Goal: Task Accomplishment & Management: Use online tool/utility

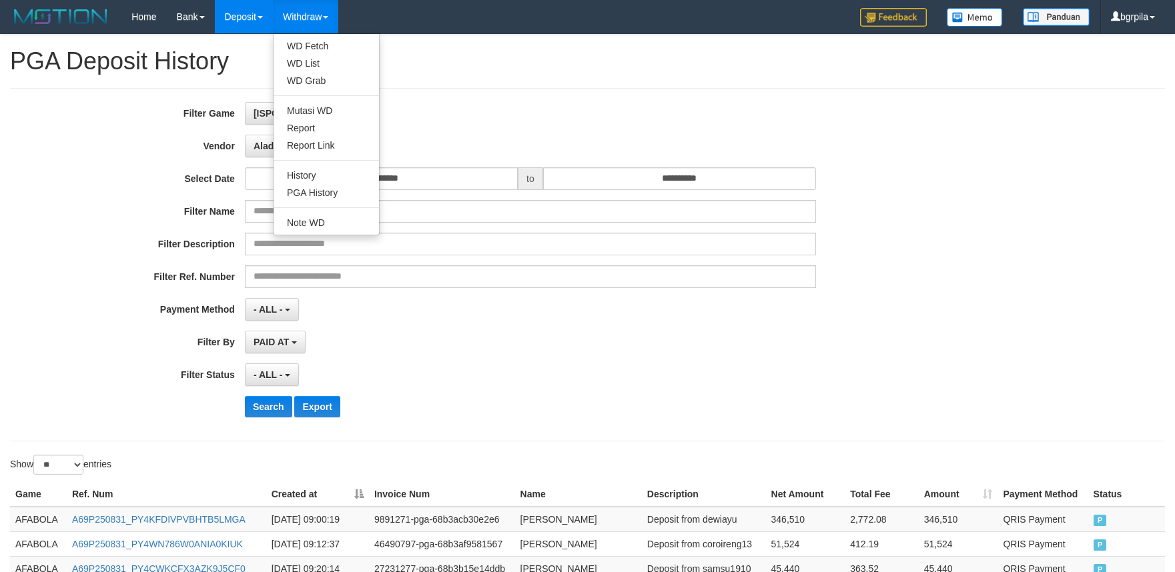
select select "**********"
select select "**"
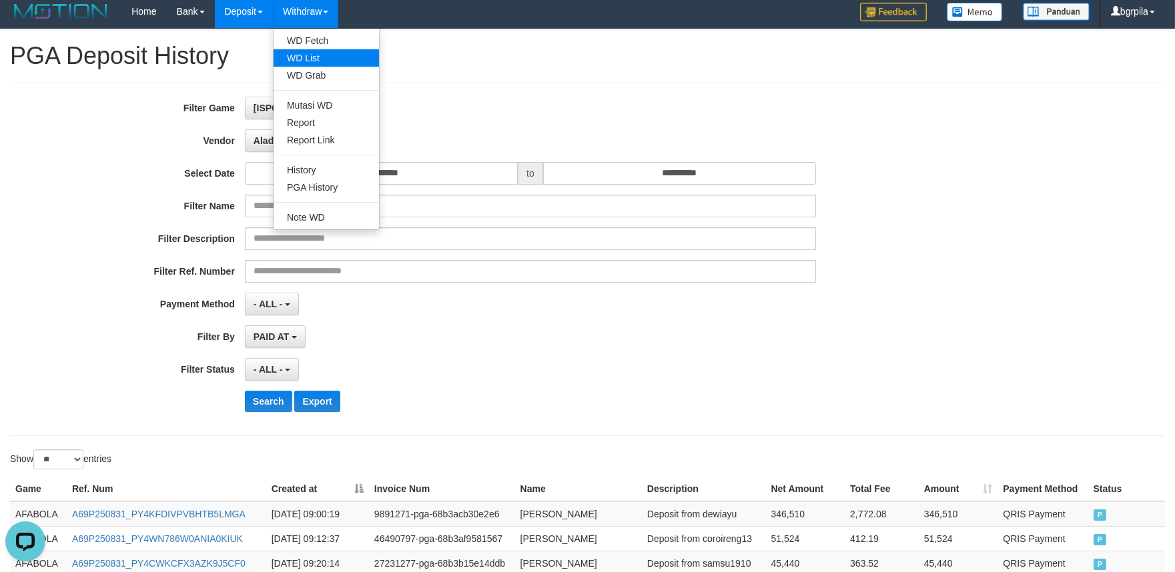
scroll to position [11, 0]
click at [314, 53] on link "WD List" at bounding box center [326, 57] width 105 height 17
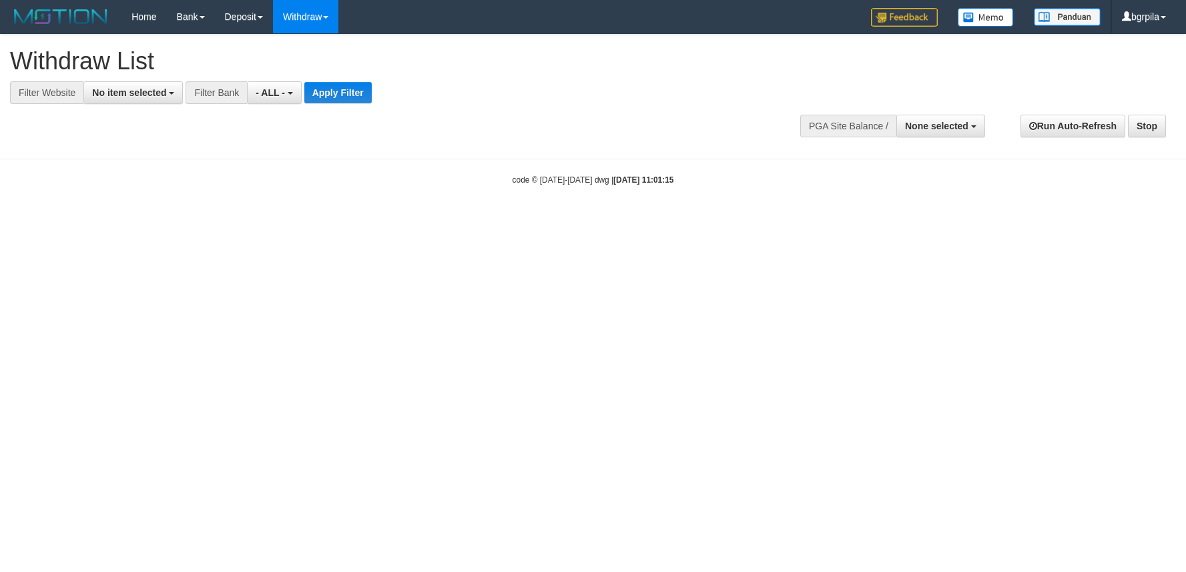
select select
click at [149, 91] on span "No item selected" at bounding box center [129, 92] width 74 height 11
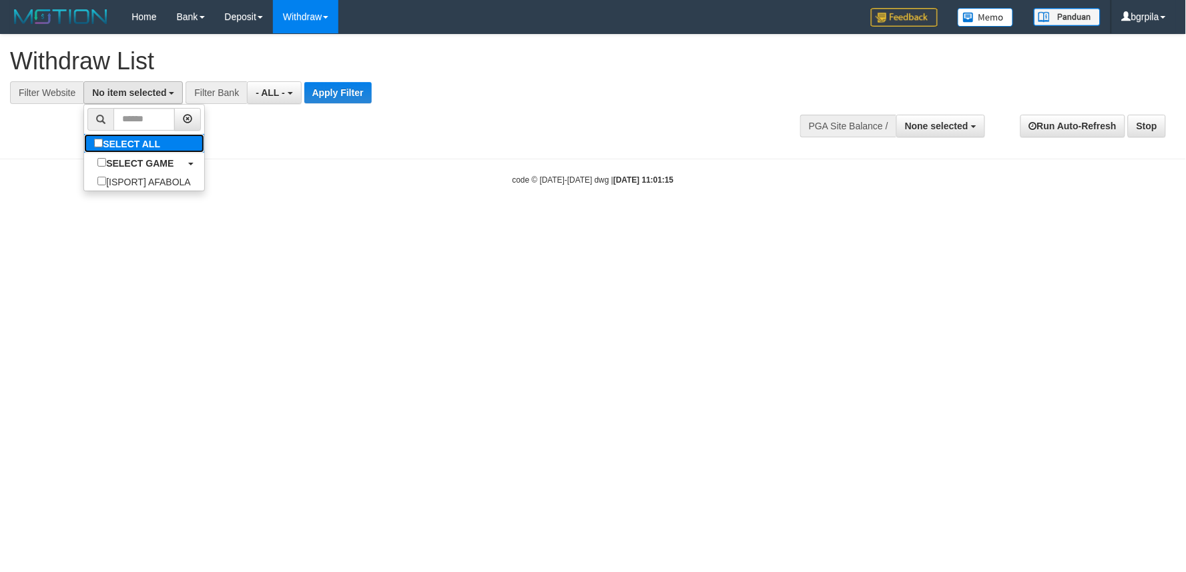
click at [147, 136] on label "SELECT ALL" at bounding box center [128, 143] width 89 height 19
select select "****"
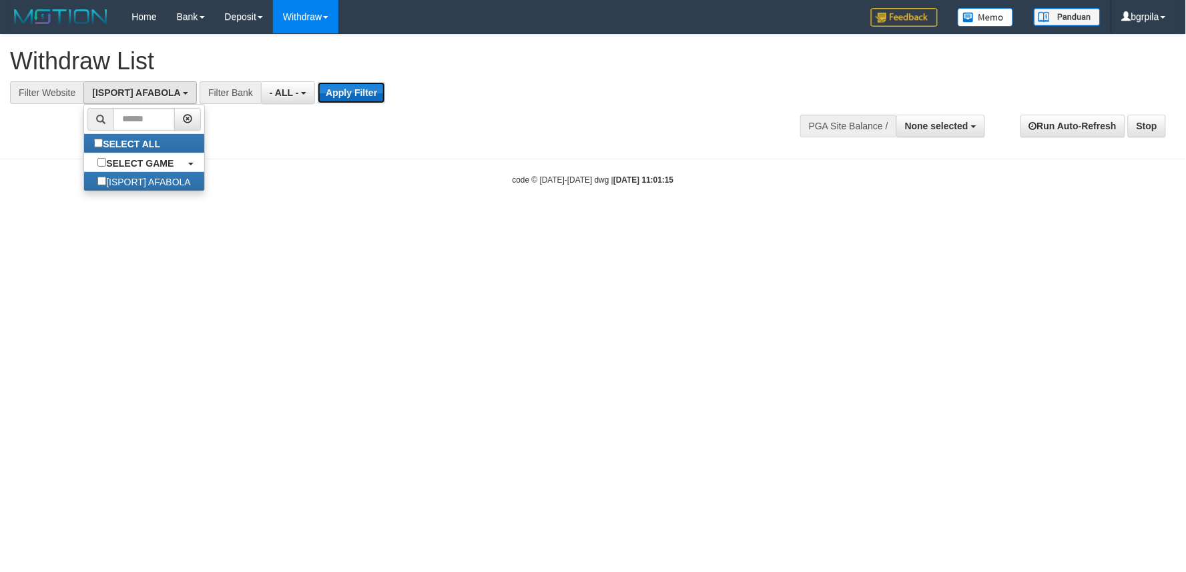
click at [357, 91] on button "Apply Filter" at bounding box center [351, 92] width 67 height 21
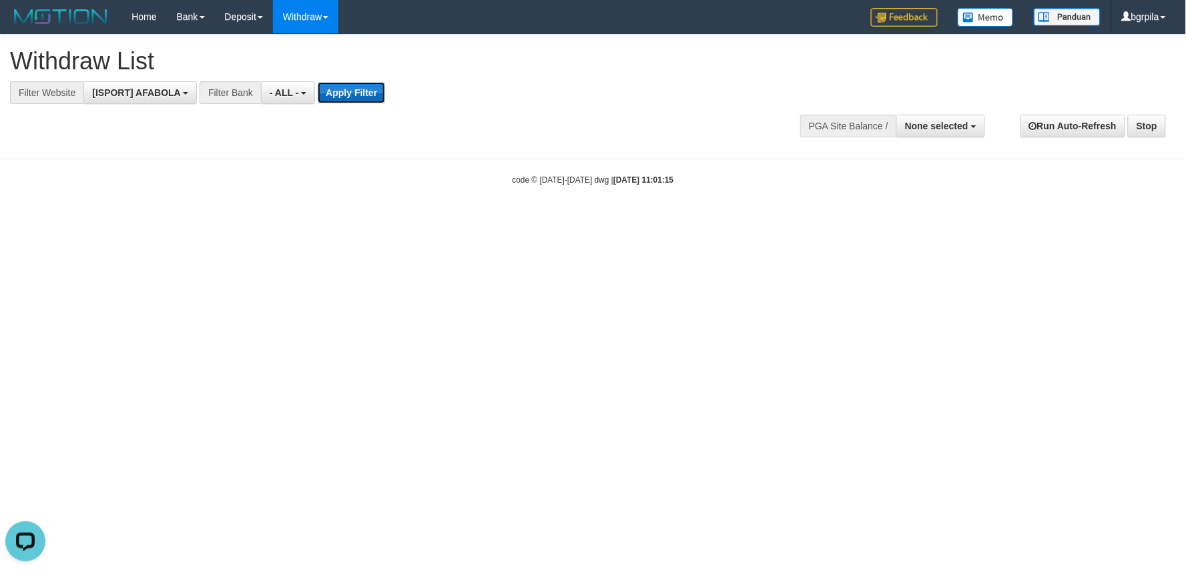
scroll to position [0, 0]
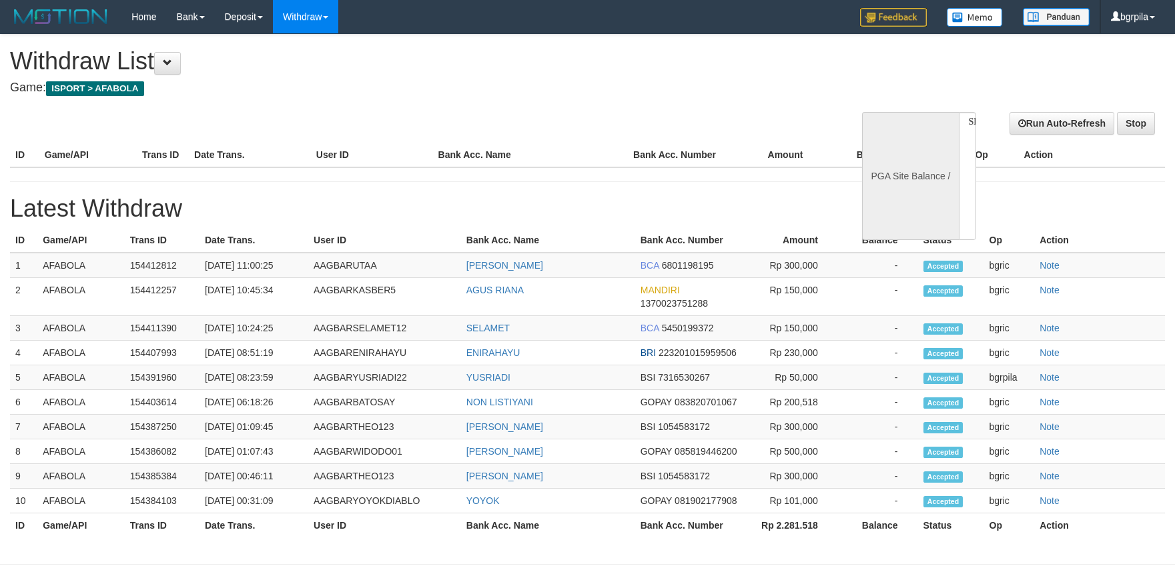
select select
select select "**"
select select
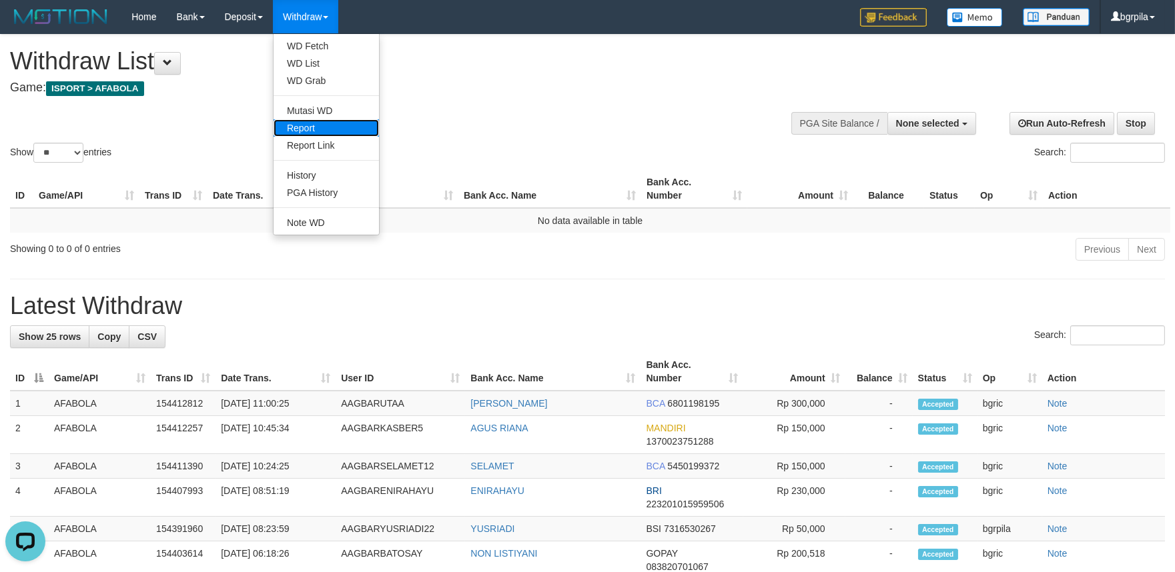
click at [324, 120] on link "Report" at bounding box center [326, 127] width 105 height 17
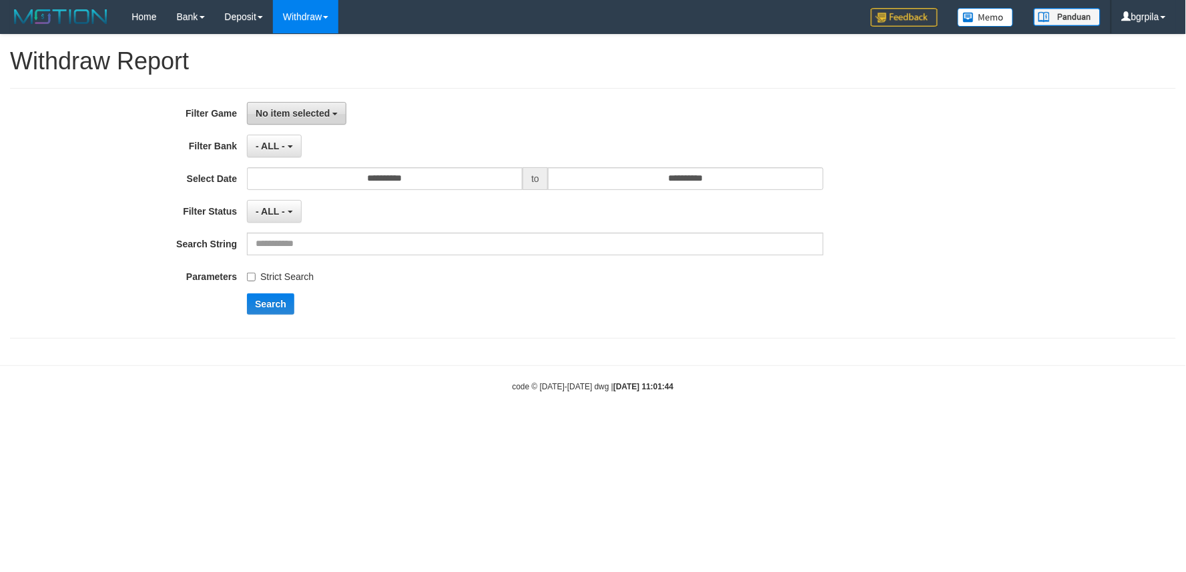
click at [338, 113] on button "No item selected" at bounding box center [296, 113] width 99 height 23
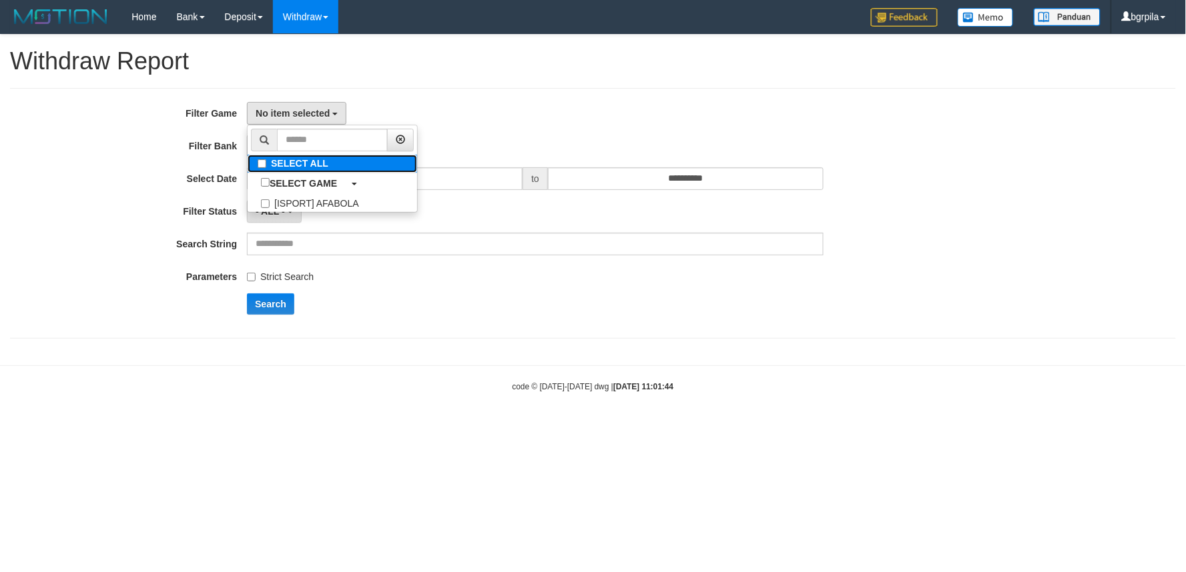
click at [308, 167] on label "SELECT ALL" at bounding box center [332, 164] width 169 height 18
select select "****"
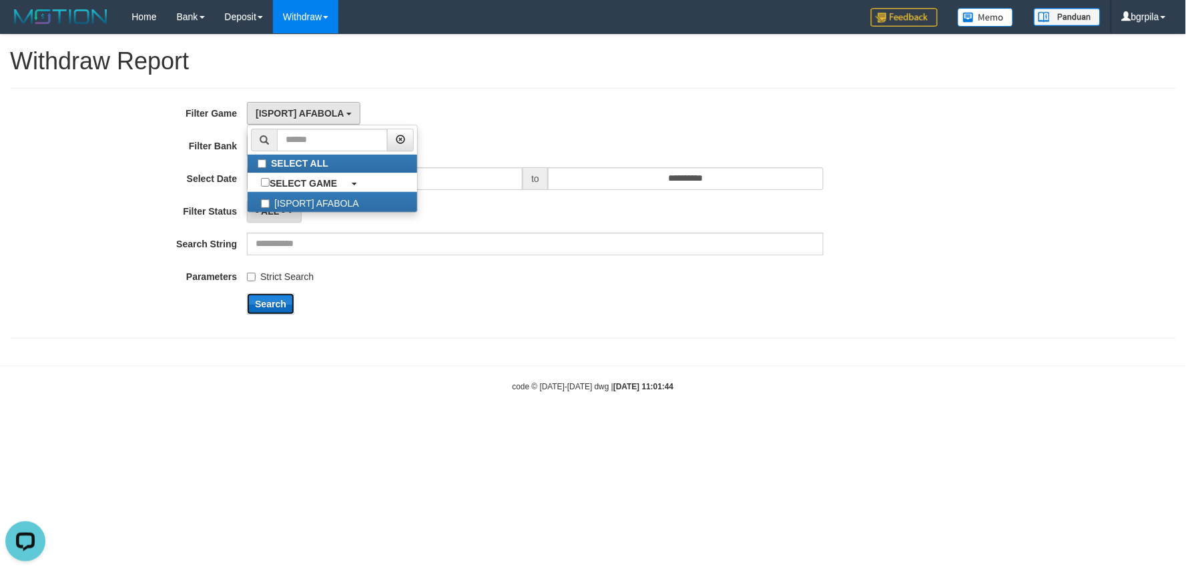
click at [262, 306] on button "Search" at bounding box center [270, 304] width 47 height 21
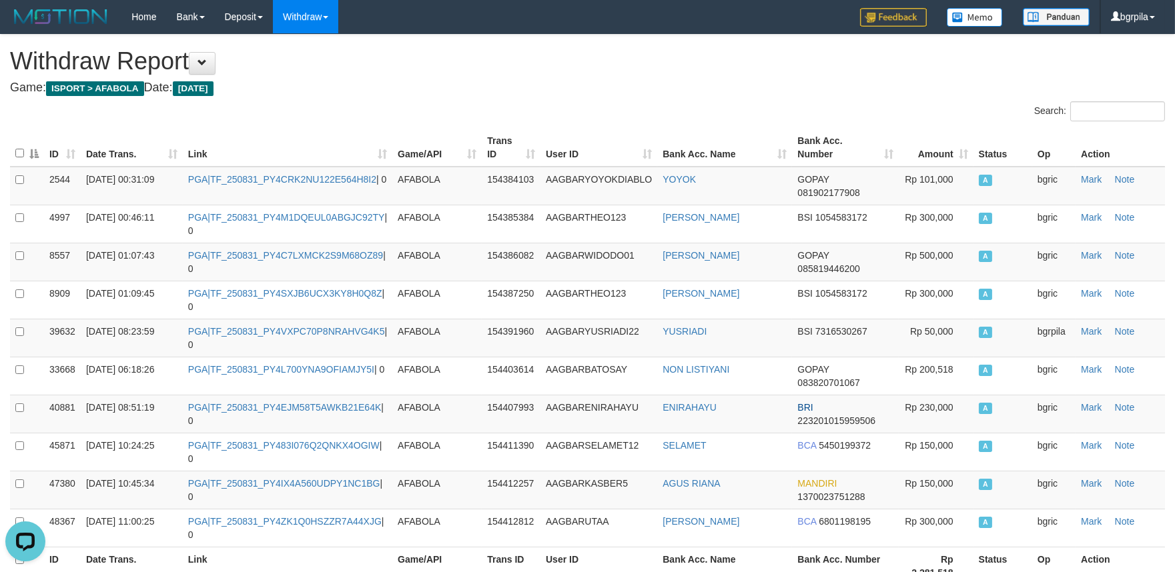
click at [175, 153] on th "Date Trans." at bounding box center [132, 148] width 102 height 38
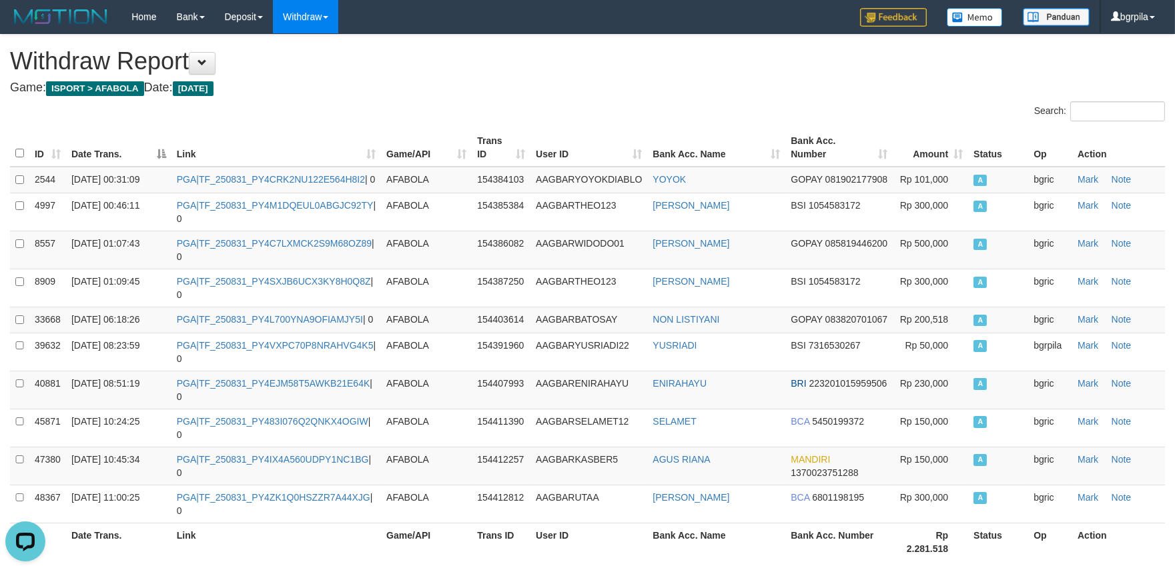
click at [161, 155] on th "Date Trans." at bounding box center [118, 148] width 105 height 38
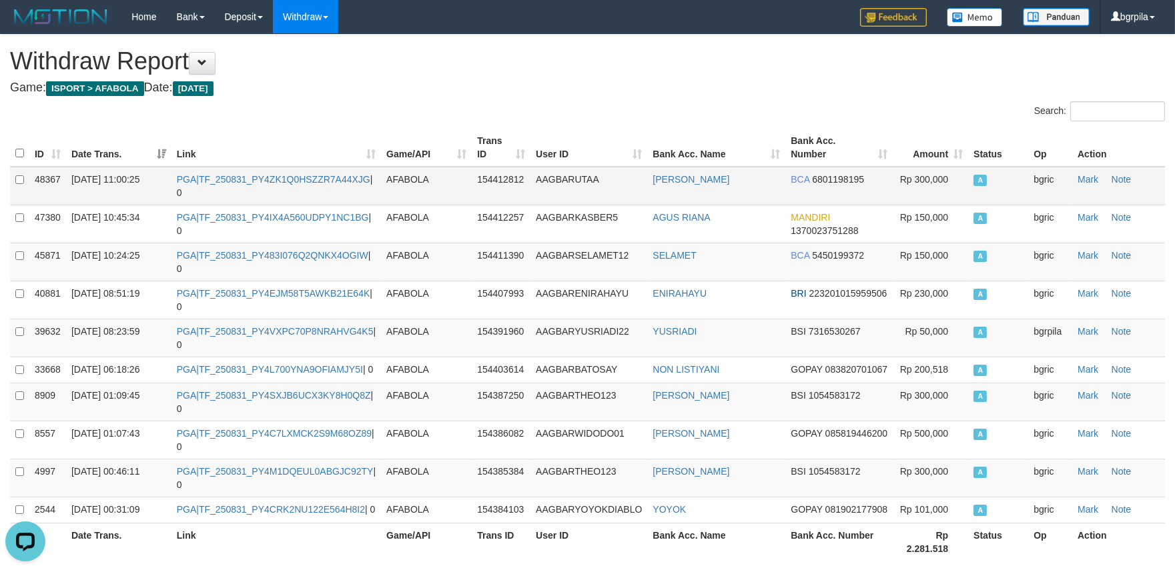
click at [238, 183] on td "PGA|TF_250831_PY4ZK1Q0HSZZR7A44XJG | 0" at bounding box center [275, 186] width 209 height 39
copy td "TF_250831_PY4ZK1Q0HSZZR7A44XJG"
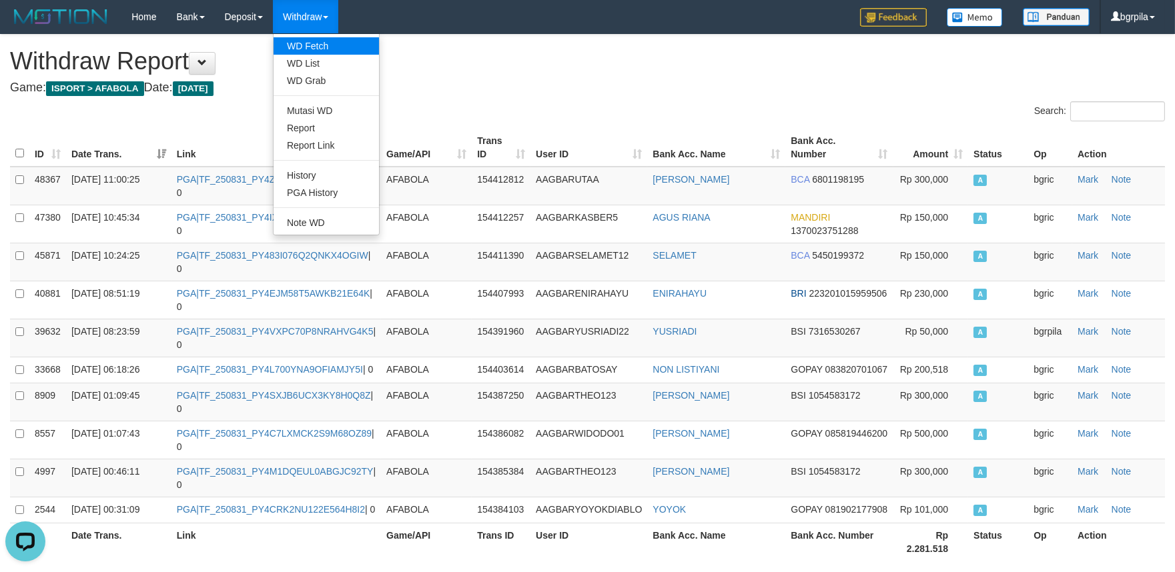
click at [312, 37] on ul "WD Fetch WD List WD Grab Mutasi WD Report Report Link History PGA History Note …" at bounding box center [326, 134] width 107 height 202
click at [305, 41] on link "WD Fetch" at bounding box center [326, 45] width 105 height 17
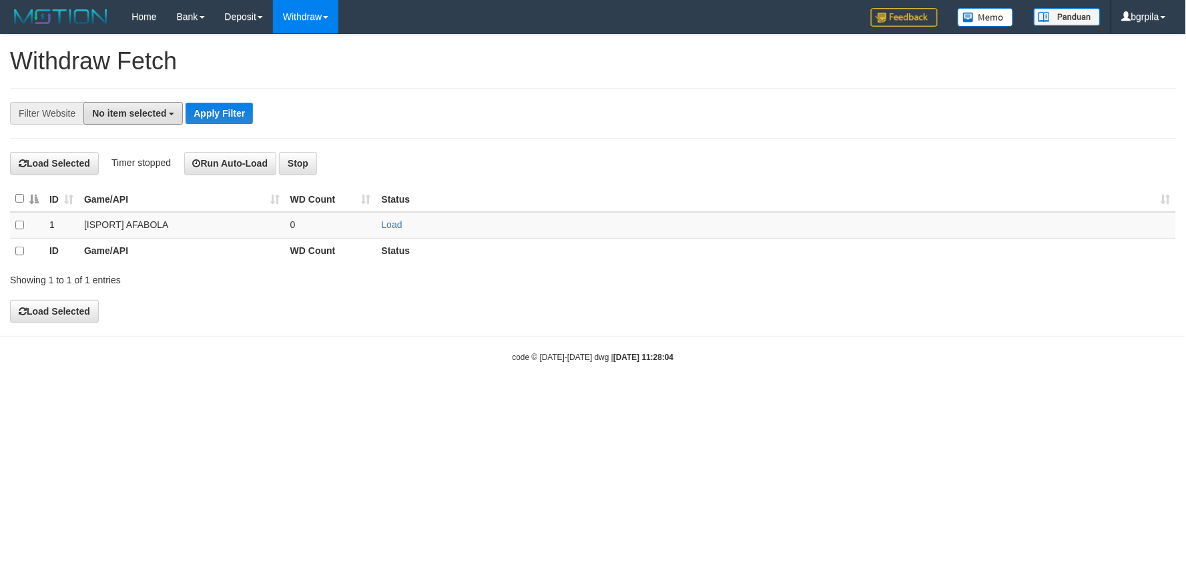
drag, startPoint x: 0, startPoint y: 0, endPoint x: 163, endPoint y: 137, distance: 213.6
click at [171, 128] on div "**********" at bounding box center [593, 113] width 1166 height 51
click at [125, 158] on span "Timer stopped" at bounding box center [140, 162] width 59 height 11
click at [141, 102] on button "No item selected" at bounding box center [132, 113] width 99 height 23
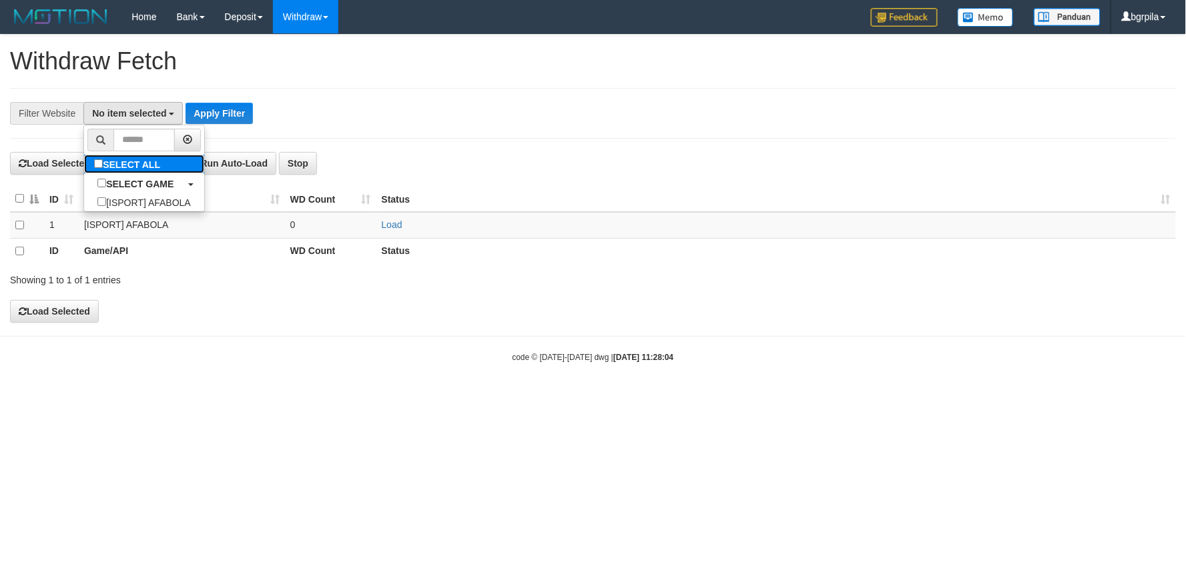
click at [119, 161] on label "SELECT ALL" at bounding box center [128, 164] width 89 height 19
select select "****"
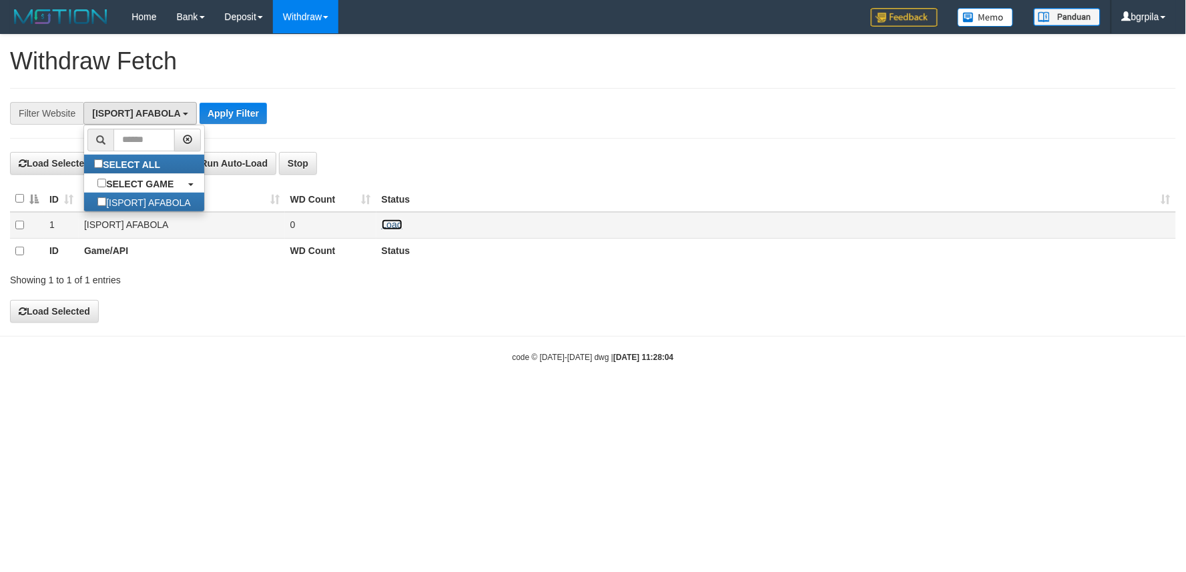
click at [391, 228] on link "Load" at bounding box center [392, 224] width 21 height 11
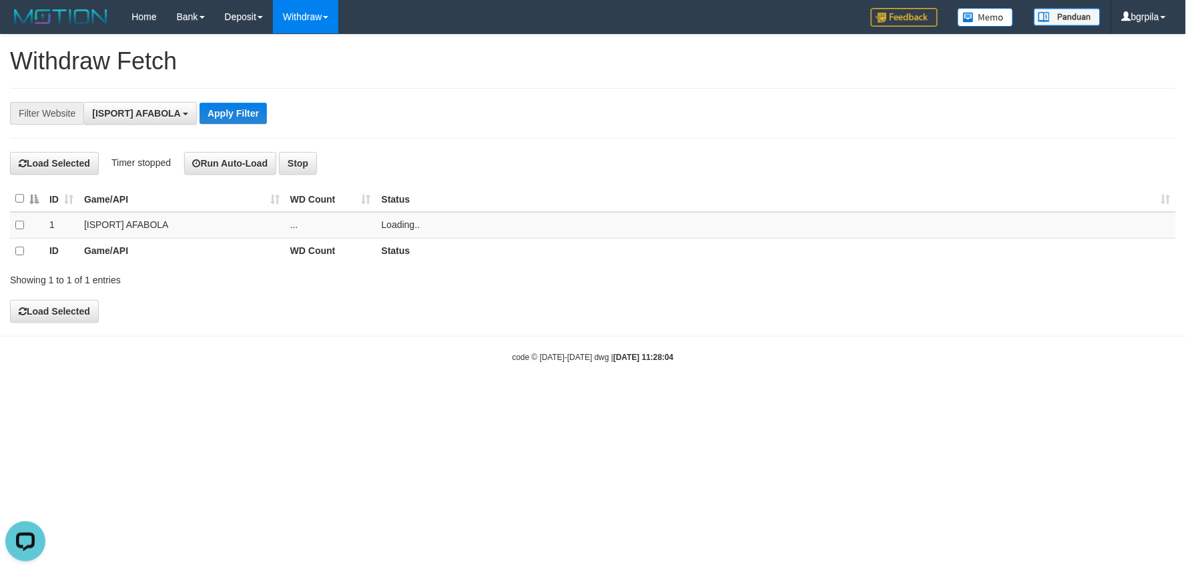
scroll to position [0, 0]
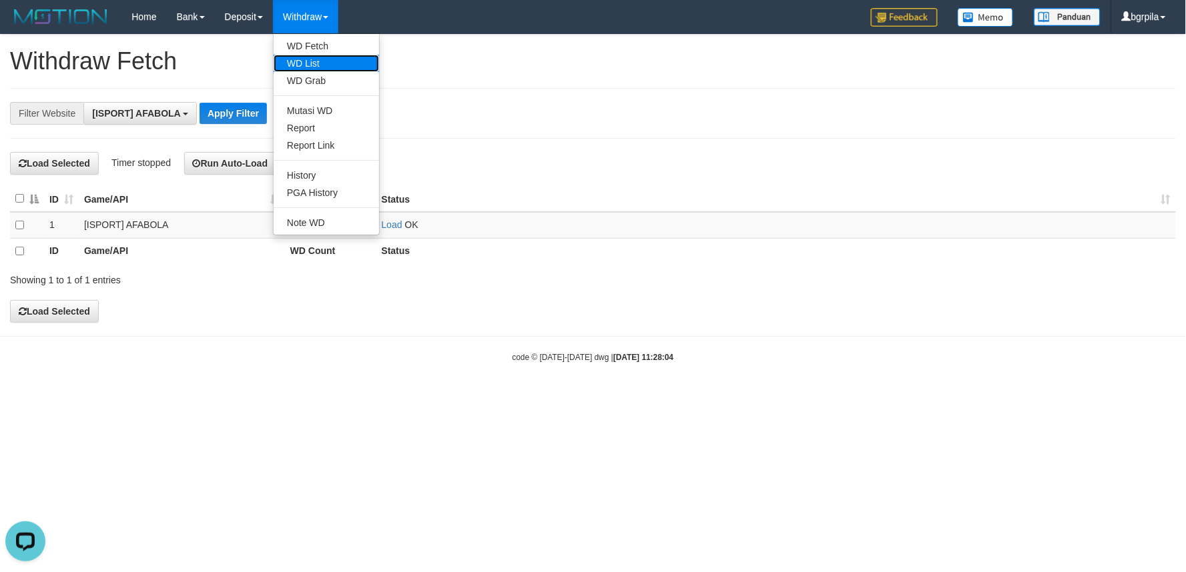
click at [315, 57] on link "WD List" at bounding box center [326, 63] width 105 height 17
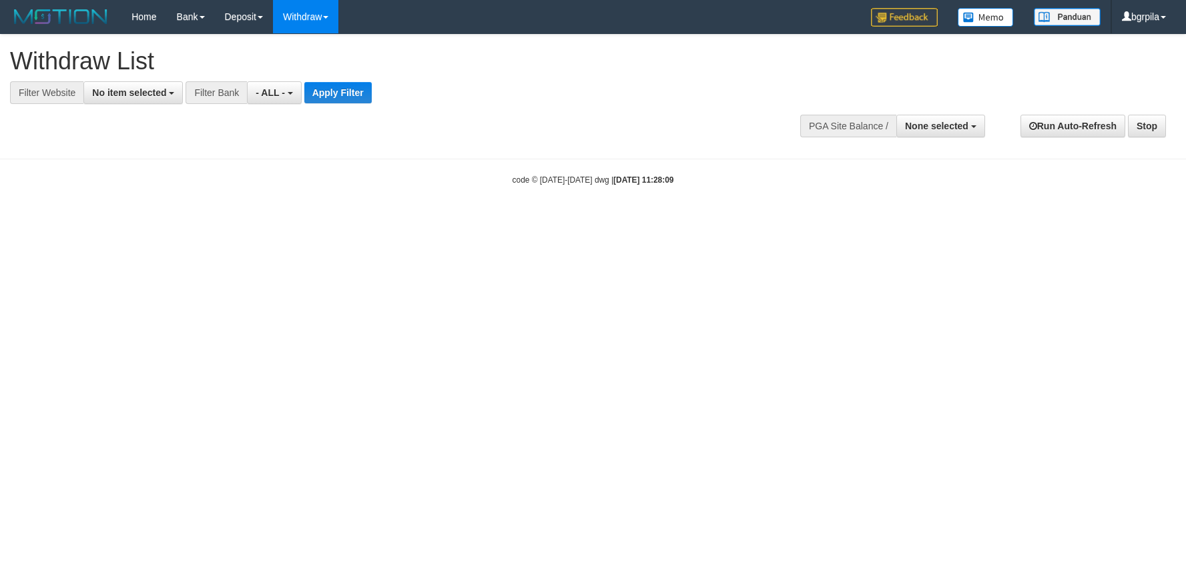
select select
drag, startPoint x: 185, startPoint y: 93, endPoint x: 137, endPoint y: 97, distance: 48.9
click at [183, 93] on div "**********" at bounding box center [328, 92] width 656 height 23
click at [131, 97] on button "No item selected" at bounding box center [132, 92] width 99 height 23
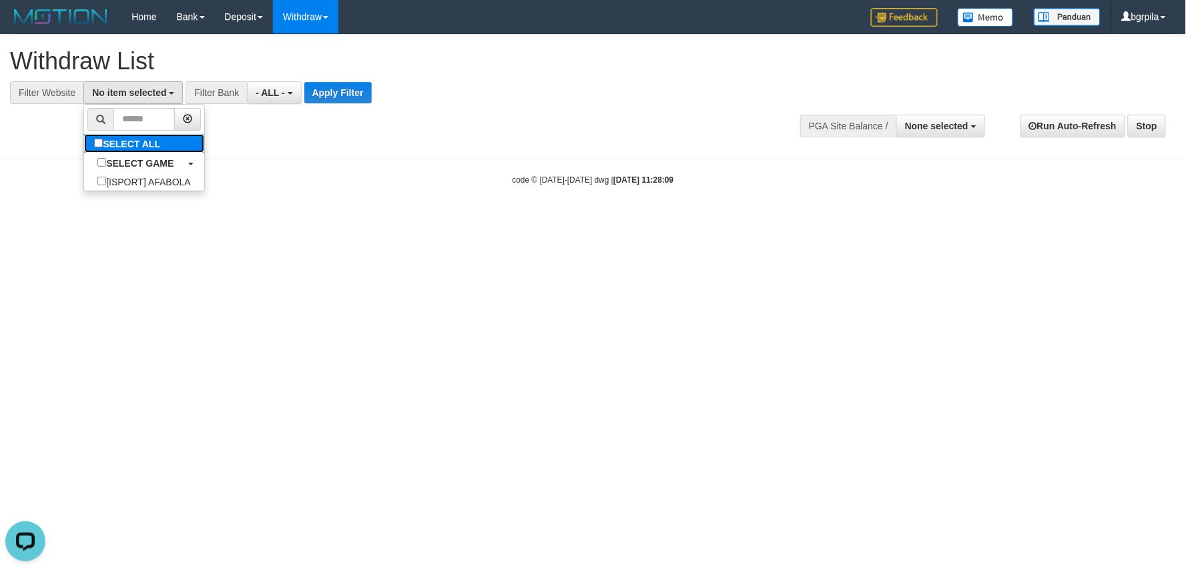
click at [120, 143] on label "SELECT ALL" at bounding box center [128, 143] width 89 height 19
select select "****"
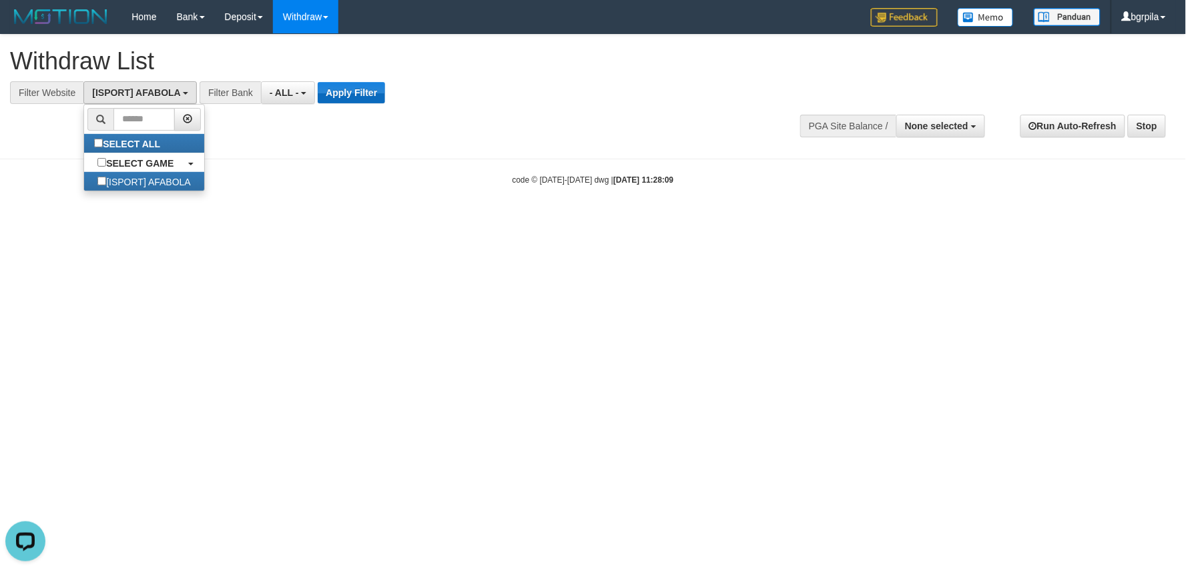
scroll to position [11, 0]
click at [339, 87] on button "Apply Filter" at bounding box center [351, 92] width 67 height 21
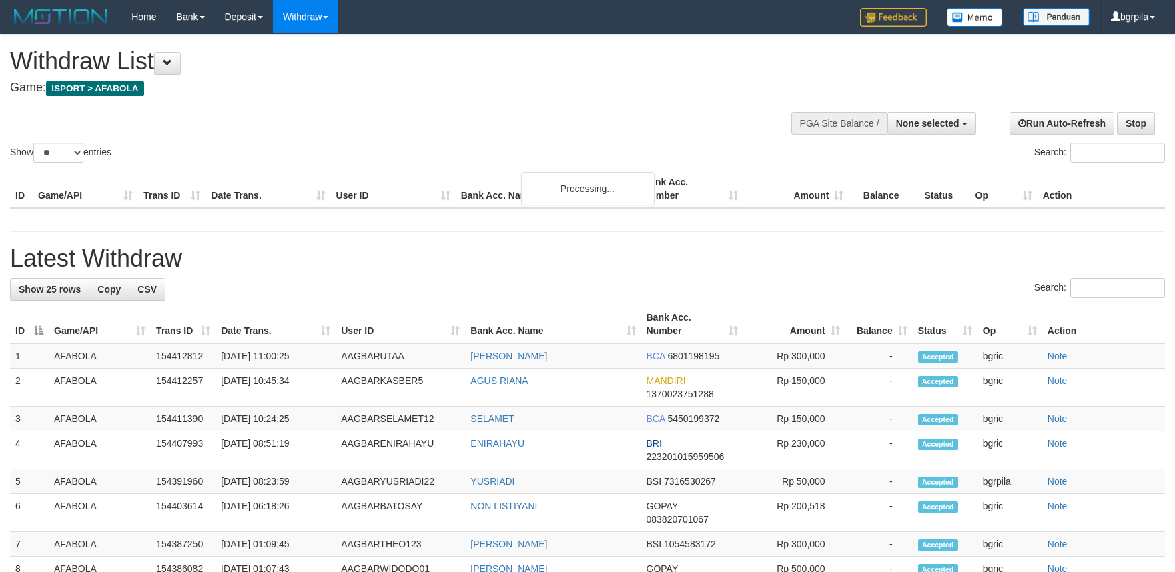
select select
select select "**"
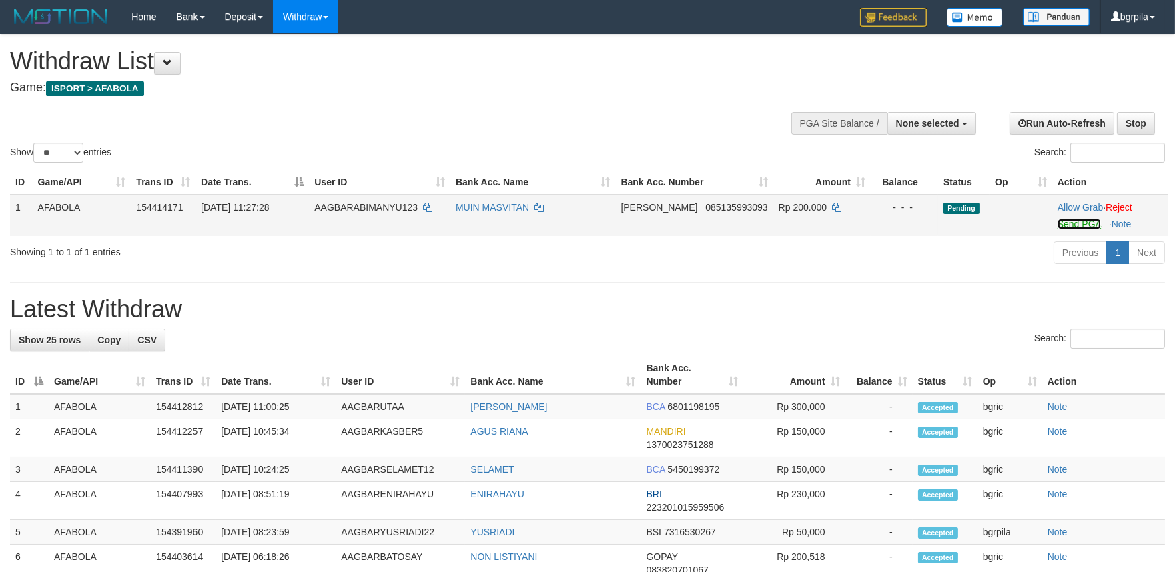
click at [1074, 227] on link "Send PGA" at bounding box center [1078, 224] width 43 height 11
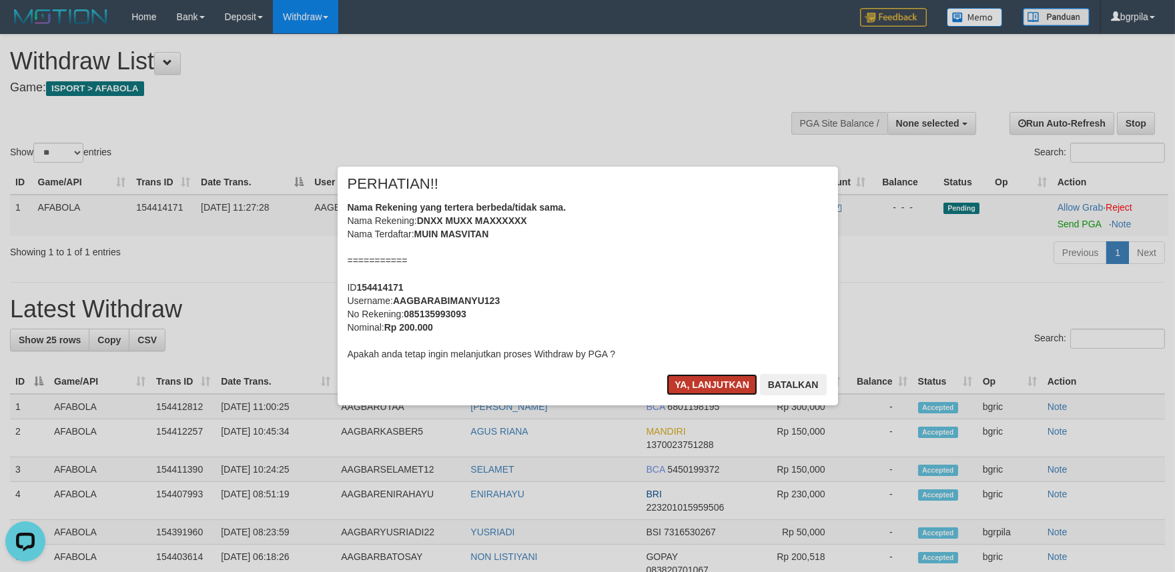
click at [694, 376] on button "Ya, lanjutkan" at bounding box center [711, 384] width 91 height 21
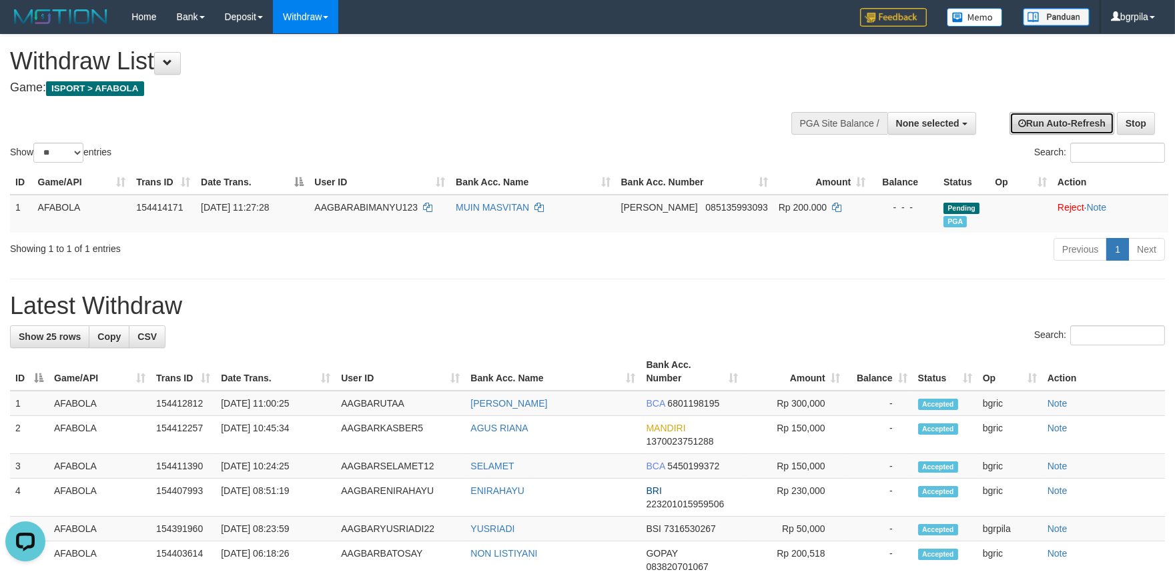
click at [1021, 123] on icon at bounding box center [1022, 123] width 8 height 9
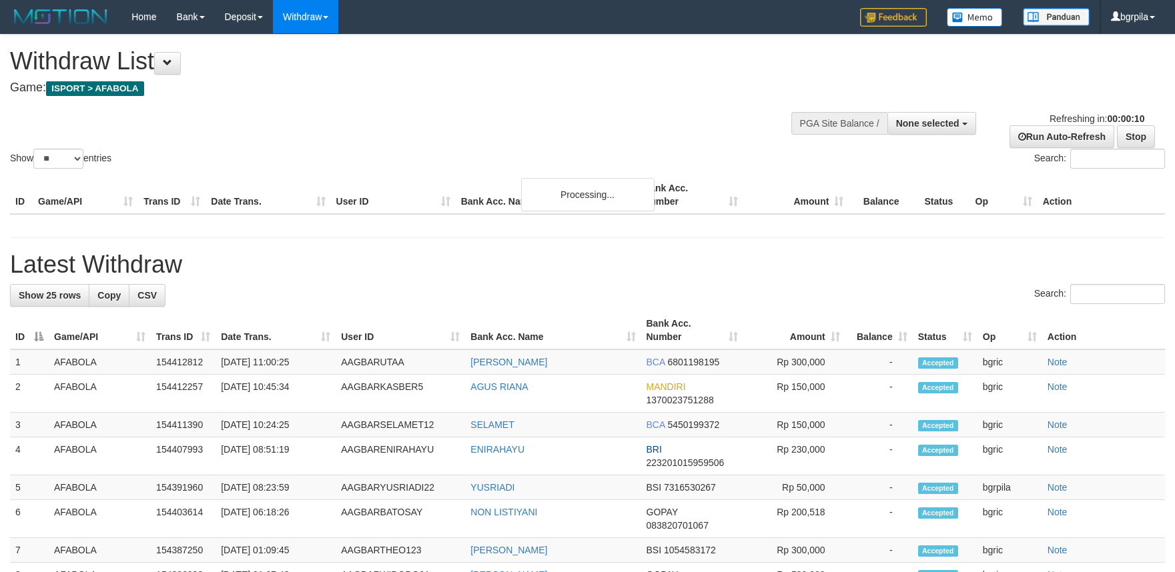
select select
select select "**"
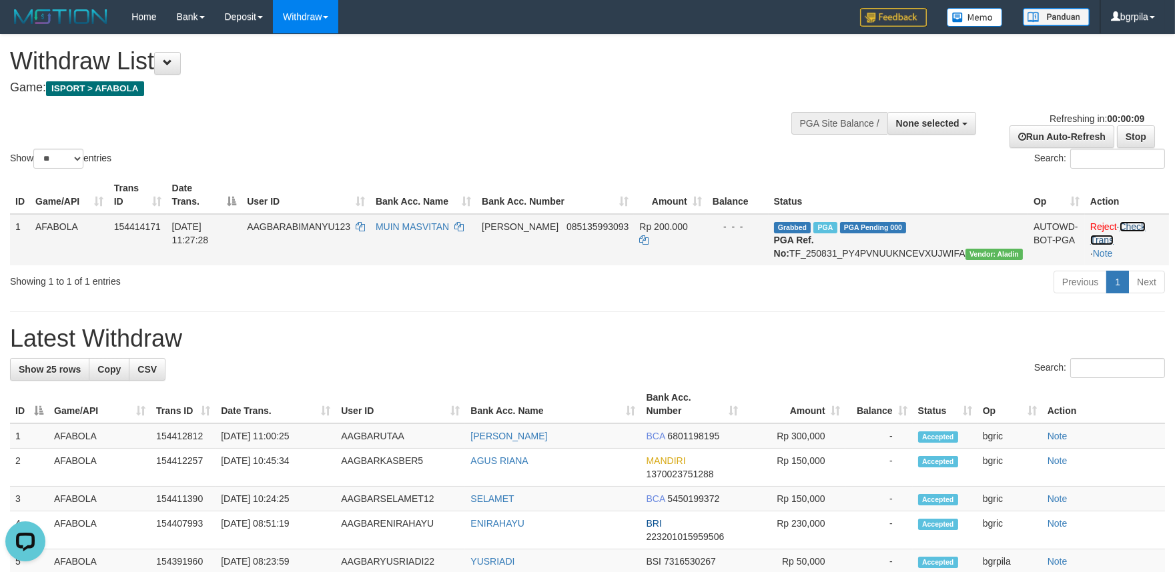
click at [1127, 221] on link "Check Trans" at bounding box center [1117, 233] width 55 height 24
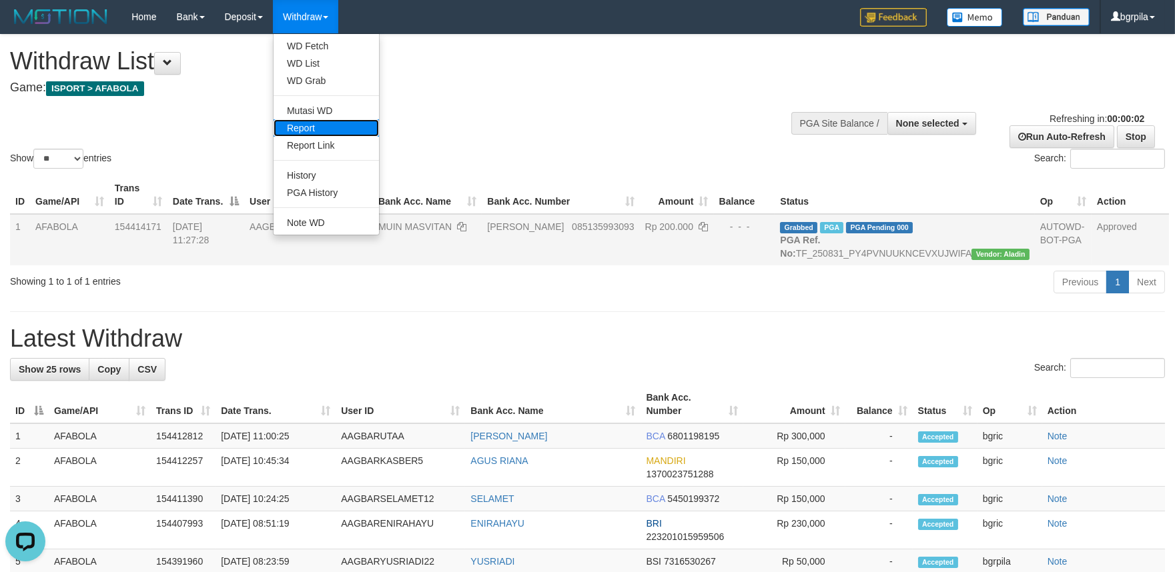
click at [315, 130] on link "Report" at bounding box center [326, 127] width 105 height 17
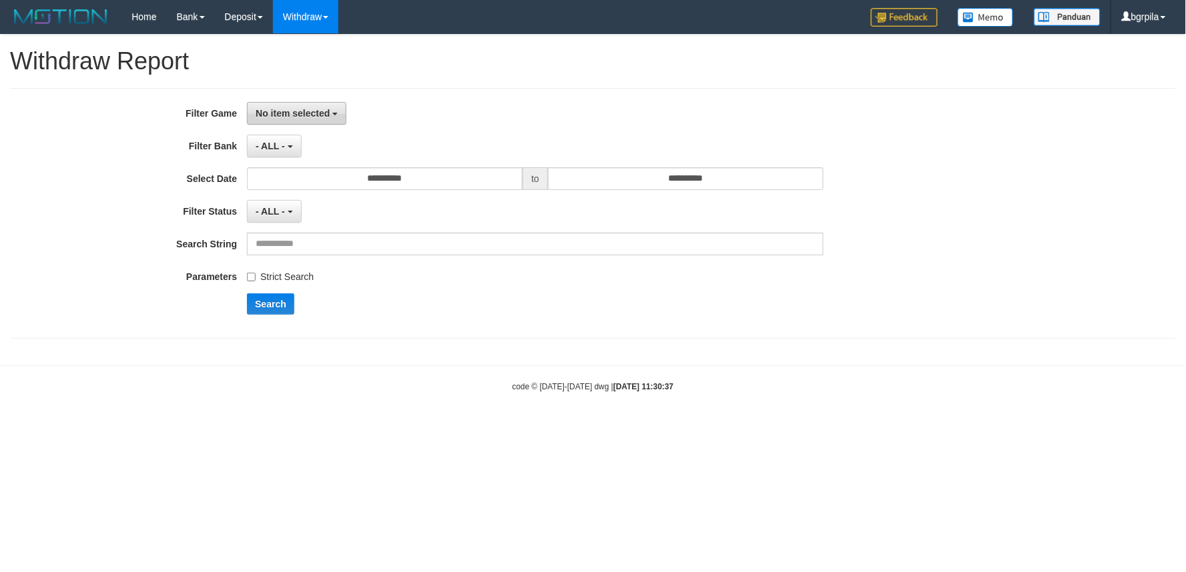
click at [274, 109] on span "No item selected" at bounding box center [293, 113] width 74 height 11
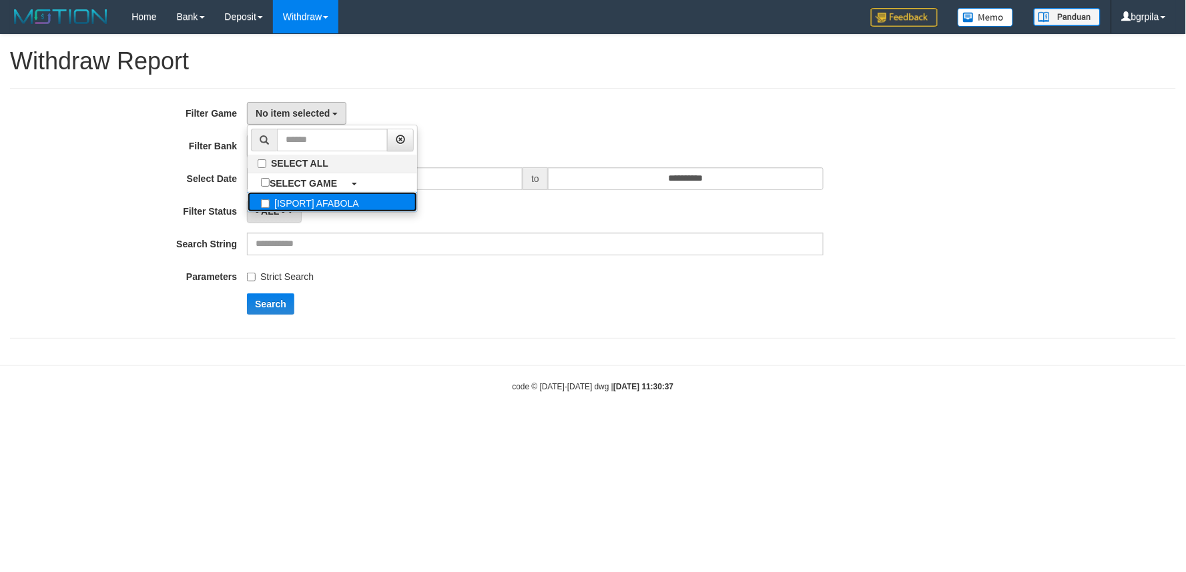
click at [298, 195] on label "[ISPORT] AFABOLA" at bounding box center [332, 202] width 169 height 20
select select "****"
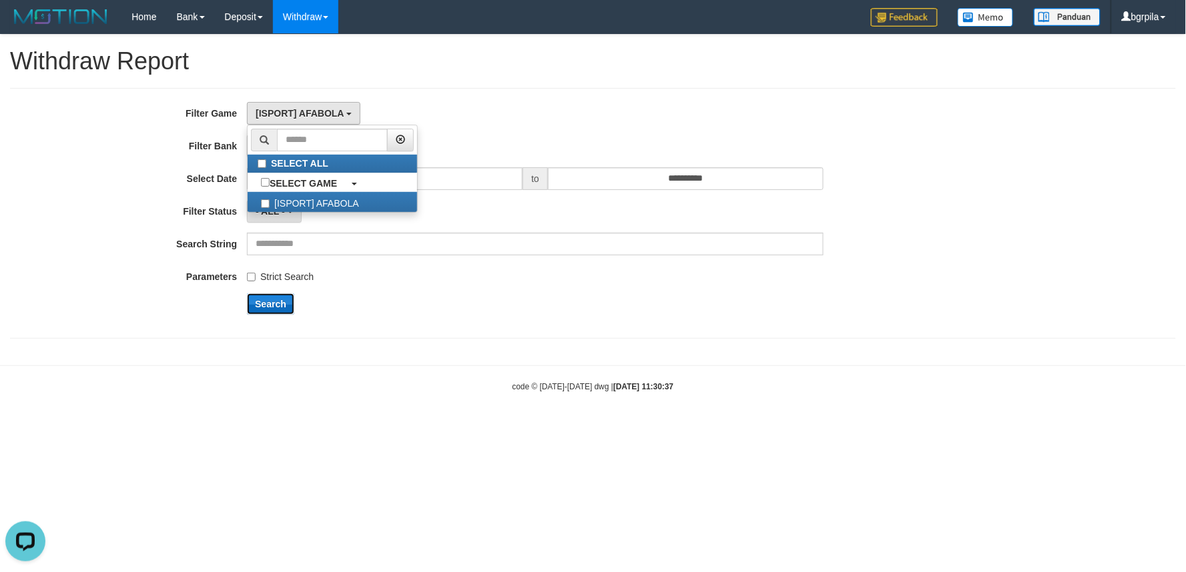
click at [271, 300] on button "Search" at bounding box center [270, 304] width 47 height 21
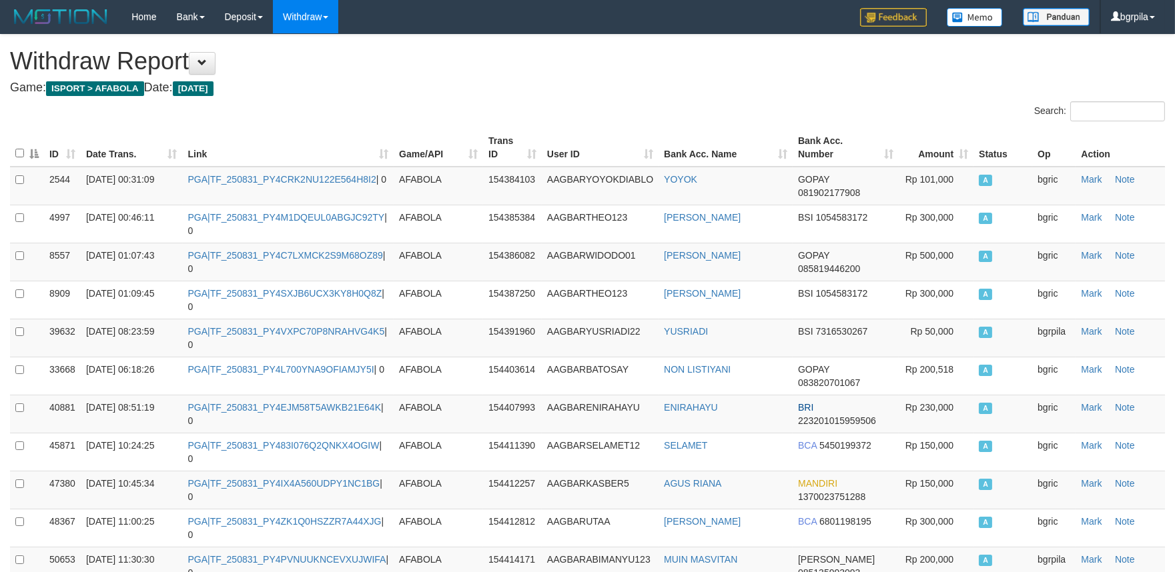
click at [174, 145] on th "Date Trans." at bounding box center [132, 148] width 102 height 38
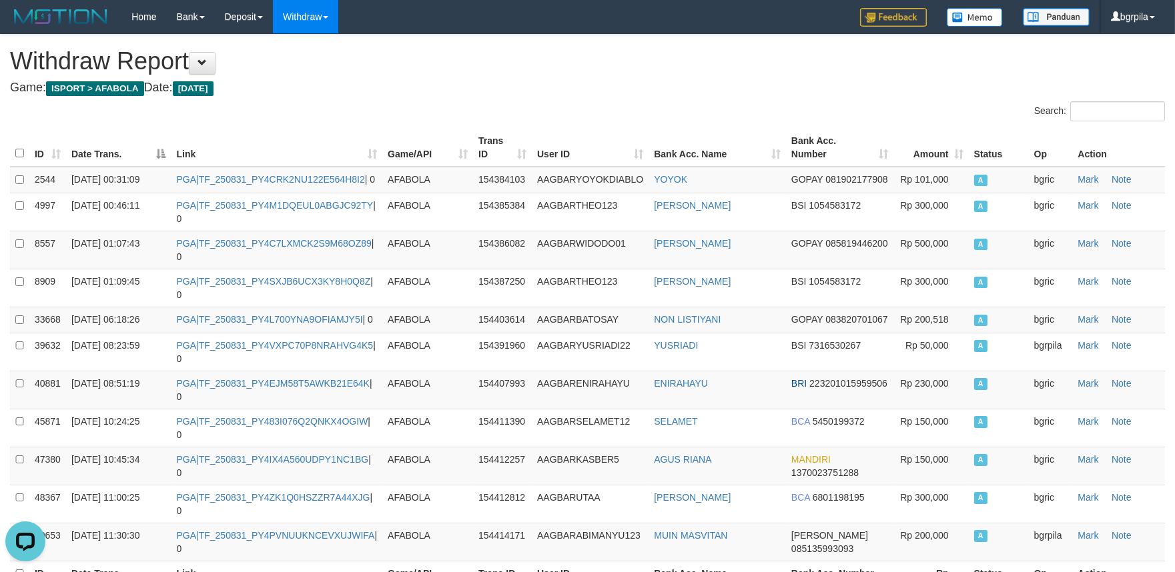
click at [161, 149] on th "Date Trans." at bounding box center [118, 148] width 105 height 38
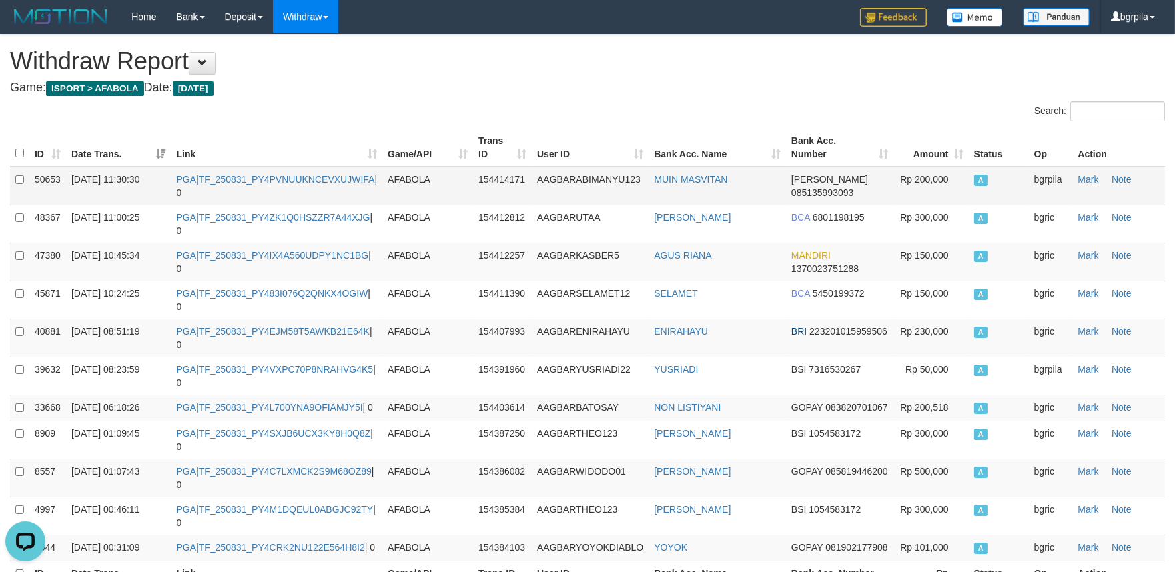
click at [260, 185] on td "PGA|TF_250831_PY4PVNUUKNCEVXUJWIFA | 0" at bounding box center [276, 186] width 211 height 39
copy td "TF_250831_PY4PVNUUKNCEVXUJWIFA"
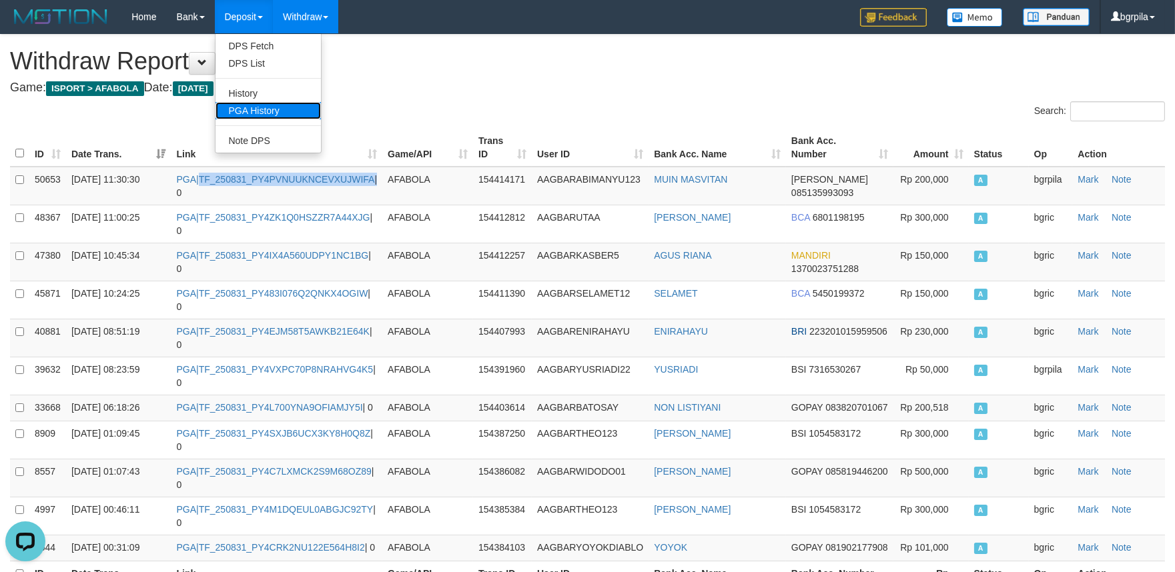
click at [256, 111] on link "PGA History" at bounding box center [267, 110] width 105 height 17
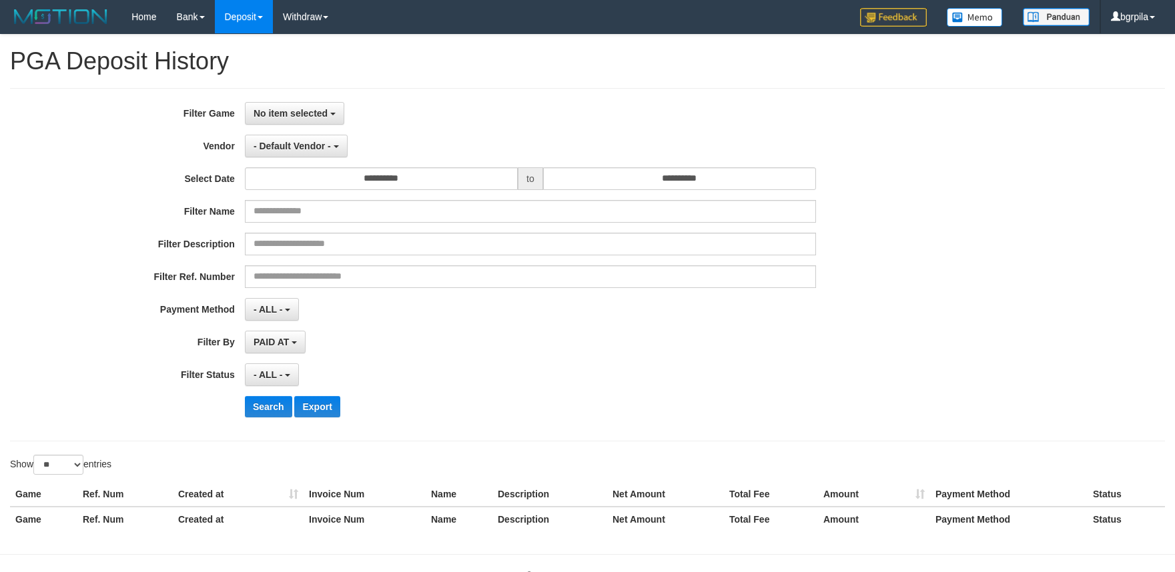
select select
select select "**"
click at [290, 121] on button "No item selected" at bounding box center [294, 113] width 99 height 23
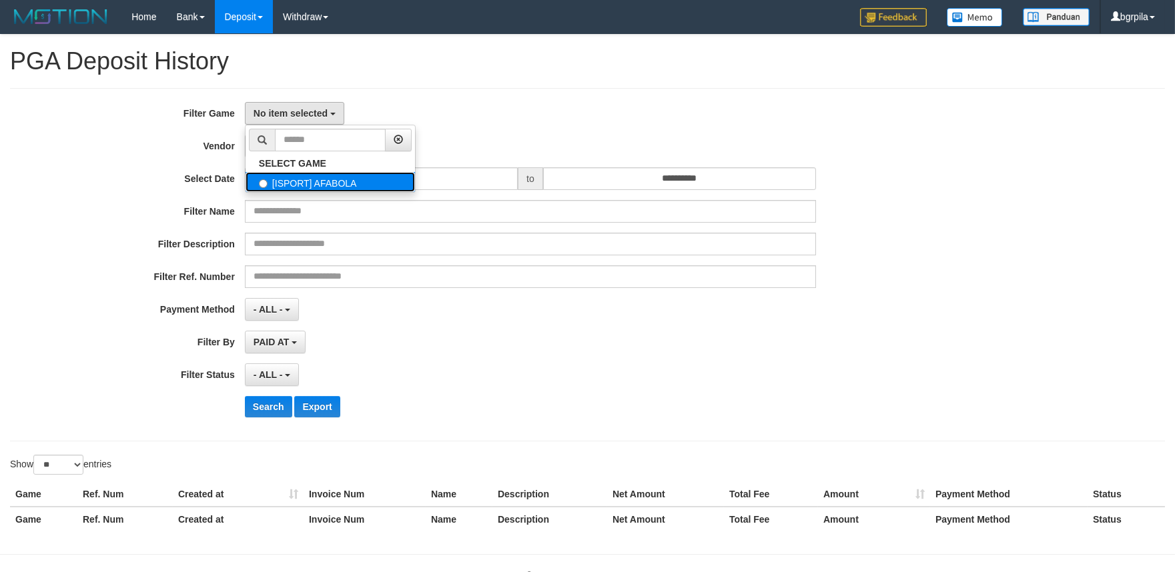
click at [288, 177] on label "[ISPORT] AFABOLA" at bounding box center [330, 182] width 169 height 20
select select "****"
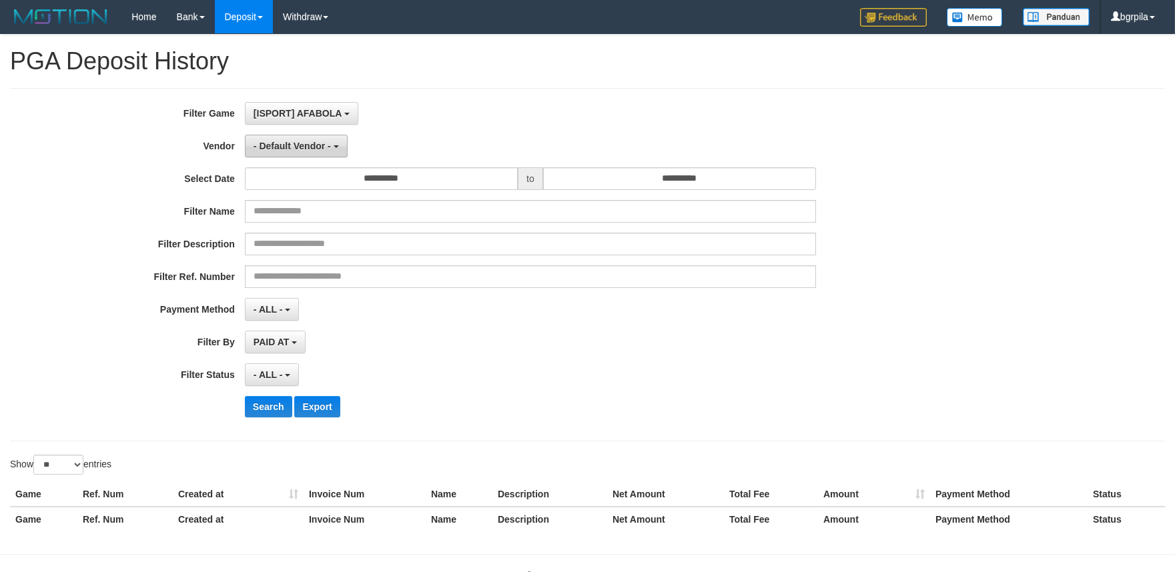
scroll to position [11, 0]
click at [300, 136] on button "- Default Vendor -" at bounding box center [296, 146] width 103 height 23
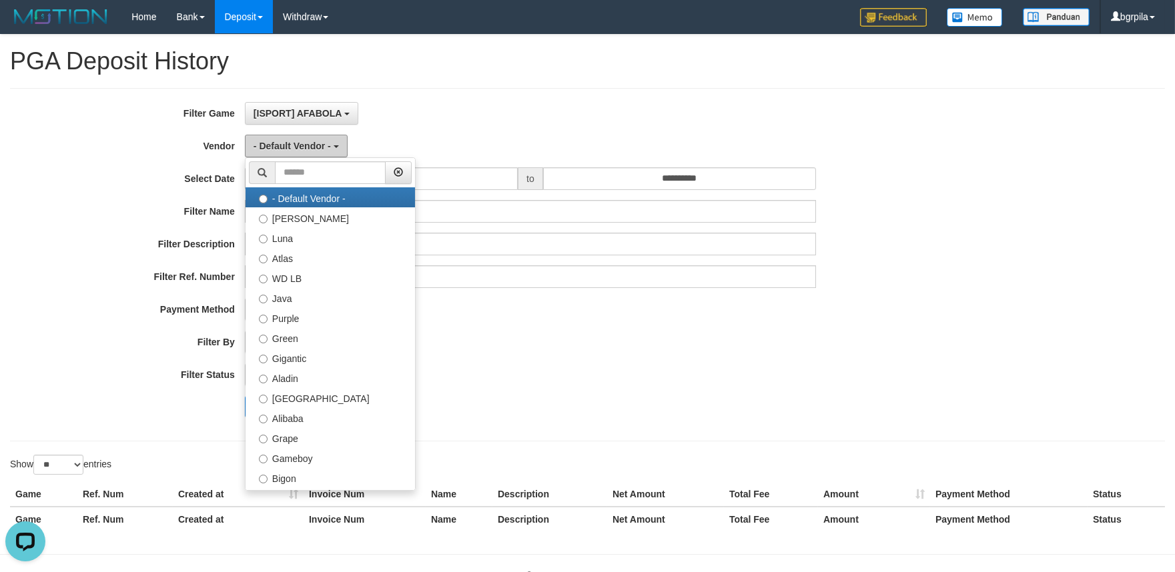
scroll to position [0, 0]
click at [297, 457] on label "Gameboy" at bounding box center [330, 458] width 169 height 20
select select "**********"
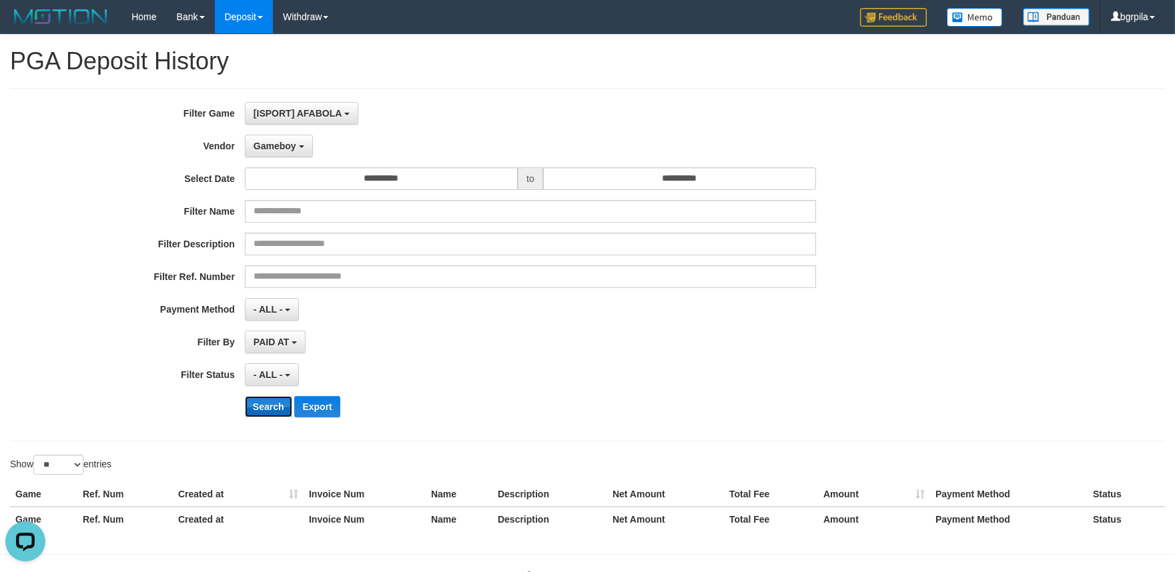
click at [268, 404] on button "Search" at bounding box center [268, 406] width 47 height 21
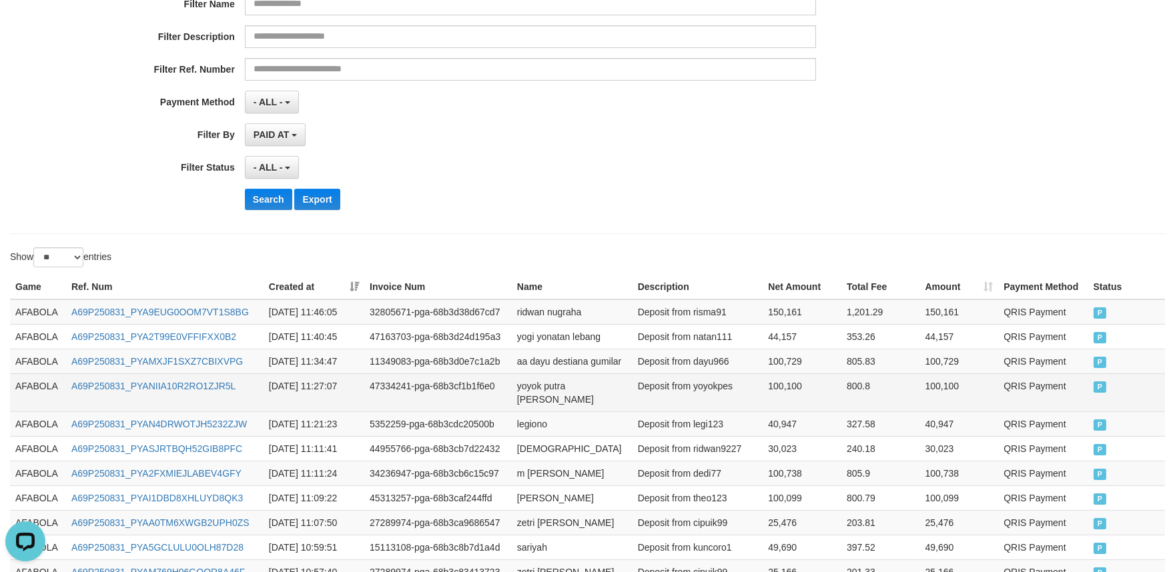
scroll to position [370, 0]
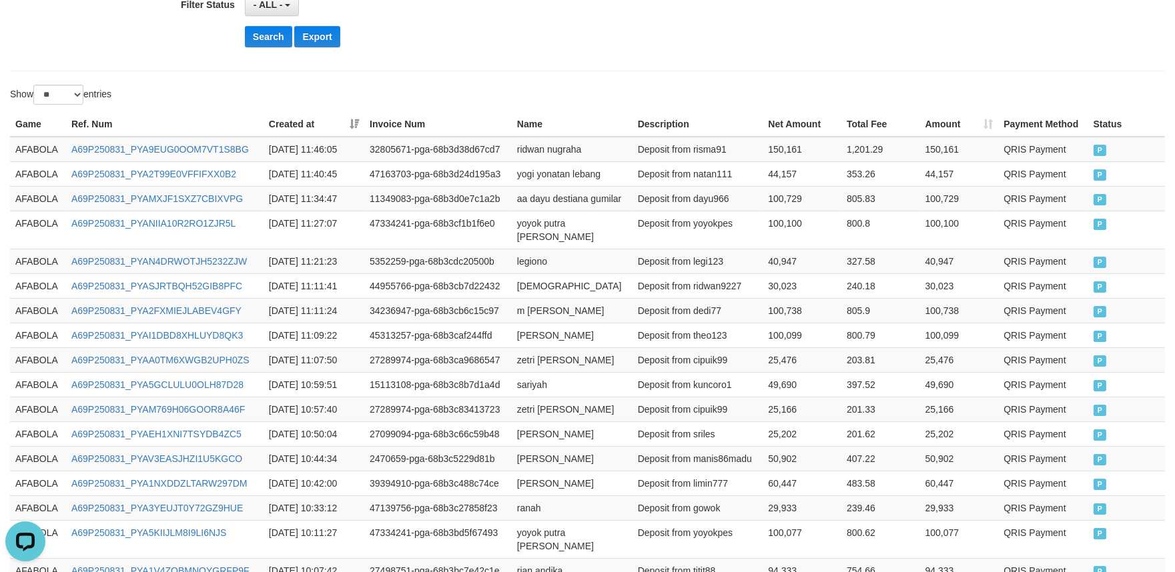
click at [358, 120] on th "Created at" at bounding box center [314, 124] width 101 height 25
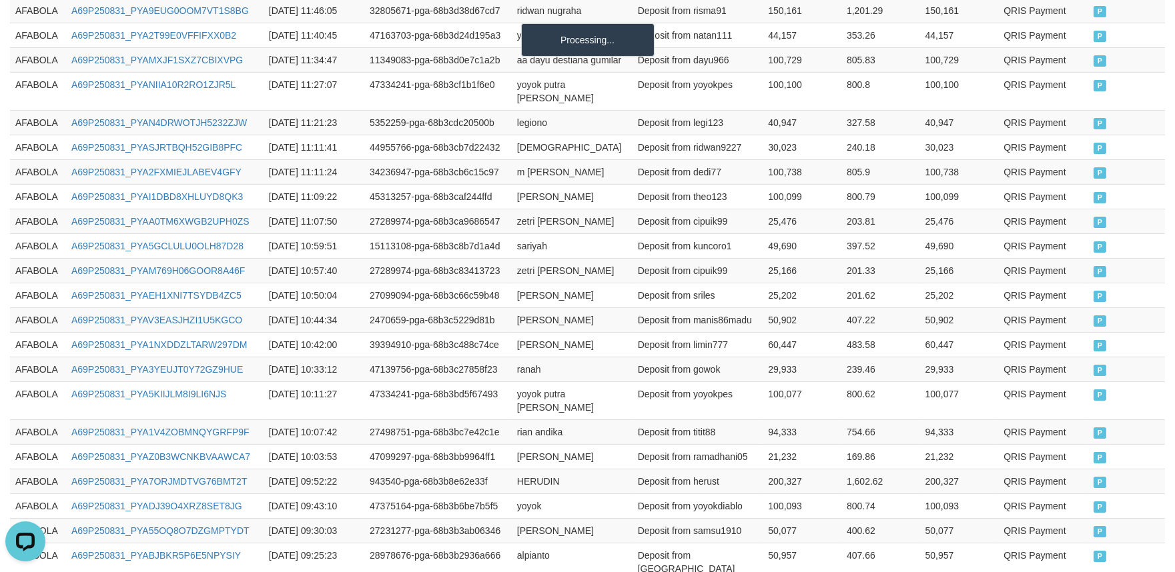
scroll to position [684, 0]
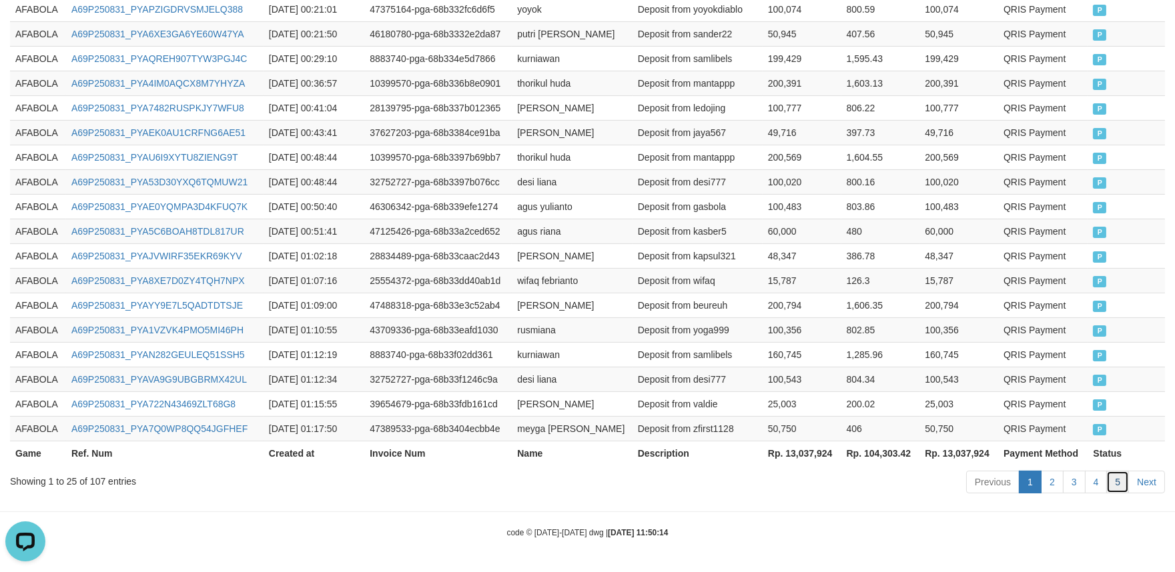
click at [1118, 482] on link "5" at bounding box center [1117, 482] width 23 height 23
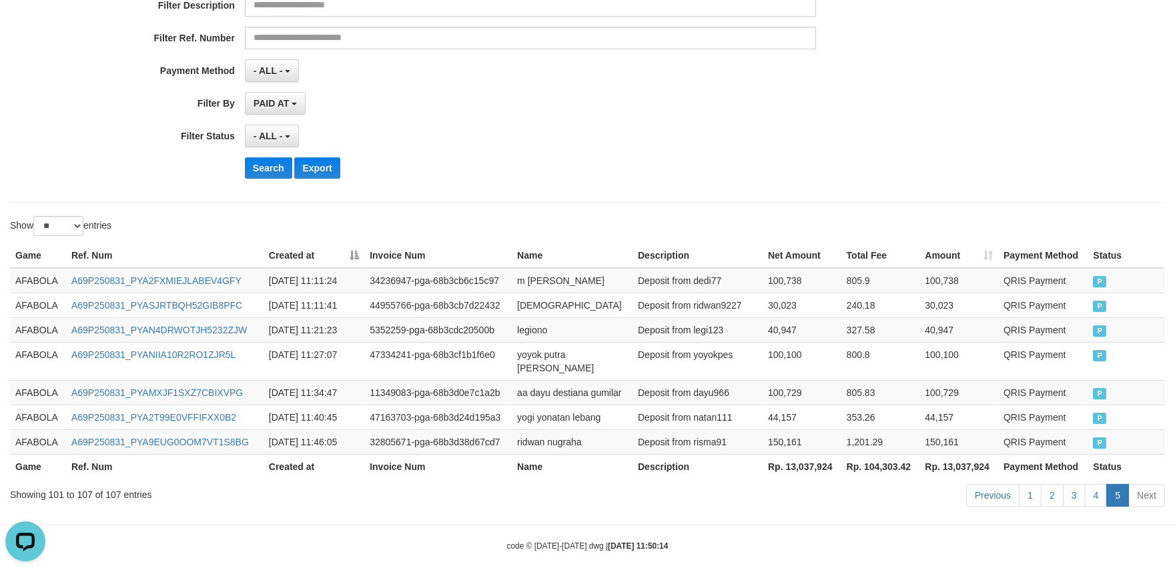
click at [721, 362] on td "Deposit from yoyokpes" at bounding box center [697, 361] width 130 height 38
click at [1096, 484] on link "4" at bounding box center [1096, 495] width 23 height 23
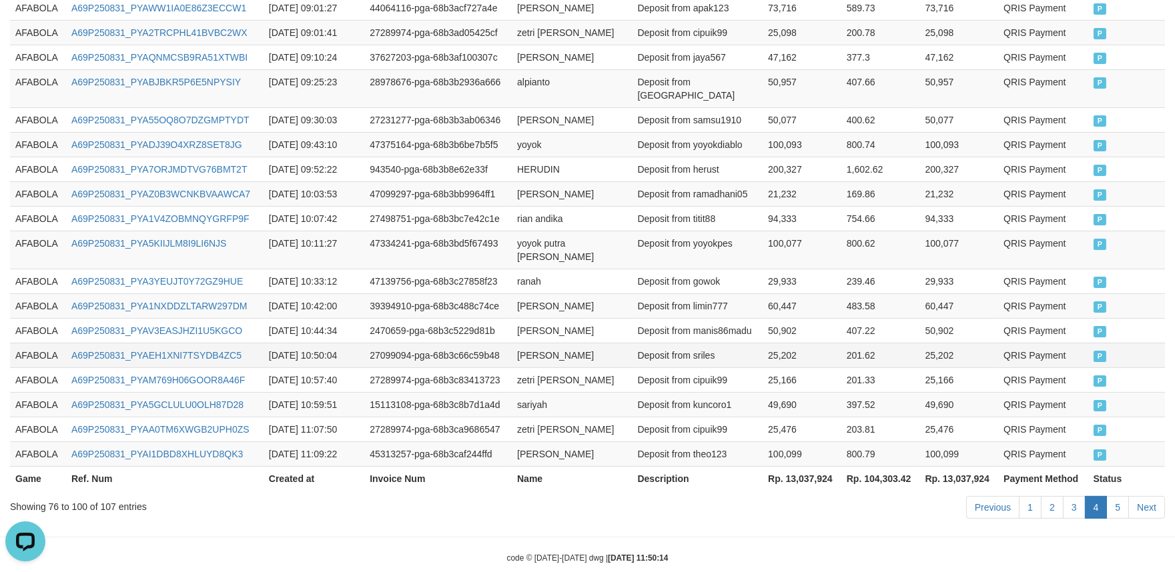
click at [562, 343] on td "sri lestari" at bounding box center [572, 355] width 120 height 25
click at [18, 343] on td "AFABOLA" at bounding box center [38, 355] width 56 height 25
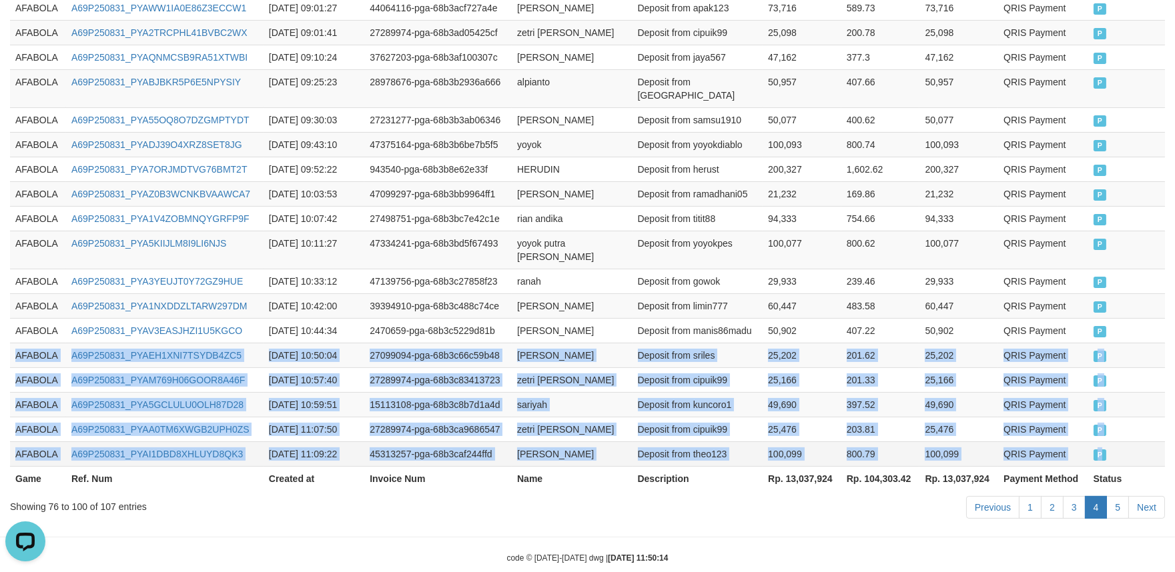
click at [1117, 442] on td "P" at bounding box center [1126, 454] width 77 height 25
copy tbody "AFABOLA A69P250831_PYAEH1XNI7TSYDB4ZC5 2025-08-31 10:50:04 27099094-pga-68b3c66…"
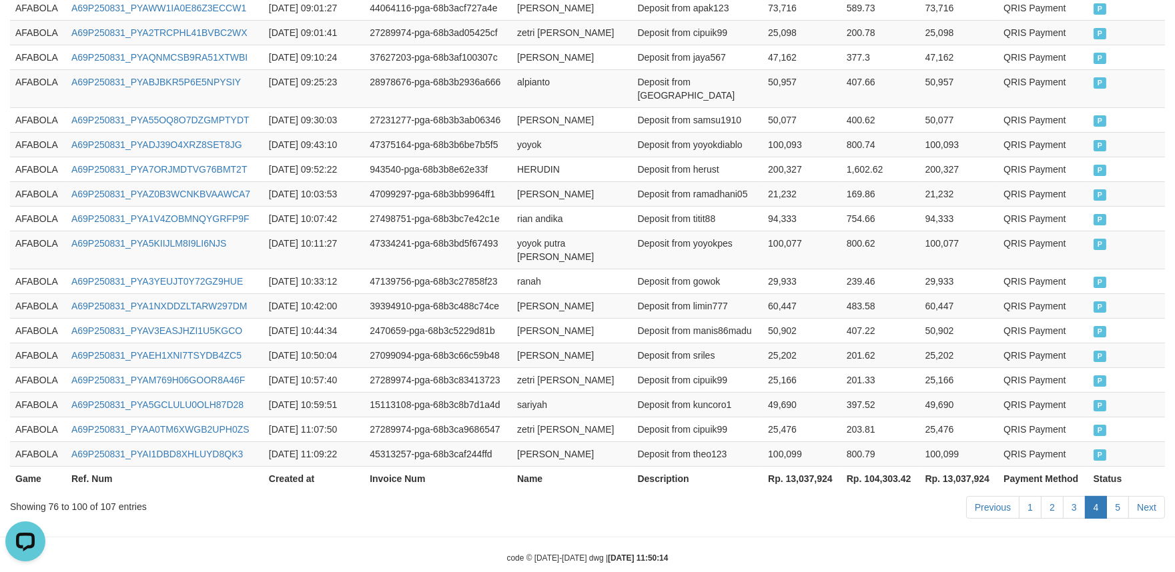
drag, startPoint x: 1115, startPoint y: 476, endPoint x: 1113, endPoint y: 438, distance: 38.7
click at [1115, 496] on link "5" at bounding box center [1117, 507] width 23 height 23
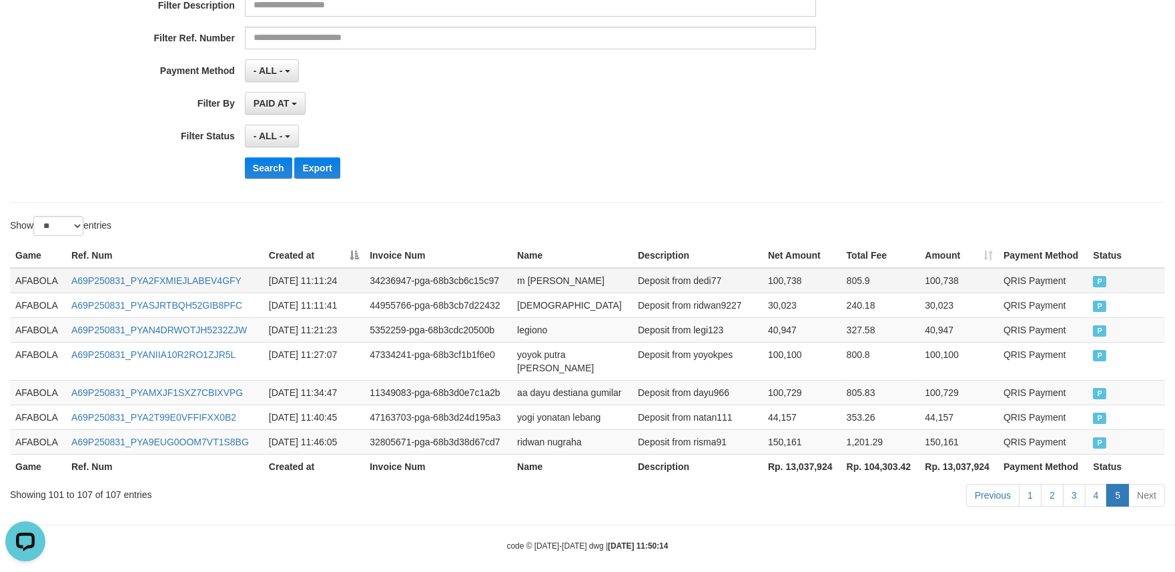
click at [27, 280] on td "AFABOLA" at bounding box center [38, 280] width 56 height 25
drag, startPoint x: 27, startPoint y: 280, endPoint x: 712, endPoint y: 387, distance: 693.4
click at [33, 280] on td "AFABOLA" at bounding box center [38, 280] width 56 height 25
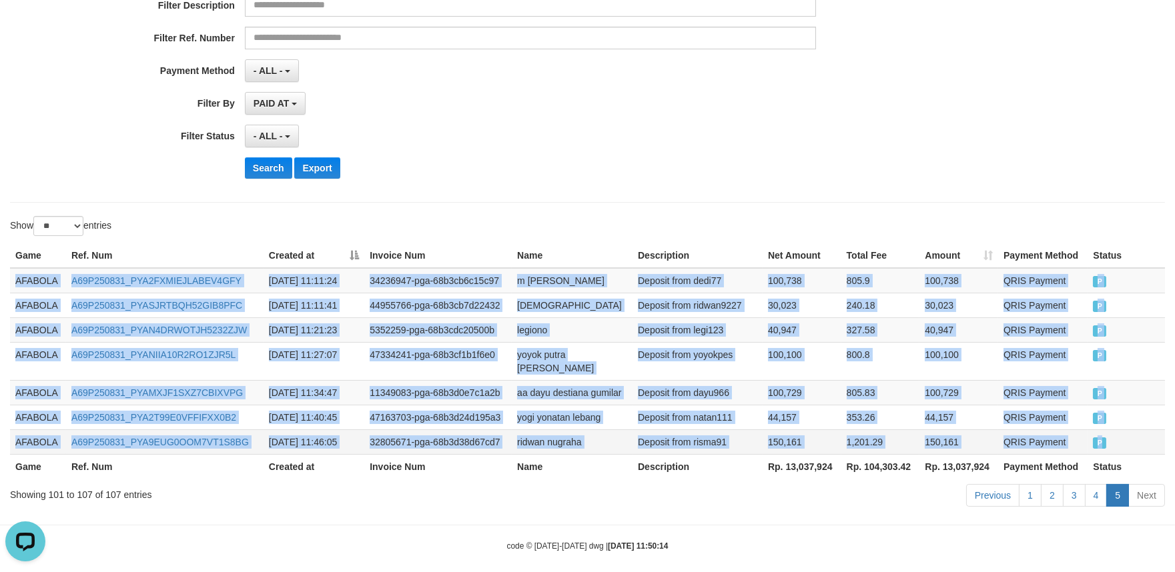
click at [1131, 430] on td "P" at bounding box center [1125, 442] width 77 height 25
copy tbody "AFABOLA A69P250831_PYA2FXMIEJLABEV4GFY 2025-08-31 11:11:24 34236947-pga-68b3cb6…"
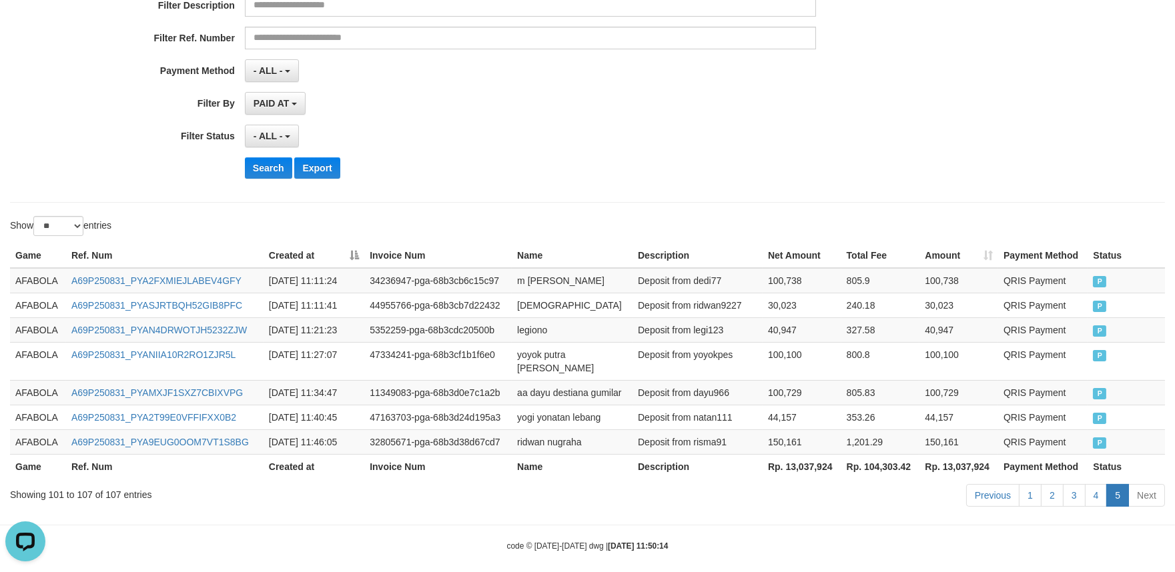
click at [1033, 504] on body "Toggle navigation Home Bank Account List Load By Website Group [ISPORT] AFABOLA…" at bounding box center [587, 173] width 1175 height 825
click at [909, 483] on div "Previous 1 2 3 4 5 Next" at bounding box center [832, 497] width 665 height 29
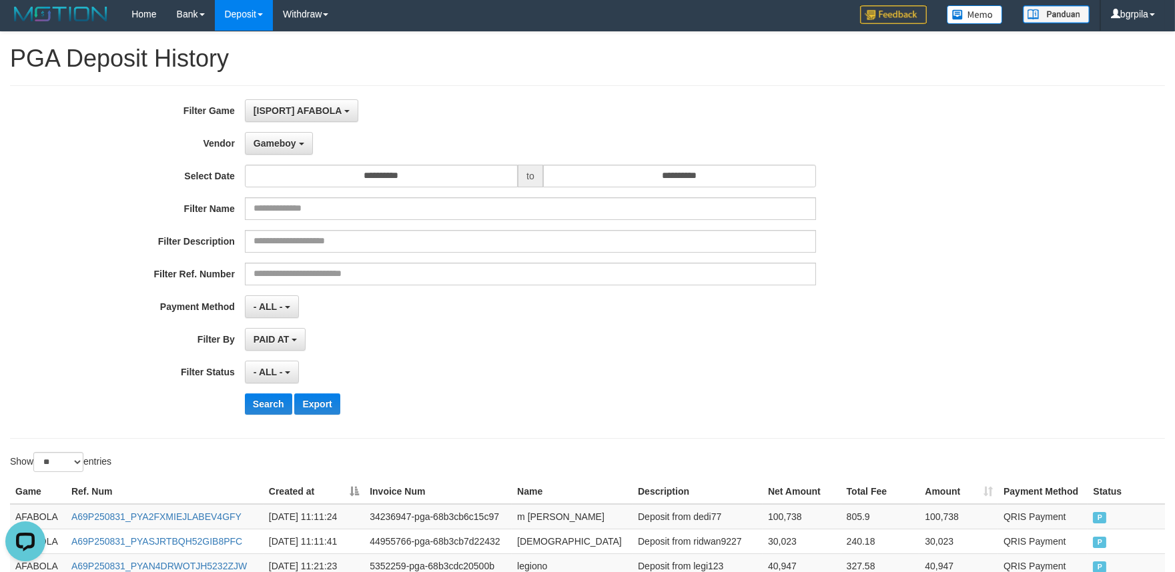
scroll to position [0, 0]
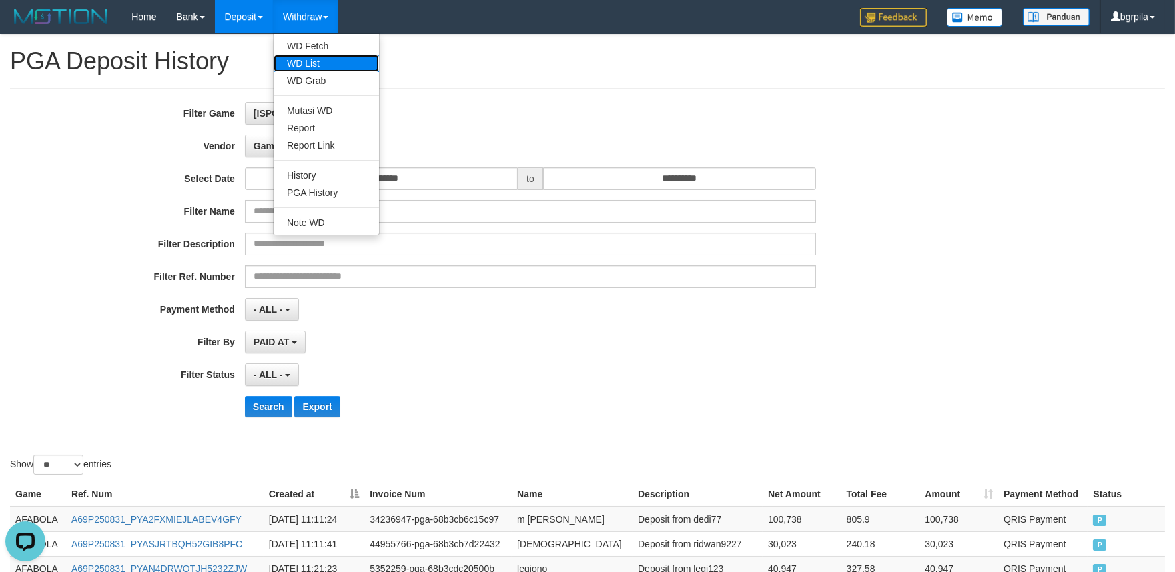
click at [311, 59] on link "WD List" at bounding box center [326, 63] width 105 height 17
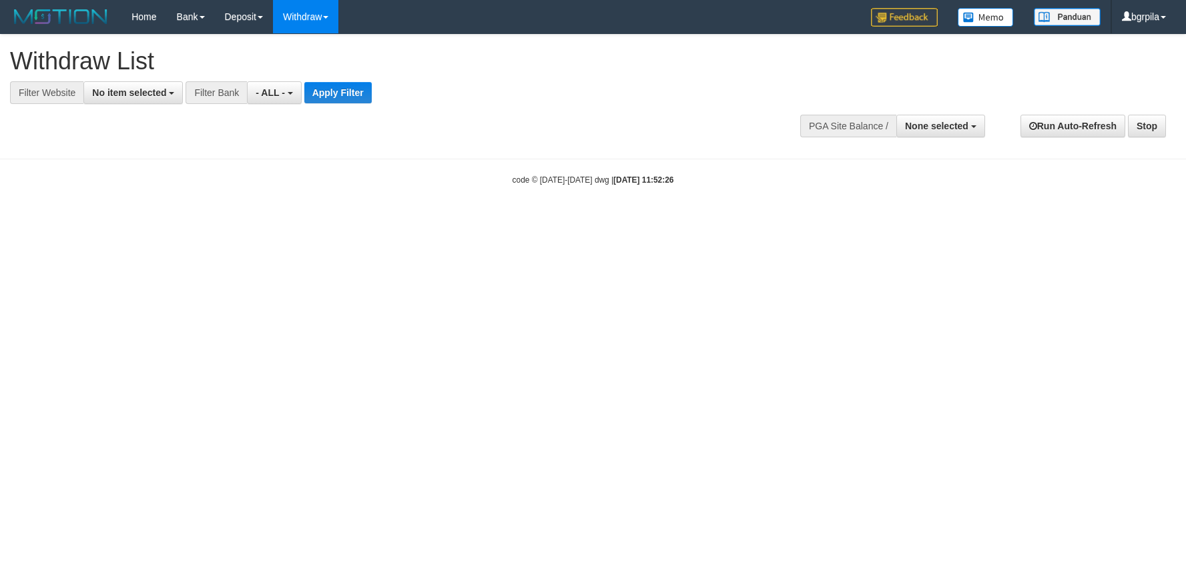
select select
drag, startPoint x: 121, startPoint y: 87, endPoint x: 117, endPoint y: 119, distance: 31.6
click at [121, 87] on span "No item selected" at bounding box center [129, 92] width 74 height 11
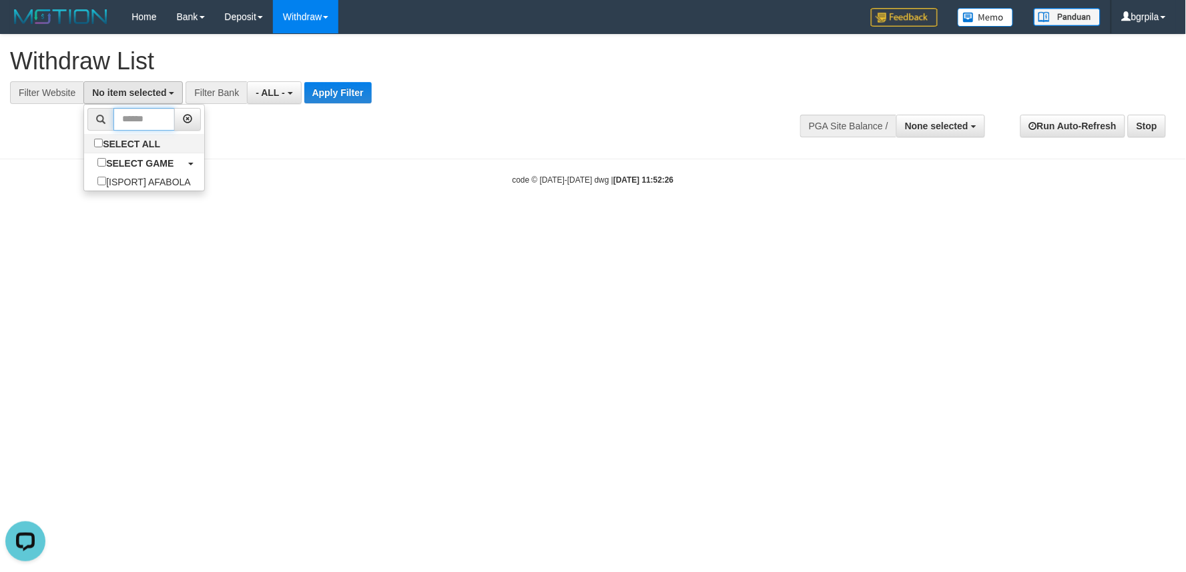
click at [117, 129] on input "text" at bounding box center [143, 119] width 61 height 23
click at [114, 143] on label "SELECT ALL" at bounding box center [128, 143] width 89 height 19
select select "****"
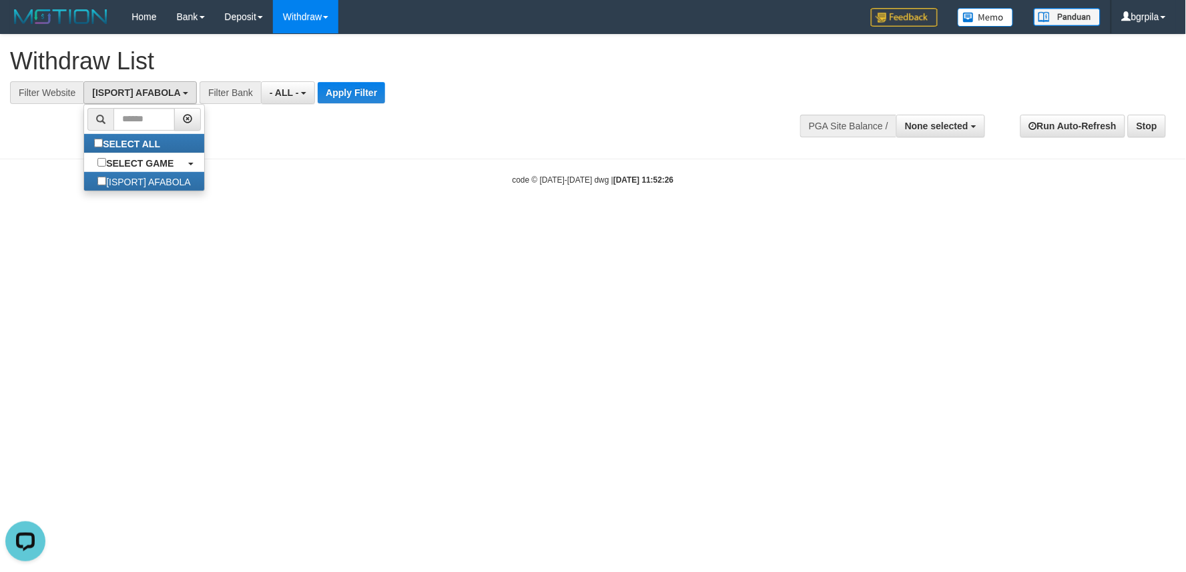
scroll to position [11, 0]
click at [356, 94] on button "Apply Filter" at bounding box center [351, 92] width 67 height 21
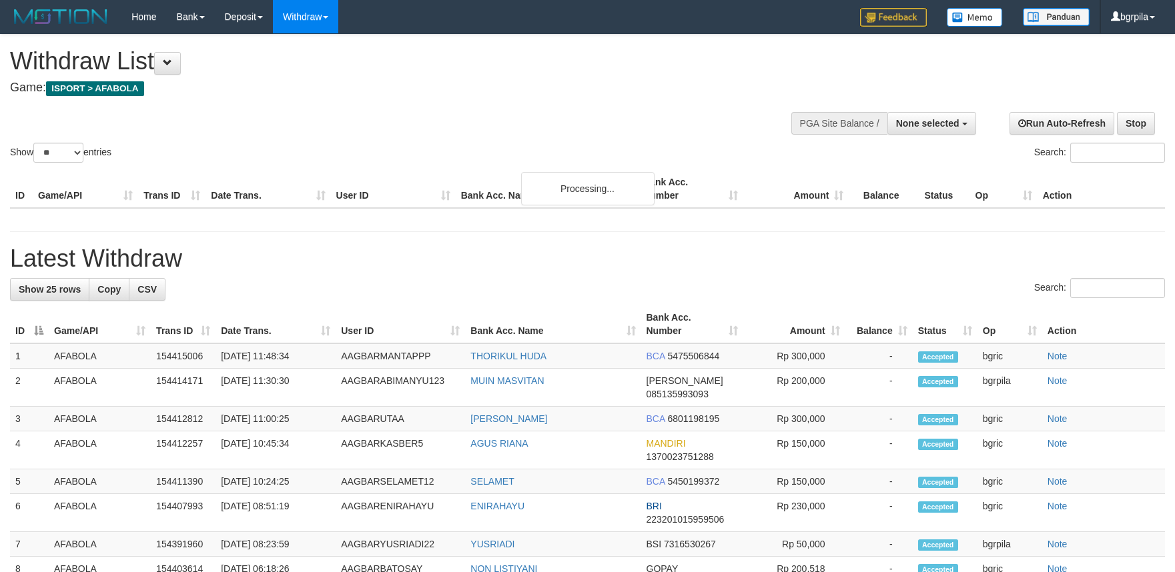
select select
select select "**"
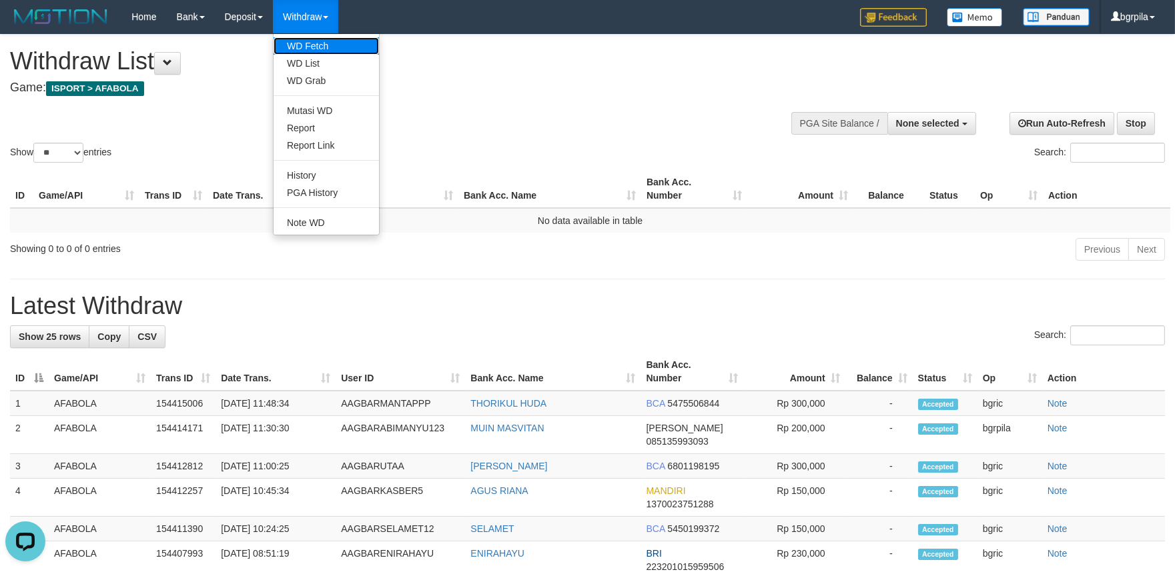
click at [314, 43] on link "WD Fetch" at bounding box center [326, 45] width 105 height 17
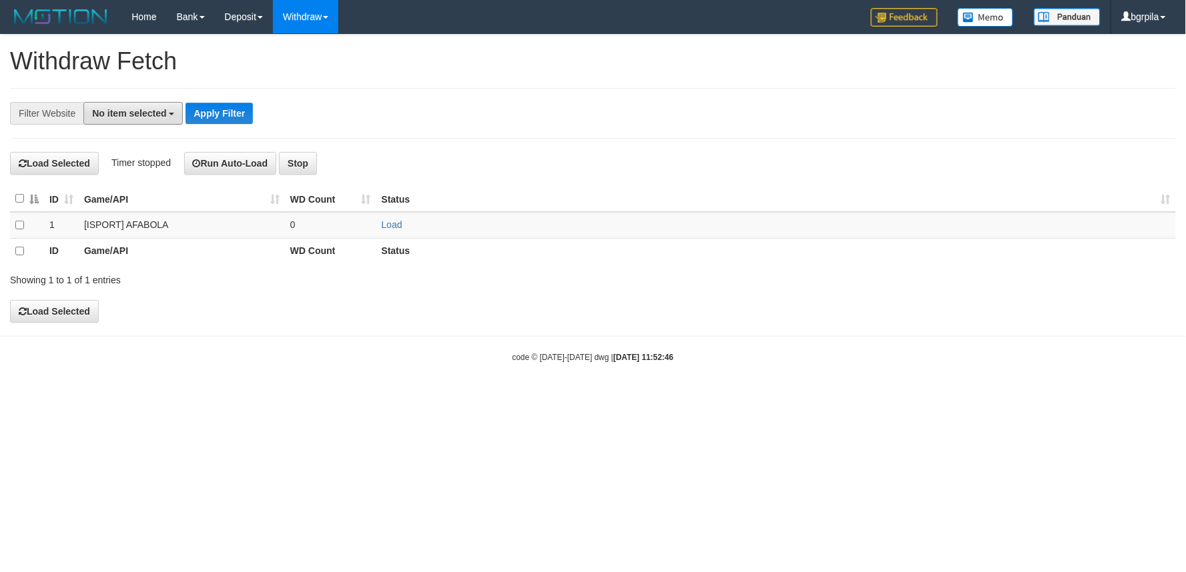
click at [151, 121] on button "No item selected" at bounding box center [132, 113] width 99 height 23
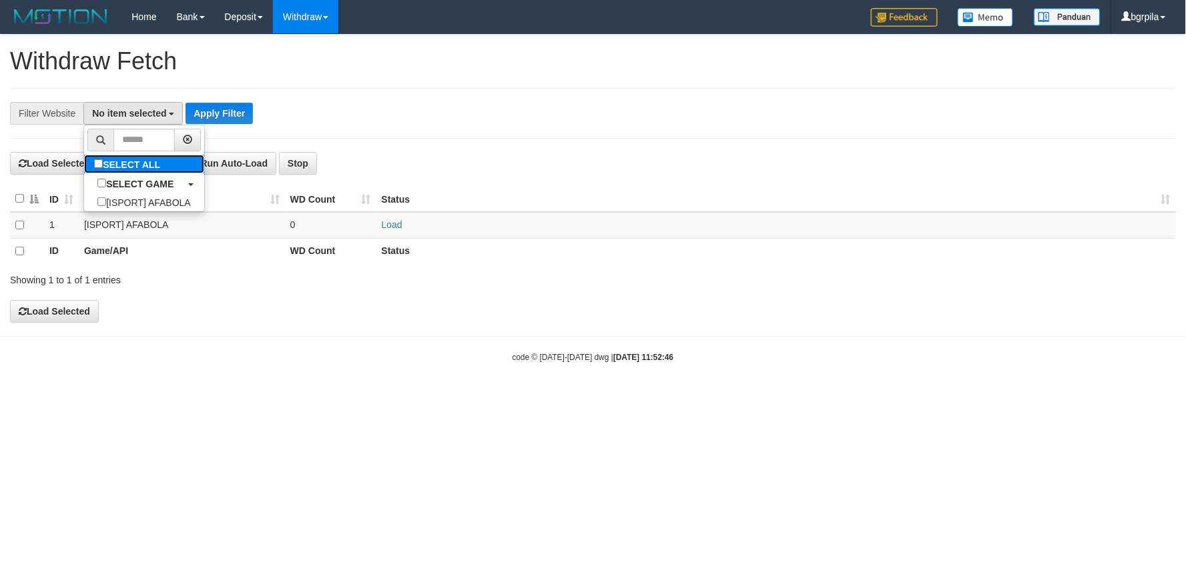
click at [131, 160] on label "SELECT ALL" at bounding box center [128, 164] width 89 height 19
select select "****"
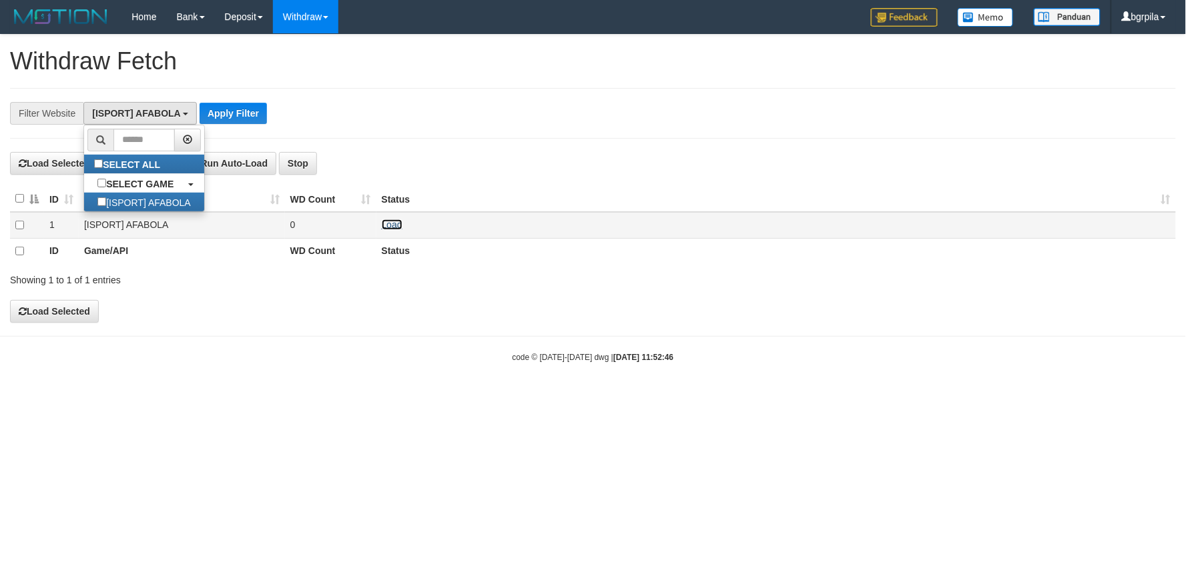
click at [400, 225] on link "Load" at bounding box center [392, 224] width 21 height 11
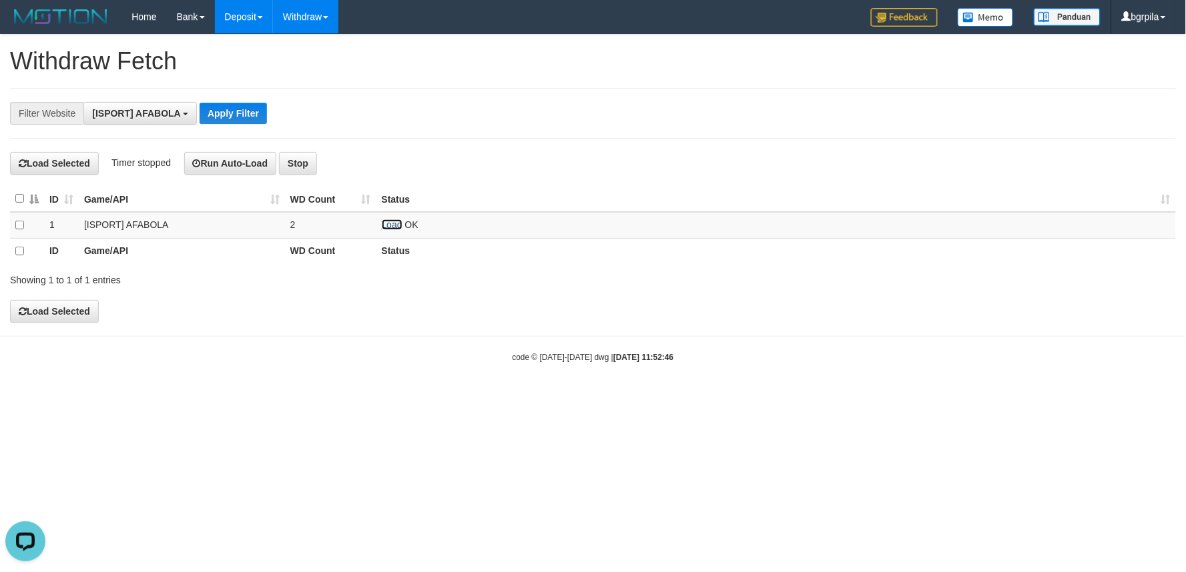
scroll to position [0, 0]
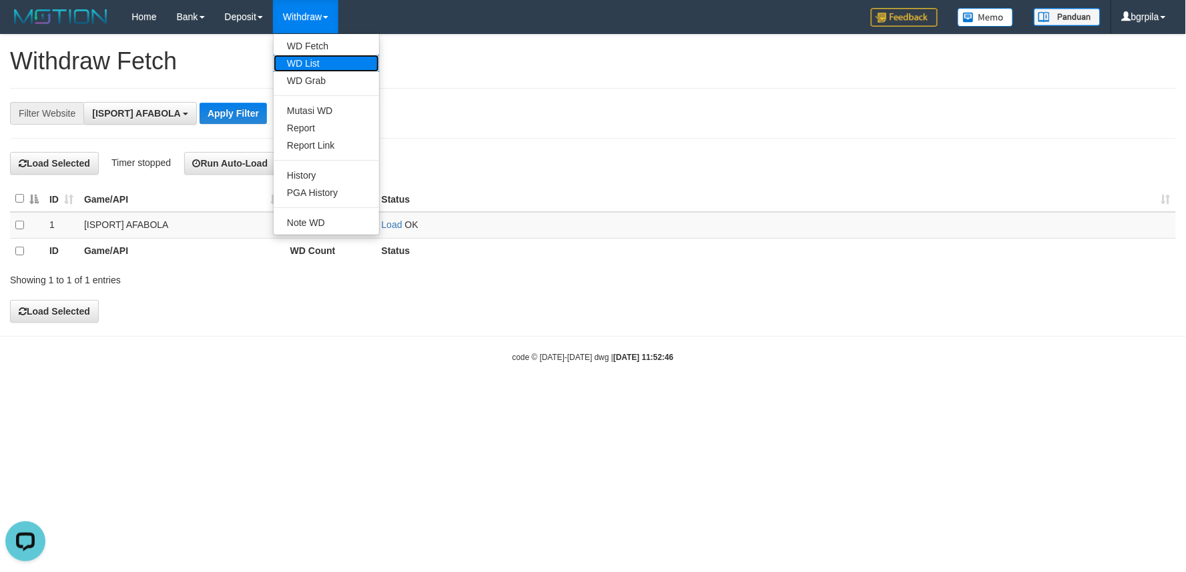
click at [319, 57] on link "WD List" at bounding box center [326, 63] width 105 height 17
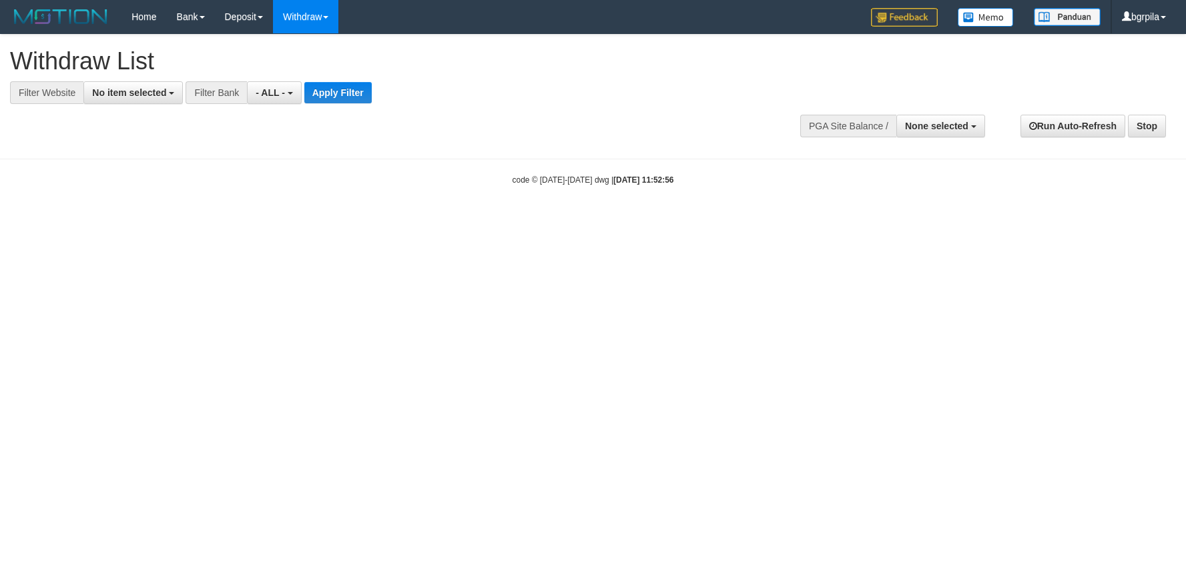
select select
click at [155, 100] on button "No item selected" at bounding box center [132, 92] width 99 height 23
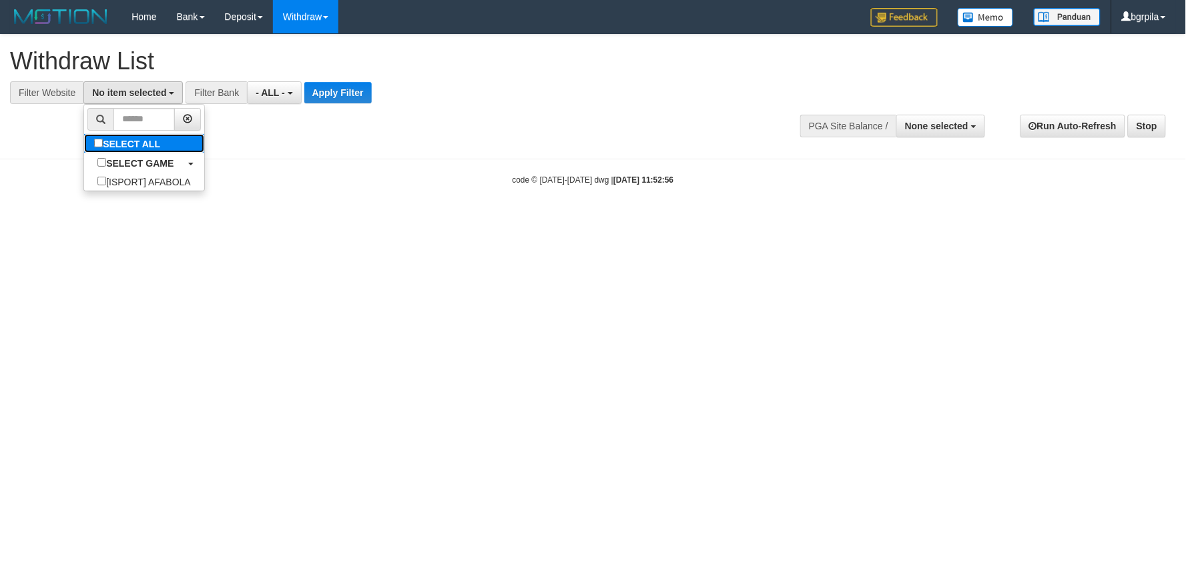
click at [140, 138] on label "SELECT ALL" at bounding box center [128, 143] width 89 height 19
select select "****"
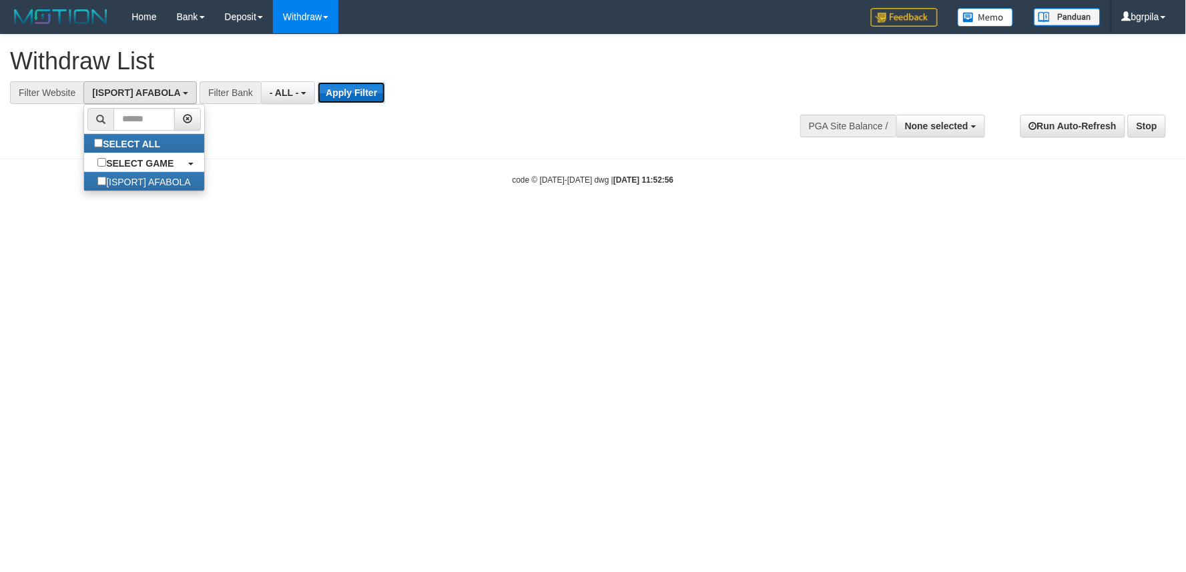
click at [348, 101] on button "Apply Filter" at bounding box center [351, 92] width 67 height 21
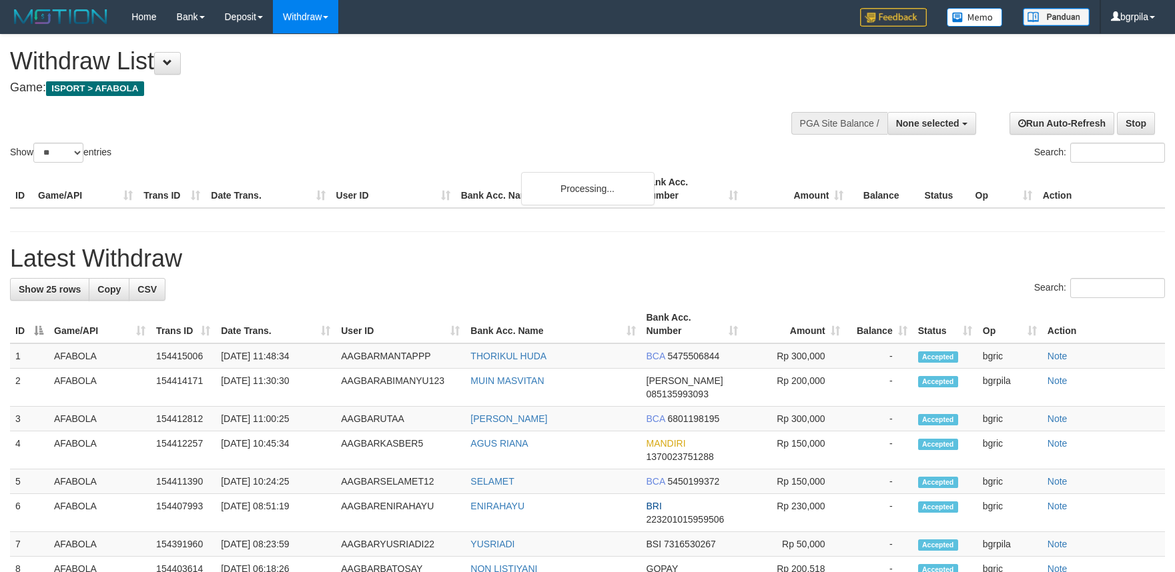
select select
select select "**"
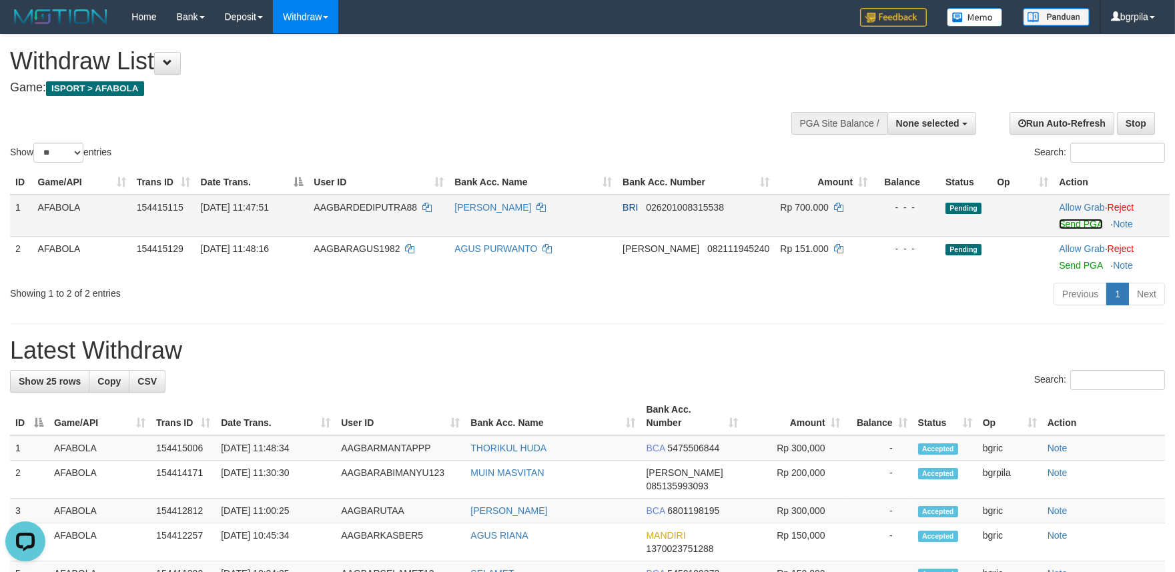
click at [1083, 219] on link "Send PGA" at bounding box center [1080, 224] width 43 height 11
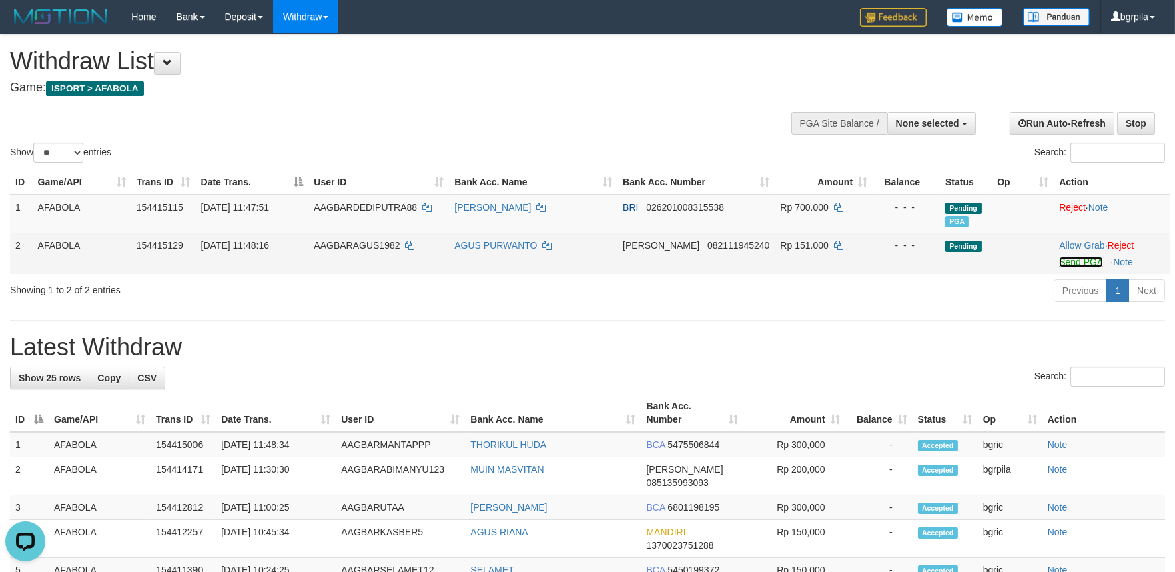
click at [1074, 264] on link "Send PGA" at bounding box center [1080, 262] width 43 height 11
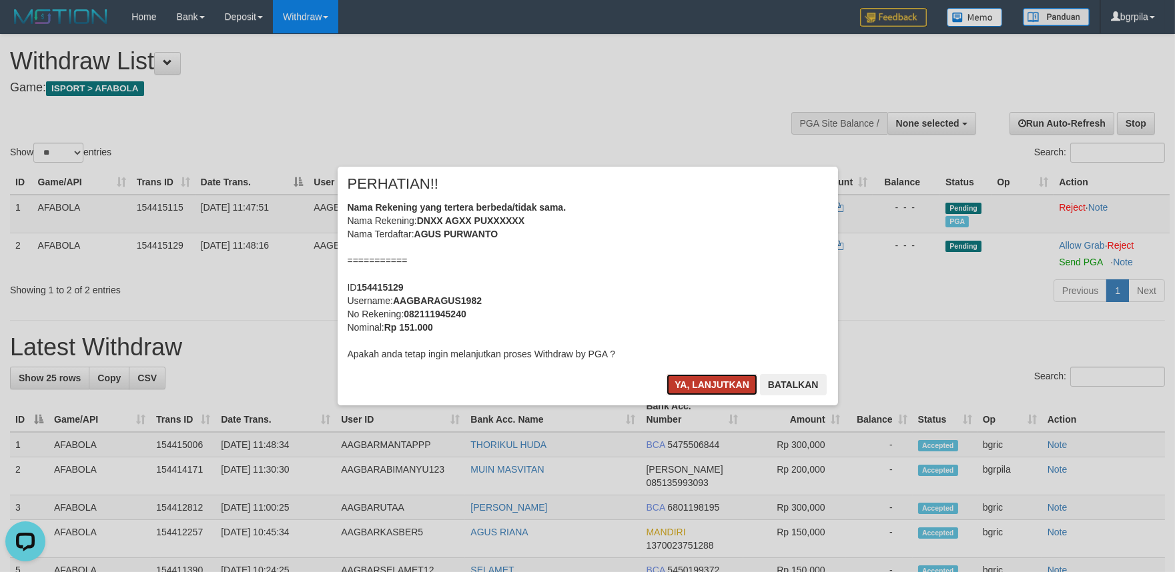
click at [703, 387] on button "Ya, lanjutkan" at bounding box center [711, 384] width 91 height 21
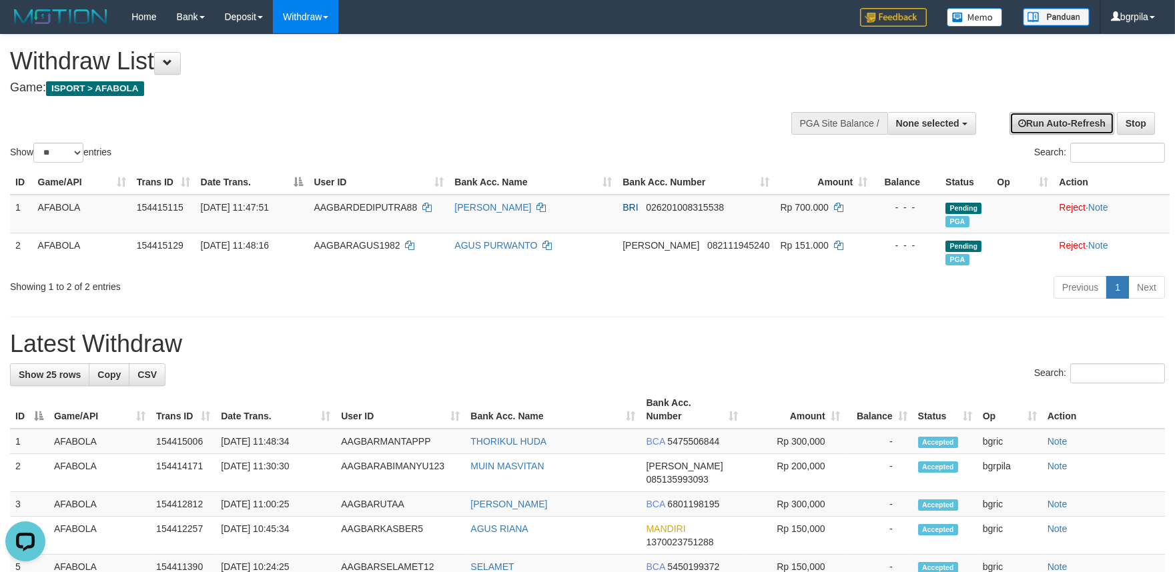
click at [1051, 120] on link "Run Auto-Refresh" at bounding box center [1061, 123] width 105 height 23
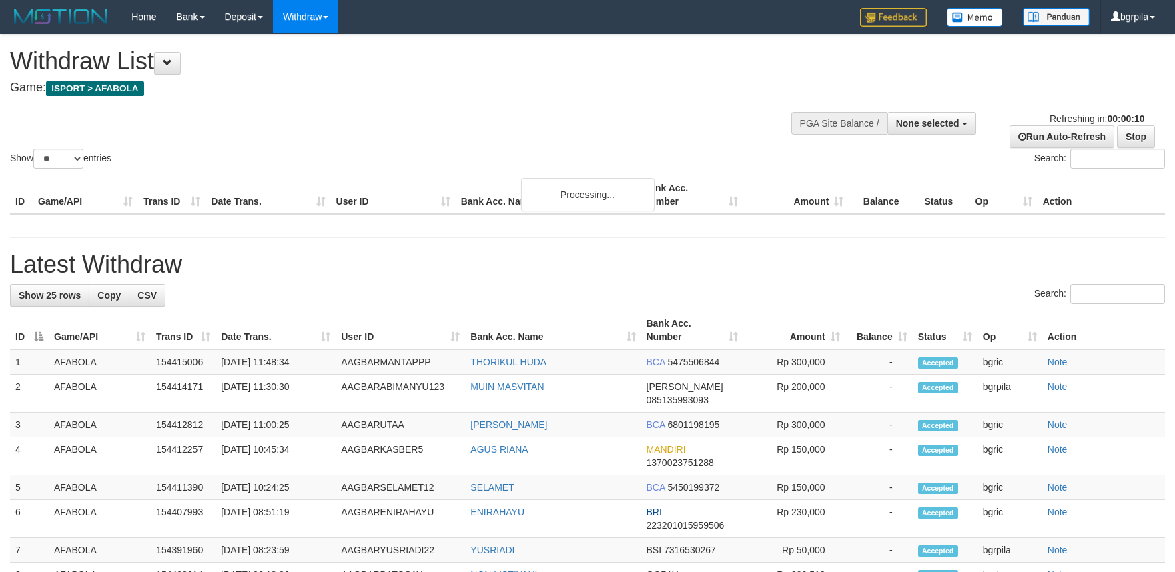
select select
select select "**"
select select
select select "**"
select select
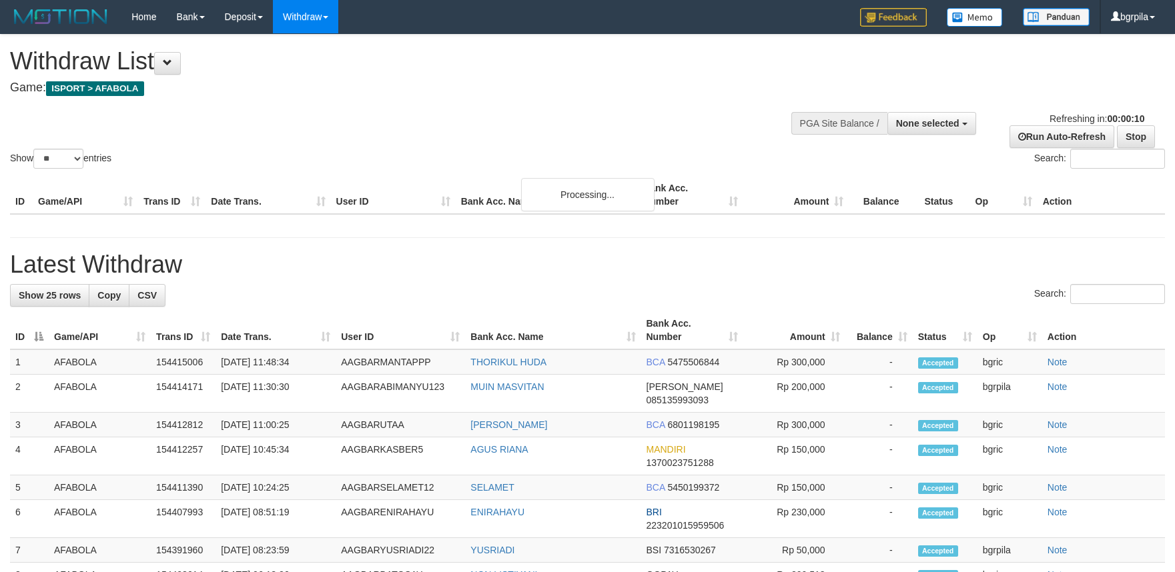
select select "**"
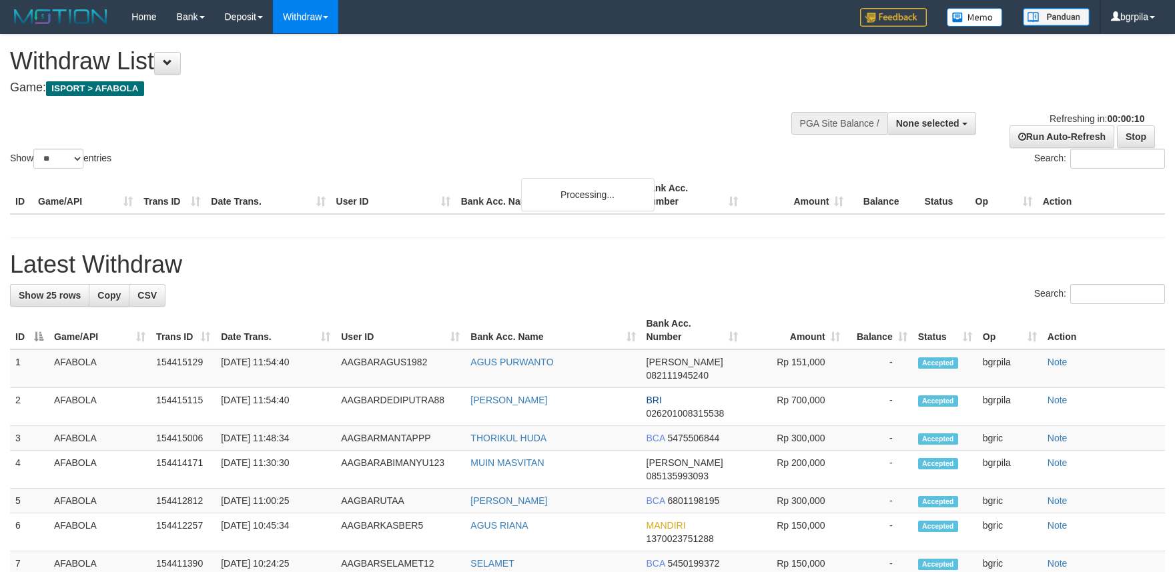
select select
select select "**"
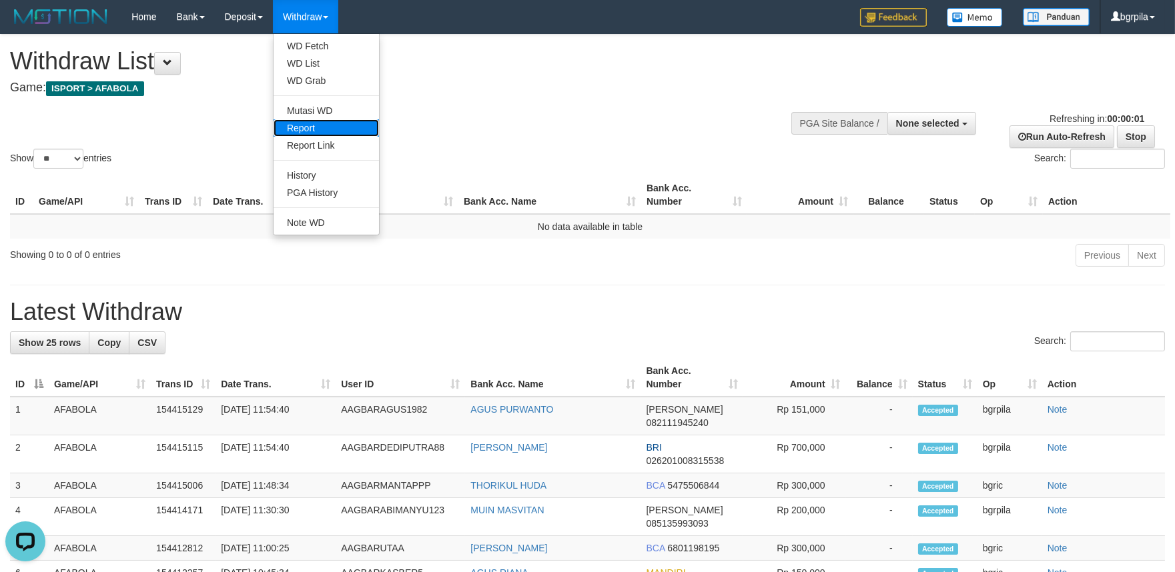
click at [328, 131] on link "Report" at bounding box center [326, 127] width 105 height 17
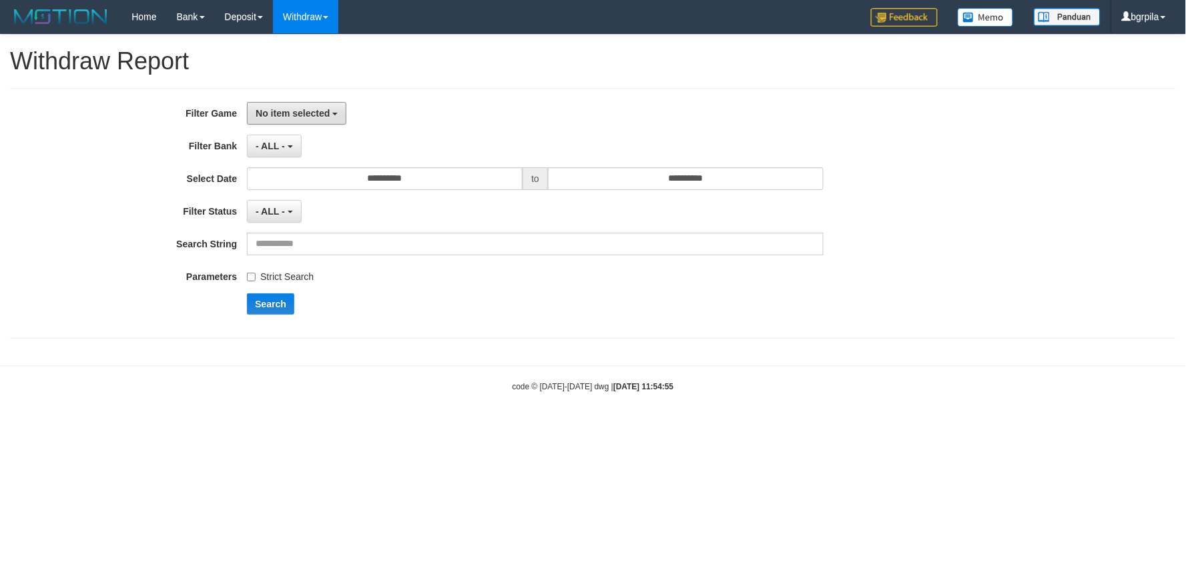
drag, startPoint x: 320, startPoint y: 117, endPoint x: 310, endPoint y: 152, distance: 36.1
click at [319, 117] on span "No item selected" at bounding box center [293, 113] width 74 height 11
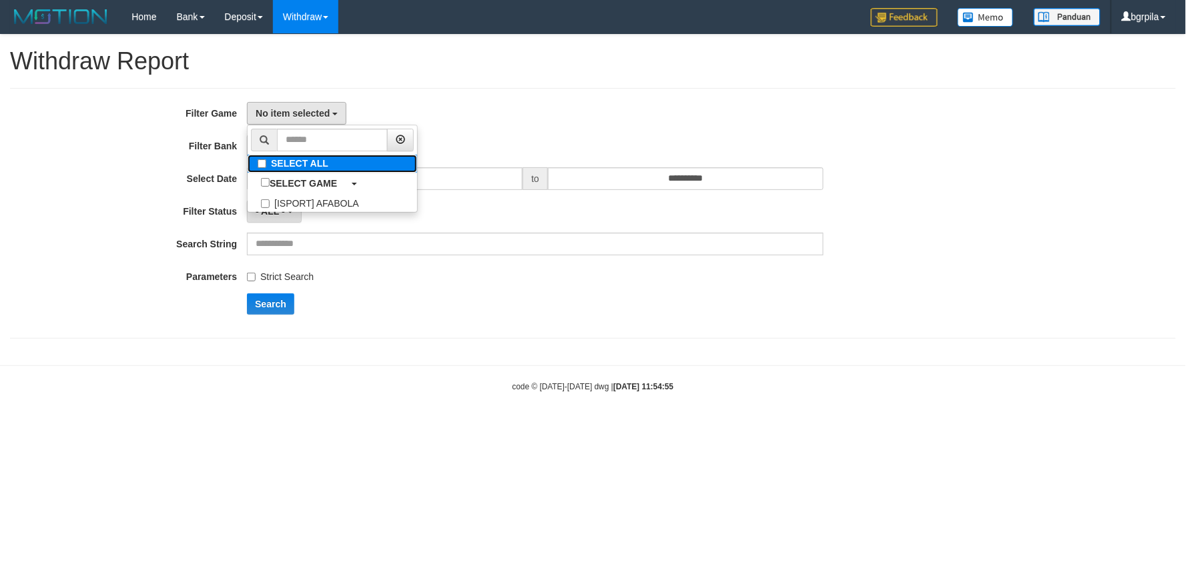
click at [305, 165] on label "SELECT ALL" at bounding box center [332, 164] width 169 height 18
select select "****"
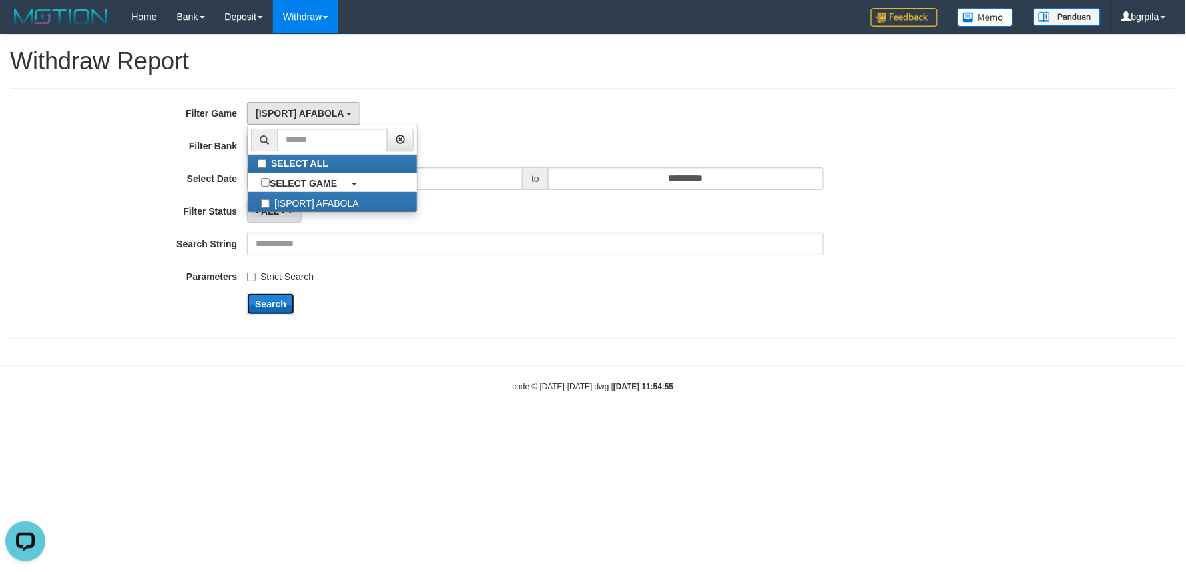
click at [286, 309] on button "Search" at bounding box center [270, 304] width 47 height 21
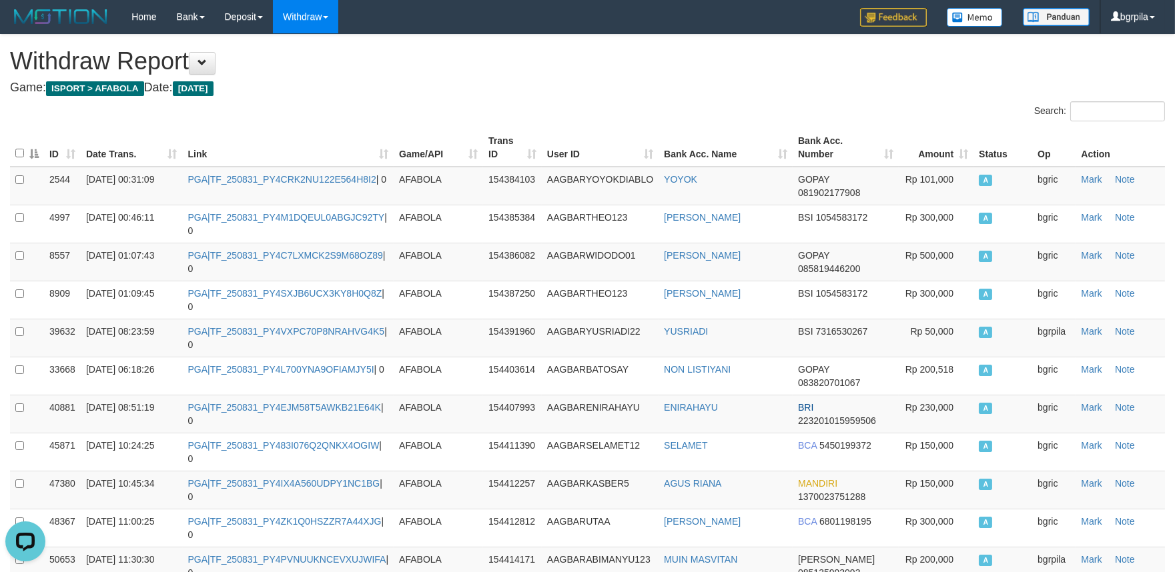
click at [169, 149] on th "Date Trans." at bounding box center [132, 148] width 102 height 38
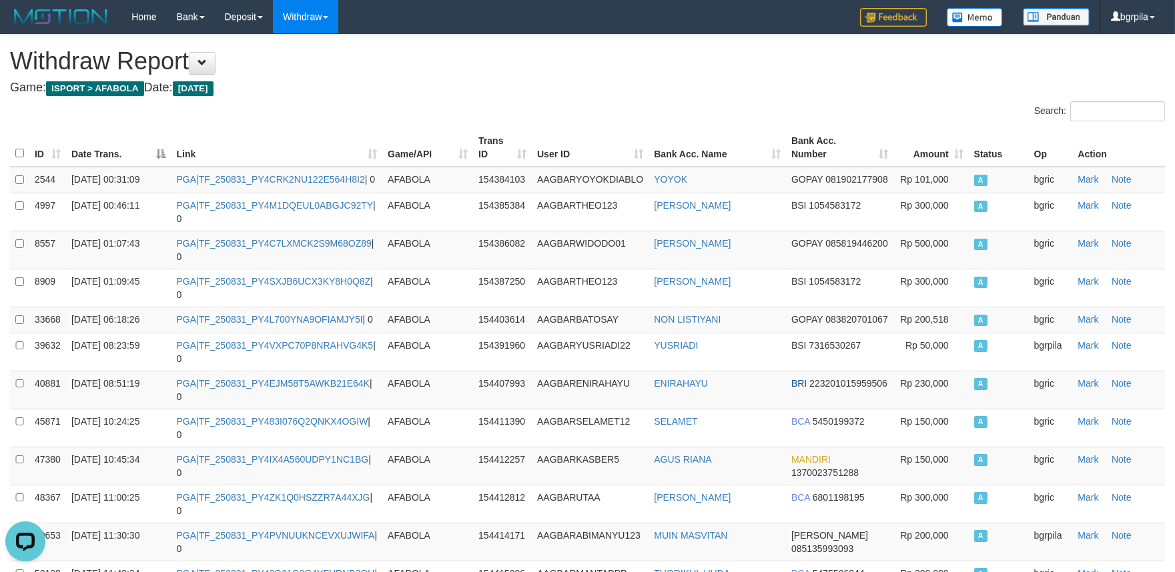
click at [164, 153] on th "Date Trans." at bounding box center [118, 148] width 105 height 38
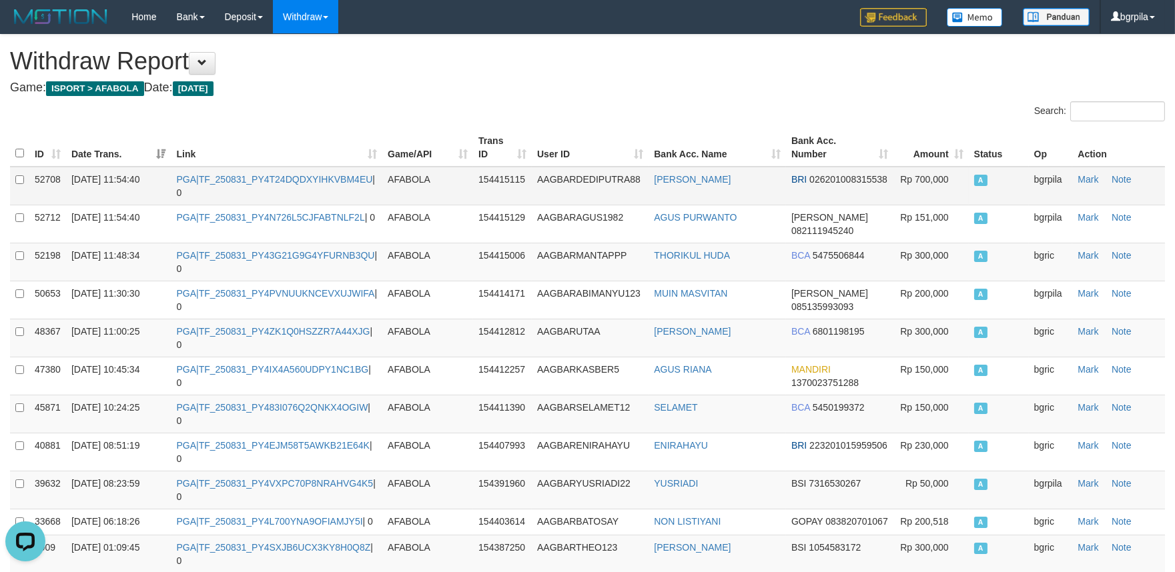
click at [214, 185] on td "PGA|TF_250831_PY4T24DQDXYIHKVBM4EU | 0" at bounding box center [276, 186] width 211 height 39
click at [248, 187] on td "PGA|TF_250831_PY4T24DQDXYIHKVBM4EU | 0" at bounding box center [276, 186] width 211 height 39
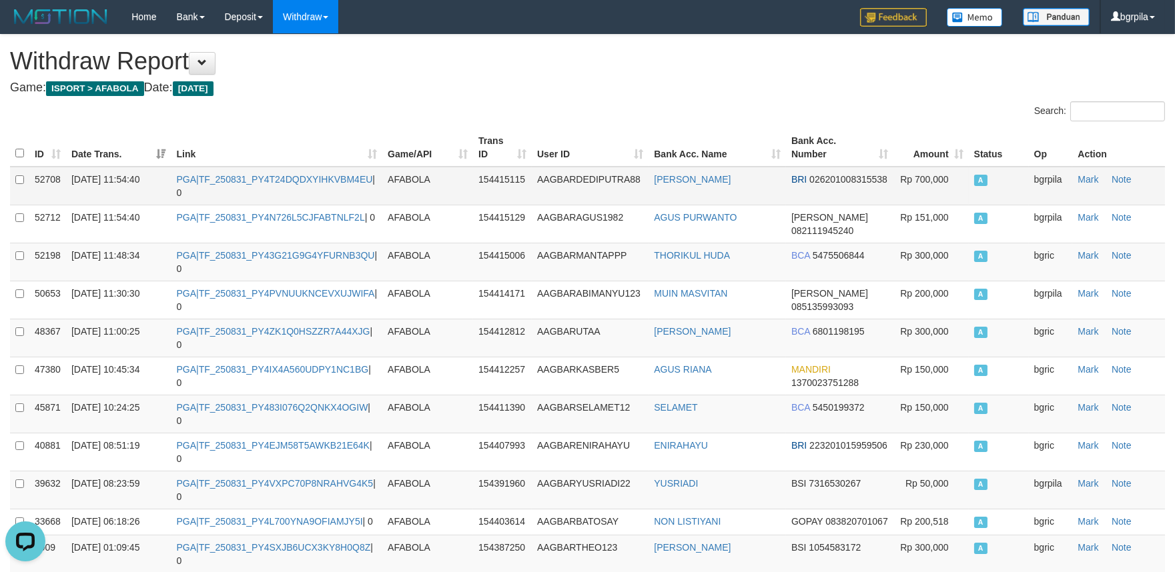
click at [281, 190] on td "PGA|TF_250831_PY4T24DQDXYIHKVBM4EU | 0" at bounding box center [276, 186] width 211 height 39
click at [290, 189] on td "PGA|TF_250831_PY4T24DQDXYIHKVBM4EU | 0" at bounding box center [276, 186] width 211 height 39
click at [298, 185] on td "PGA|TF_250831_PY4T24DQDXYIHKVBM4EU | 0" at bounding box center [276, 186] width 211 height 39
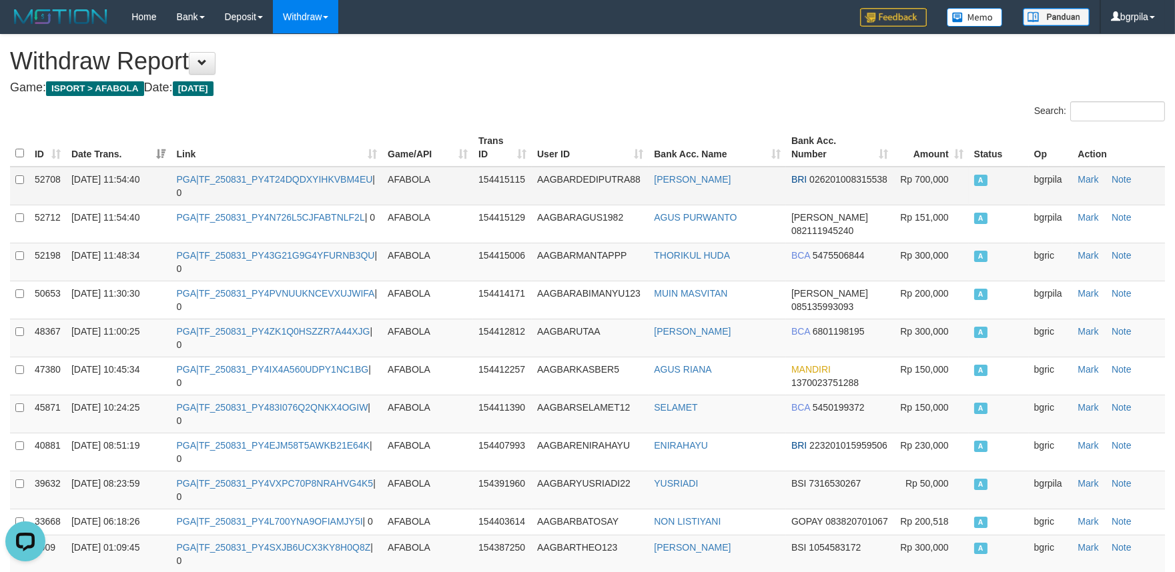
click at [298, 185] on td "PGA|TF_250831_PY4T24DQDXYIHKVBM4EU | 0" at bounding box center [276, 186] width 211 height 39
click at [307, 183] on link "PGA|TF_250831_PY4T24DQDXYIHKVBM4EU" at bounding box center [274, 179] width 196 height 11
click at [306, 183] on link "PGA|TF_250831_PY4T24DQDXYIHKVBM4EU" at bounding box center [274, 179] width 196 height 11
click at [295, 191] on td "PGA|TF_250831_PY4T24DQDXYIHKVBM4EU | 0" at bounding box center [276, 186] width 211 height 39
click at [305, 187] on td "PGA|TF_250831_PY4T24DQDXYIHKVBM4EU | 0" at bounding box center [276, 186] width 211 height 39
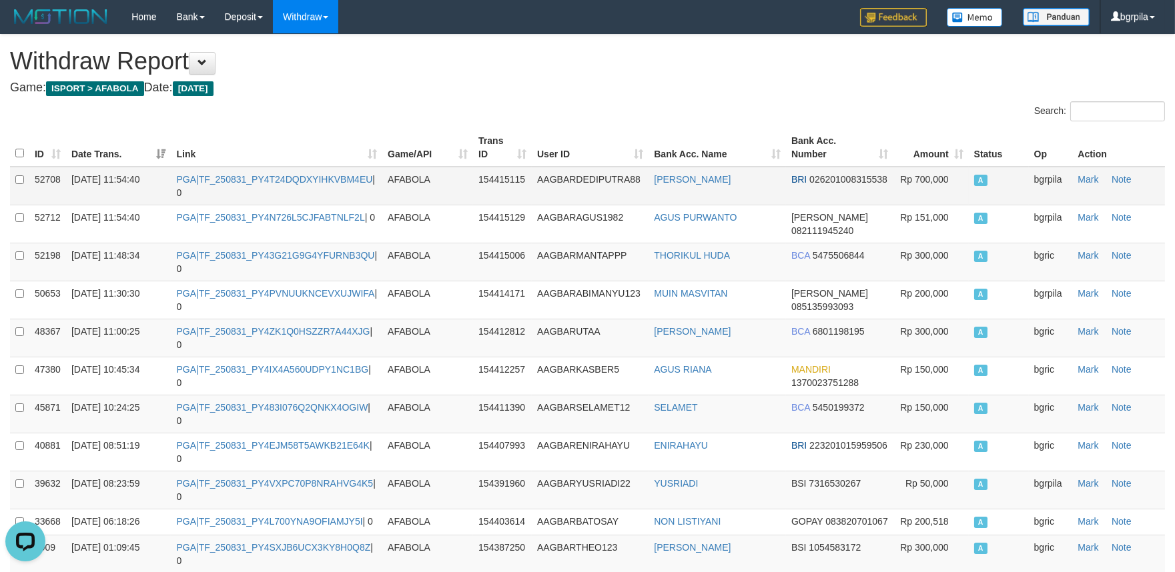
click at [305, 187] on td "PGA|TF_250831_PY4T24DQDXYIHKVBM4EU | 0" at bounding box center [276, 186] width 211 height 39
click at [316, 184] on td "PGA|TF_250831_PY4T24DQDXYIHKVBM4EU | 0" at bounding box center [276, 186] width 211 height 39
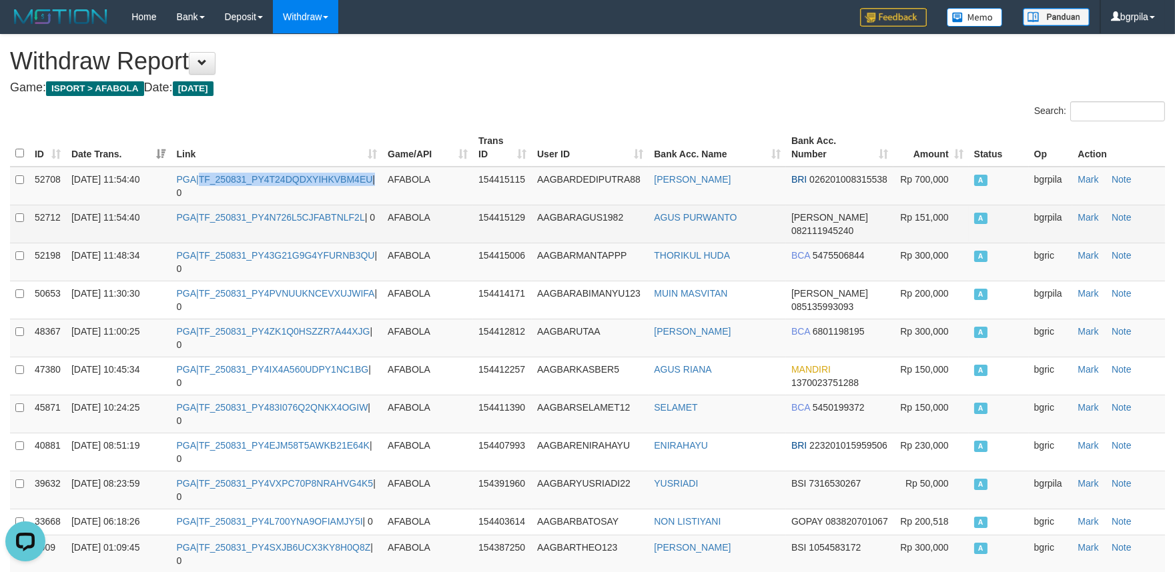
copy td "TF_250831_PY4T24DQDXYIHKVBM4EU"
click at [272, 220] on link "PGA|TF_250831_PY4N726L5CJFABTNLF2L" at bounding box center [270, 217] width 188 height 11
click at [269, 222] on td "PGA|TF_250831_PY4N726L5CJFABTNLF2L | 0" at bounding box center [276, 224] width 211 height 38
click at [269, 223] on td "PGA|TF_250831_PY4N726L5CJFABTNLF2L | 0" at bounding box center [276, 224] width 211 height 38
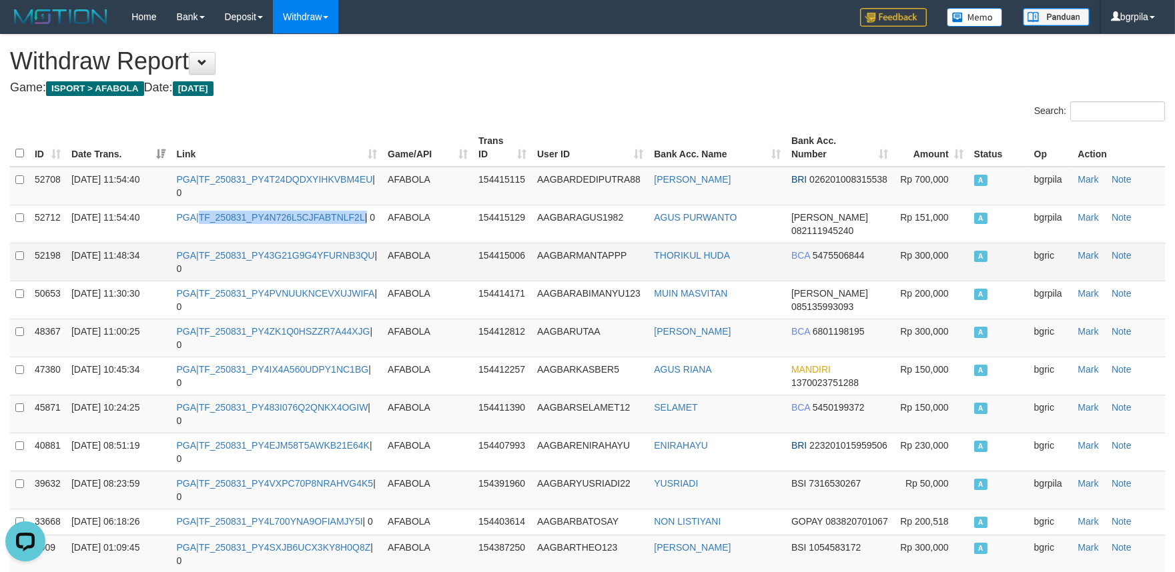
copy td "TF_250831_PY4N726L5CJFABTNLF2L"
click at [294, 261] on td "PGA|TF_250831_PY43G21G9G4YFURNB3QU | 0" at bounding box center [276, 262] width 211 height 38
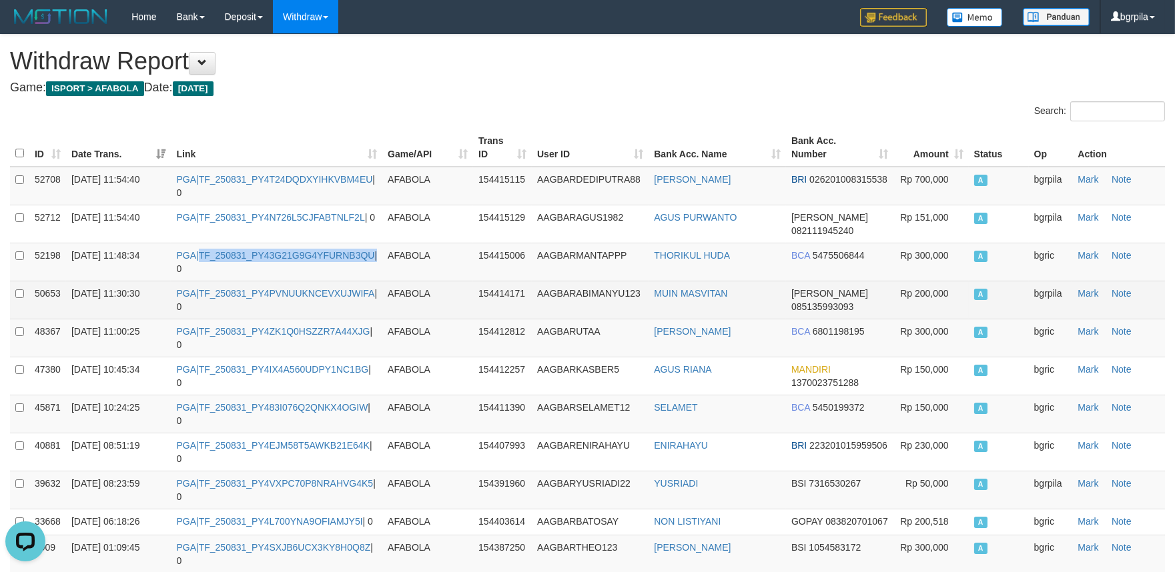
copy td "TF_250831_PY43G21G9G4YFURNB3QU"
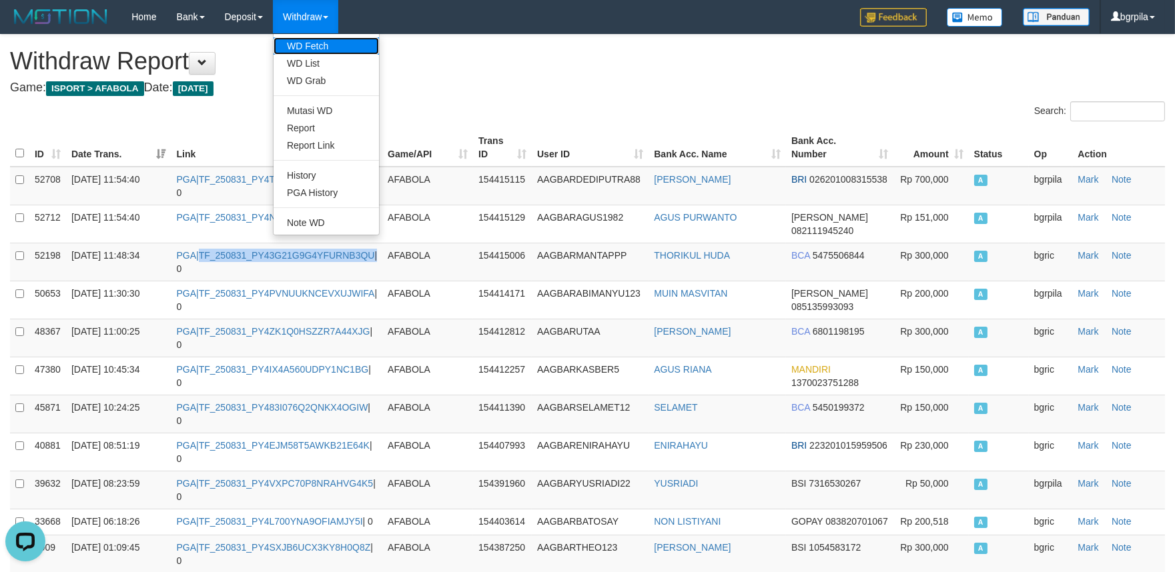
click at [316, 47] on link "WD Fetch" at bounding box center [326, 45] width 105 height 17
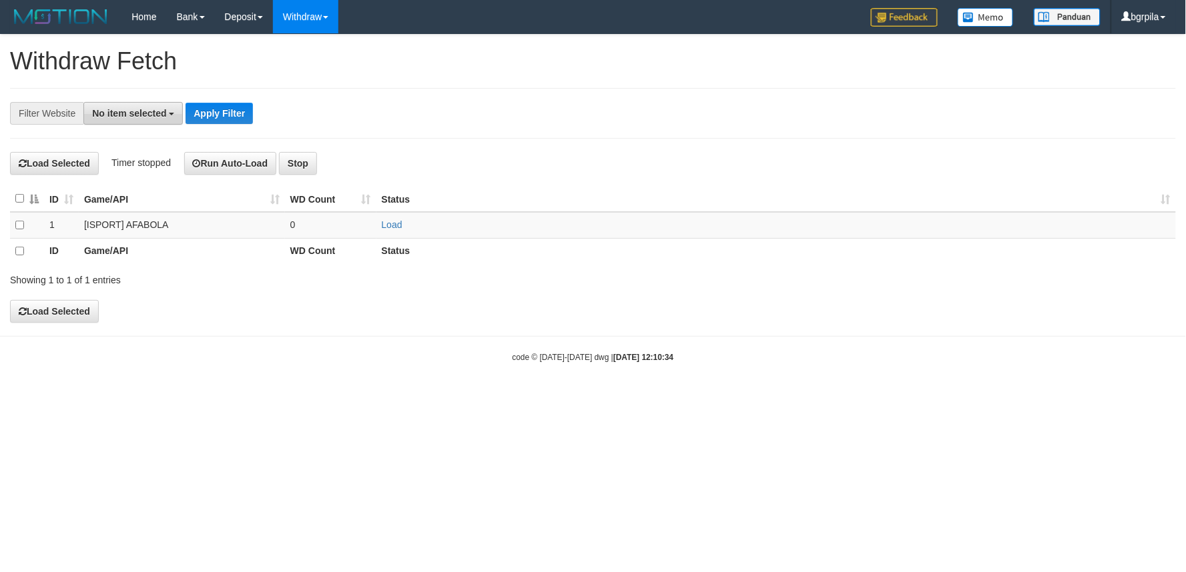
click at [155, 112] on span "No item selected" at bounding box center [129, 113] width 74 height 11
click at [135, 151] on input "text" at bounding box center [143, 140] width 61 height 23
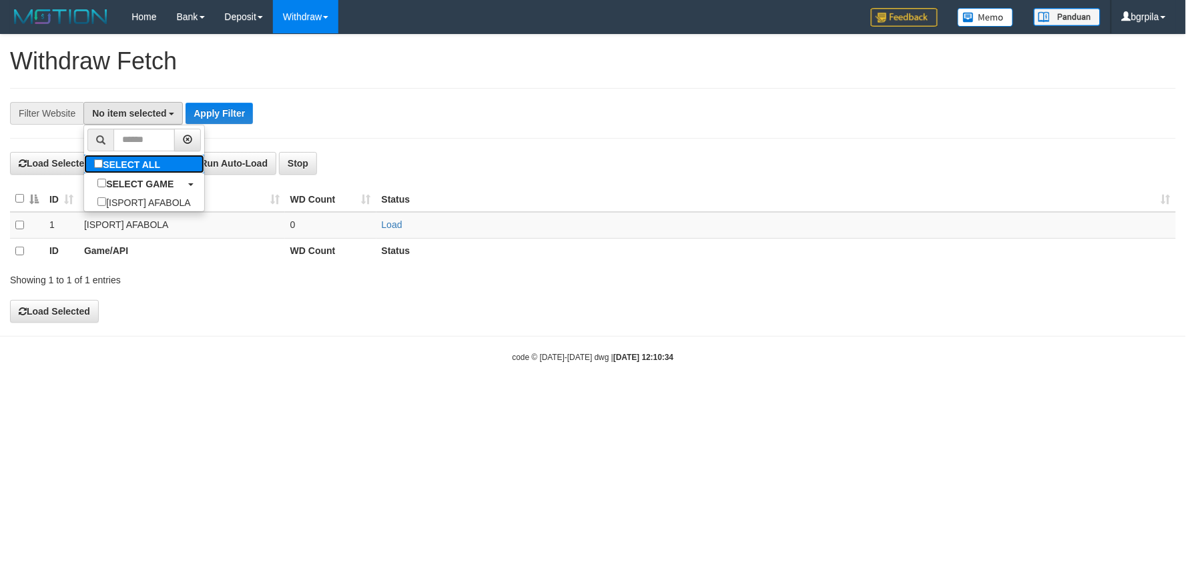
drag, startPoint x: 134, startPoint y: 162, endPoint x: 147, endPoint y: 163, distance: 12.7
click at [135, 162] on label "SELECT ALL" at bounding box center [128, 164] width 89 height 19
select select "****"
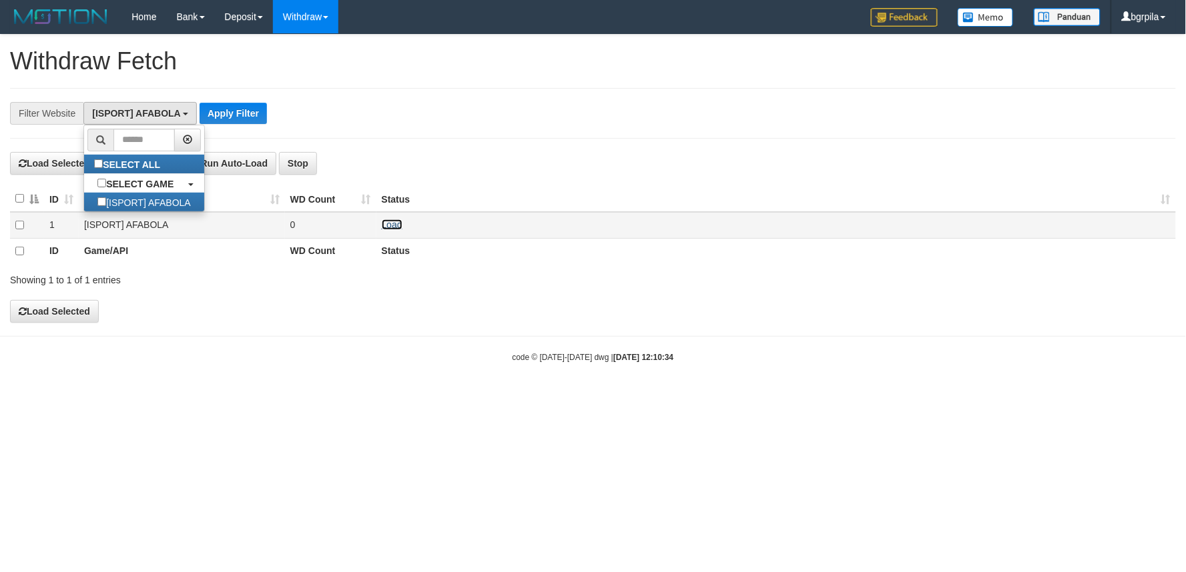
click at [392, 220] on link "Load" at bounding box center [392, 224] width 21 height 11
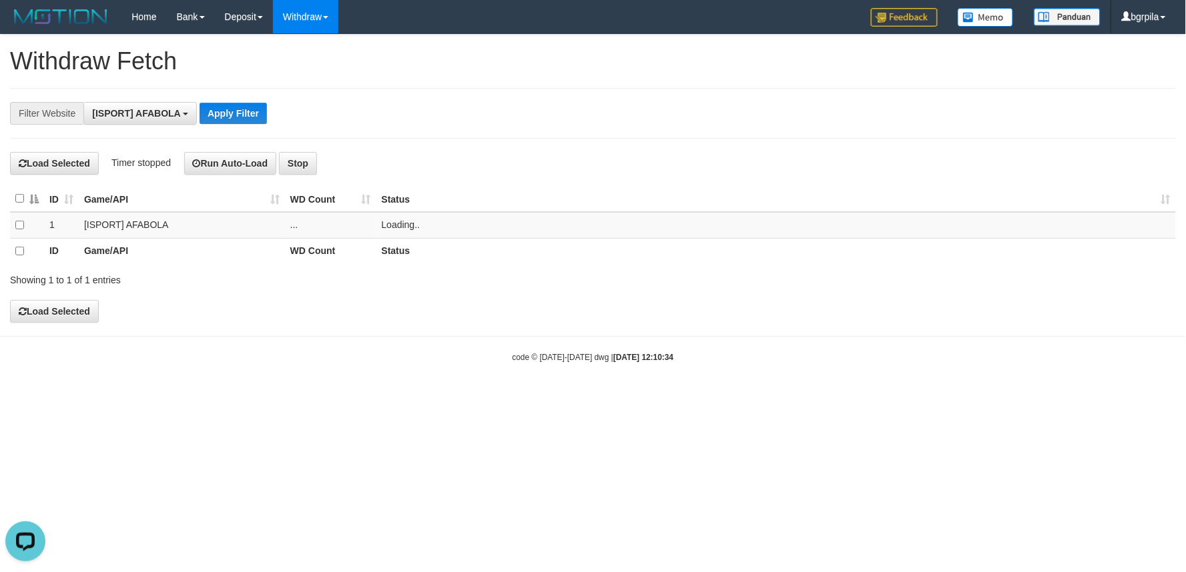
scroll to position [0, 0]
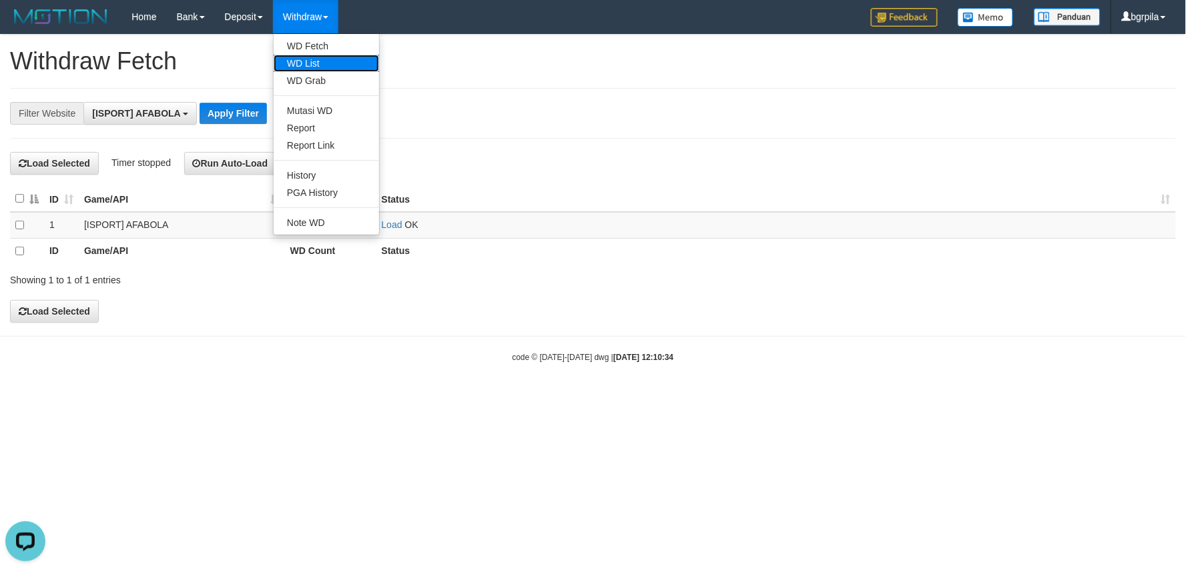
click at [318, 55] on link "WD List" at bounding box center [326, 63] width 105 height 17
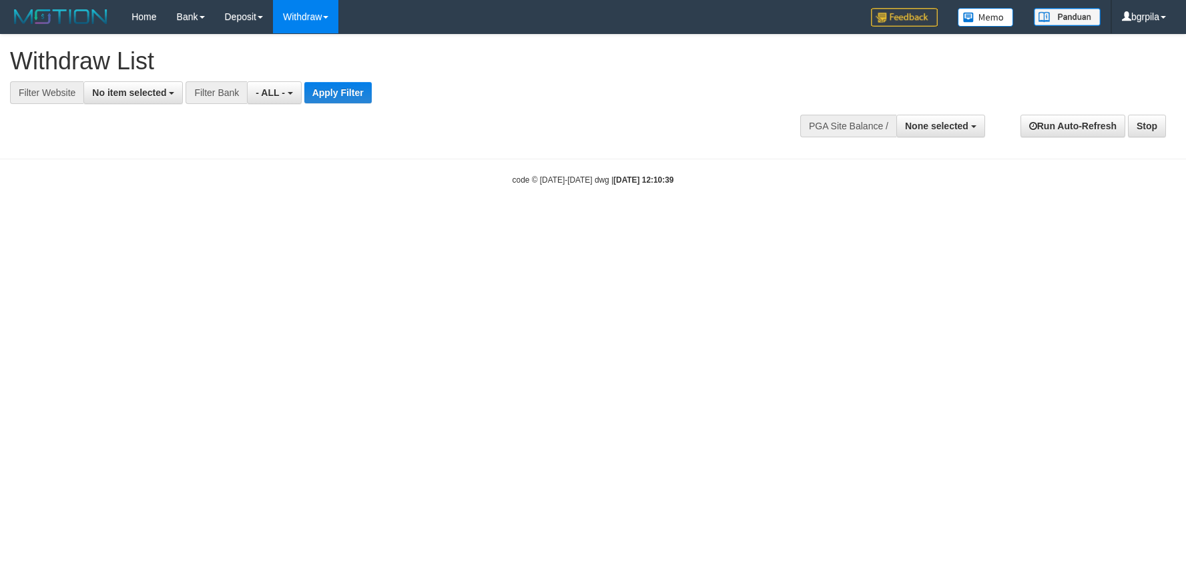
select select
click at [152, 100] on button "No item selected" at bounding box center [132, 92] width 99 height 23
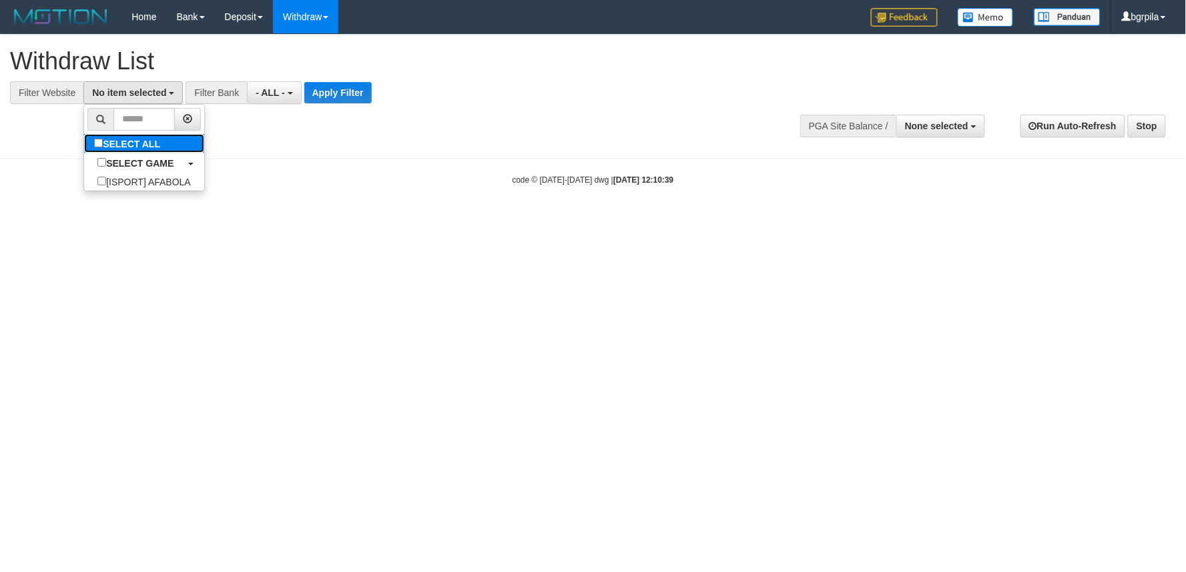
click at [131, 147] on label "SELECT ALL" at bounding box center [128, 143] width 89 height 19
select select "****"
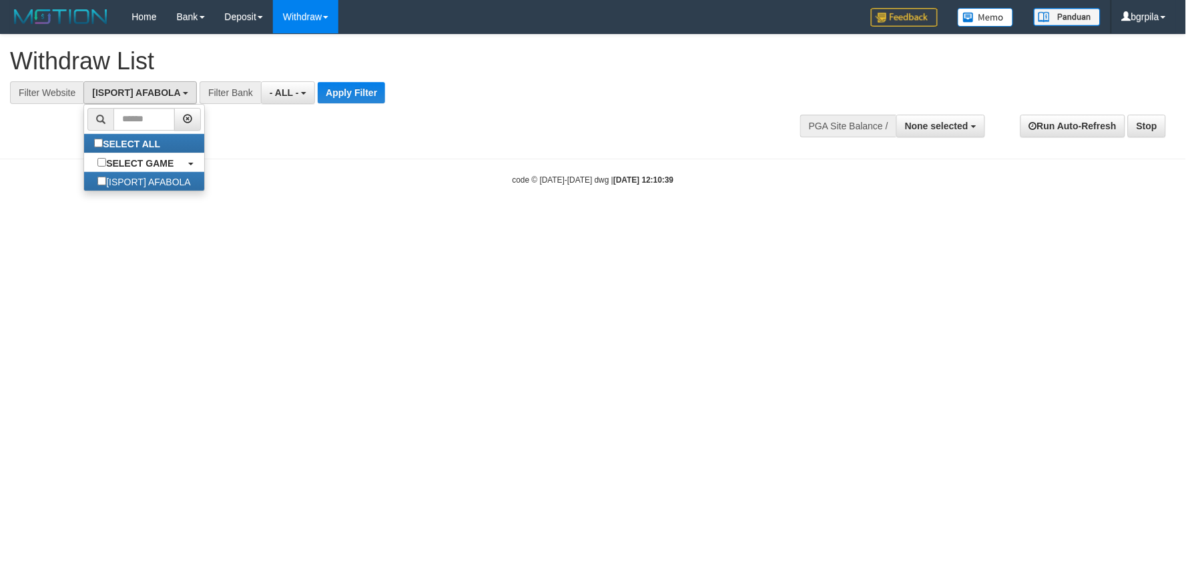
scroll to position [11, 0]
click at [355, 100] on button "Apply Filter" at bounding box center [351, 92] width 67 height 21
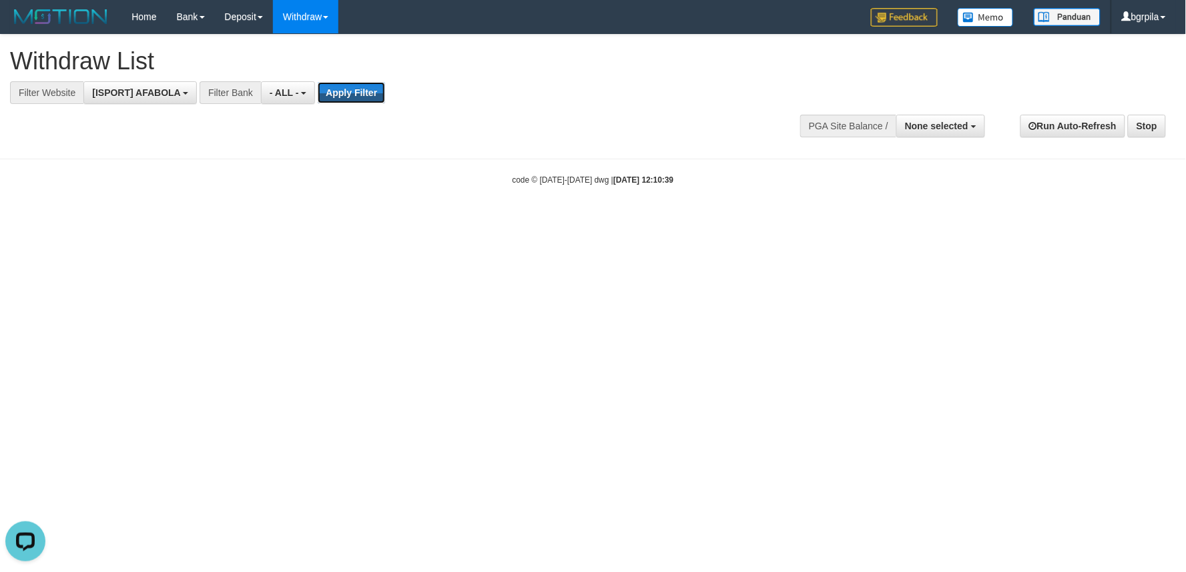
scroll to position [0, 0]
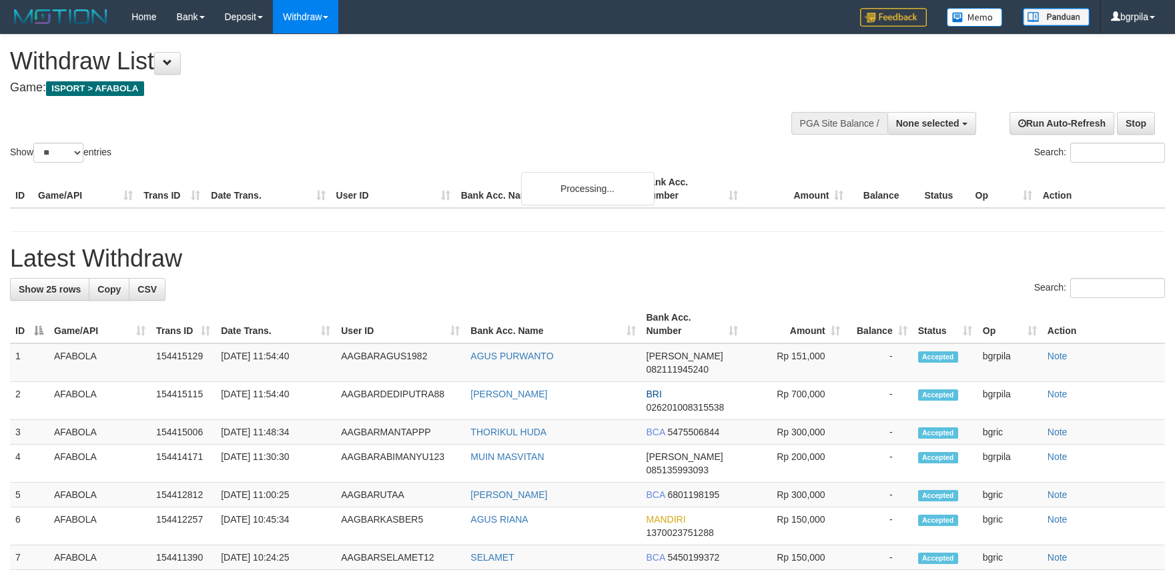
select select
select select "**"
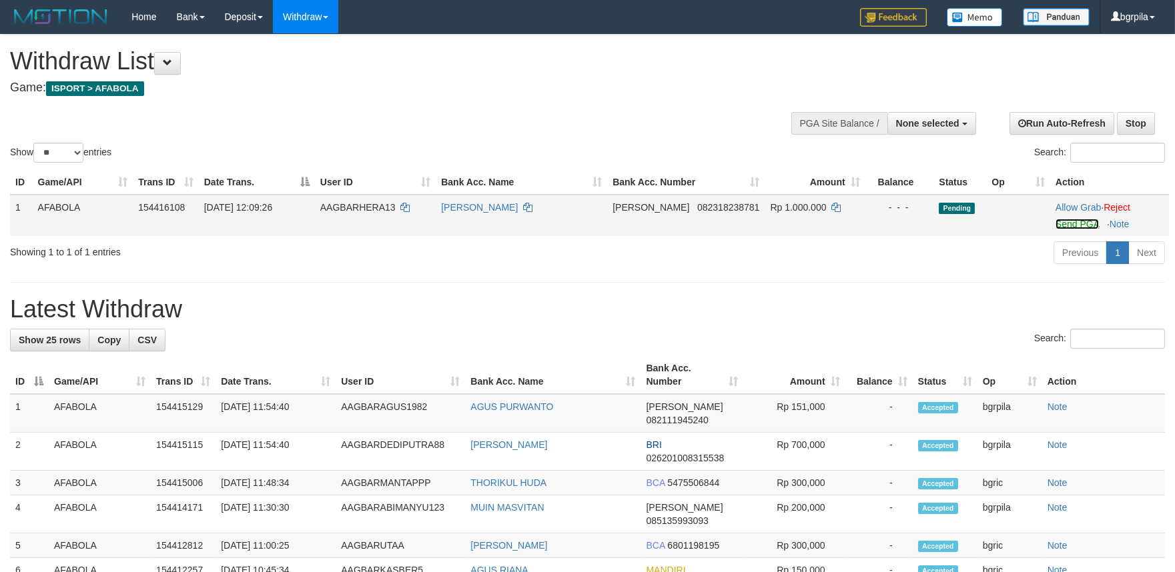
click at [1055, 221] on link "Send PGA" at bounding box center [1076, 224] width 43 height 11
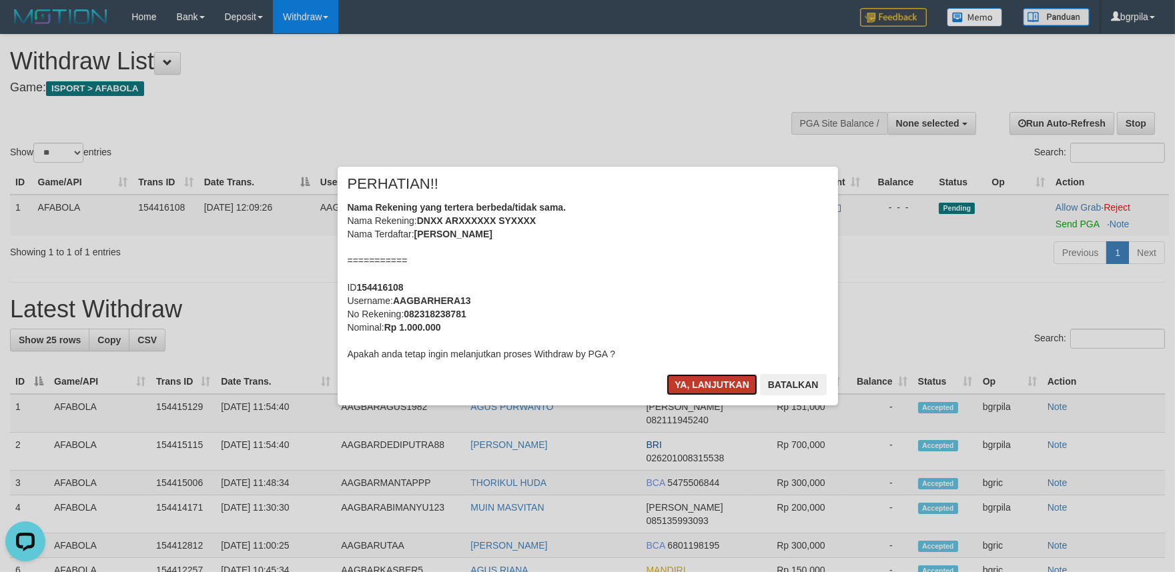
click at [697, 384] on button "Ya, lanjutkan" at bounding box center [711, 384] width 91 height 21
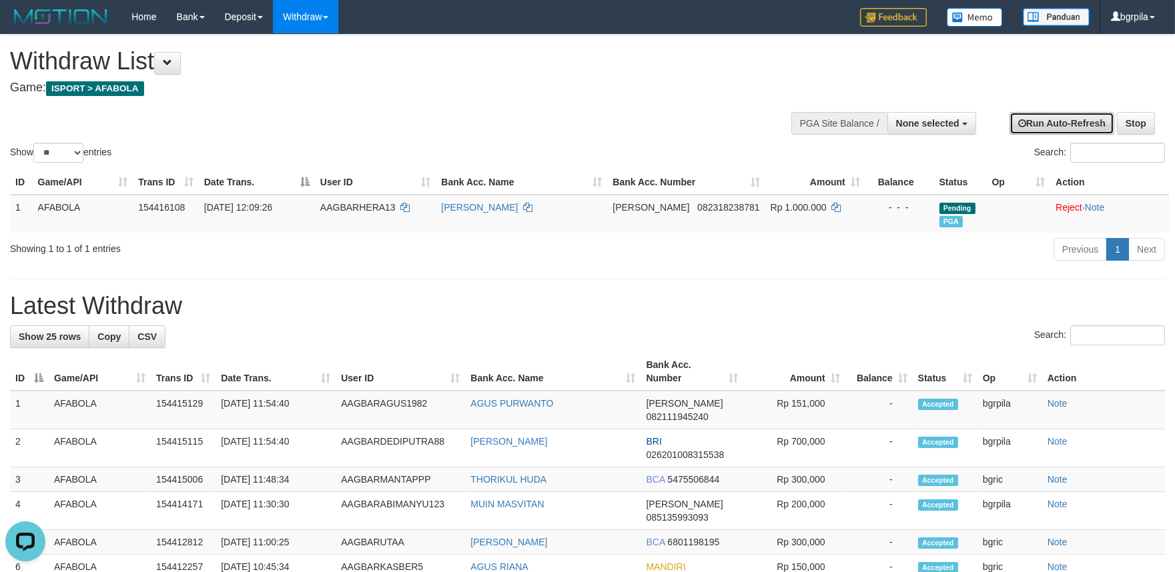
click at [1032, 123] on link "Run Auto-Refresh" at bounding box center [1061, 123] width 105 height 23
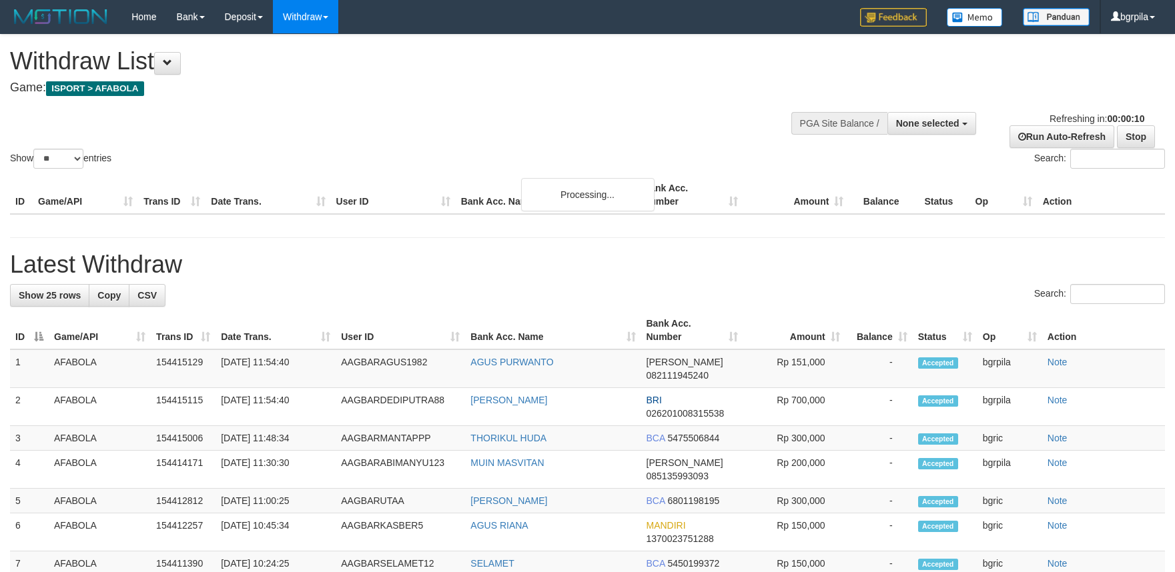
select select
select select "**"
select select
select select "**"
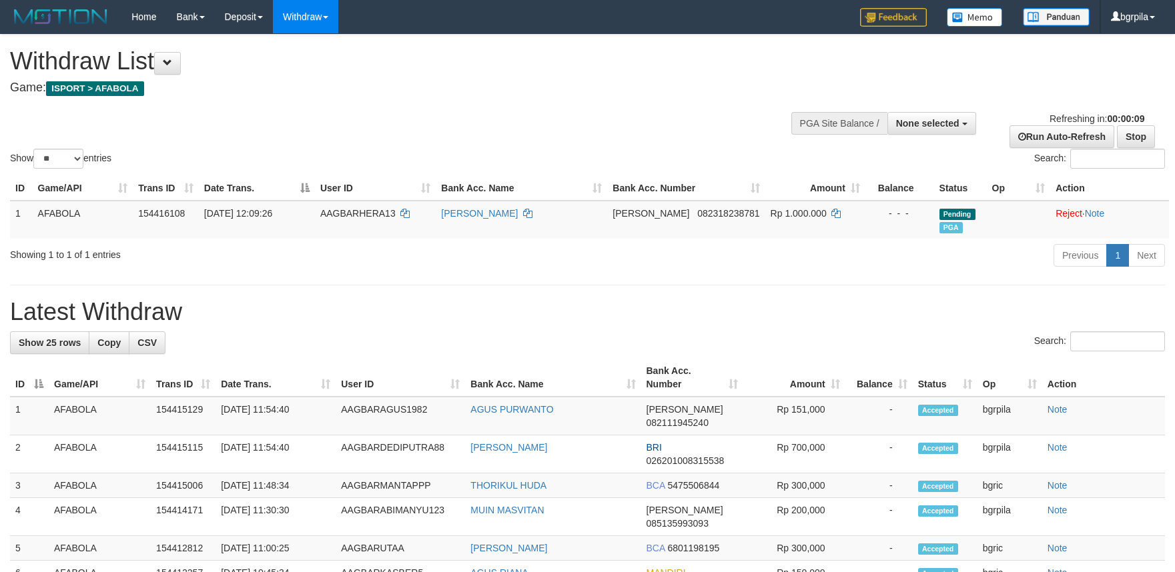
select select
select select "**"
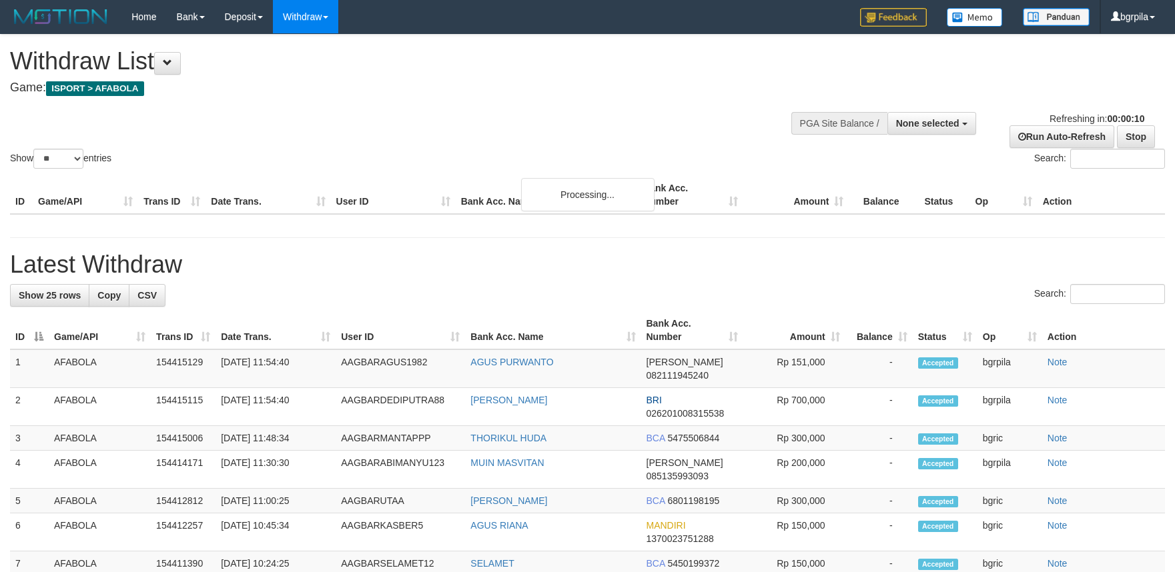
select select
select select "**"
select select
select select "**"
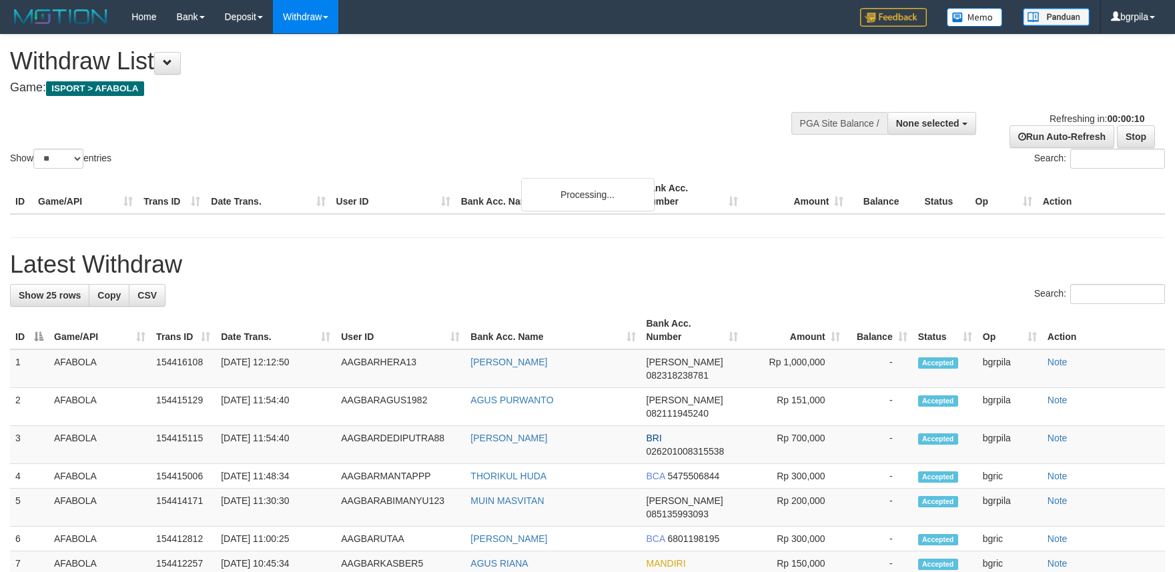
select select
select select "**"
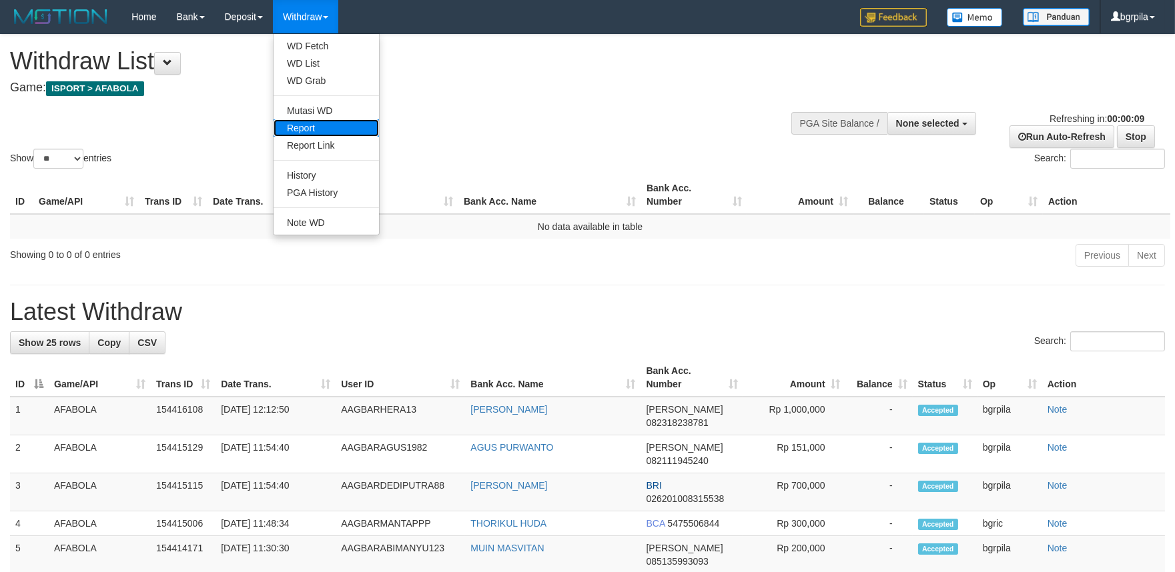
click at [315, 124] on link "Report" at bounding box center [326, 127] width 105 height 17
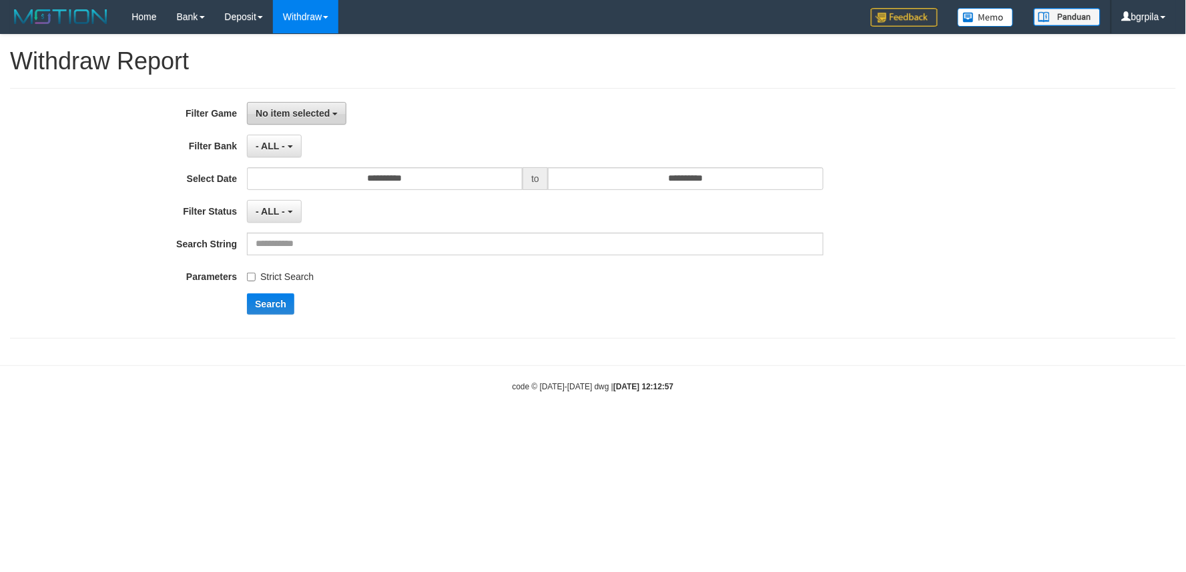
click at [278, 110] on span "No item selected" at bounding box center [293, 113] width 74 height 11
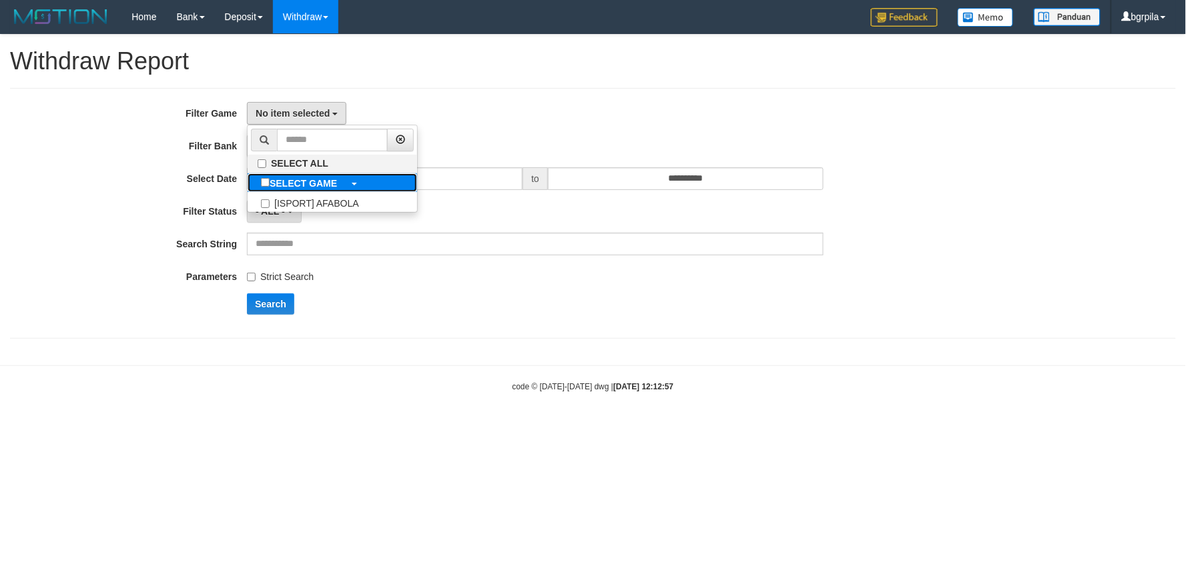
click at [272, 188] on b "SELECT GAME" at bounding box center [303, 183] width 67 height 11
select select "****"
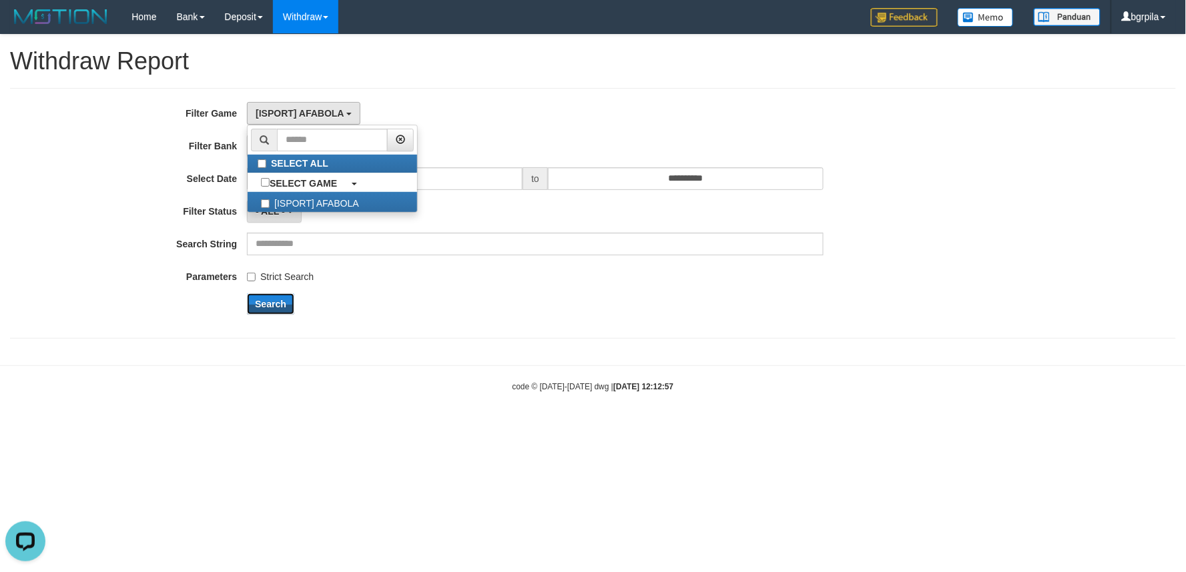
drag, startPoint x: 270, startPoint y: 302, endPoint x: 335, endPoint y: 300, distance: 64.7
click at [270, 302] on button "Search" at bounding box center [270, 304] width 47 height 21
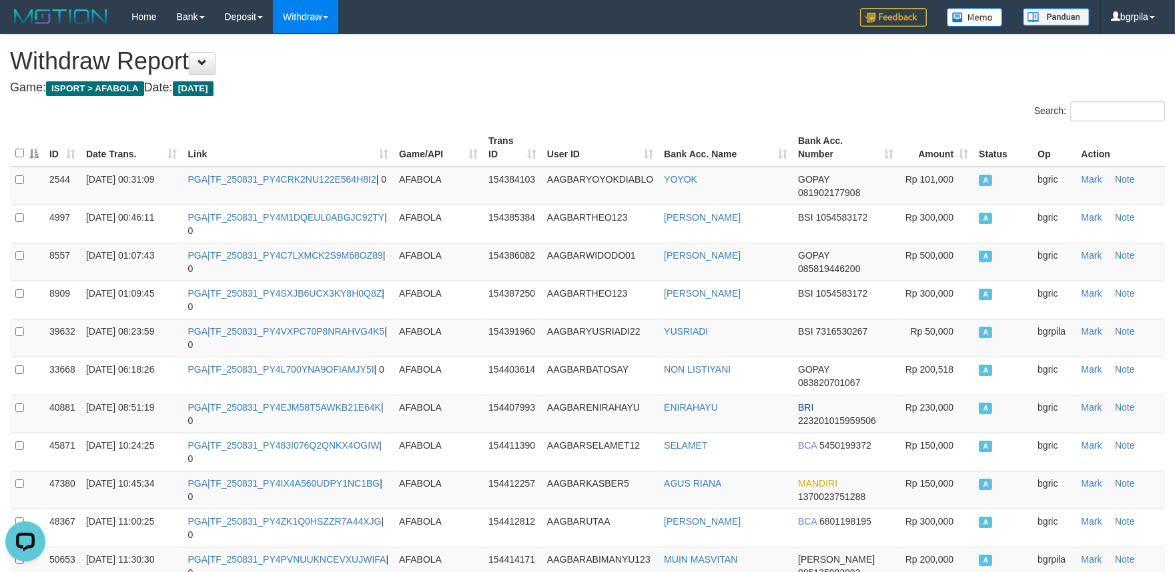
click at [171, 150] on th "Date Trans." at bounding box center [132, 148] width 102 height 38
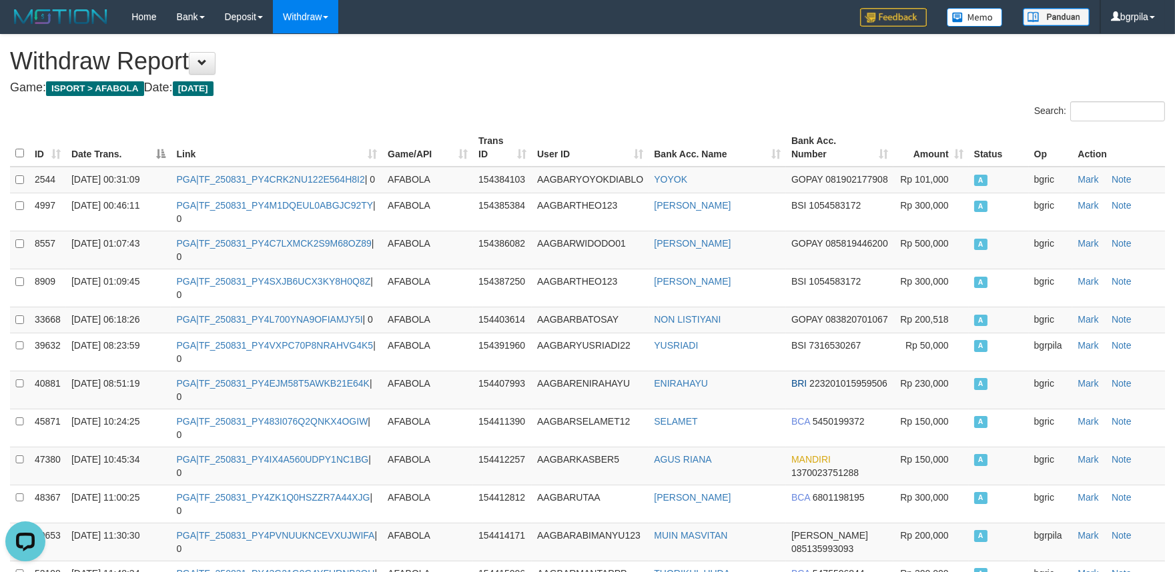
click at [161, 152] on th "Date Trans." at bounding box center [118, 148] width 105 height 38
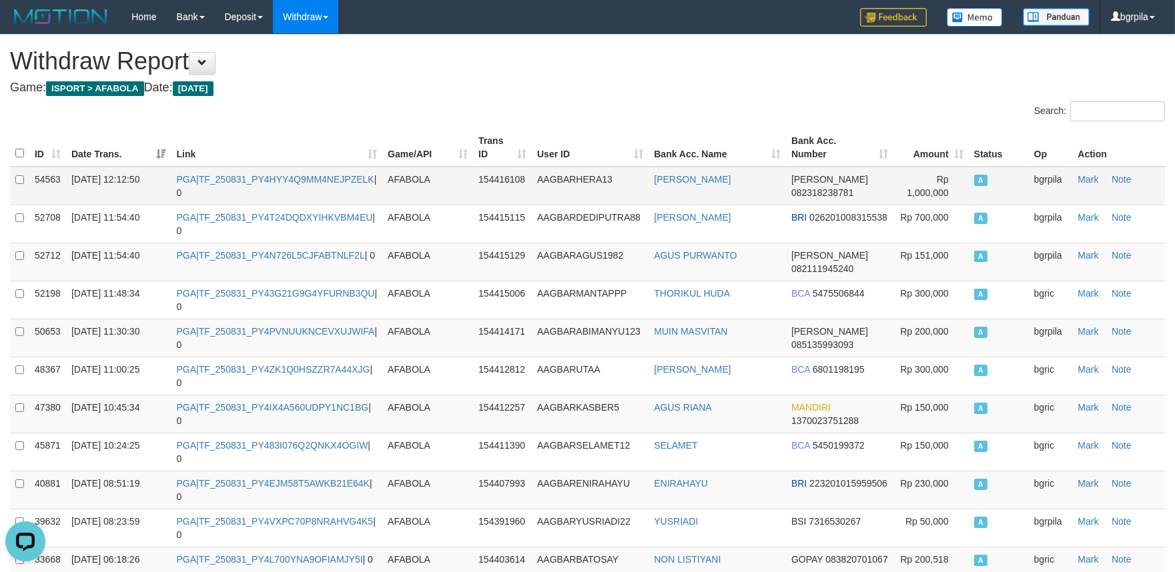
click at [224, 183] on td "PGA|TF_250831_PY4HYY4Q9MM4NEJPZELK | 0" at bounding box center [276, 186] width 211 height 39
copy td "TF_250831_PY4HYY4Q9MM4NEJPZELK"
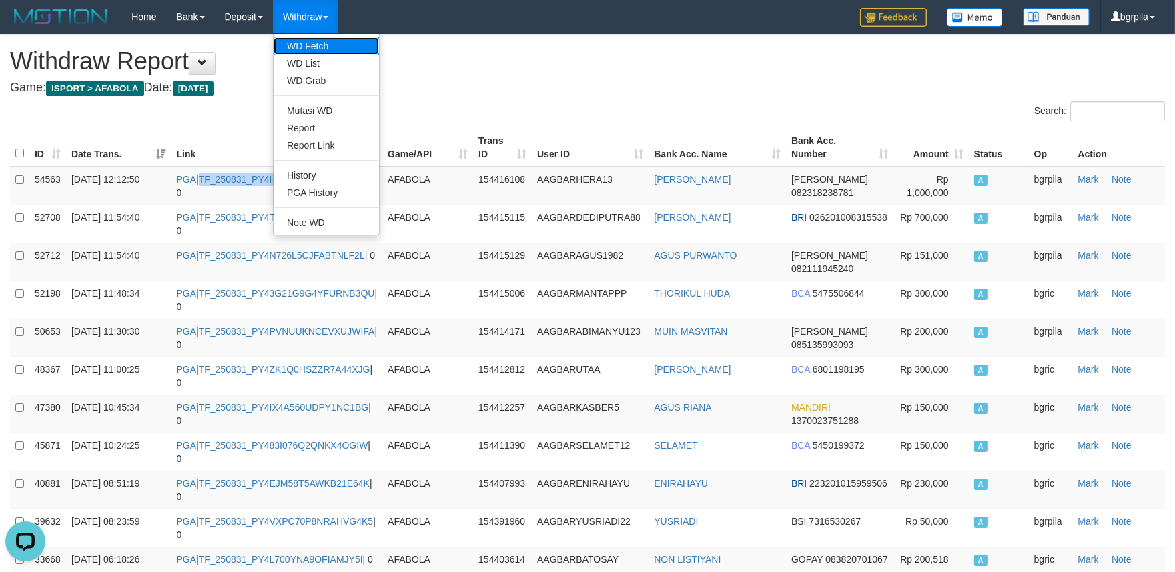
click at [312, 38] on link "WD Fetch" at bounding box center [326, 45] width 105 height 17
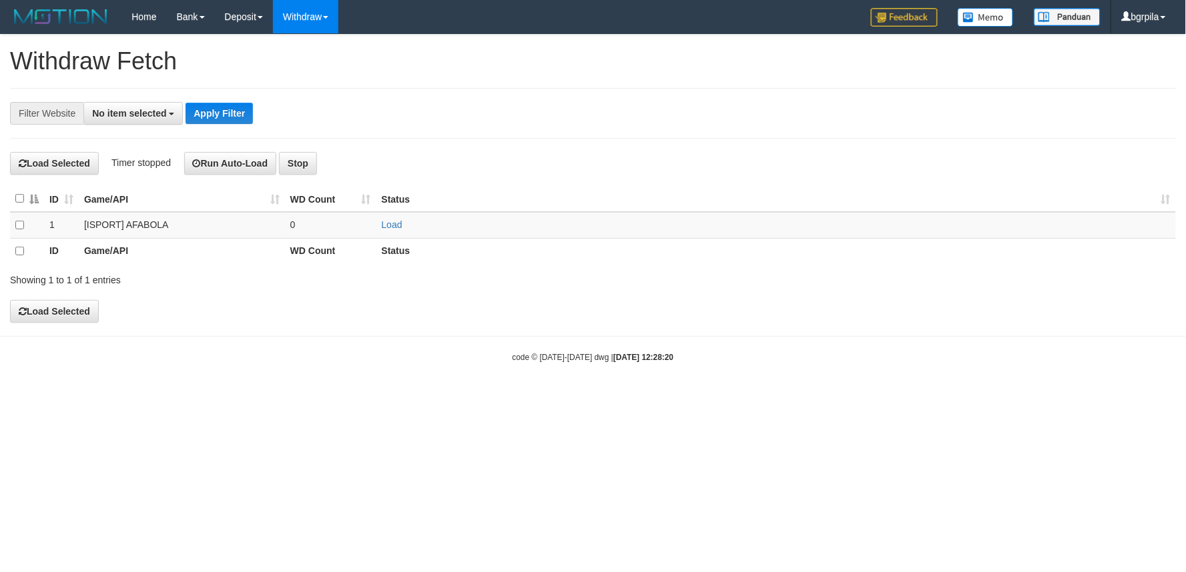
click at [169, 127] on div "**********" at bounding box center [593, 113] width 1166 height 51
click at [169, 114] on b "button" at bounding box center [171, 114] width 5 height 3
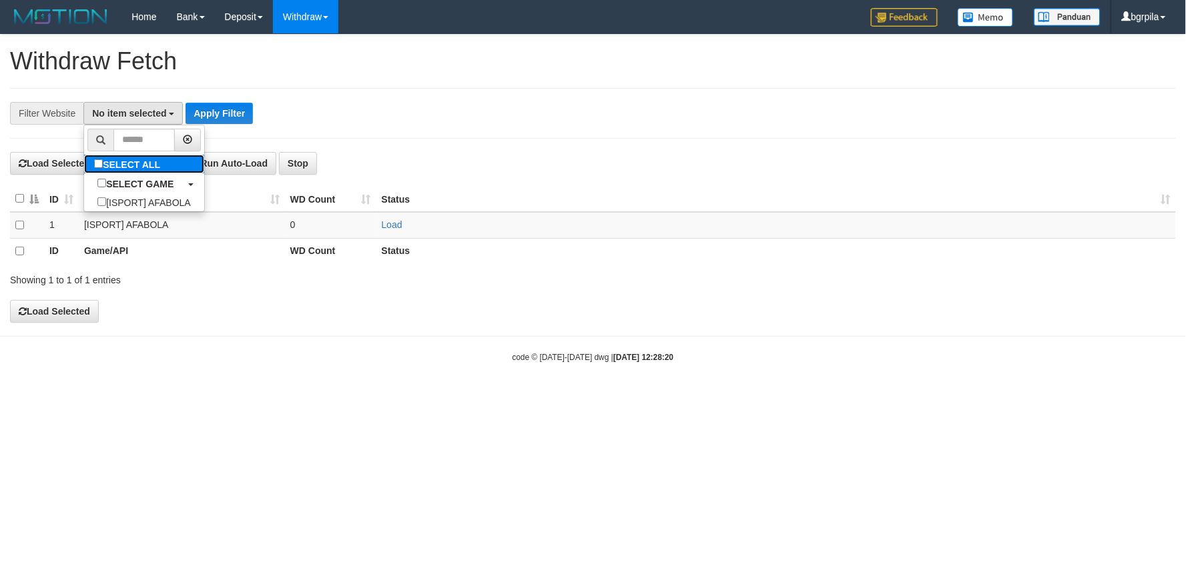
click at [141, 160] on label "SELECT ALL" at bounding box center [128, 164] width 89 height 19
select select "****"
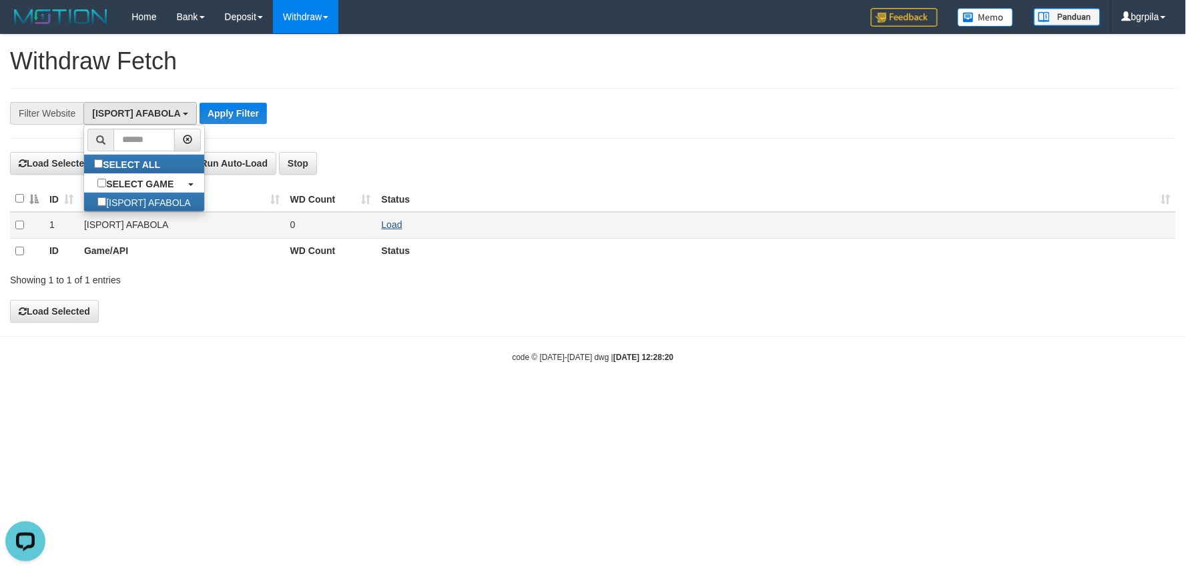
click at [392, 219] on td "Load" at bounding box center [775, 225] width 799 height 26
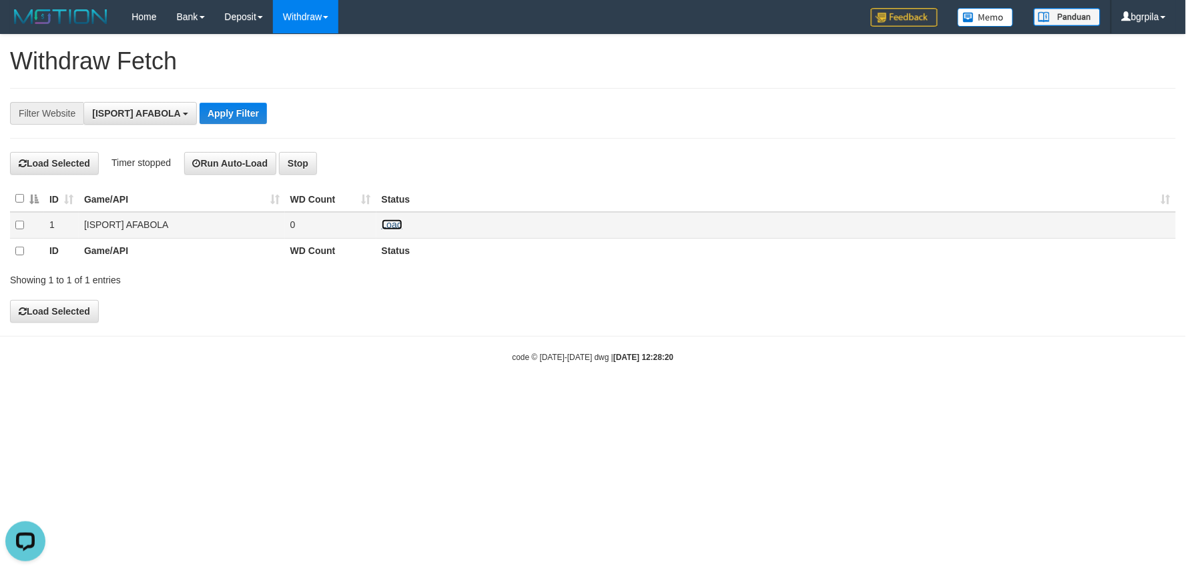
click at [397, 220] on link "Load" at bounding box center [392, 224] width 21 height 11
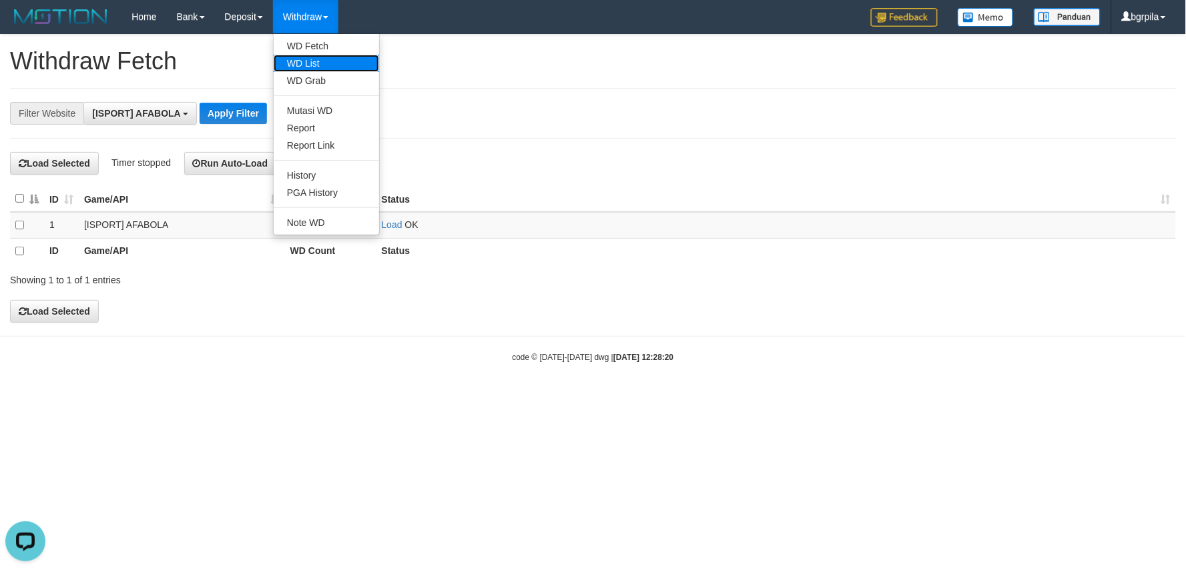
click at [312, 63] on link "WD List" at bounding box center [326, 63] width 105 height 17
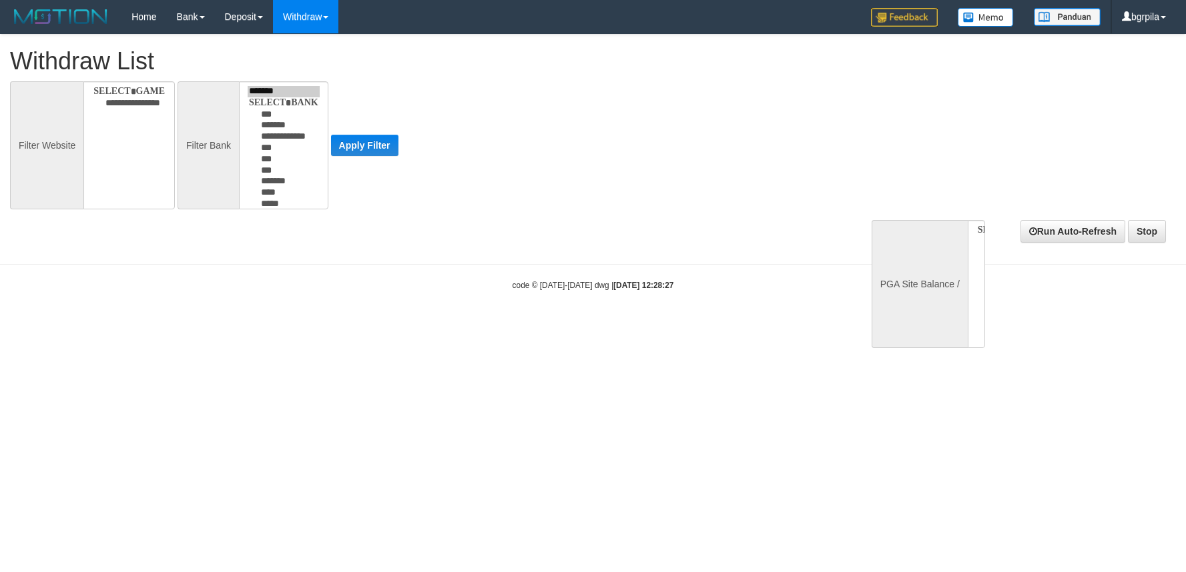
select select
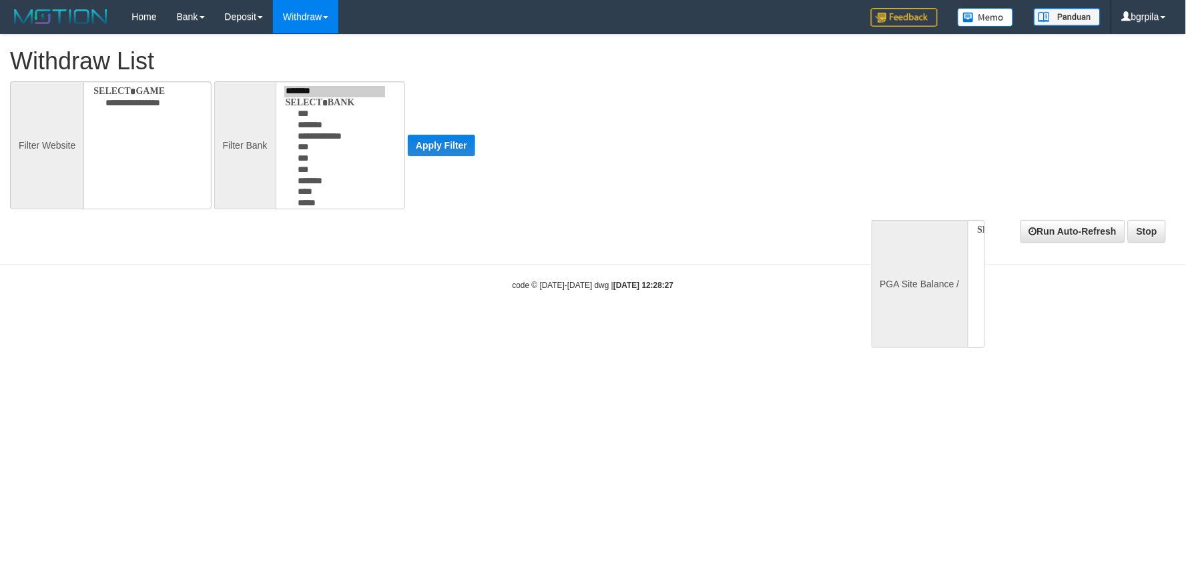
select select
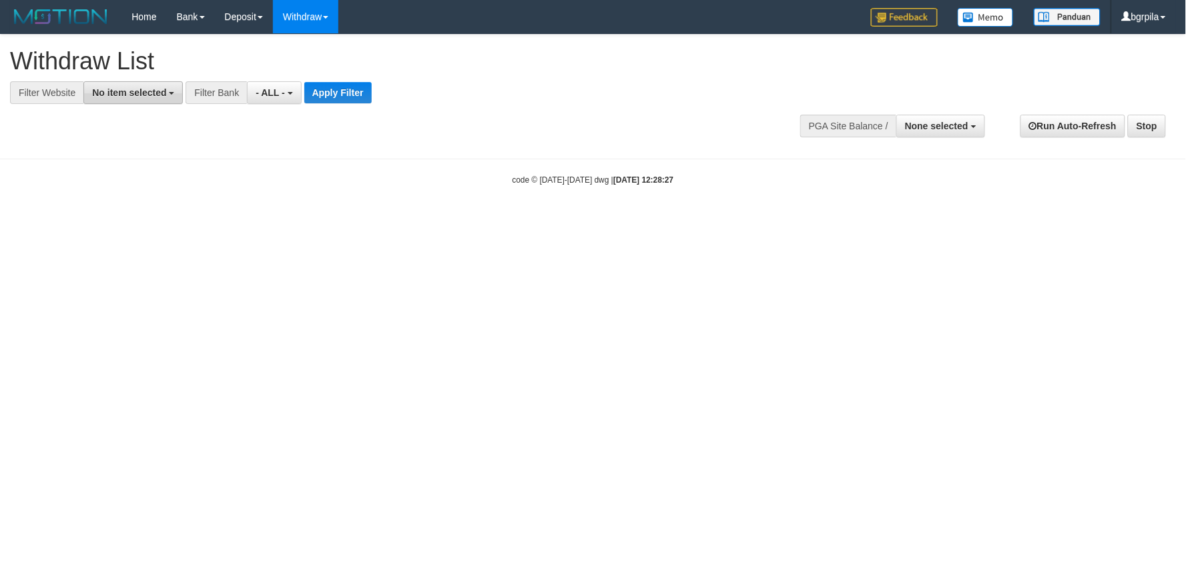
drag, startPoint x: 147, startPoint y: 95, endPoint x: 135, endPoint y: 133, distance: 40.7
click at [147, 95] on span "No item selected" at bounding box center [129, 92] width 74 height 11
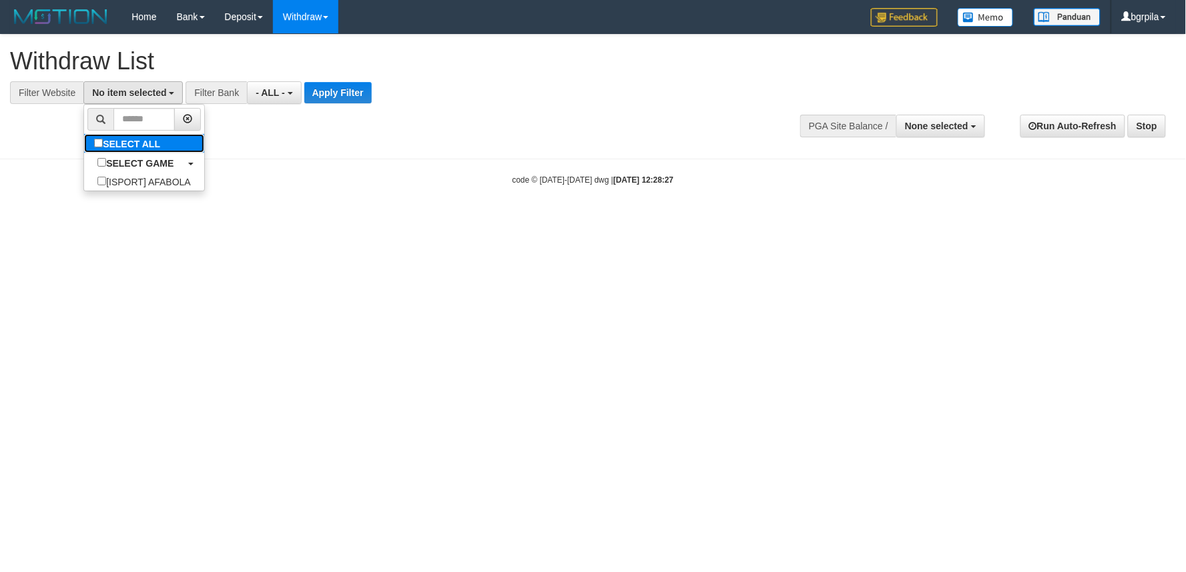
click at [131, 143] on label "SELECT ALL" at bounding box center [128, 143] width 89 height 19
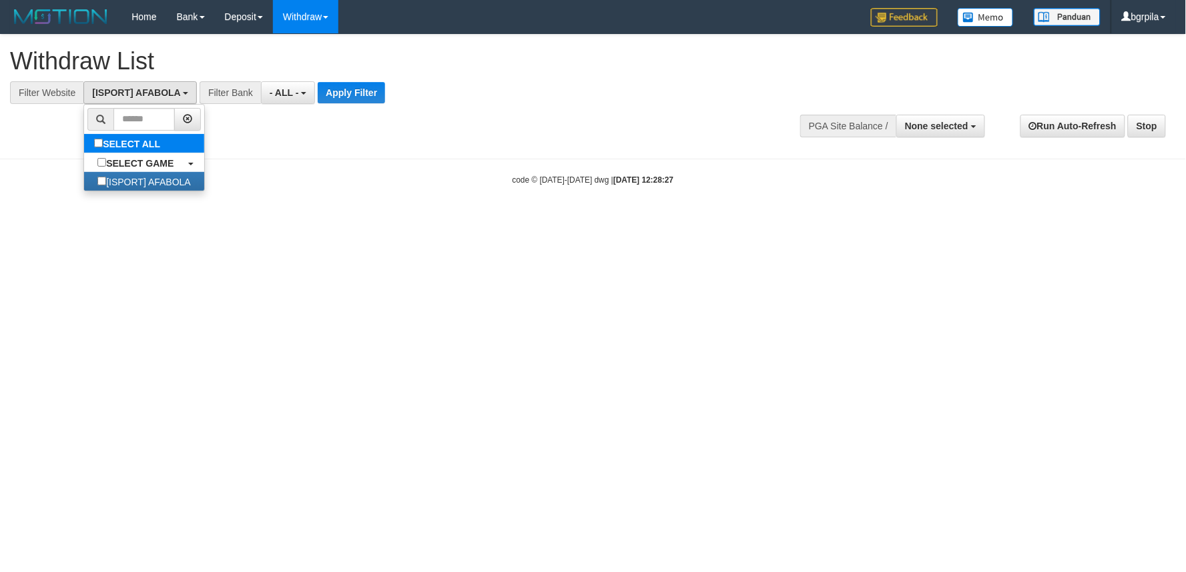
select select "****"
click at [348, 93] on button "Apply Filter" at bounding box center [351, 92] width 67 height 21
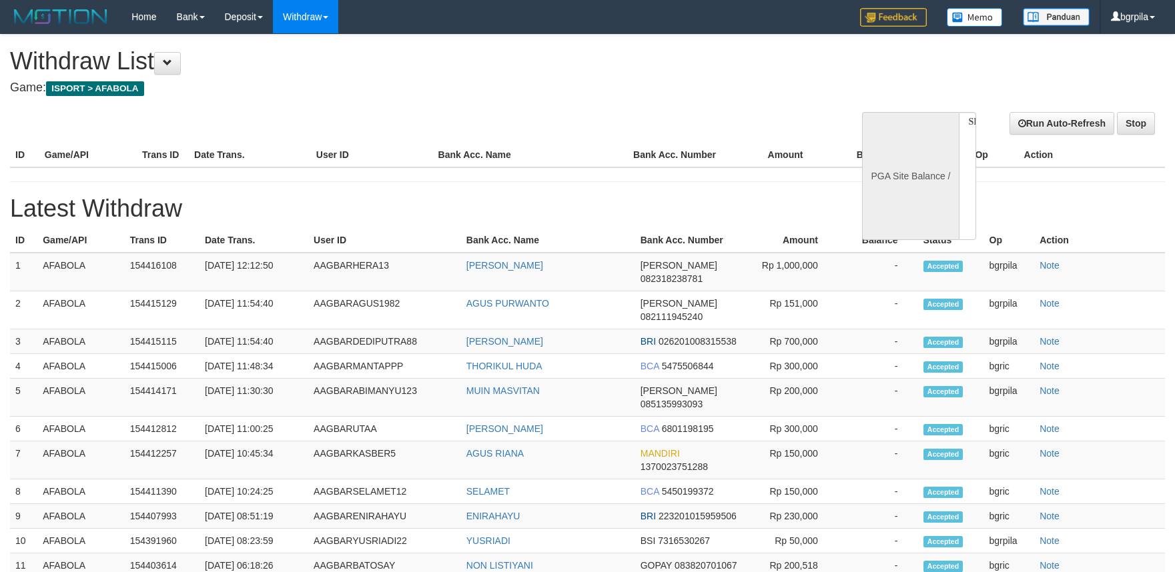
select select
select select "**"
select select
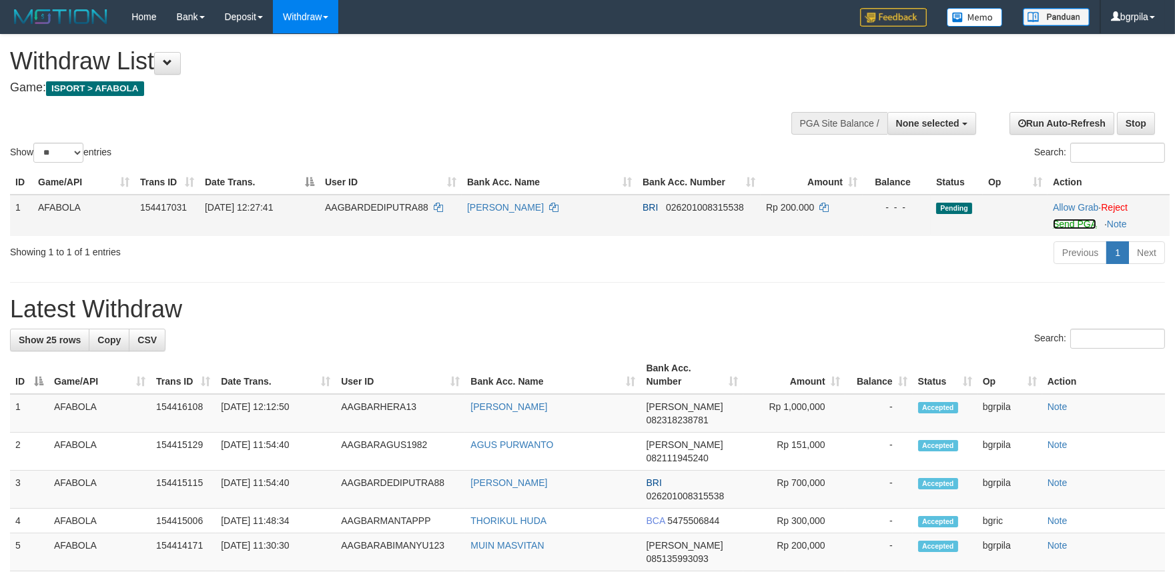
click at [1065, 221] on link "Send PGA" at bounding box center [1074, 224] width 43 height 11
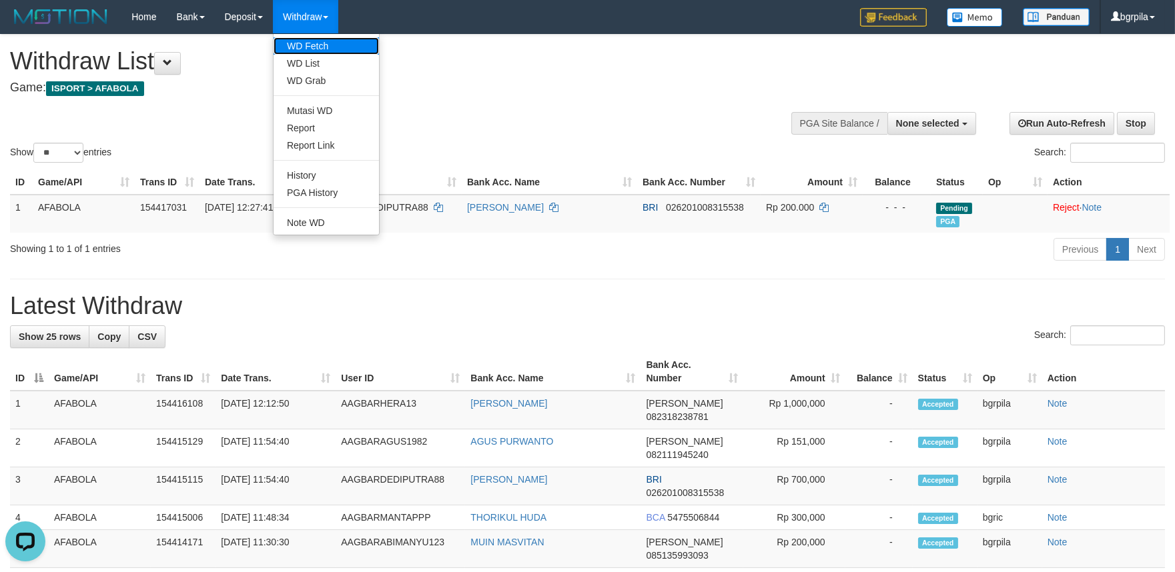
click at [312, 43] on link "WD Fetch" at bounding box center [326, 45] width 105 height 17
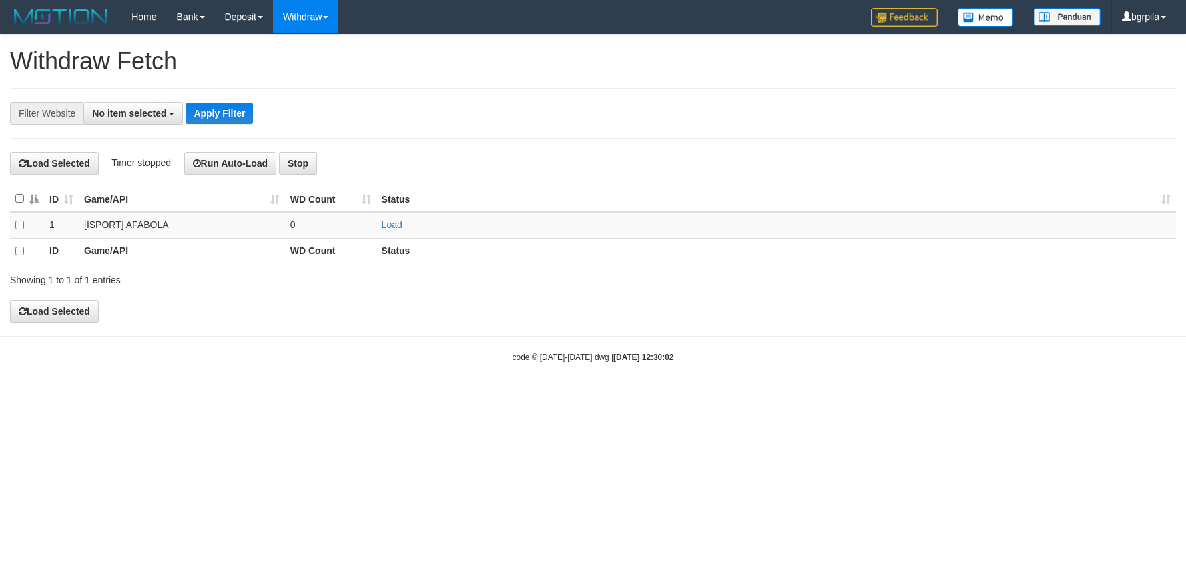
select select
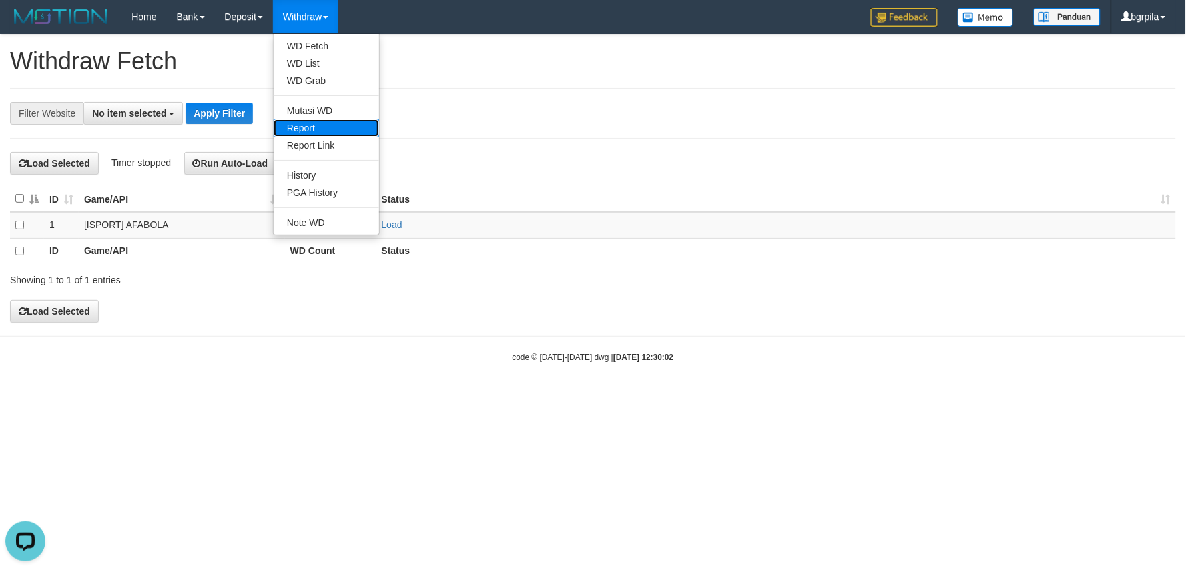
click at [322, 127] on link "Report" at bounding box center [326, 127] width 105 height 17
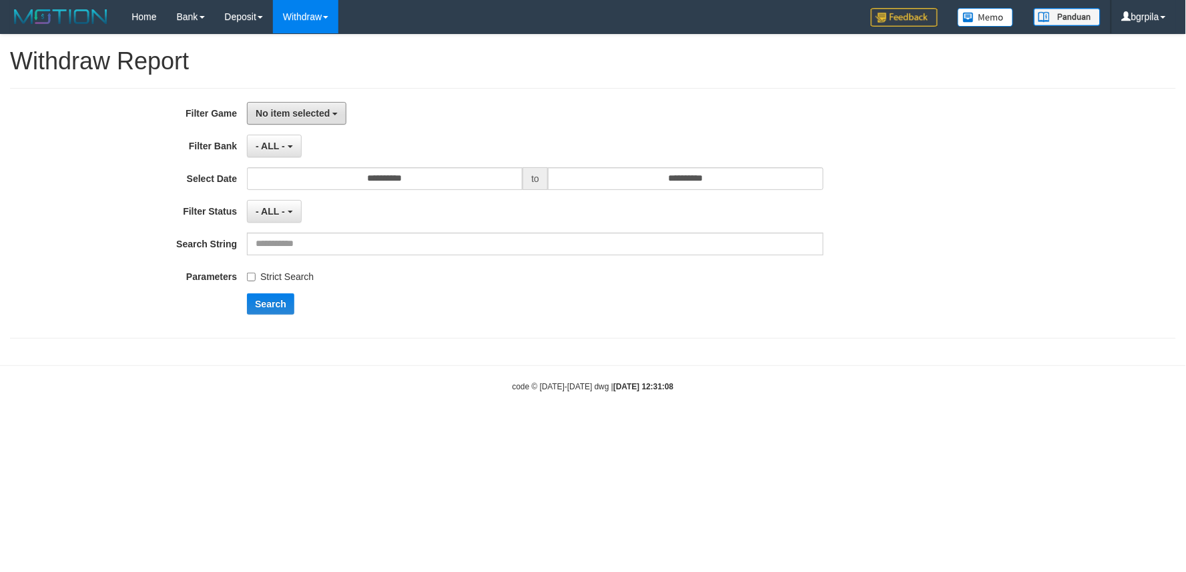
drag, startPoint x: 308, startPoint y: 111, endPoint x: 285, endPoint y: 149, distance: 44.1
click at [308, 111] on span "No item selected" at bounding box center [293, 113] width 74 height 11
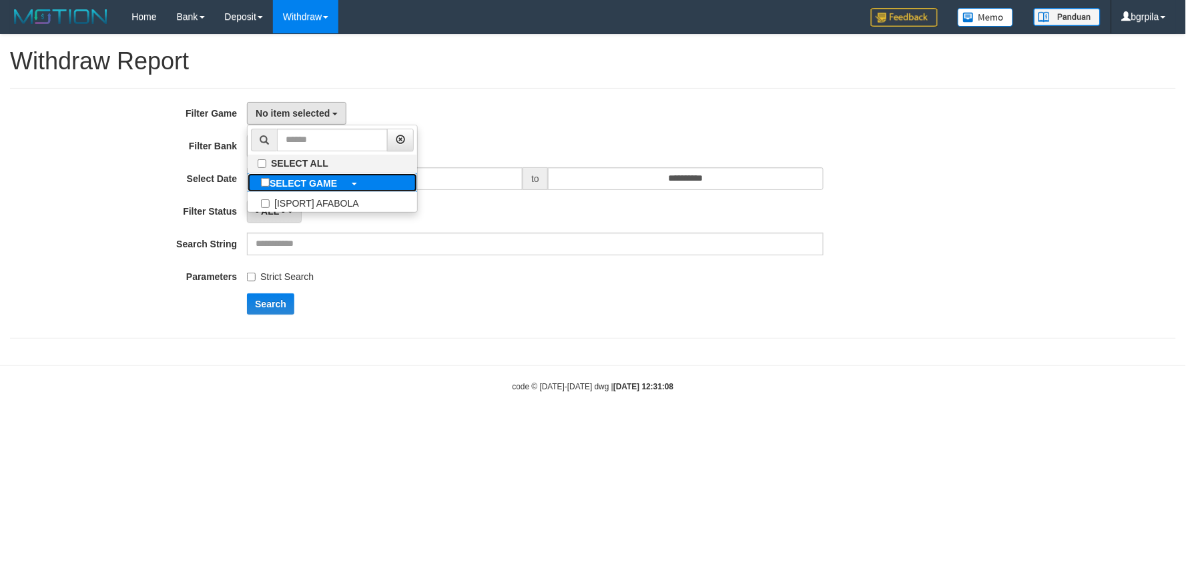
click at [282, 182] on b "SELECT GAME" at bounding box center [303, 183] width 67 height 11
select select "****"
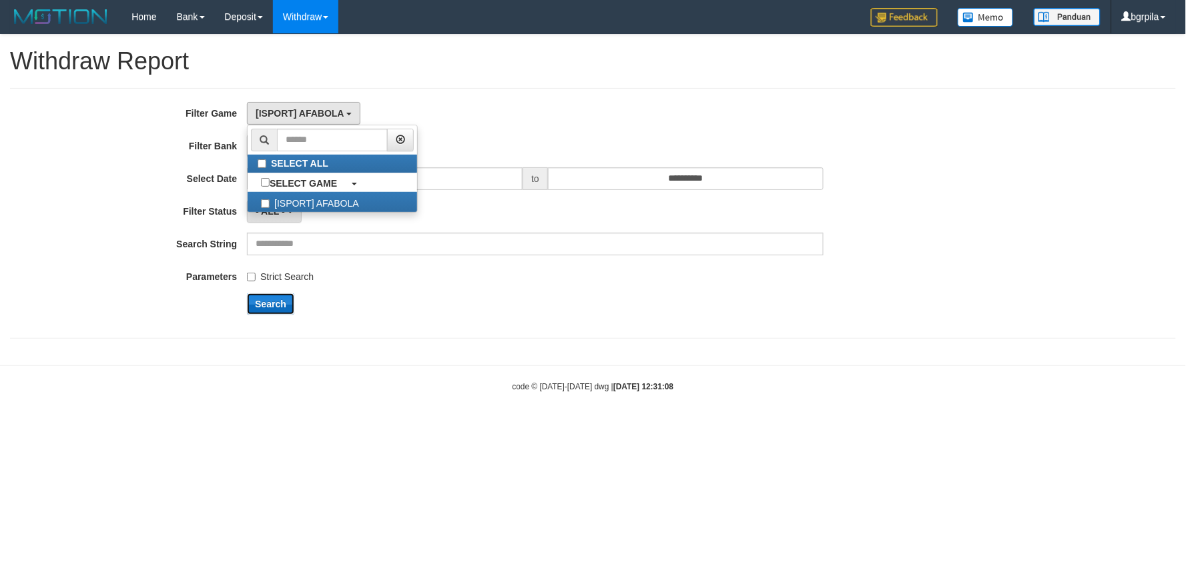
click at [261, 296] on button "Search" at bounding box center [270, 304] width 47 height 21
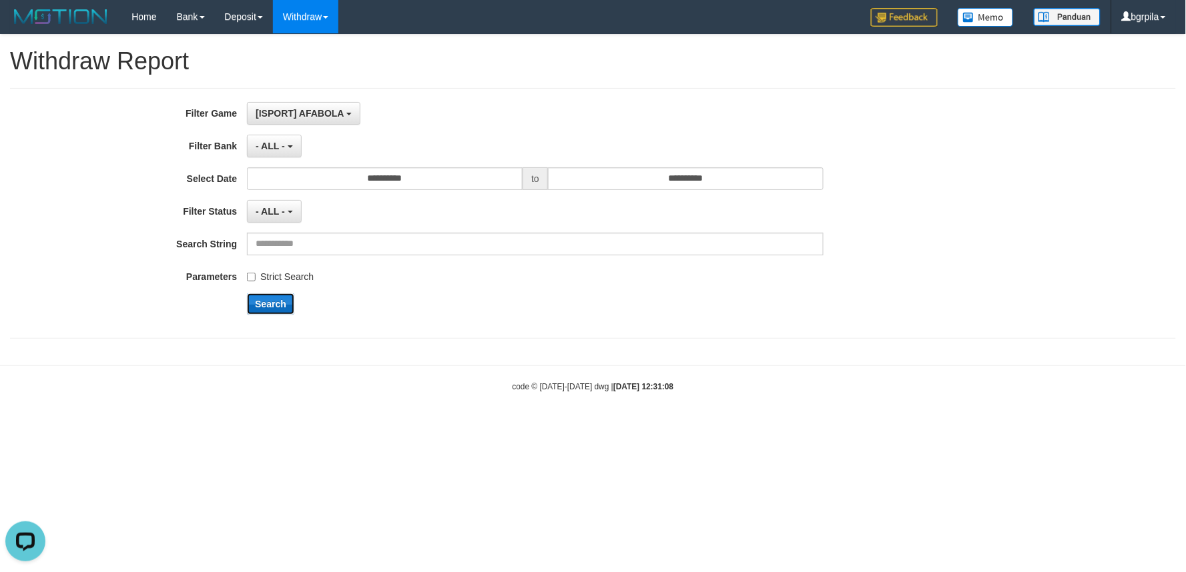
click at [266, 304] on button "Search" at bounding box center [270, 304] width 47 height 21
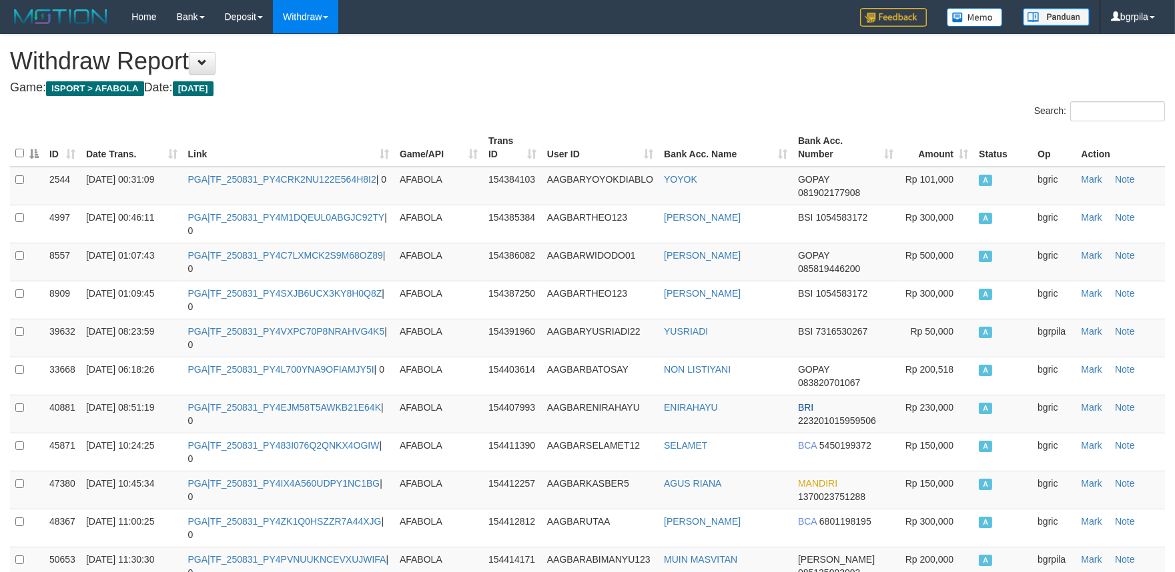
click at [168, 153] on th "Date Trans." at bounding box center [132, 148] width 102 height 38
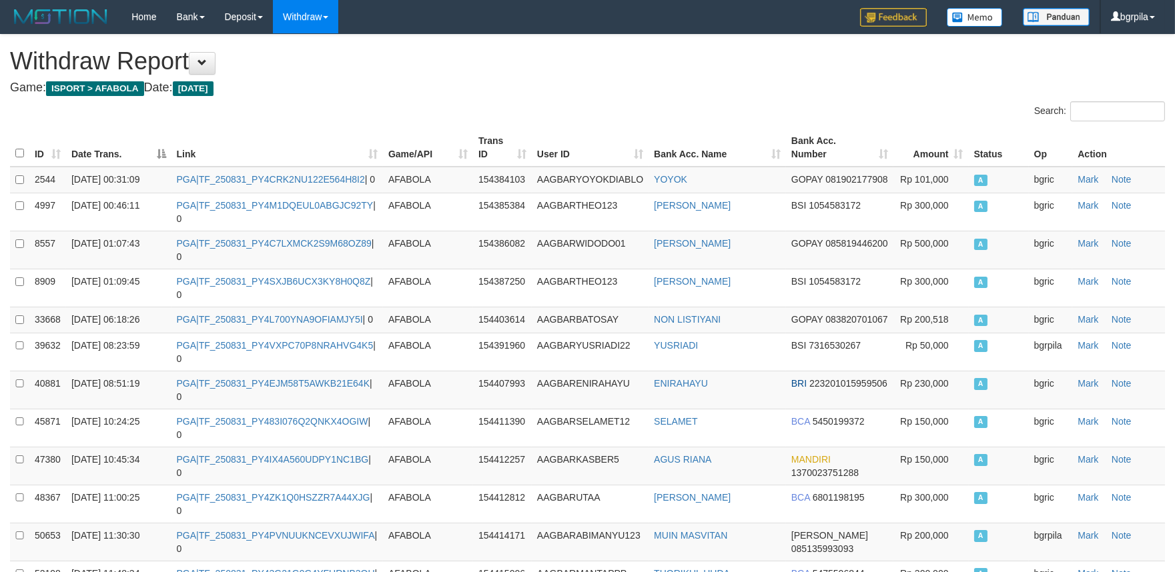
click at [162, 153] on th "Date Trans." at bounding box center [118, 148] width 105 height 38
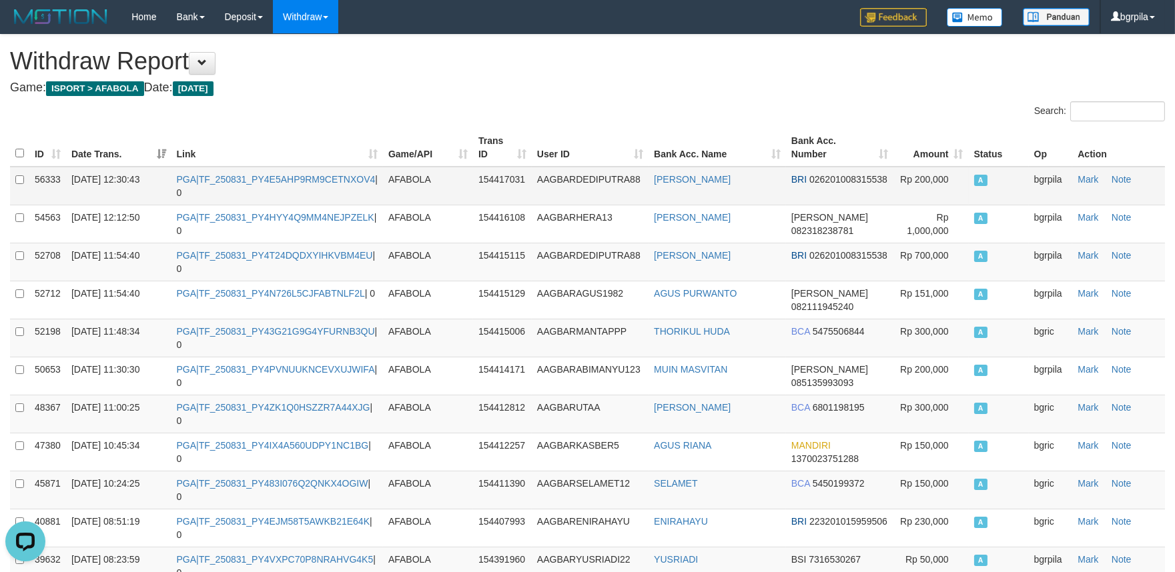
click at [274, 185] on td "PGA|TF_250831_PY4E5AHP9RM9CETNXOV4 | 0" at bounding box center [276, 186] width 211 height 39
click at [276, 183] on td "PGA|TF_250831_PY4E5AHP9RM9CETNXOV4 | 0" at bounding box center [276, 186] width 211 height 39
drag, startPoint x: 276, startPoint y: 183, endPoint x: 354, endPoint y: 197, distance: 78.5
click at [277, 183] on td "PGA|TF_250831_PY4E5AHP9RM9CETNXOV4 | 0" at bounding box center [276, 186] width 211 height 39
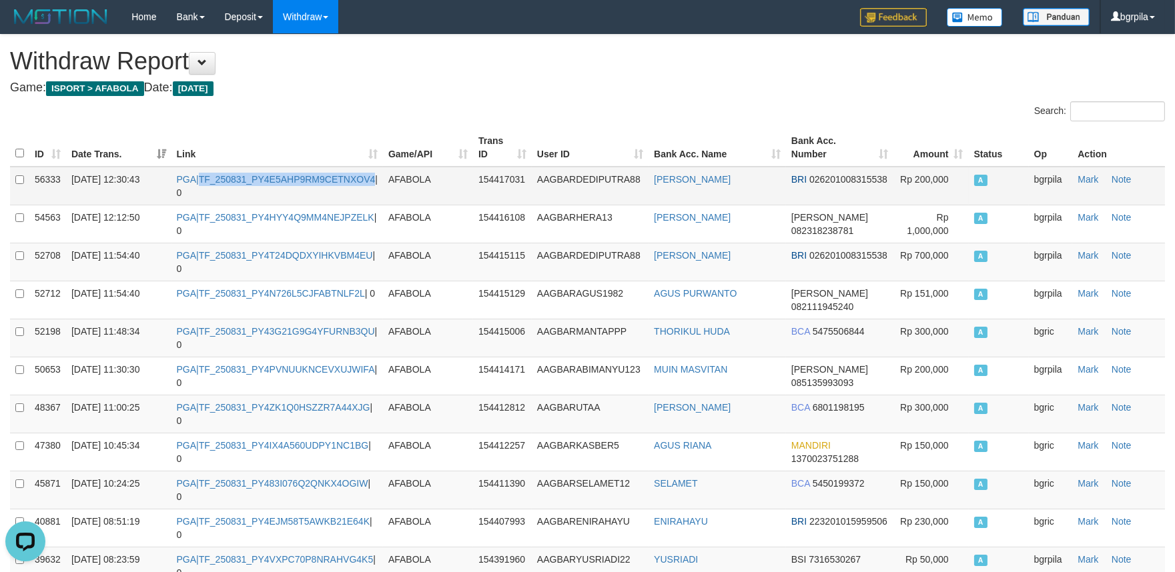
copy link "TF_250831_PY4E5AHP9RM9CETNXOV4"
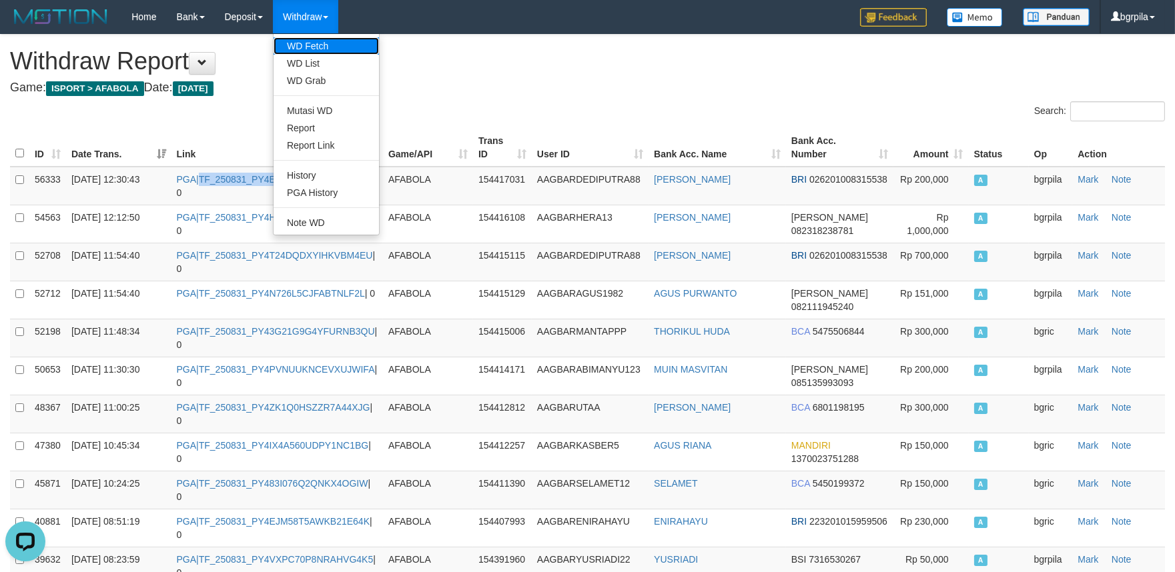
click at [318, 42] on link "WD Fetch" at bounding box center [326, 45] width 105 height 17
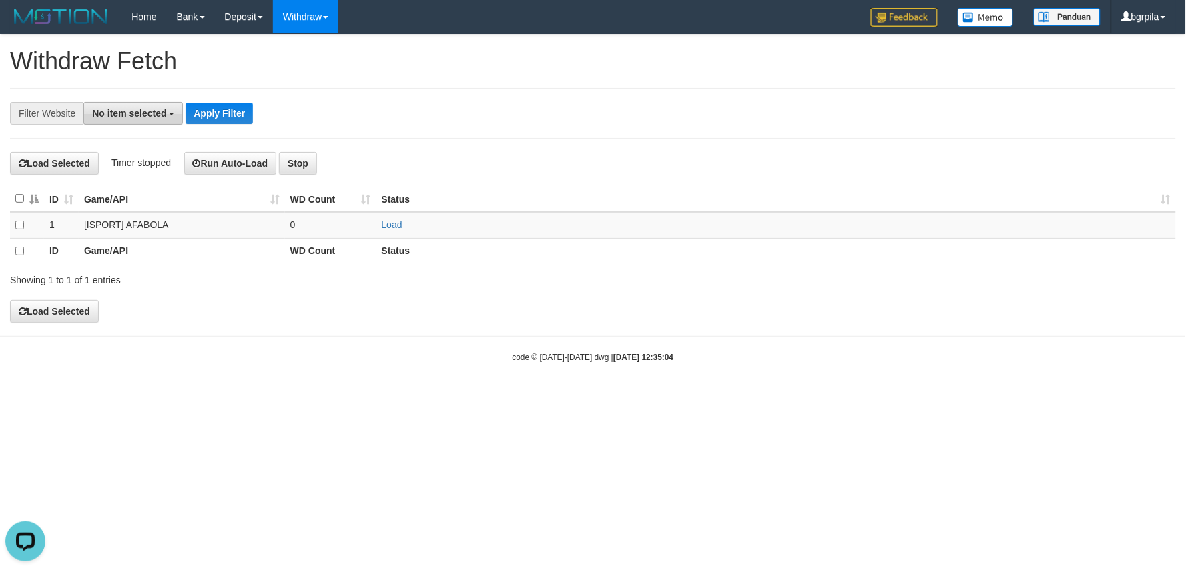
drag, startPoint x: 147, startPoint y: 112, endPoint x: 147, endPoint y: 121, distance: 8.7
click at [147, 114] on span "No item selected" at bounding box center [129, 113] width 74 height 11
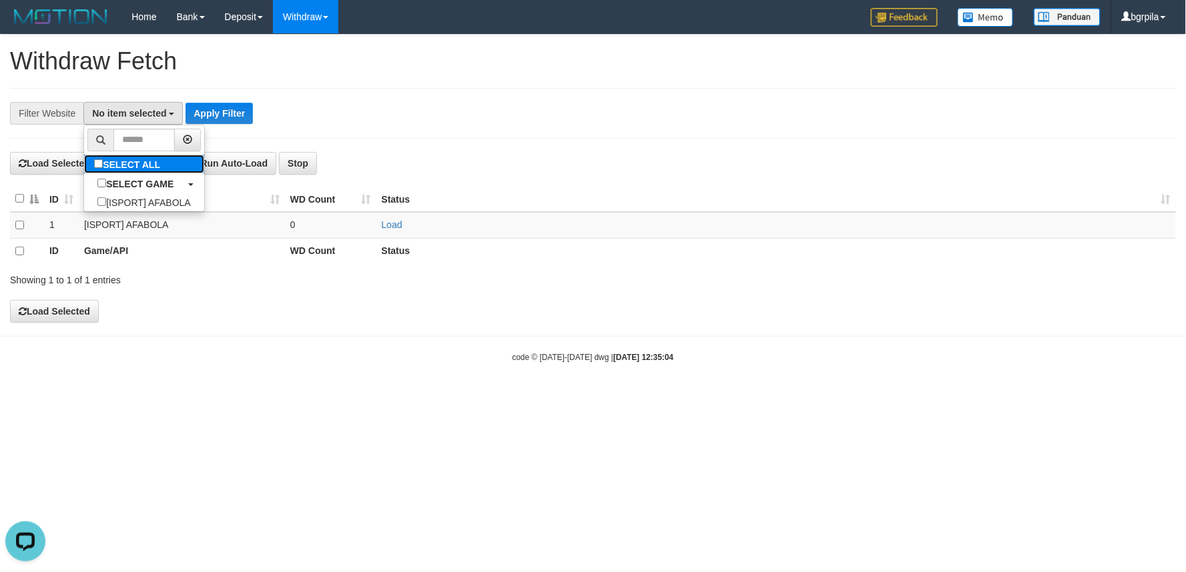
click at [141, 170] on label "SELECT ALL" at bounding box center [128, 164] width 89 height 19
select select "****"
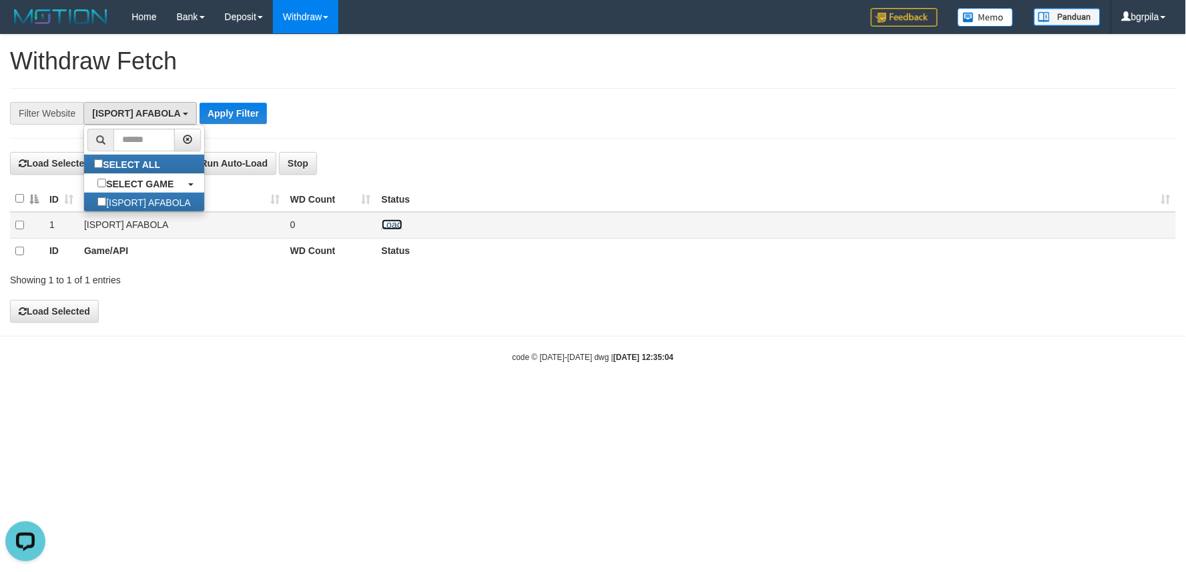
click at [396, 222] on link "Load" at bounding box center [392, 224] width 21 height 11
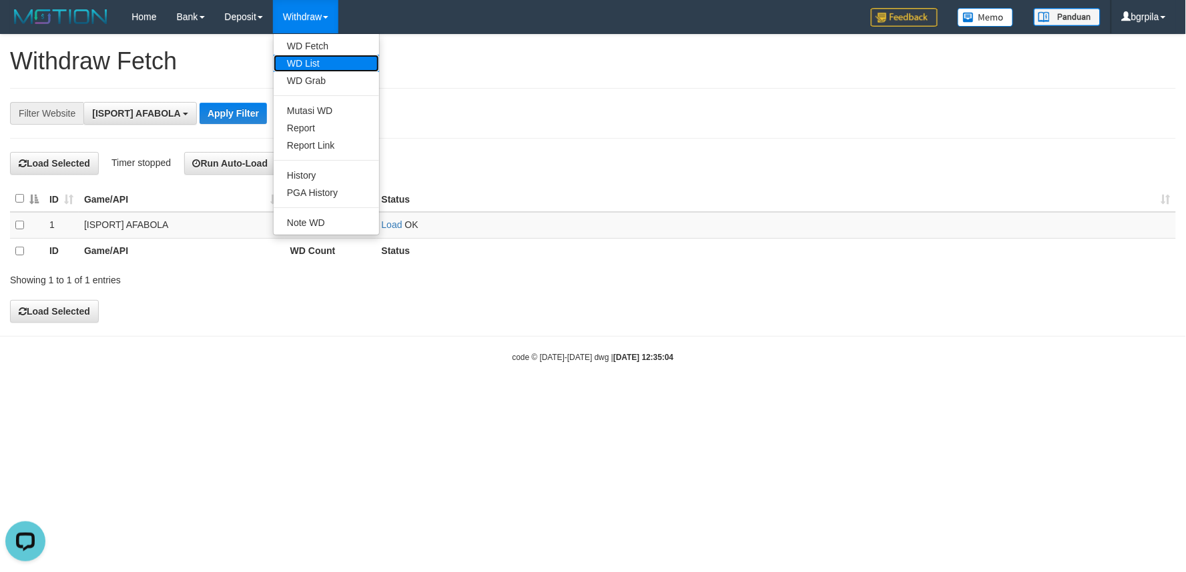
click at [309, 59] on link "WD List" at bounding box center [326, 63] width 105 height 17
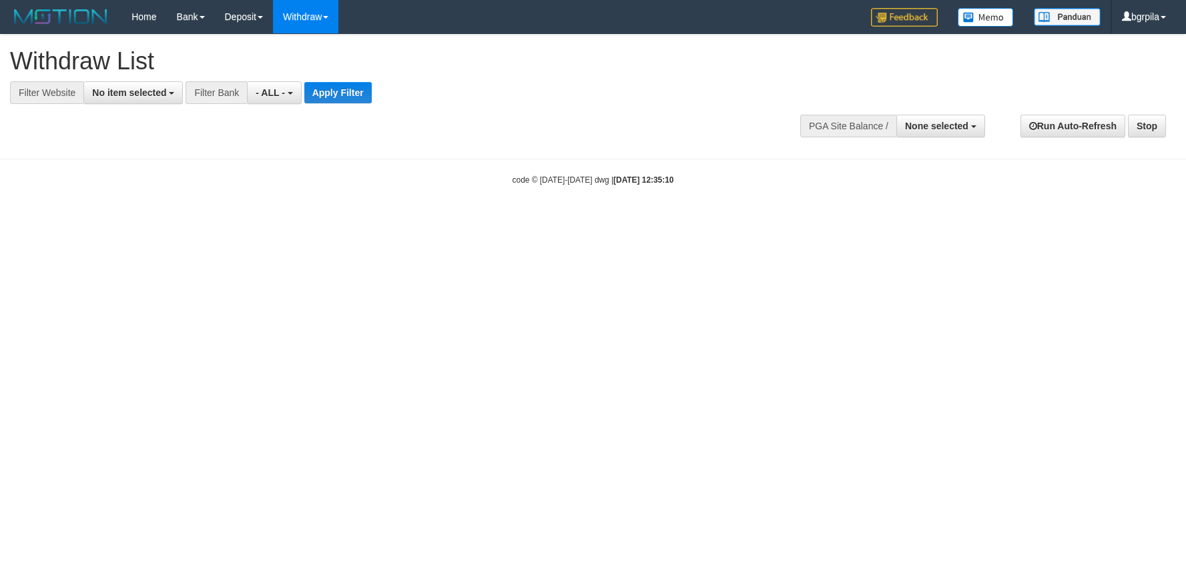
select select
click at [127, 89] on span "No item selected" at bounding box center [129, 92] width 74 height 11
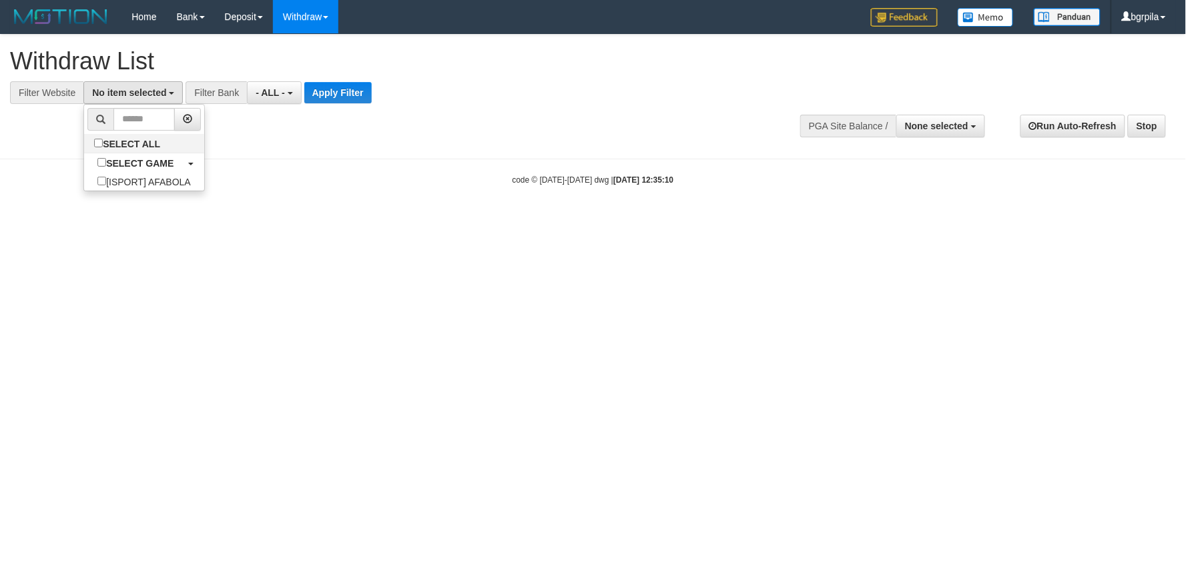
click at [122, 153] on li "SELECT ALL" at bounding box center [143, 143] width 119 height 19
click at [148, 103] on button "No item selected" at bounding box center [132, 92] width 99 height 23
click at [127, 145] on label "SELECT ALL" at bounding box center [128, 143] width 89 height 19
select select "****"
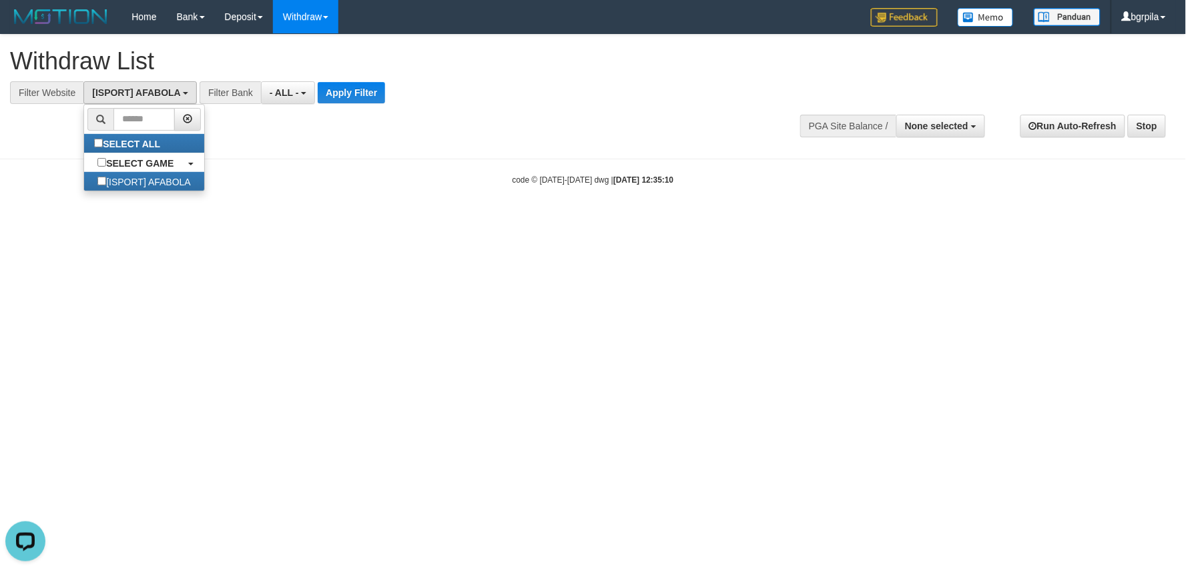
scroll to position [11, 0]
click at [336, 95] on button "Apply Filter" at bounding box center [351, 92] width 67 height 21
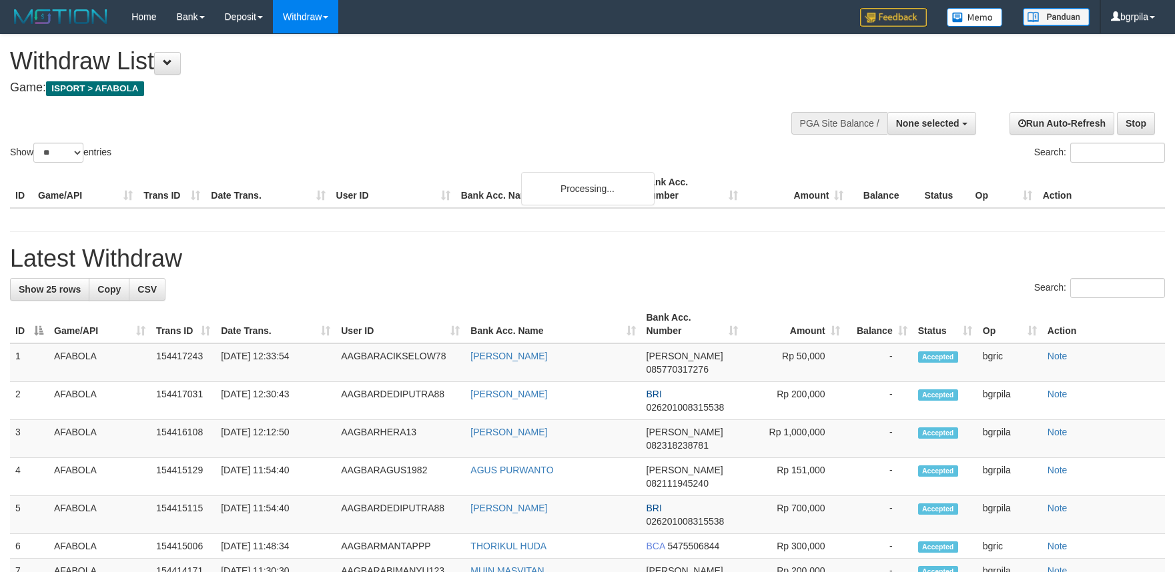
select select
select select "**"
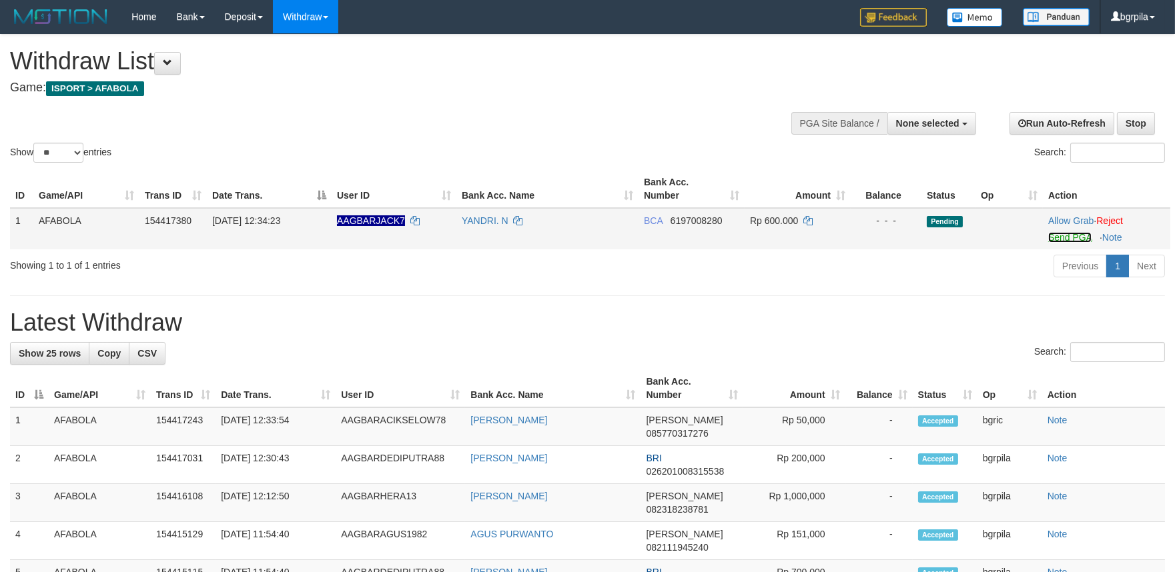
click at [1059, 240] on link "Send PGA" at bounding box center [1069, 237] width 43 height 11
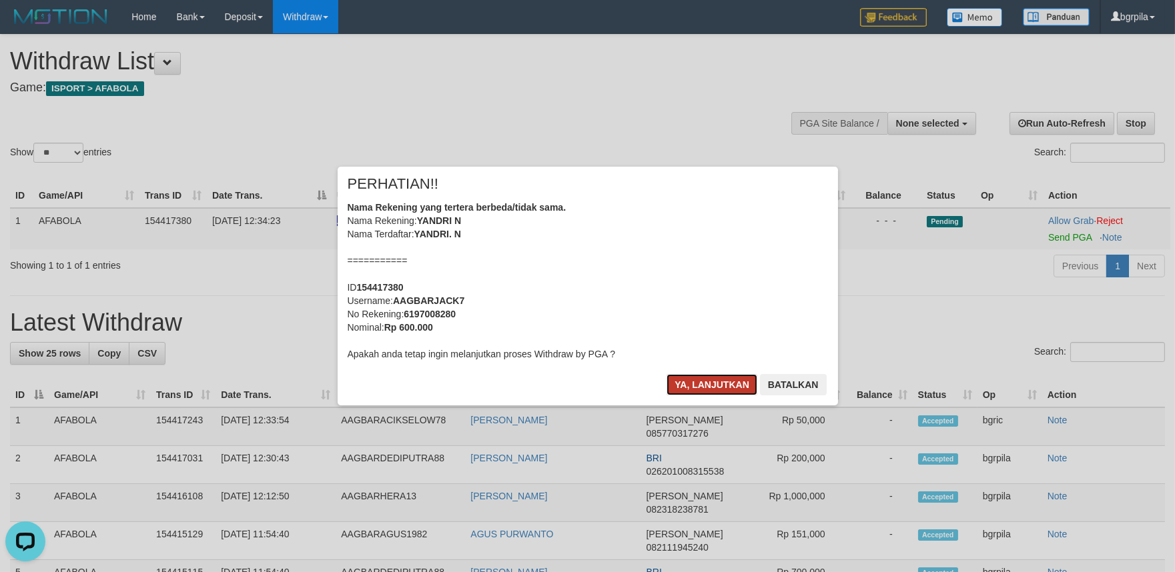
click at [707, 381] on button "Ya, lanjutkan" at bounding box center [711, 384] width 91 height 21
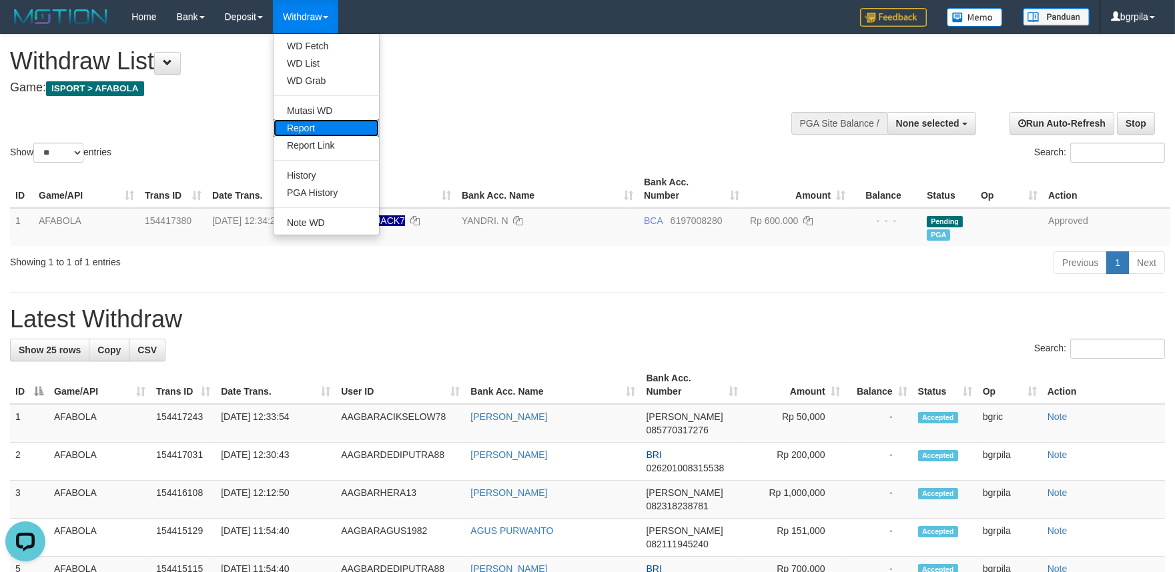
click at [322, 125] on link "Report" at bounding box center [326, 127] width 105 height 17
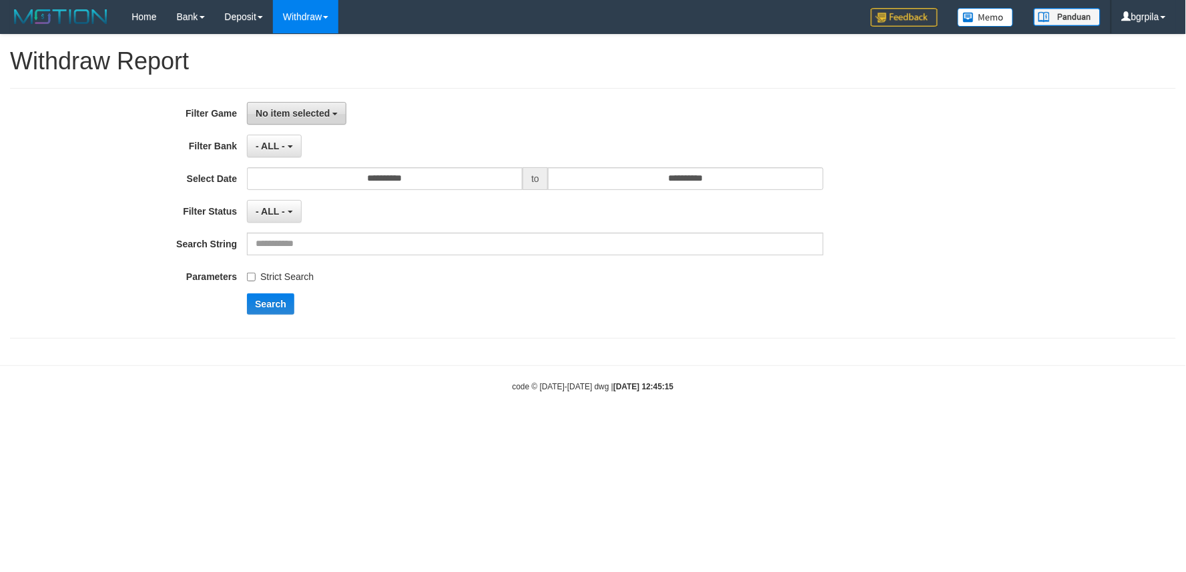
click at [304, 111] on span "No item selected" at bounding box center [293, 113] width 74 height 11
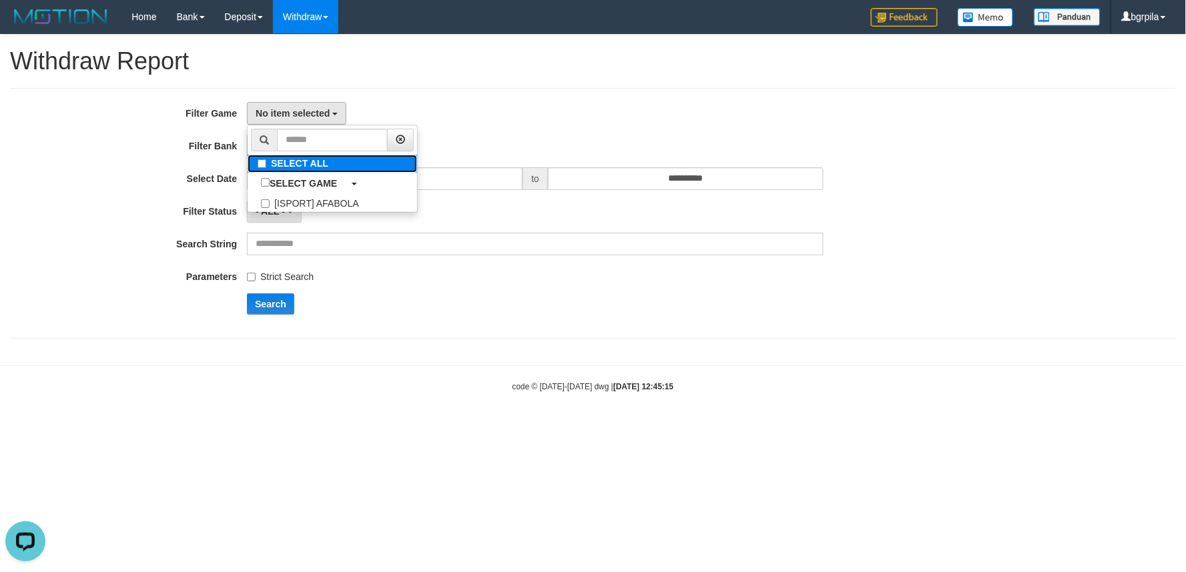
click at [296, 158] on label "SELECT ALL" at bounding box center [332, 164] width 169 height 18
select select "****"
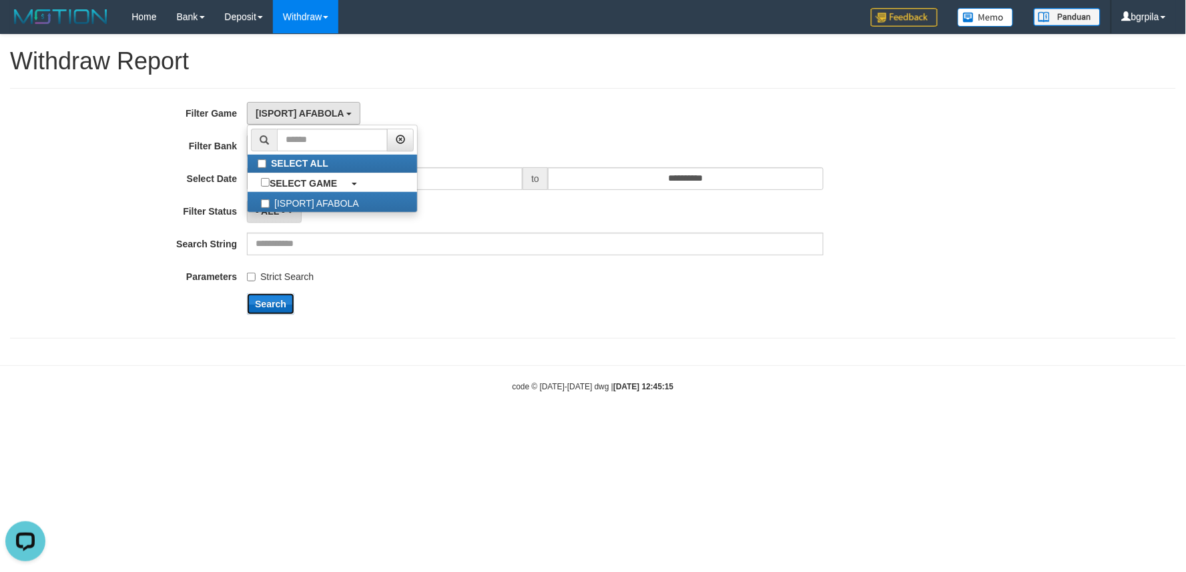
click at [276, 302] on button "Search" at bounding box center [270, 304] width 47 height 21
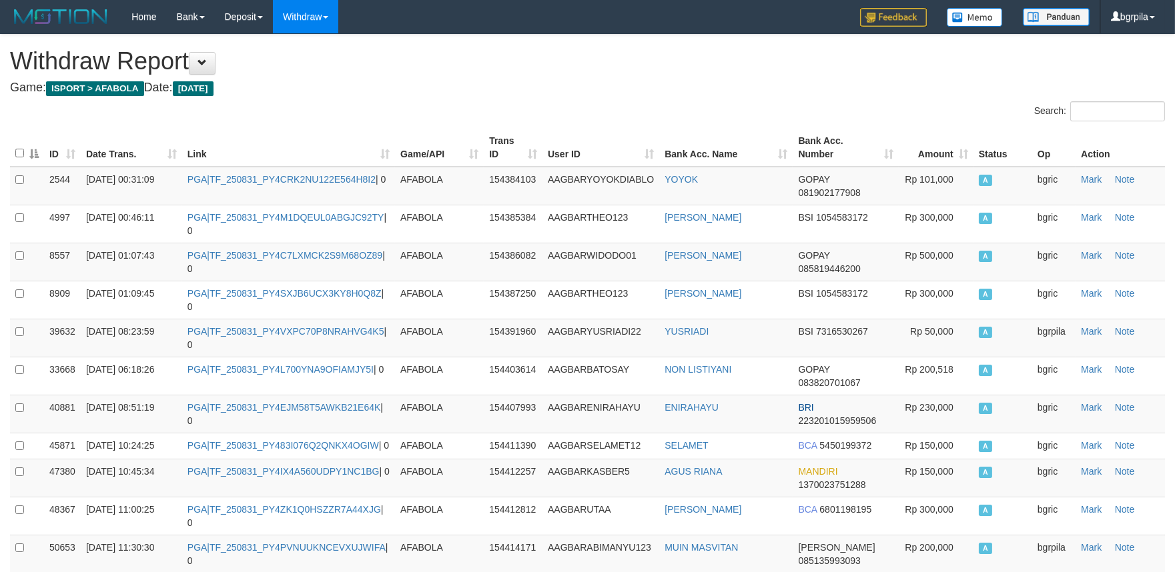
click at [181, 151] on th "Date Trans." at bounding box center [131, 148] width 101 height 38
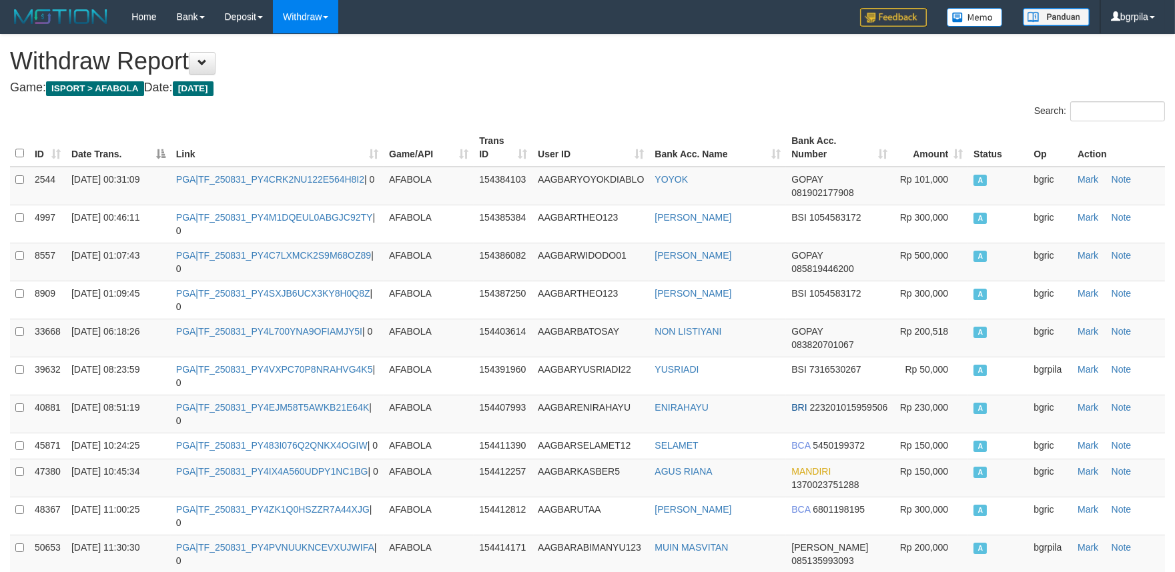
click at [167, 151] on th "Date Trans." at bounding box center [118, 148] width 105 height 38
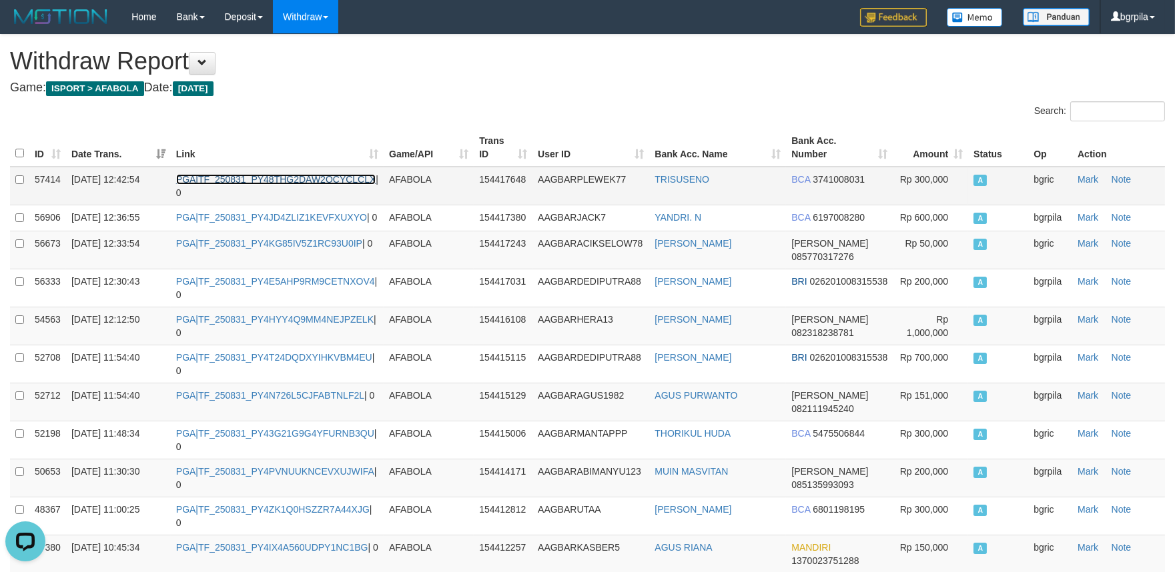
click at [261, 181] on link "PGA|TF_250831_PY48THG2DAW2QCYCLCLX" at bounding box center [276, 179] width 200 height 11
click at [259, 183] on td "PGA|TF_250831_PY48THG2DAW2QCYCLCLX | 0" at bounding box center [277, 186] width 213 height 39
copy td "TF_250831_PY48THG2DAW2QCYCLCLX"
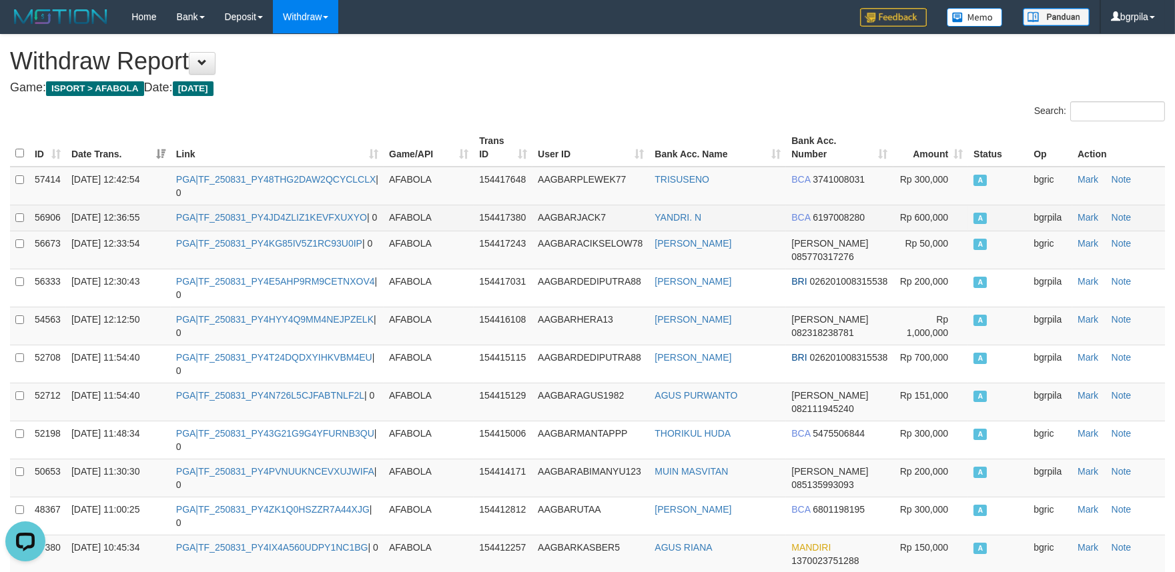
click at [336, 222] on td "PGA|TF_250831_PY4JD4ZLIZ1KEVFXUXYO | 0" at bounding box center [277, 218] width 213 height 26
copy td "TF_250831_PY4JD4ZLIZ1KEVFXUXYO"
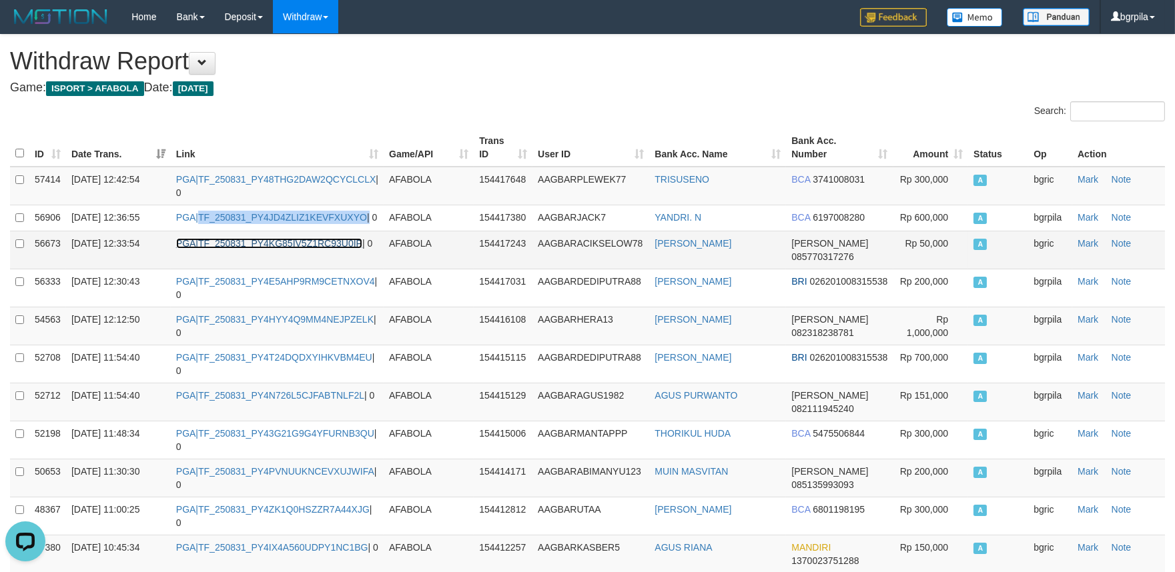
click at [341, 249] on link "PGA|TF_250831_PY4KG85IV5Z1RC93U0IP" at bounding box center [269, 243] width 186 height 11
copy td "TF_250831_PY4JD4ZLIZ1KEVFXUXYO"
click at [342, 261] on td "PGA|TF_250831_PY4KG85IV5Z1RC93U0IP | 0" at bounding box center [277, 250] width 213 height 38
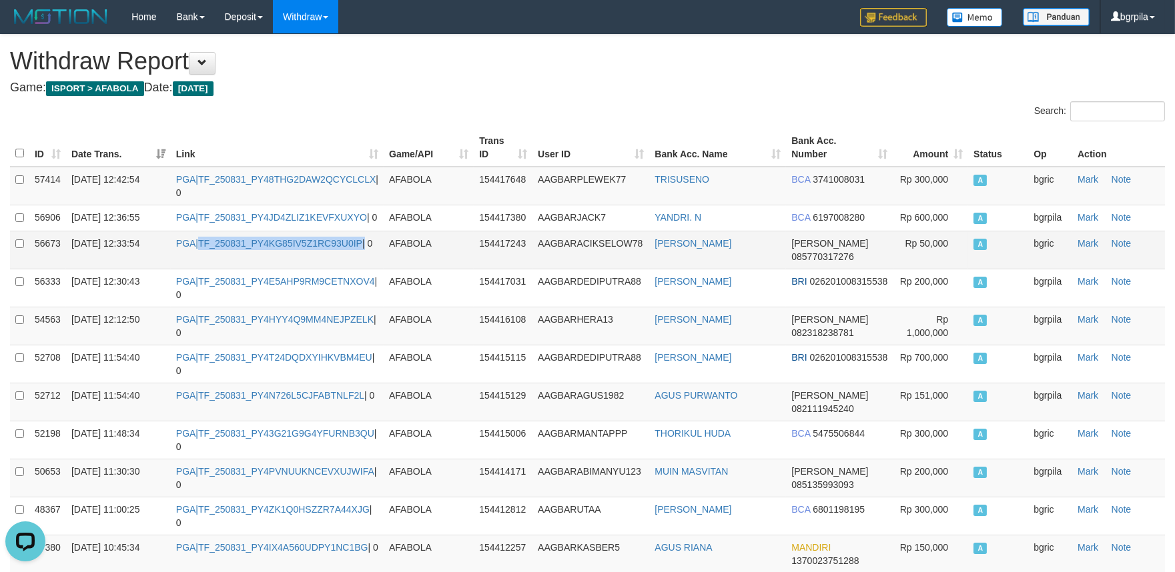
copy td "TF_250831_PY4KG85IV5Z1RC93U0IP"
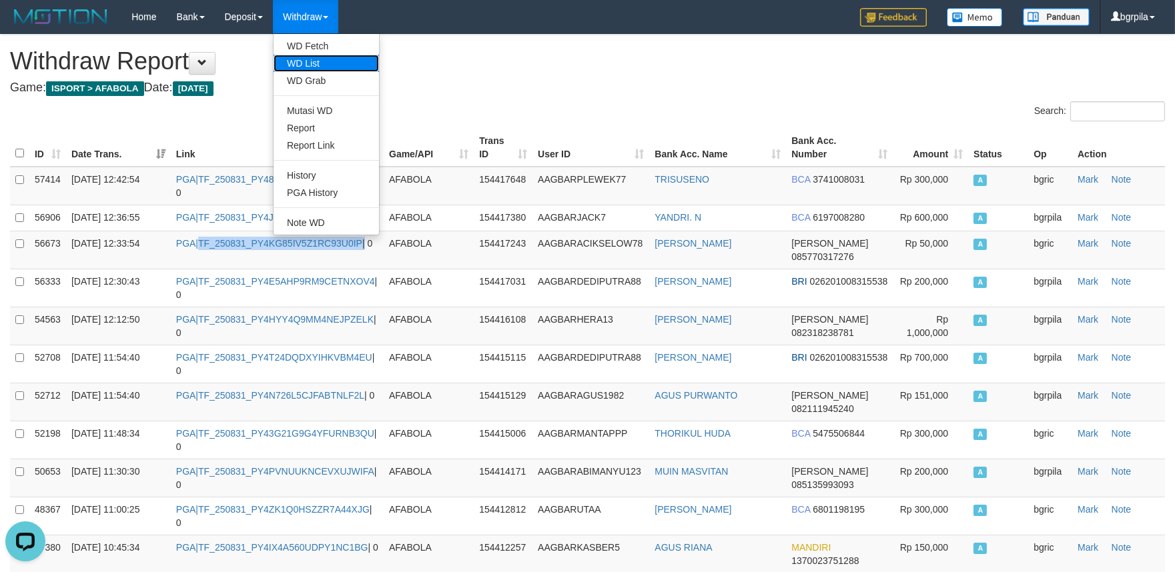
click at [316, 60] on link "WD List" at bounding box center [326, 63] width 105 height 17
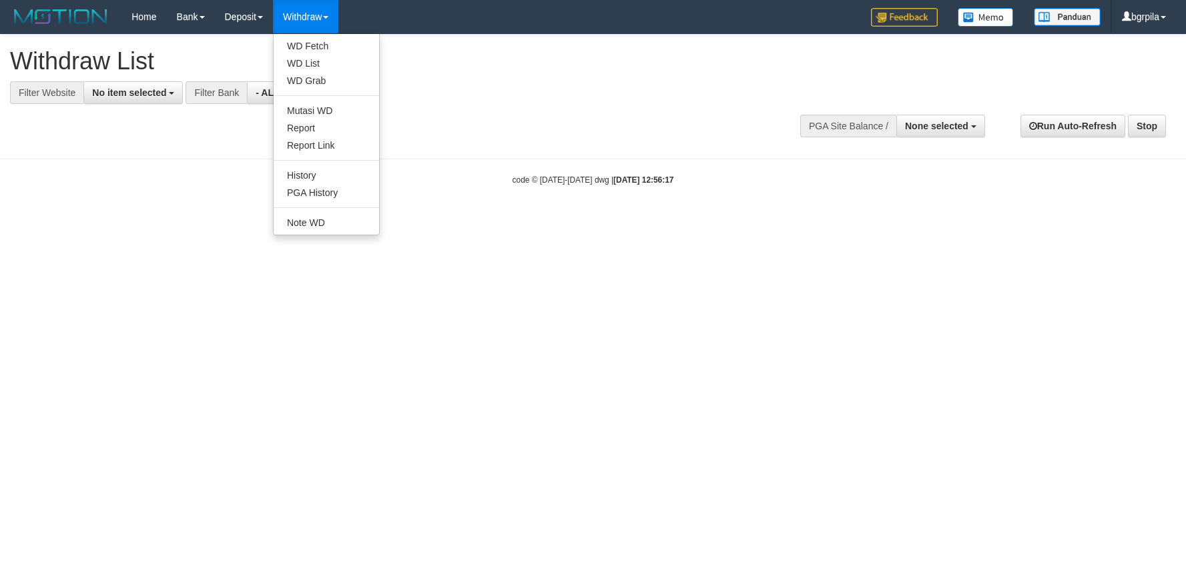
select select
click at [327, 125] on link "Report" at bounding box center [326, 127] width 105 height 17
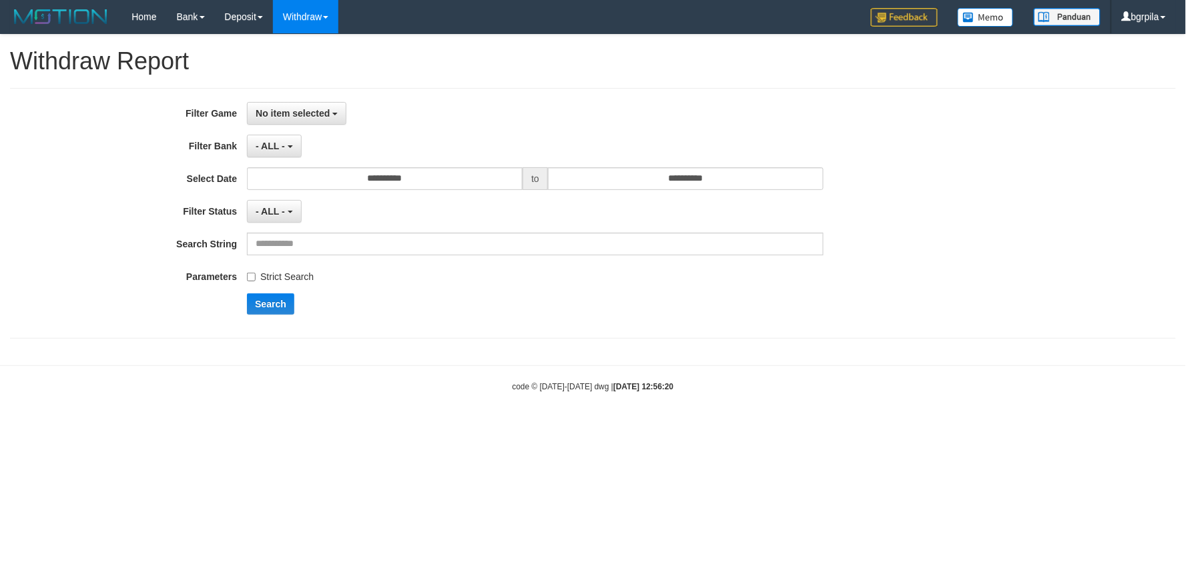
click at [288, 101] on div "**********" at bounding box center [593, 213] width 1166 height 251
click at [290, 115] on span "No item selected" at bounding box center [293, 113] width 74 height 11
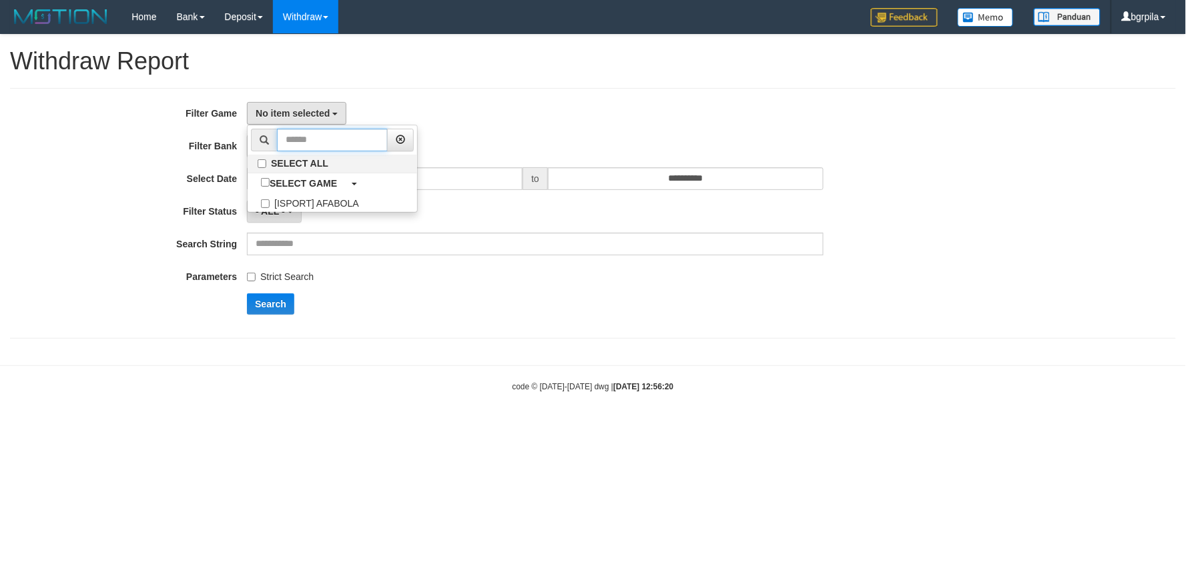
click at [278, 143] on input "text" at bounding box center [332, 140] width 111 height 23
click at [276, 155] on label "SELECT ALL" at bounding box center [332, 164] width 169 height 18
select select "****"
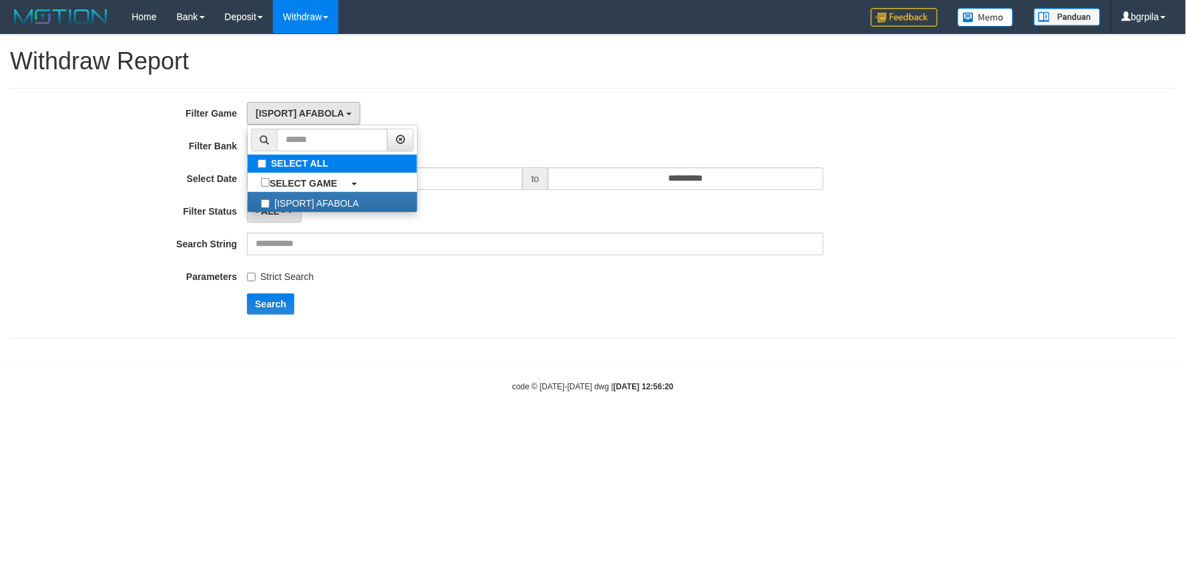
scroll to position [11, 0]
click at [279, 298] on button "Search" at bounding box center [270, 304] width 47 height 21
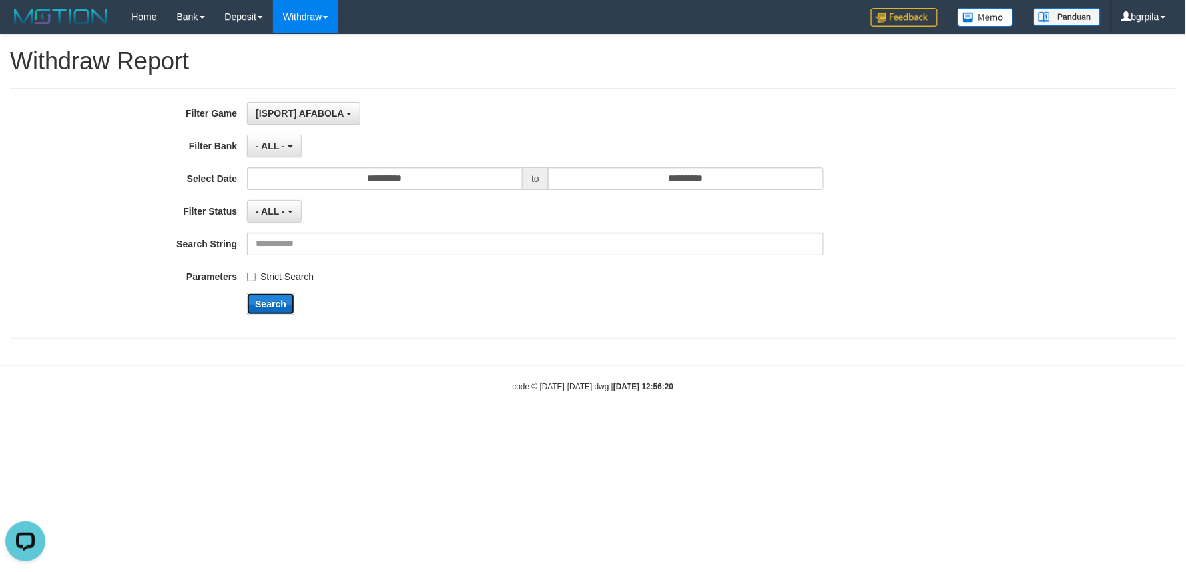
scroll to position [0, 0]
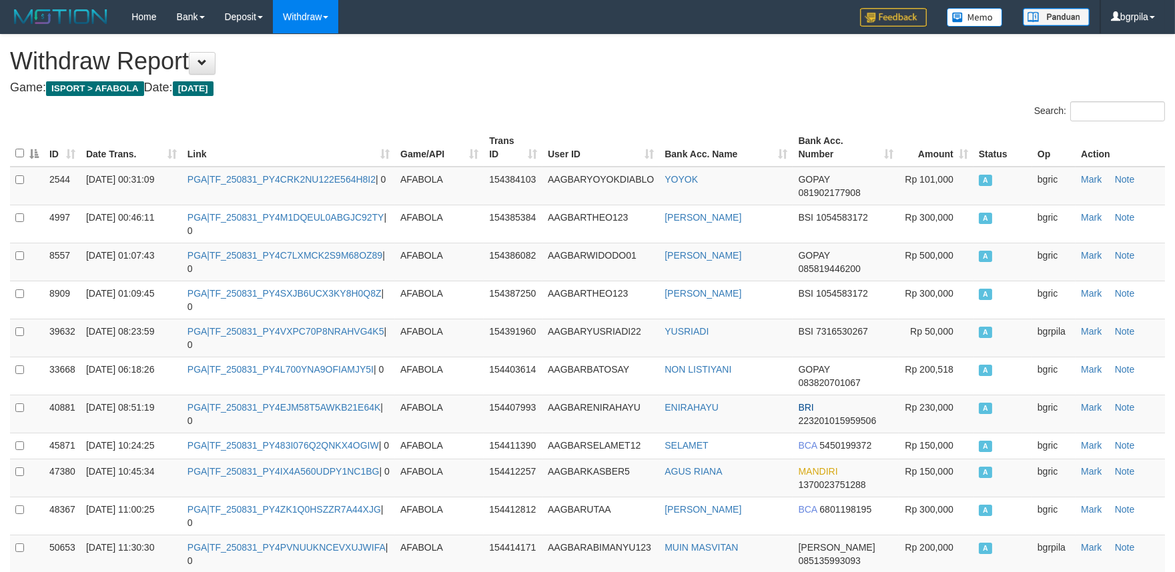
click at [175, 149] on th "Date Trans." at bounding box center [131, 148] width 101 height 38
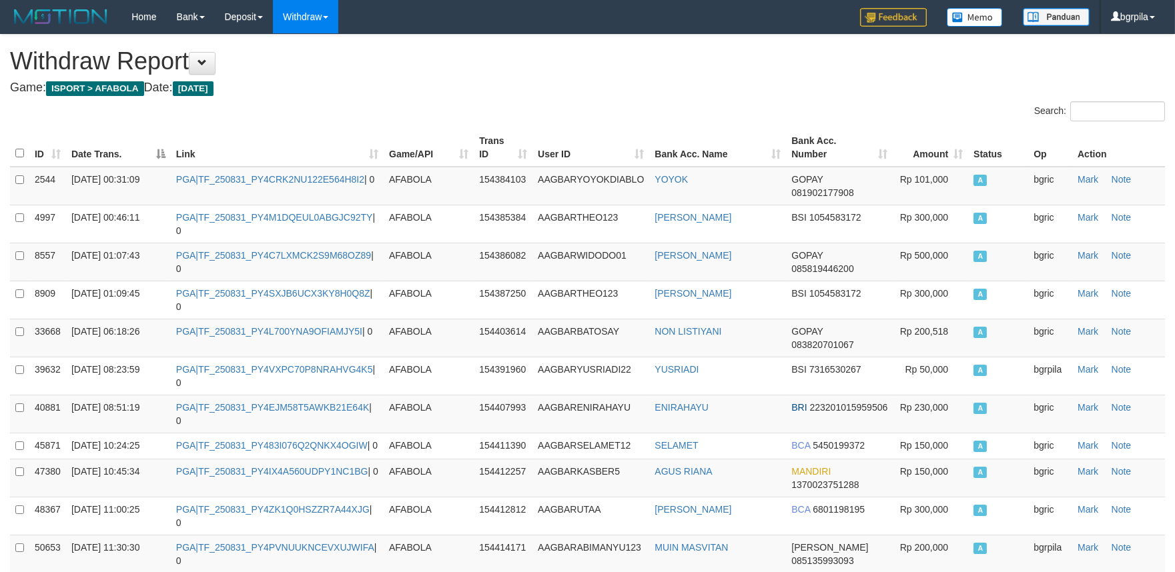
click at [163, 149] on th "Date Trans." at bounding box center [118, 148] width 105 height 38
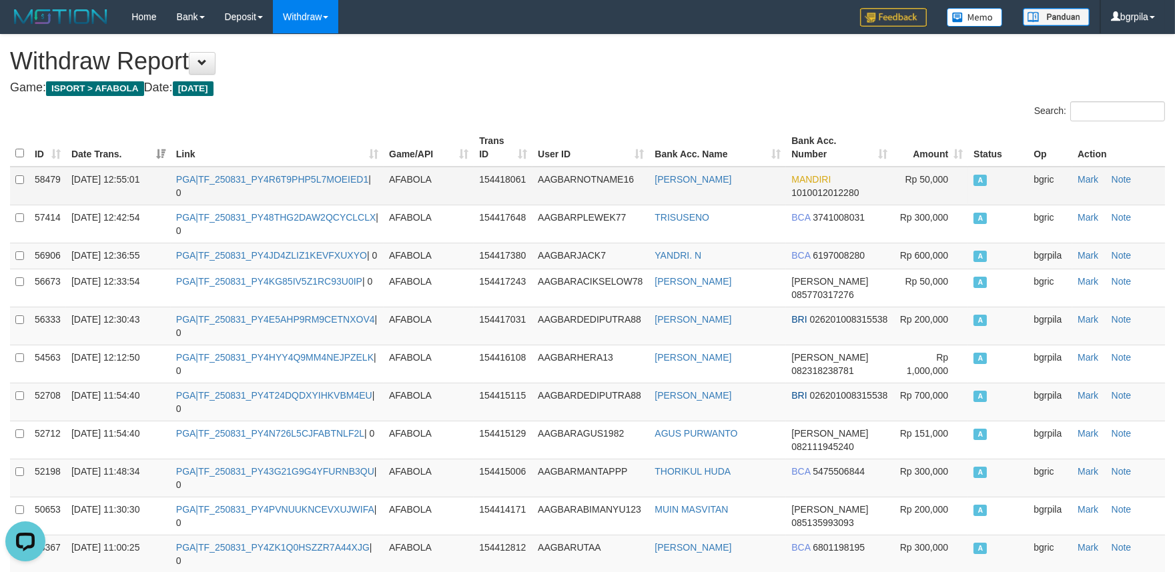
click at [252, 184] on td "PGA|TF_250831_PY4R6T9PHP5L7MOEIED1 | 0" at bounding box center [277, 186] width 213 height 39
copy td "TF_250831_PY4R6T9PHP5L7MOEIED1"
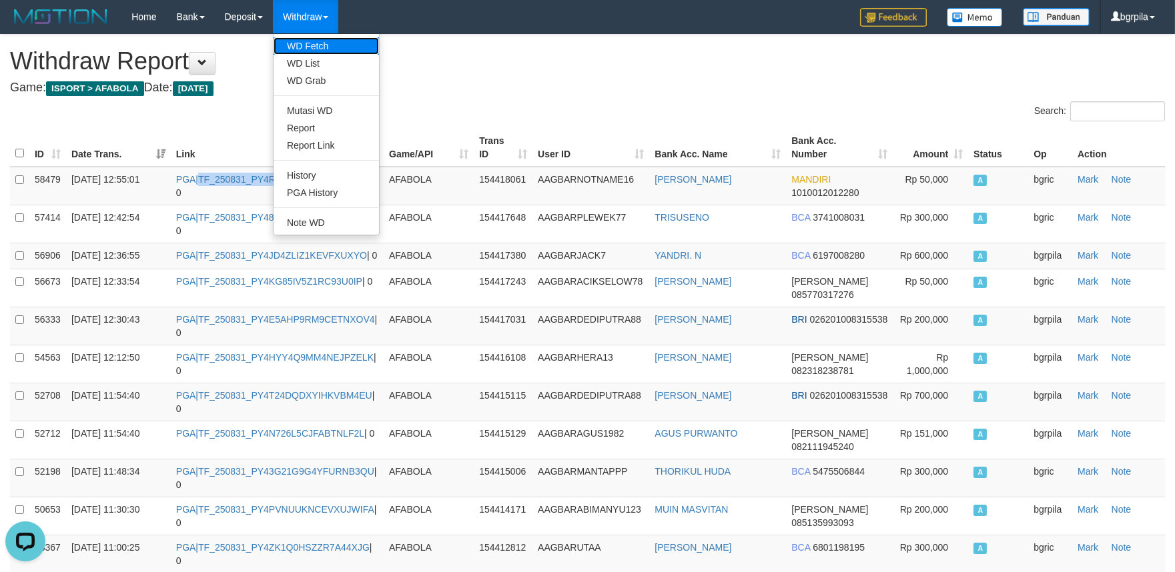
click at [316, 40] on link "WD Fetch" at bounding box center [326, 45] width 105 height 17
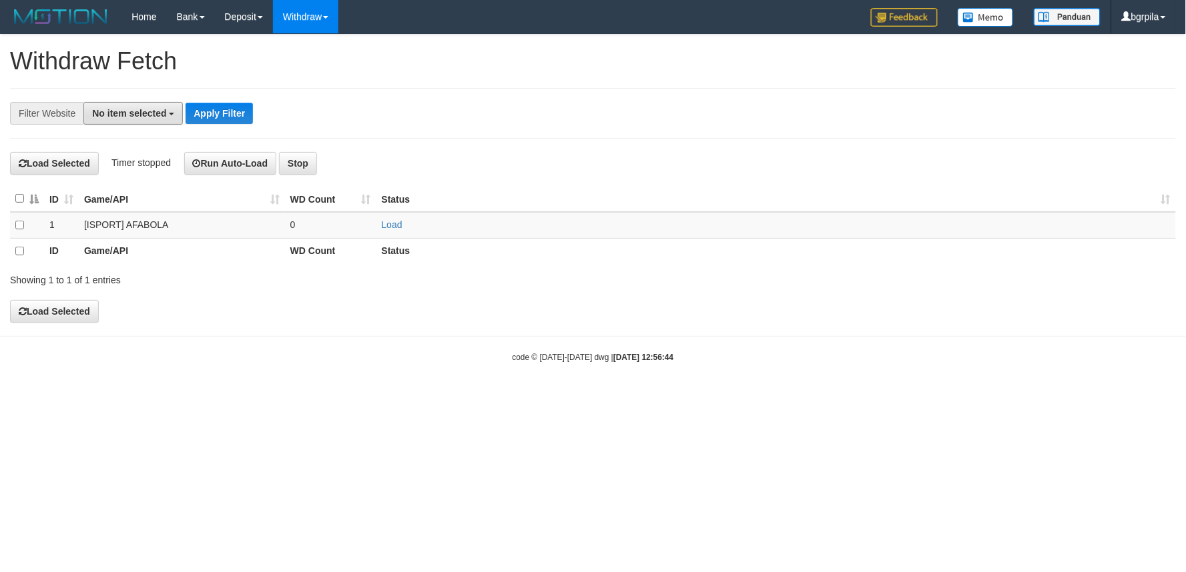
click at [115, 102] on button "No item selected" at bounding box center [132, 113] width 99 height 23
click at [116, 149] on input "text" at bounding box center [143, 140] width 61 height 23
drag, startPoint x: 116, startPoint y: 149, endPoint x: 116, endPoint y: 161, distance: 12.0
click at [116, 151] on li at bounding box center [143, 139] width 119 height 29
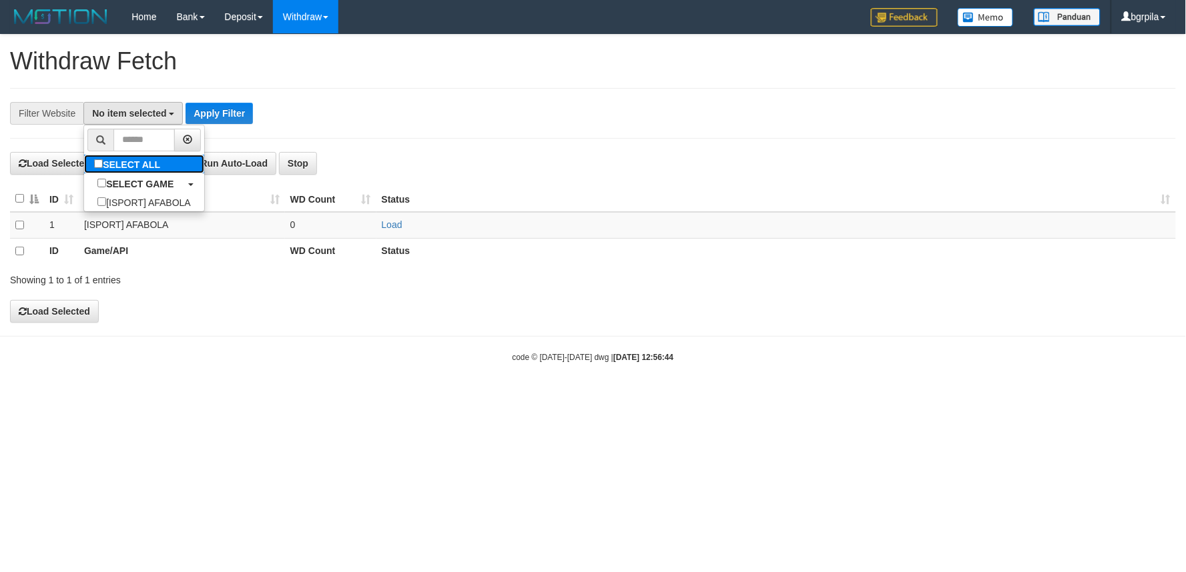
click at [116, 161] on label "SELECT ALL" at bounding box center [128, 164] width 89 height 19
select select "****"
click at [402, 227] on td "Load" at bounding box center [775, 225] width 799 height 26
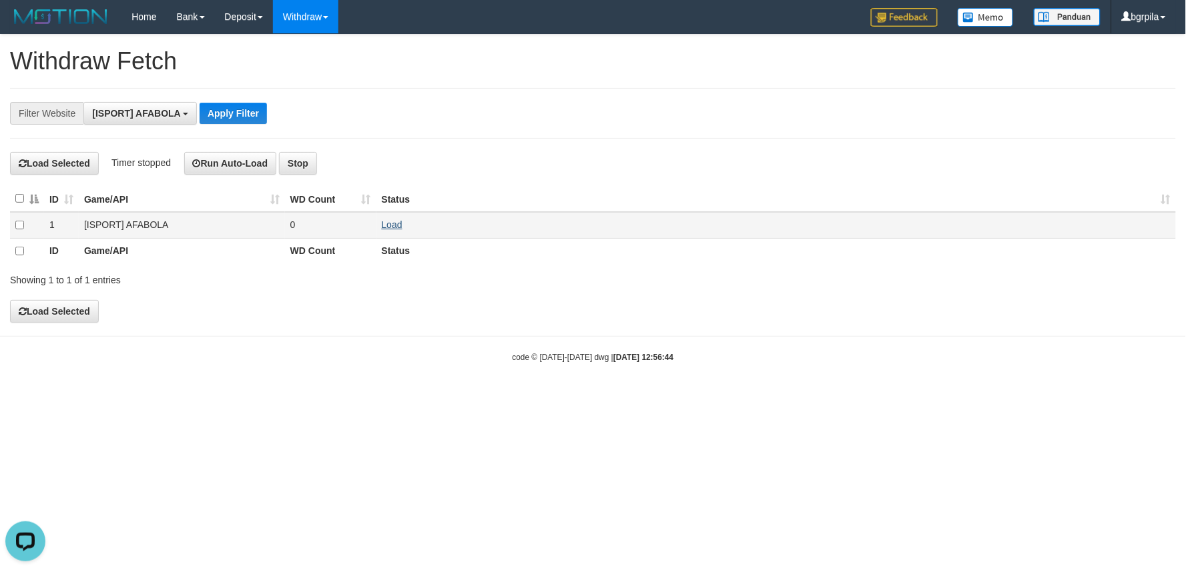
scroll to position [0, 0]
click at [402, 225] on td "Load" at bounding box center [775, 225] width 799 height 26
click at [388, 224] on link "Load" at bounding box center [392, 224] width 21 height 11
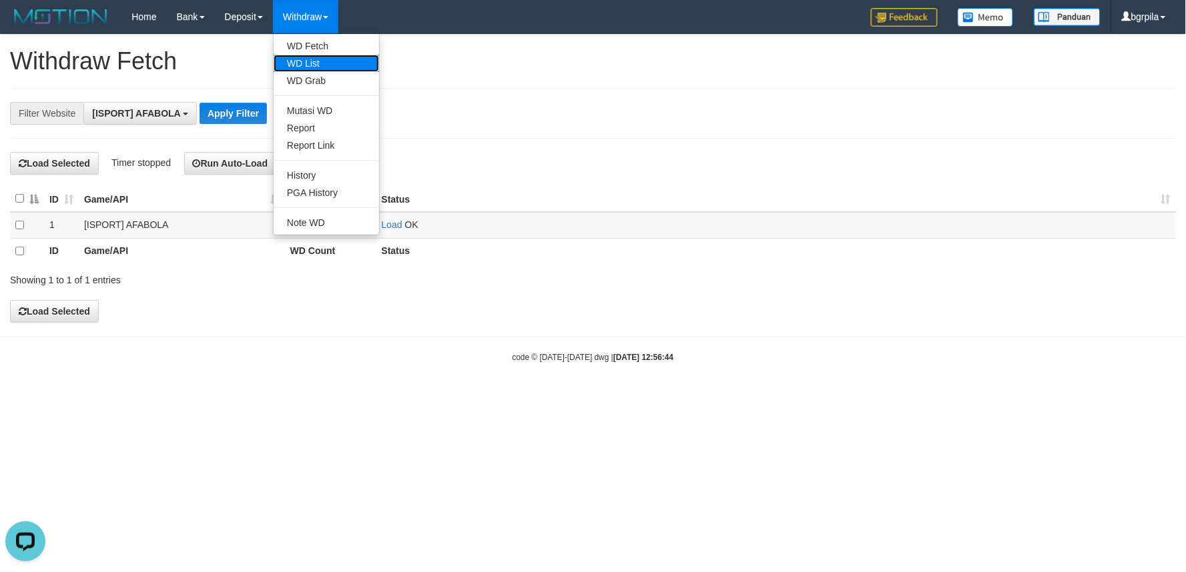
click at [317, 67] on link "WD List" at bounding box center [326, 63] width 105 height 17
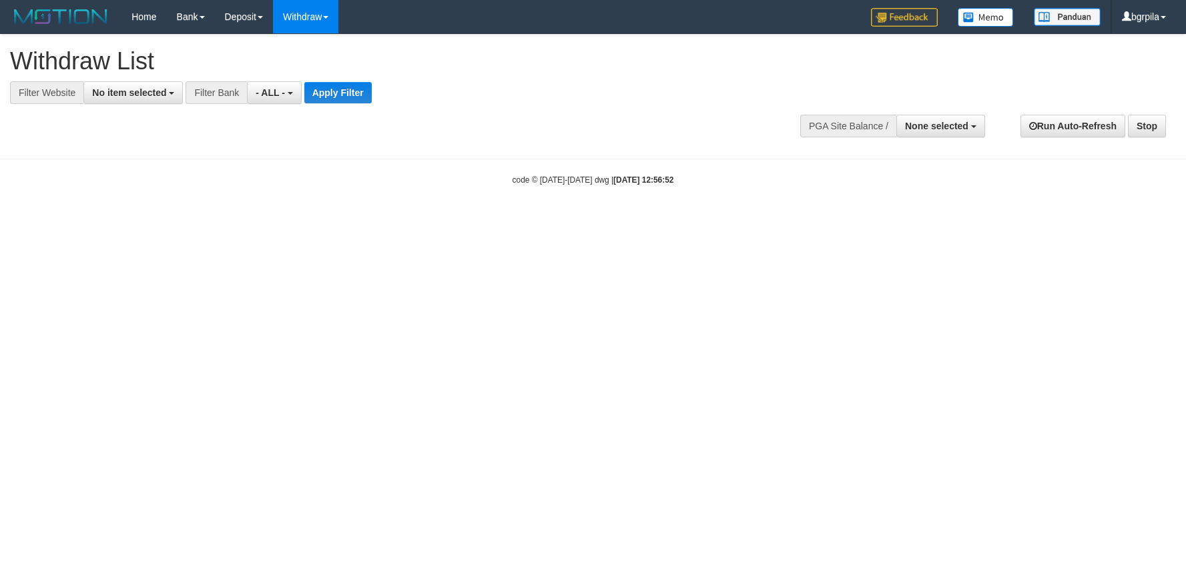
select select
click at [161, 93] on span "No item selected" at bounding box center [129, 92] width 74 height 11
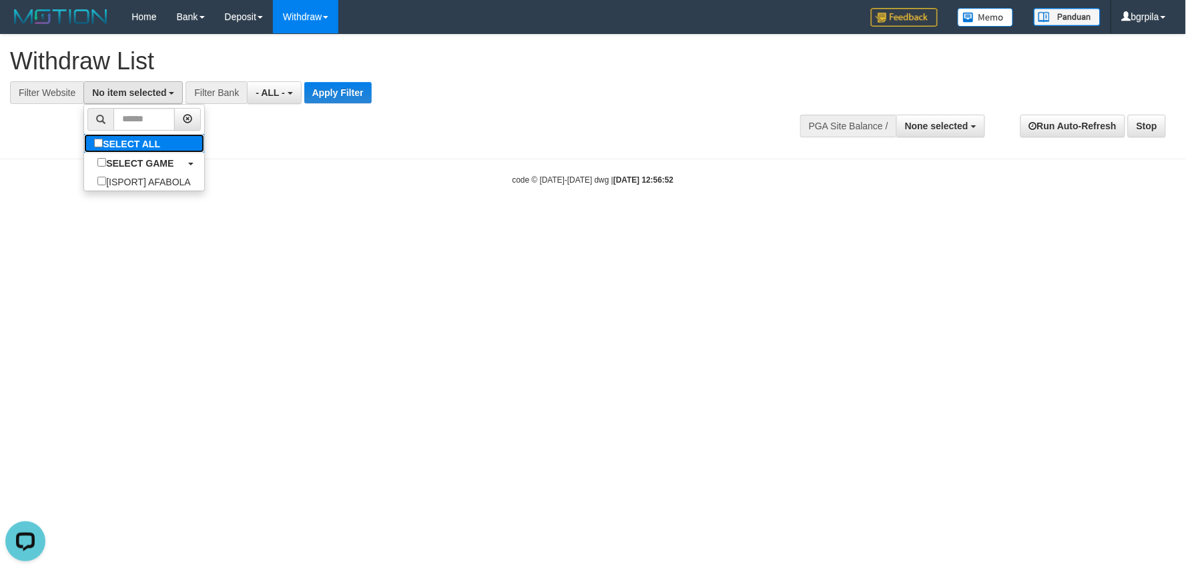
click at [131, 139] on label "SELECT ALL" at bounding box center [128, 143] width 89 height 19
select select "****"
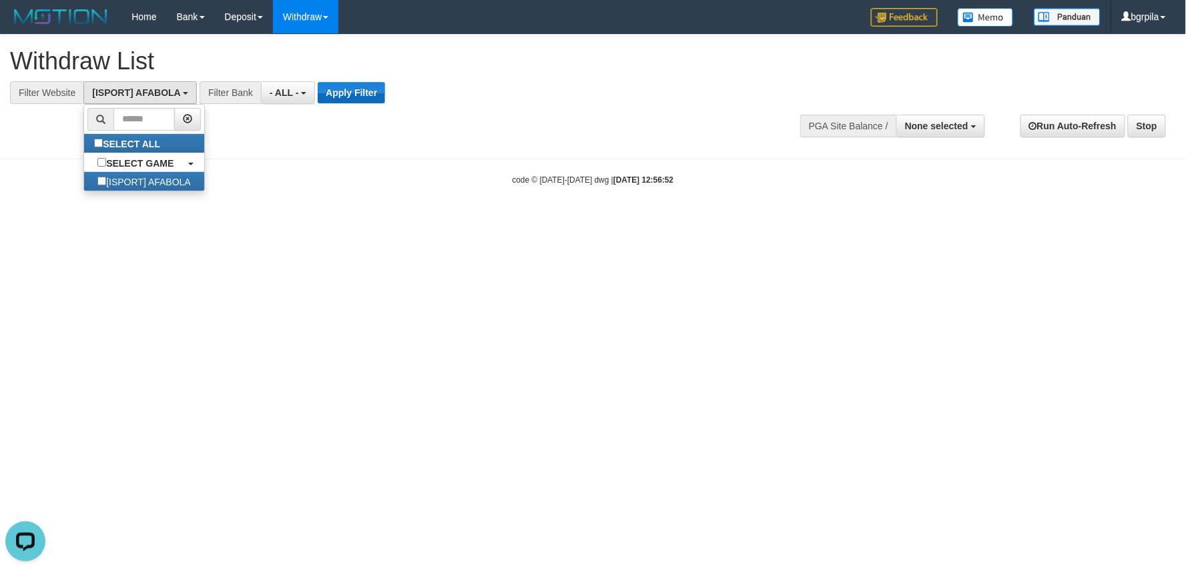
scroll to position [11, 0]
click at [372, 95] on button "Apply Filter" at bounding box center [351, 92] width 67 height 21
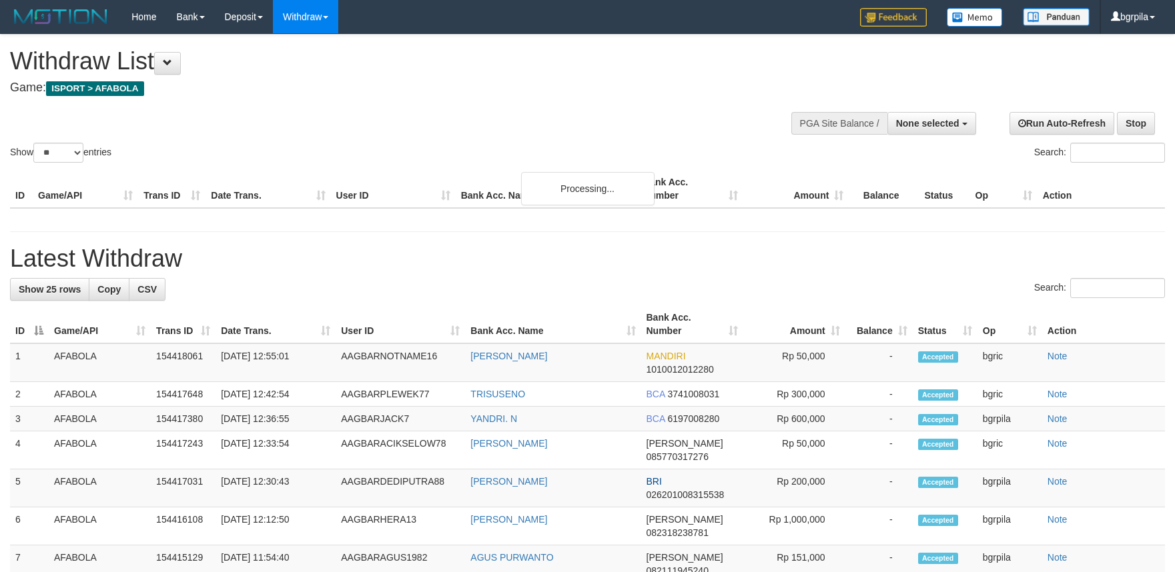
select select
select select "**"
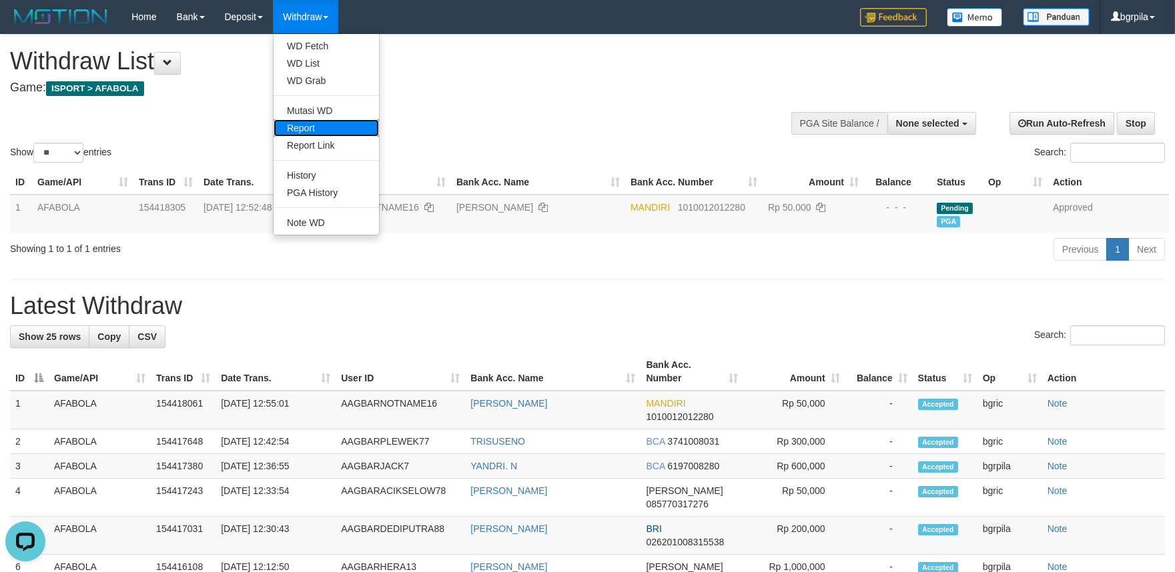
click at [294, 129] on link "Report" at bounding box center [326, 127] width 105 height 17
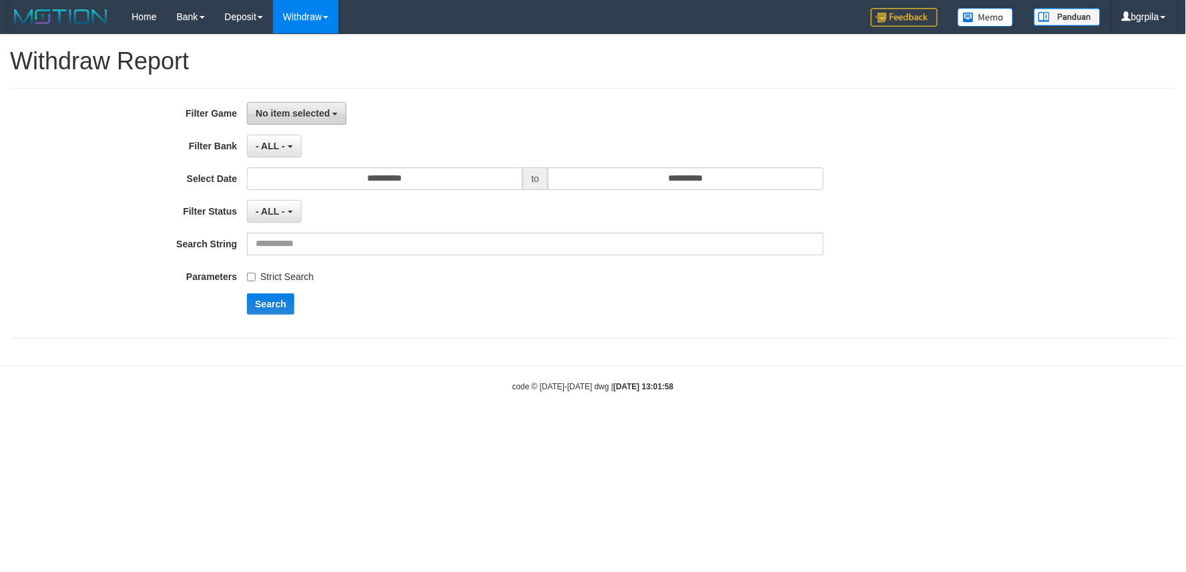
click at [288, 112] on span "No item selected" at bounding box center [293, 113] width 74 height 11
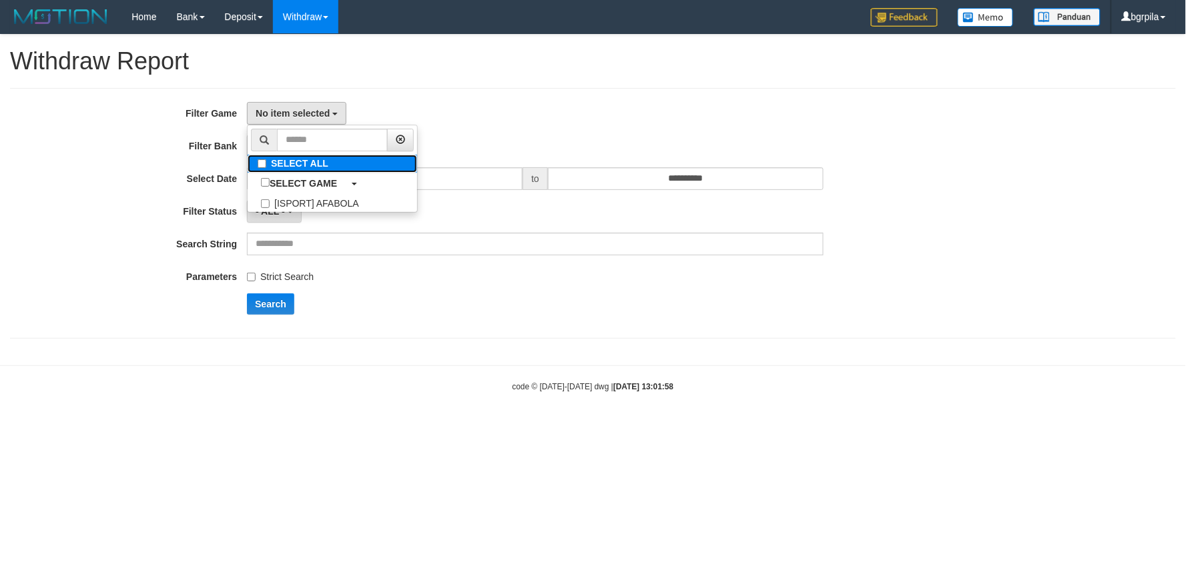
click at [265, 157] on label "SELECT ALL" at bounding box center [332, 164] width 169 height 18
select select "****"
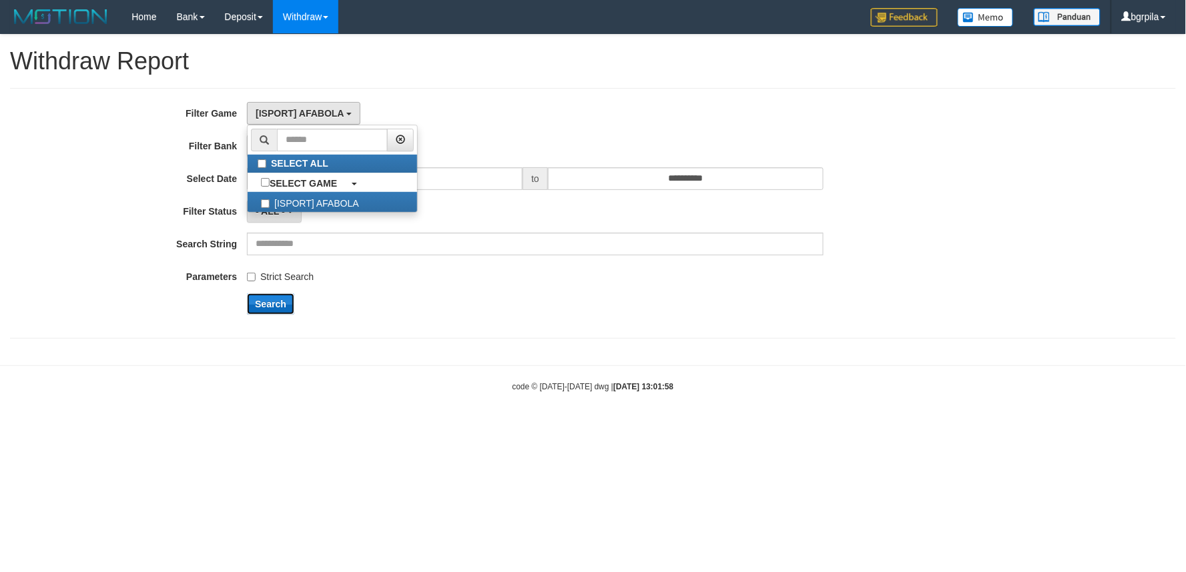
click at [274, 305] on button "Search" at bounding box center [270, 304] width 47 height 21
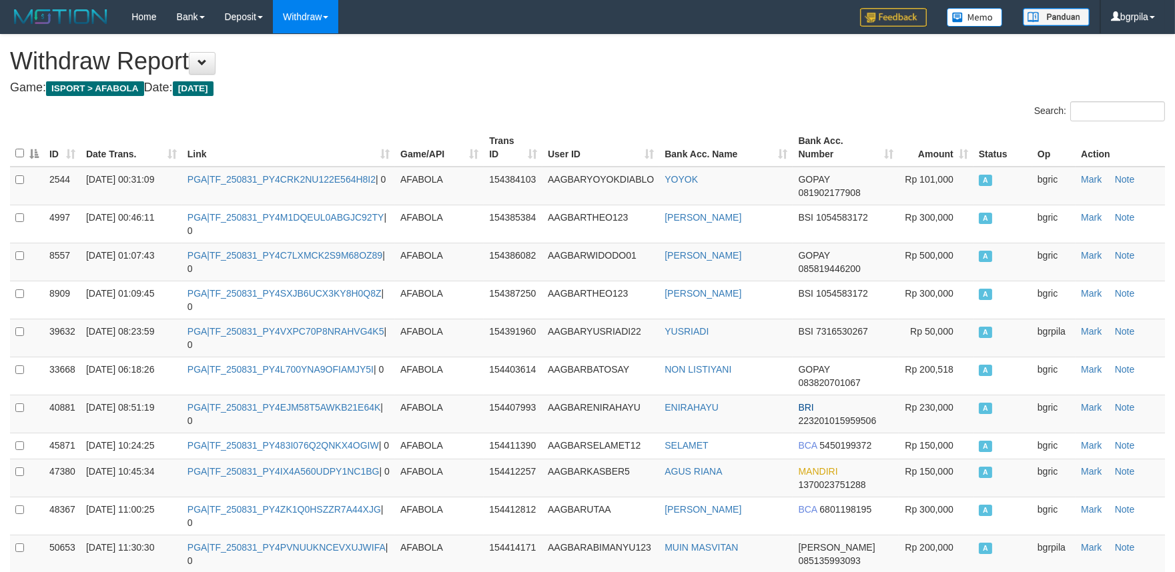
click at [384, 151] on th "Link" at bounding box center [288, 148] width 213 height 38
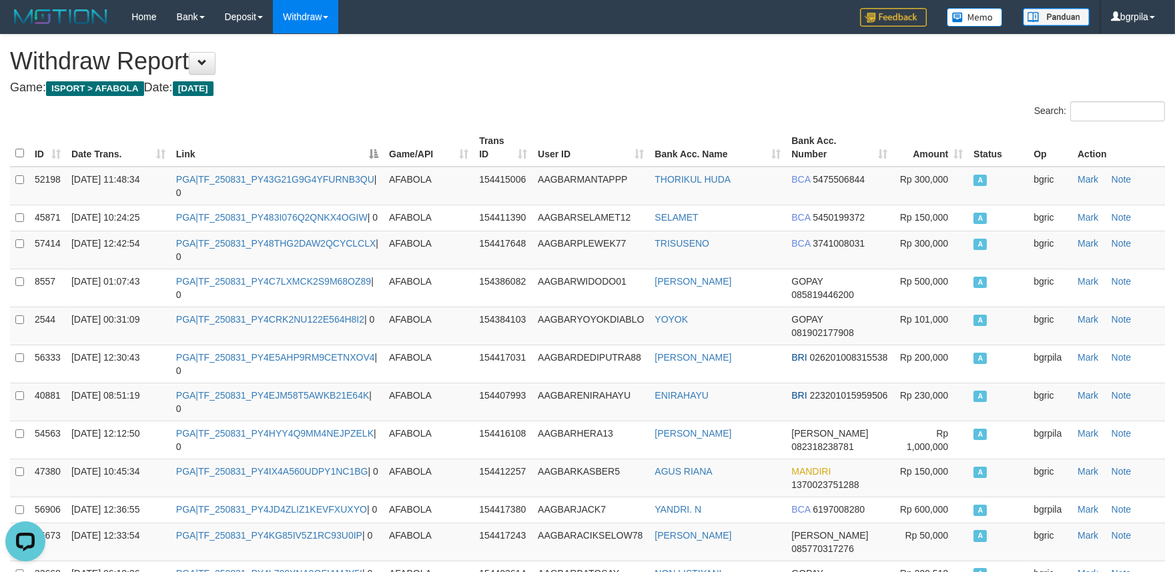
click at [371, 151] on th "Link" at bounding box center [277, 148] width 213 height 38
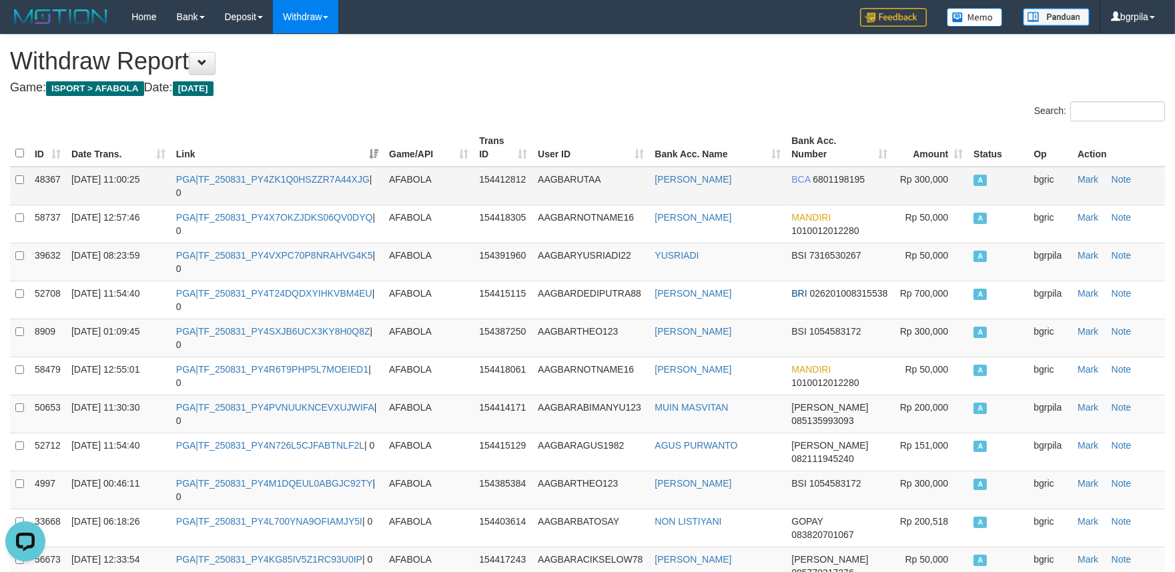
click at [351, 187] on td "PGA|TF_250831_PY4ZK1Q0HSZZR7A44XJG | 0" at bounding box center [277, 186] width 213 height 39
click at [354, 185] on td "PGA|TF_250831_PY4ZK1Q0HSZZR7A44XJG | 0" at bounding box center [277, 186] width 213 height 39
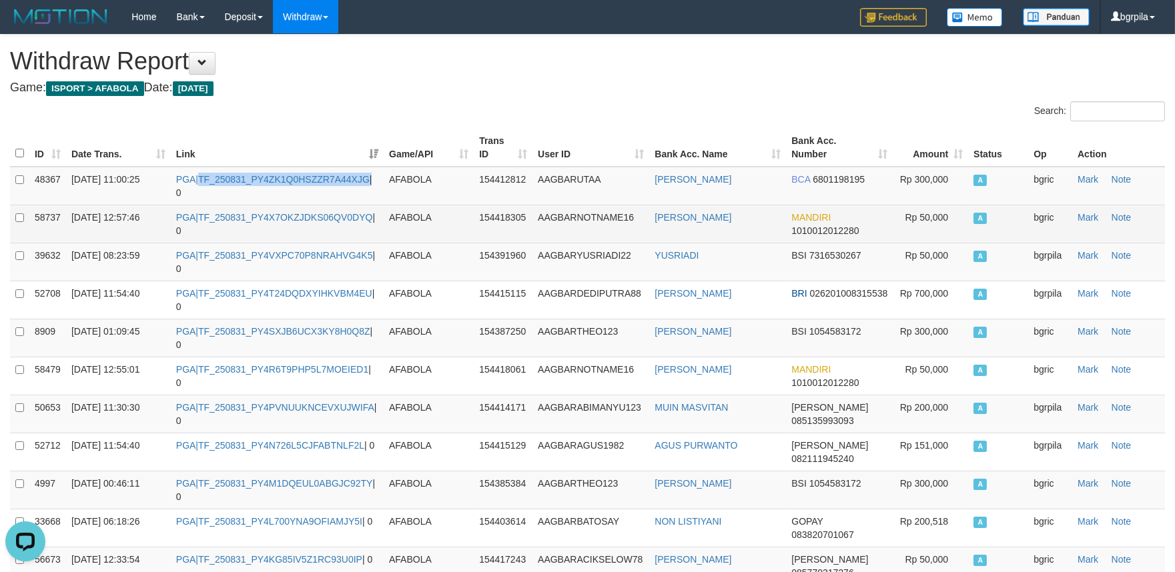
copy td "TF_250831_PY4ZK1Q0HSZZR7A44XJG"
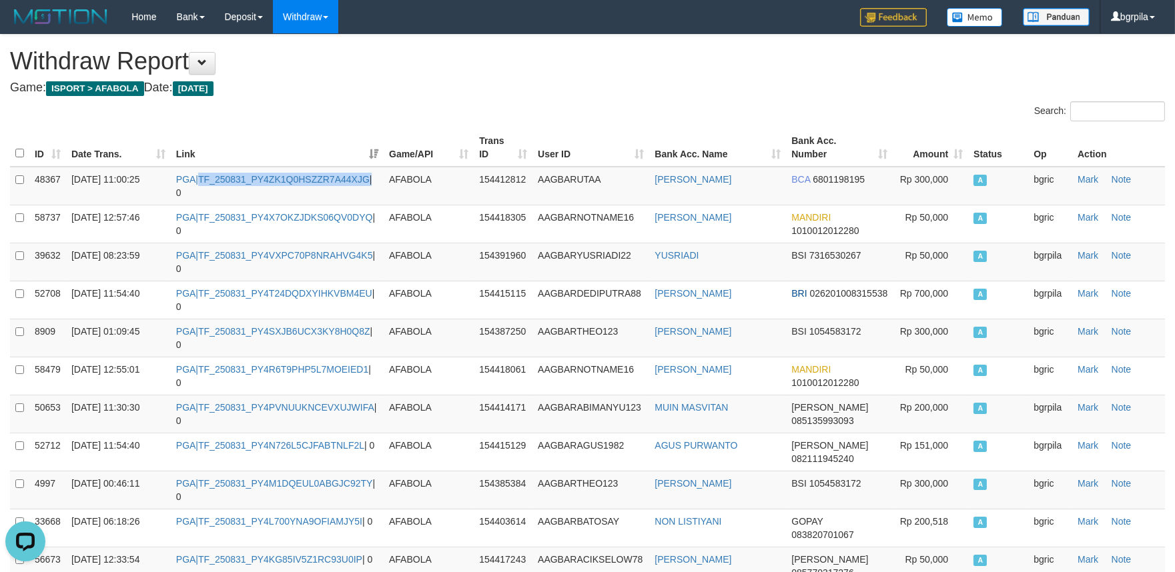
click at [157, 151] on th "Date Trans." at bounding box center [118, 148] width 105 height 38
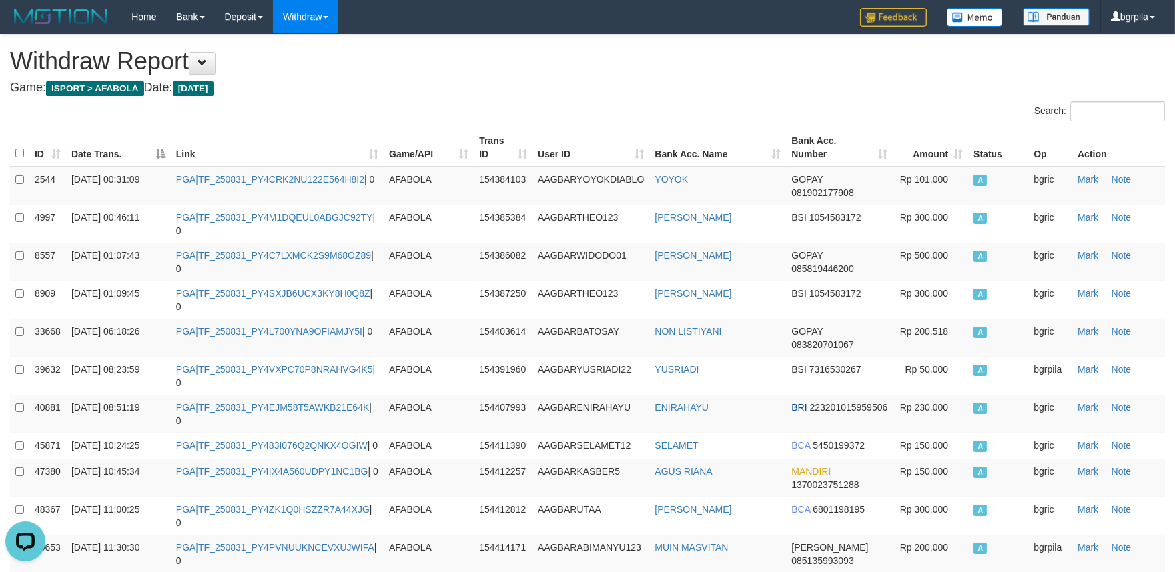
click at [157, 151] on th "Date Trans." at bounding box center [118, 148] width 105 height 38
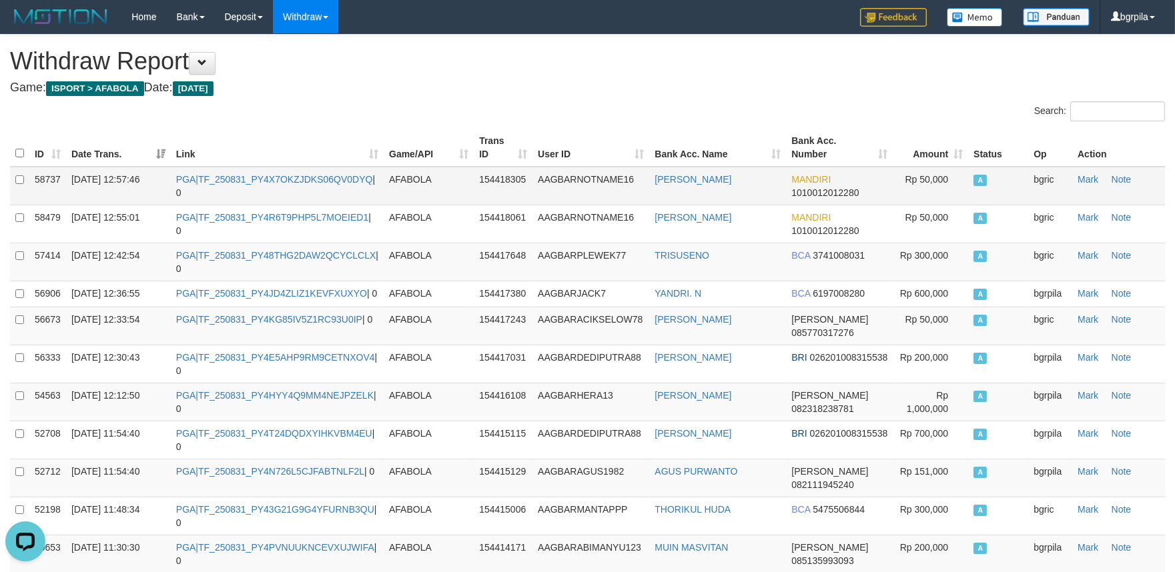
click at [265, 185] on td "PGA|TF_250831_PY4X7OKZJDKS06QV0DYQ | 0" at bounding box center [277, 186] width 213 height 39
click at [272, 183] on link "PGA|TF_250831_PY4X7OKZJDKS06QV0DYQ" at bounding box center [274, 179] width 197 height 11
click at [272, 184] on td "PGA|TF_250831_PY4X7OKZJDKS06QV0DYQ | 0" at bounding box center [277, 186] width 213 height 39
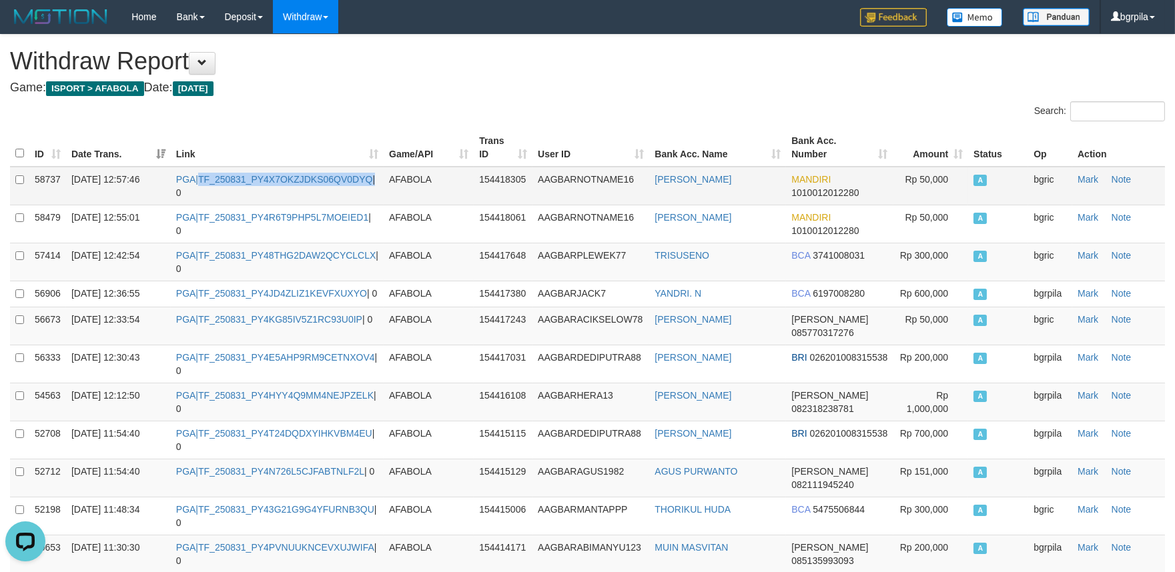
click at [272, 184] on td "PGA|TF_250831_PY4X7OKZJDKS06QV0DYQ | 0" at bounding box center [277, 186] width 213 height 39
copy td "TF_250831_PY4X7OKZJDKS06QV0DYQ"
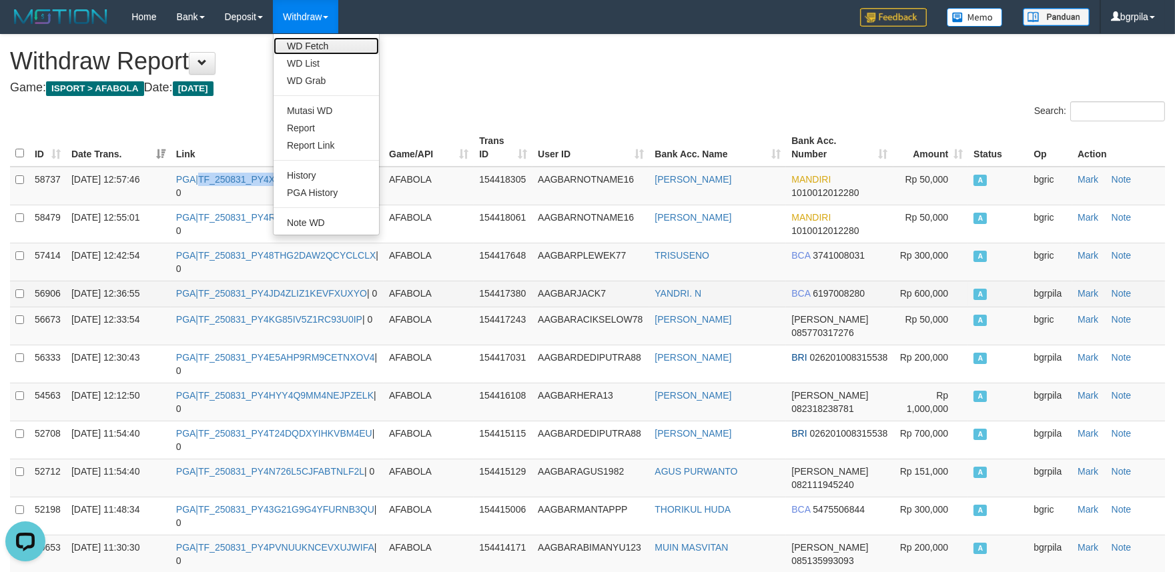
drag, startPoint x: 315, startPoint y: 41, endPoint x: 1033, endPoint y: 292, distance: 760.2
click at [315, 42] on link "WD Fetch" at bounding box center [326, 45] width 105 height 17
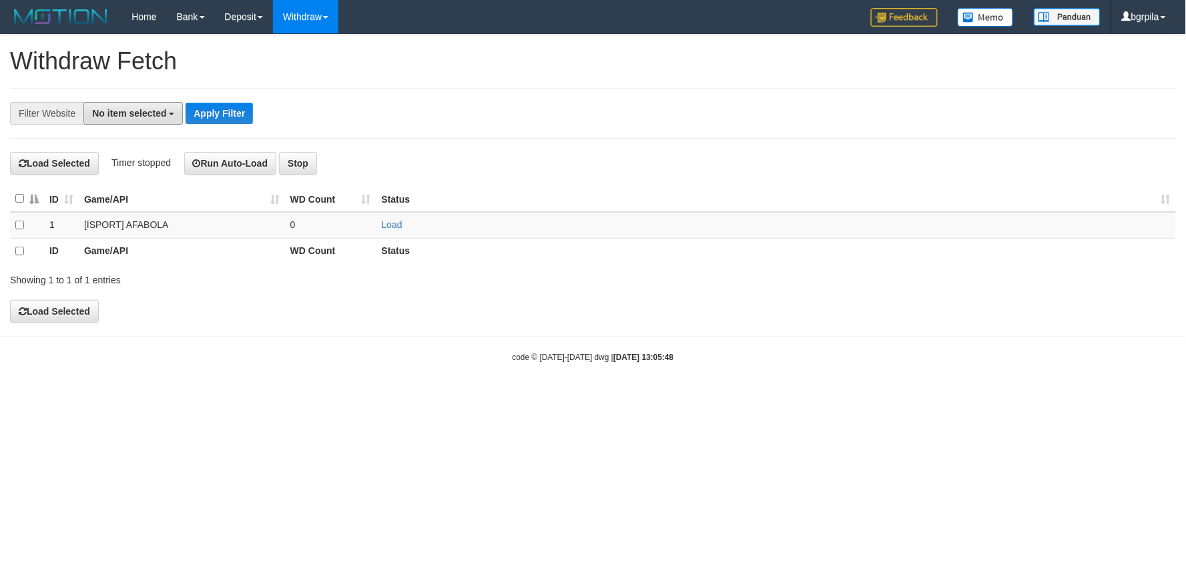
drag, startPoint x: 152, startPoint y: 121, endPoint x: 147, endPoint y: 136, distance: 16.0
click at [151, 121] on button "No item selected" at bounding box center [132, 113] width 99 height 23
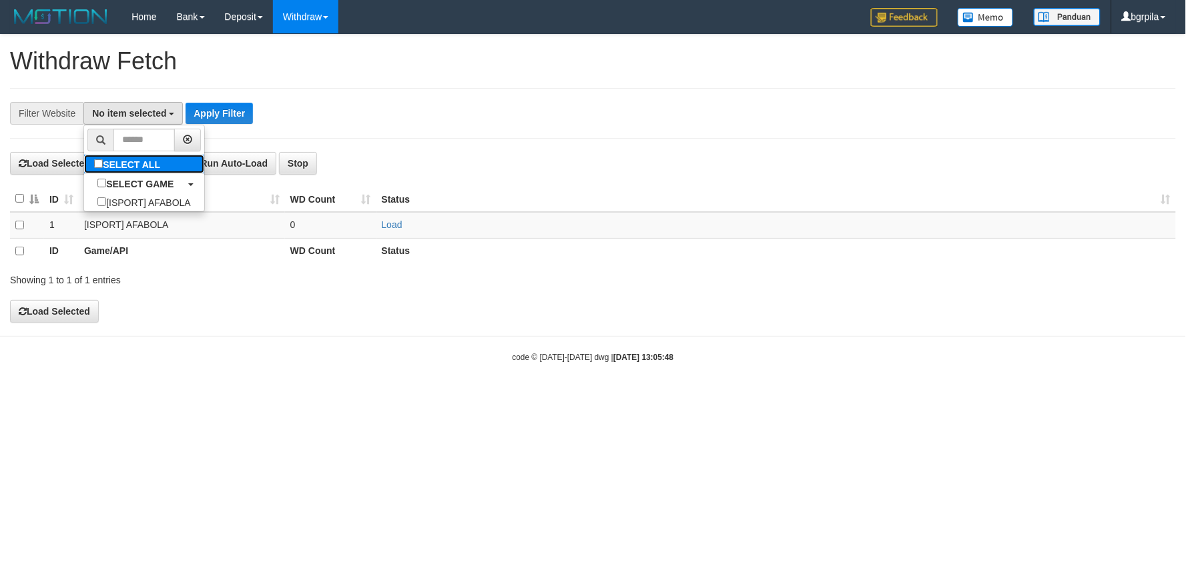
click at [135, 157] on label "SELECT ALL" at bounding box center [128, 164] width 89 height 19
select select "****"
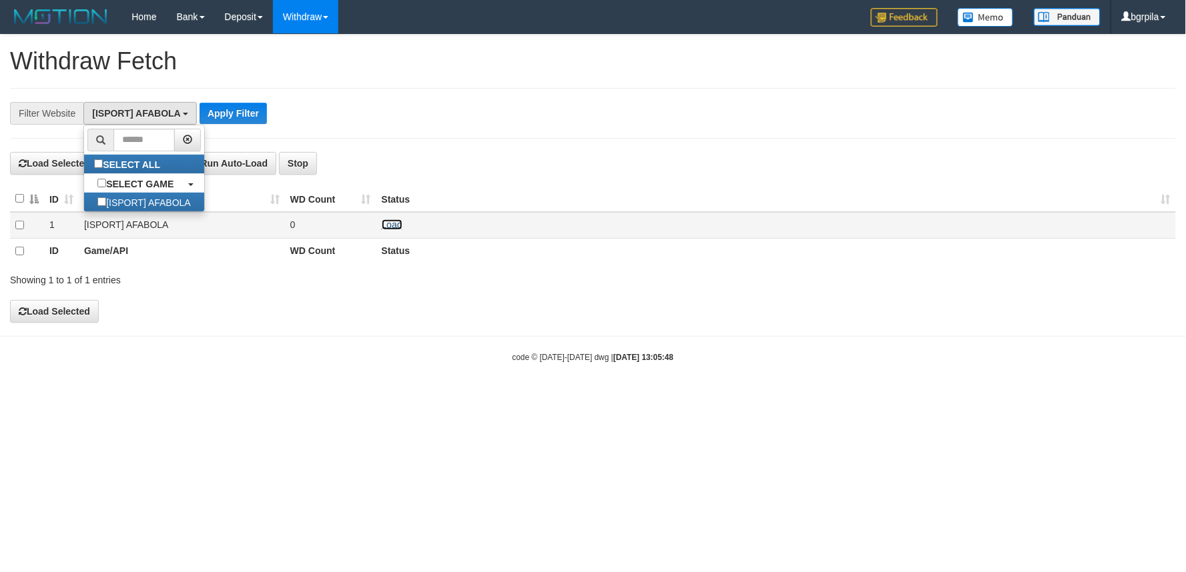
click at [388, 221] on link "Load" at bounding box center [392, 224] width 21 height 11
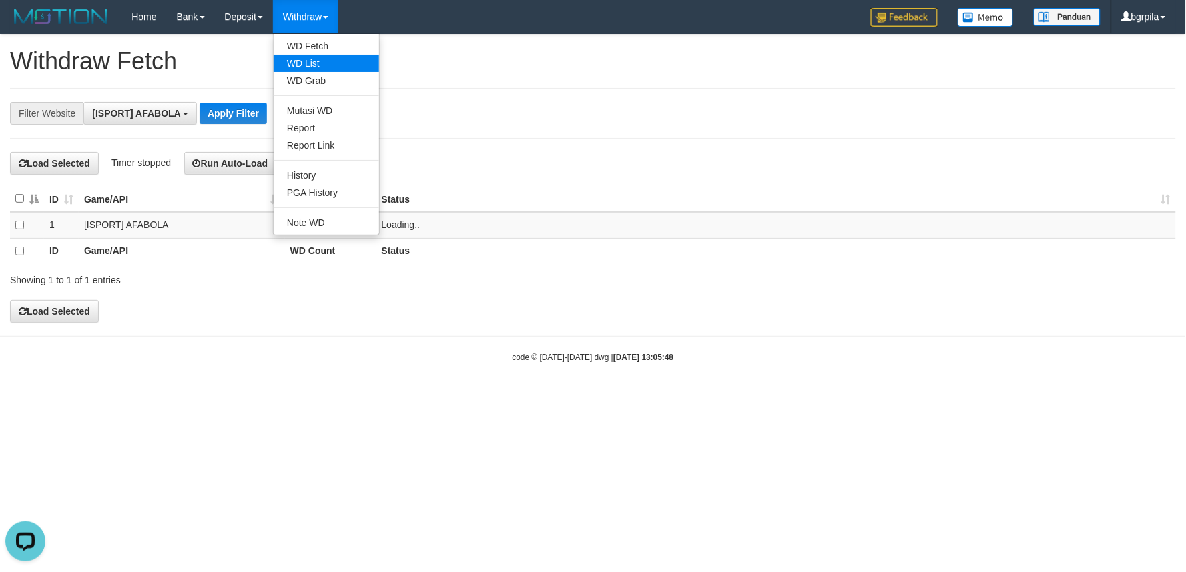
scroll to position [0, 0]
click at [304, 67] on link "WD List" at bounding box center [326, 63] width 105 height 17
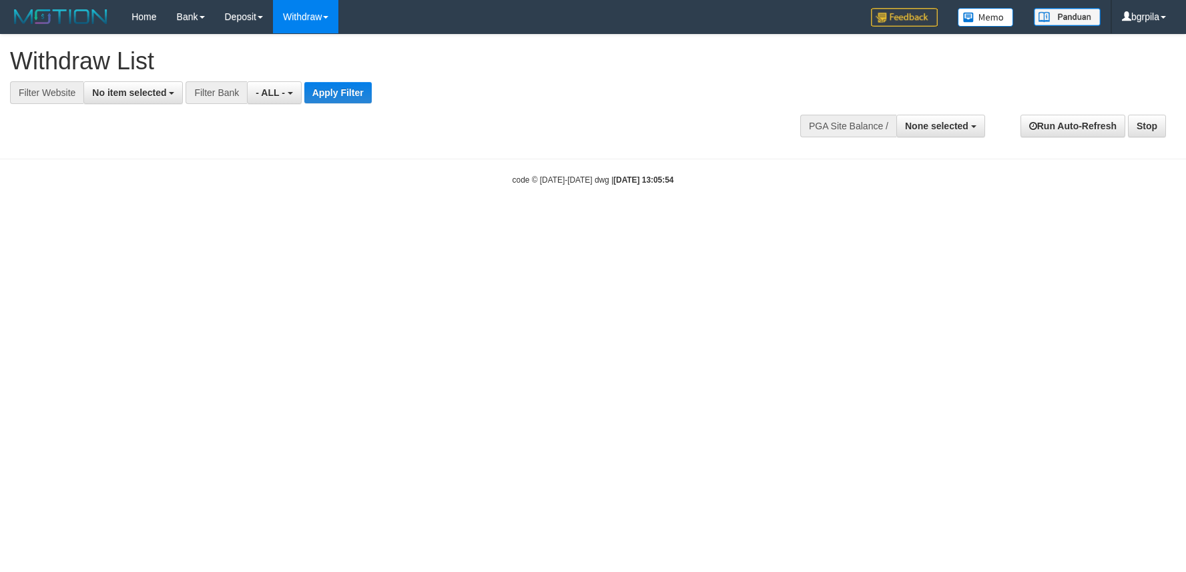
select select
click at [138, 95] on span "No item selected" at bounding box center [129, 92] width 74 height 11
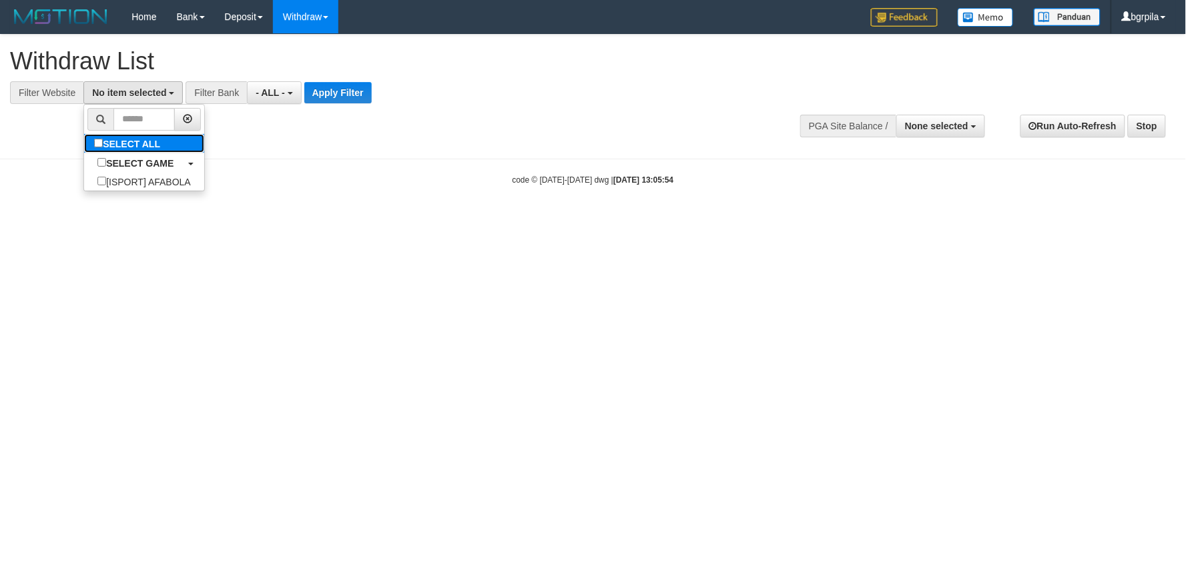
click at [123, 141] on label "SELECT ALL" at bounding box center [128, 143] width 89 height 19
select select "****"
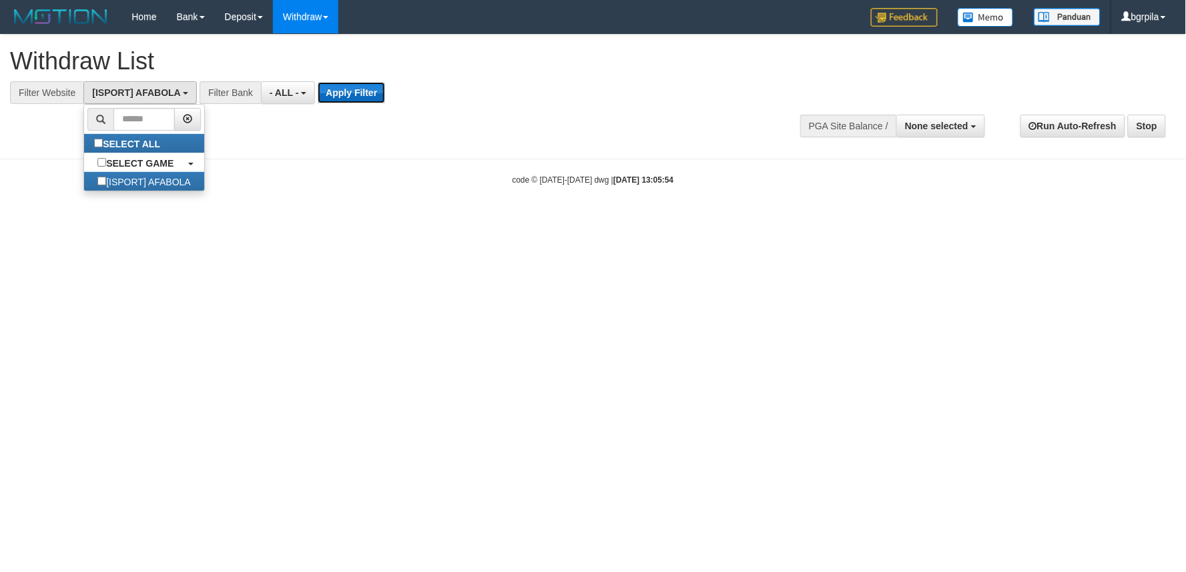
click at [352, 97] on button "Apply Filter" at bounding box center [351, 92] width 67 height 21
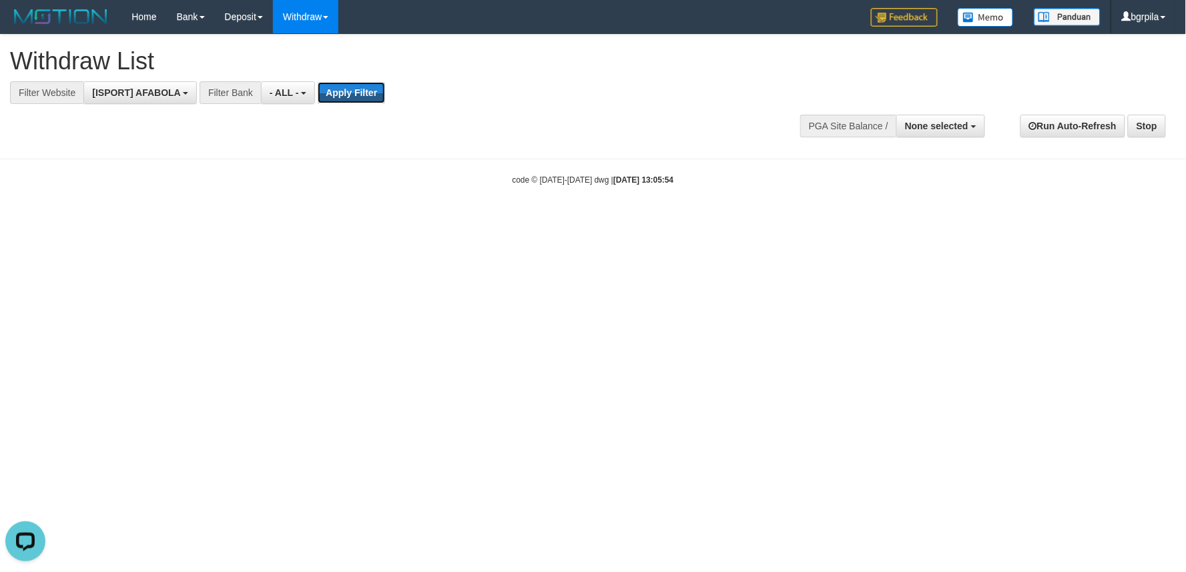
scroll to position [0, 0]
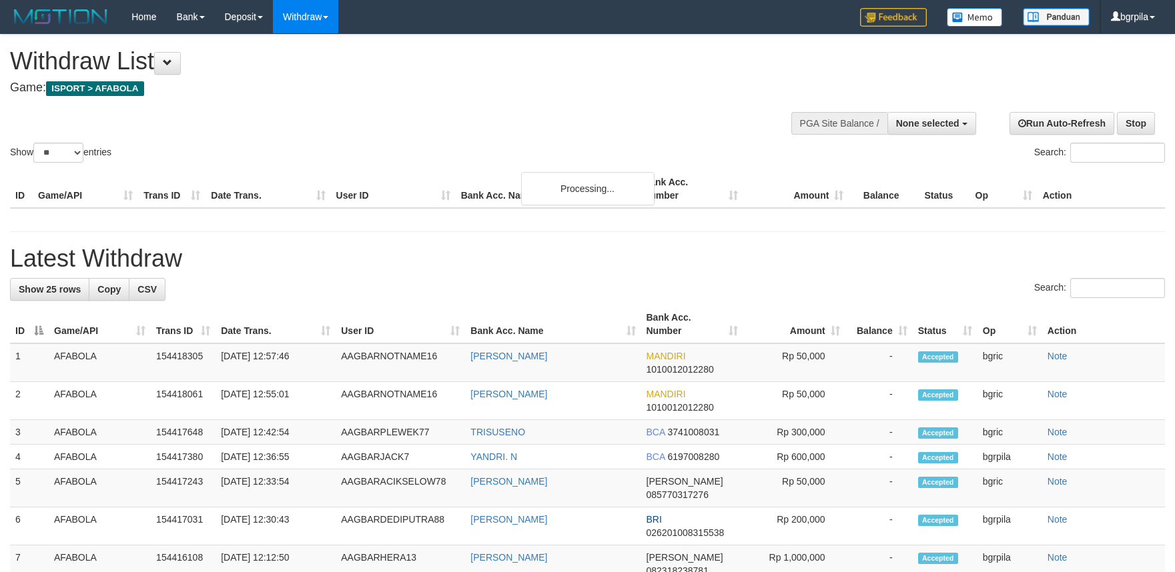
select select
select select "**"
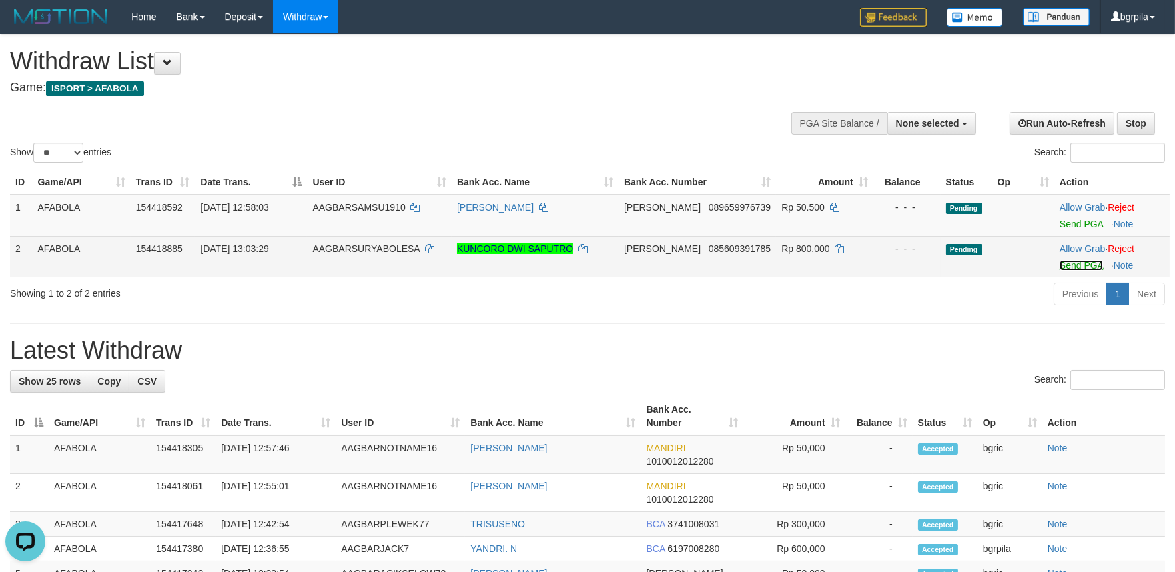
click at [1059, 265] on link "Send PGA" at bounding box center [1080, 265] width 43 height 11
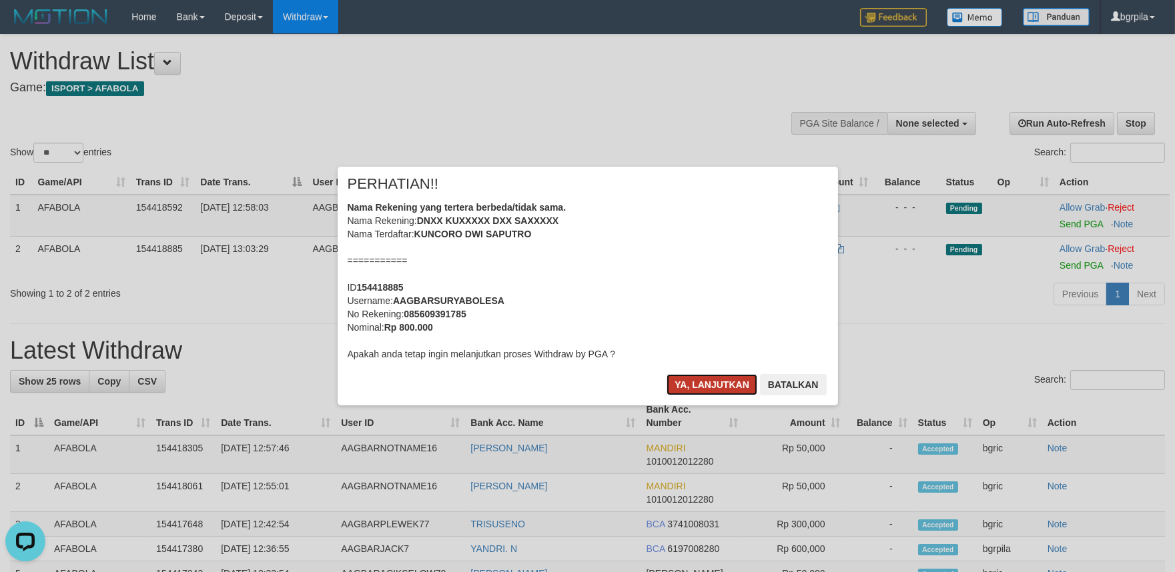
click at [689, 382] on button "Ya, lanjutkan" at bounding box center [711, 384] width 91 height 21
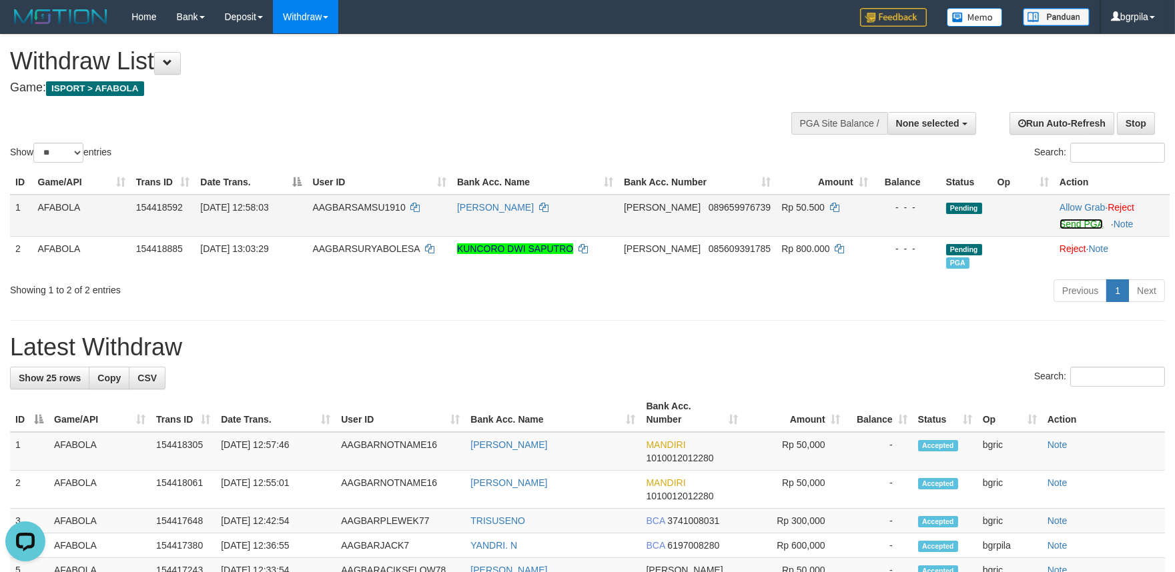
click at [1063, 223] on link "Send PGA" at bounding box center [1080, 224] width 43 height 11
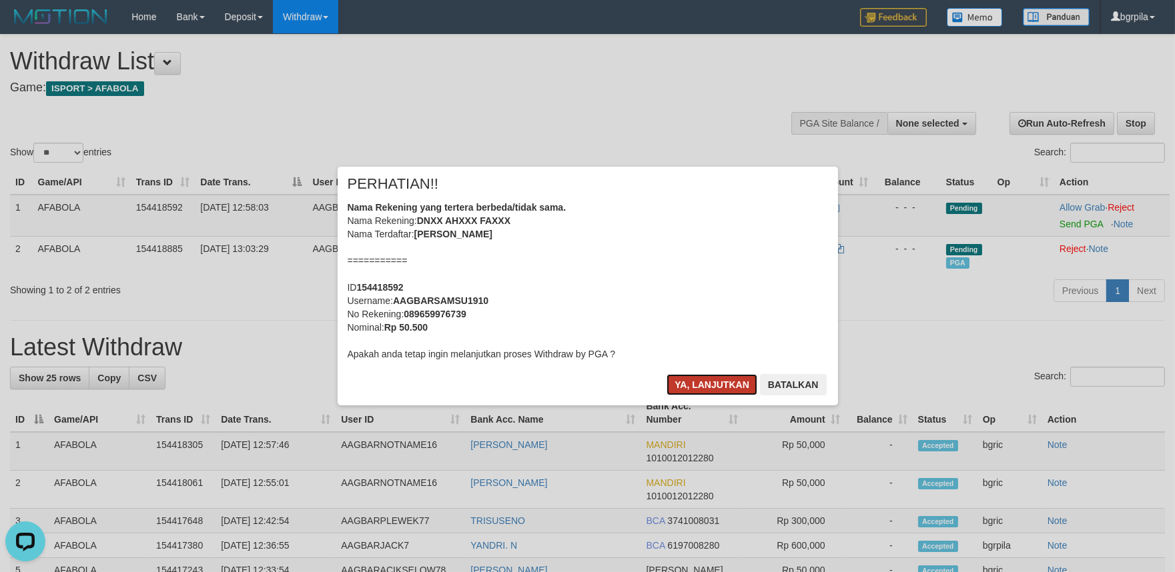
click at [676, 376] on button "Ya, lanjutkan" at bounding box center [711, 384] width 91 height 21
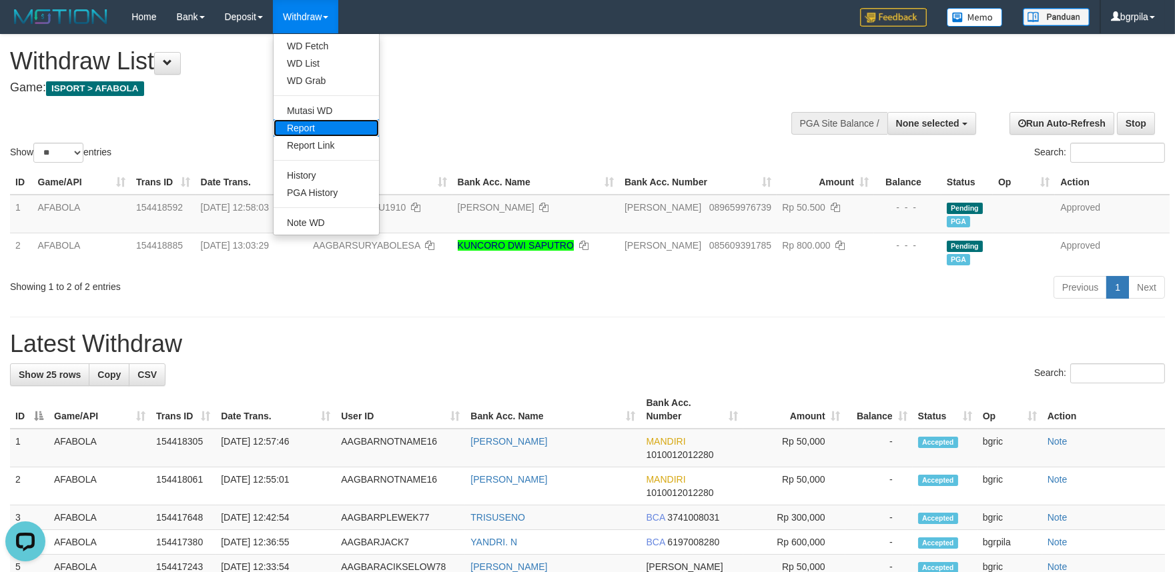
click at [330, 133] on link "Report" at bounding box center [326, 127] width 105 height 17
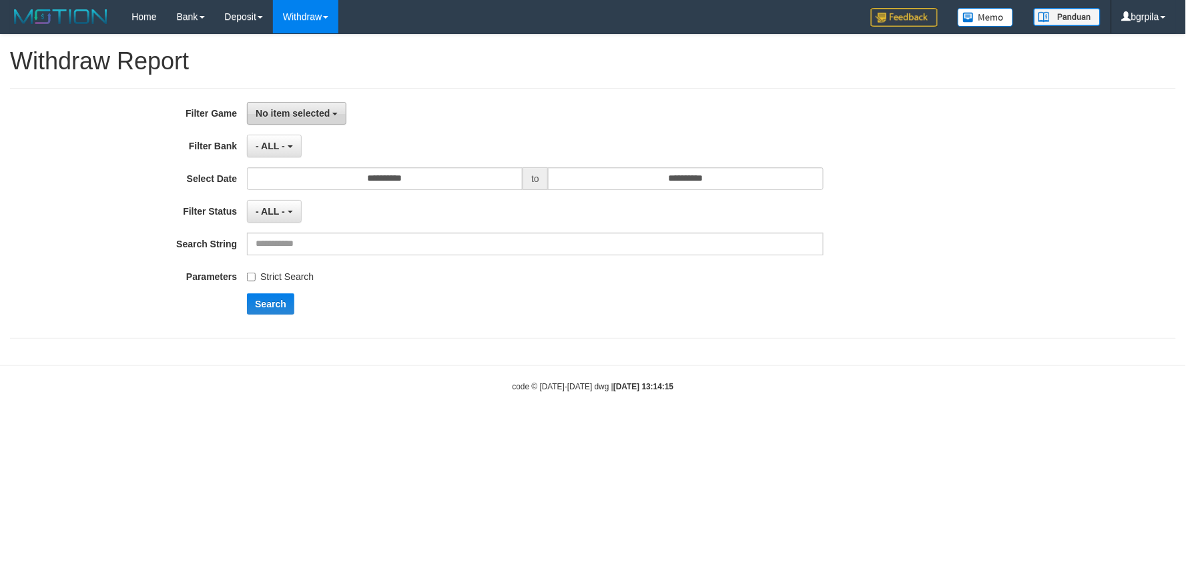
click at [284, 111] on span "No item selected" at bounding box center [293, 113] width 74 height 11
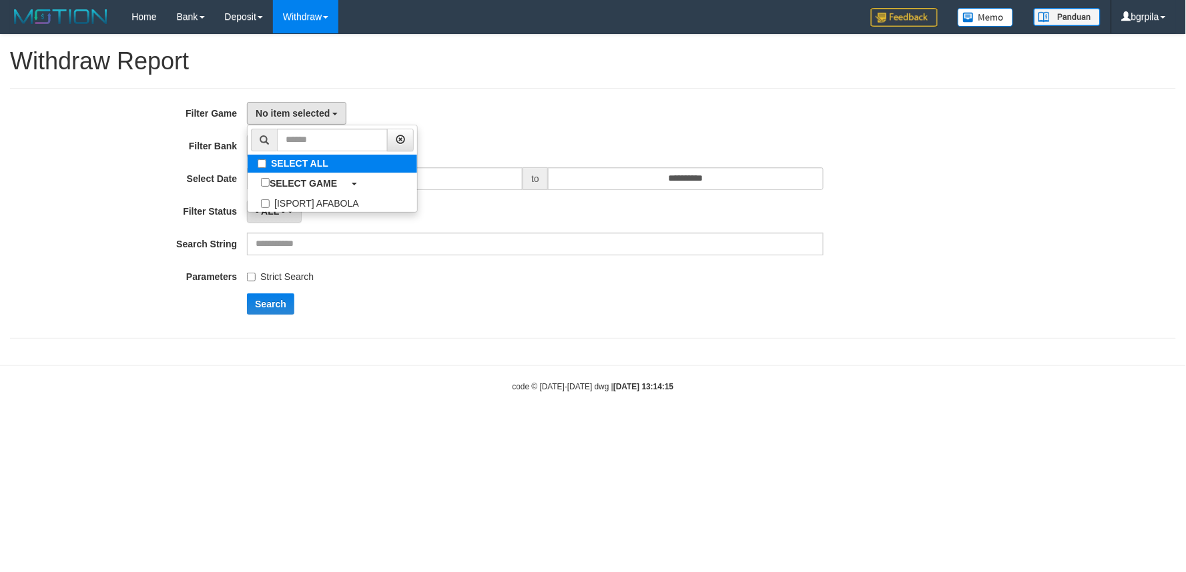
select select "****"
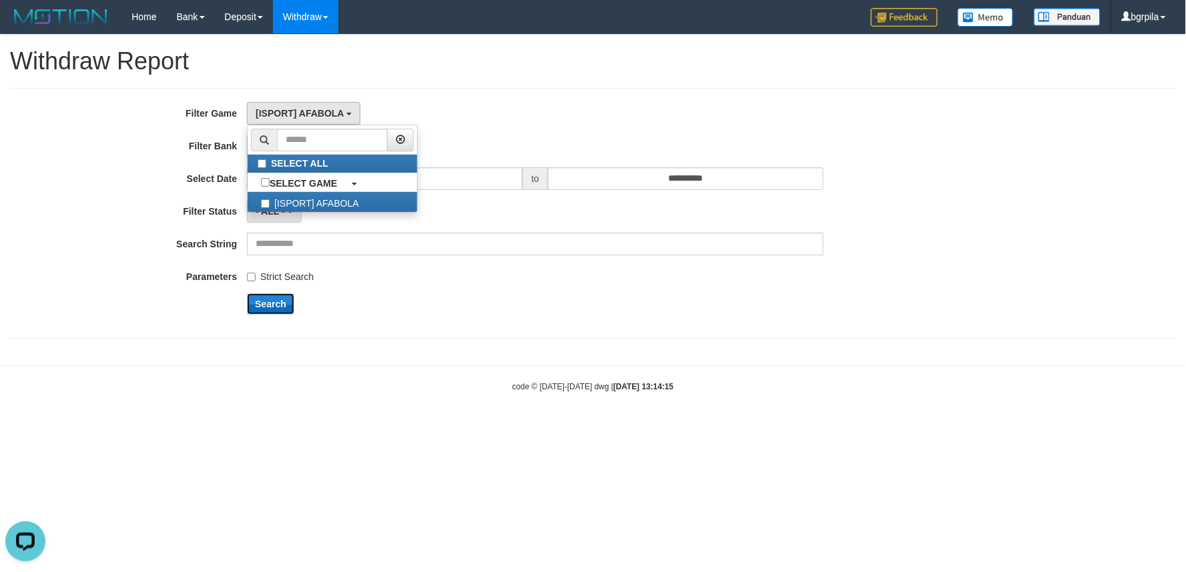
click at [260, 305] on button "Search" at bounding box center [270, 304] width 47 height 21
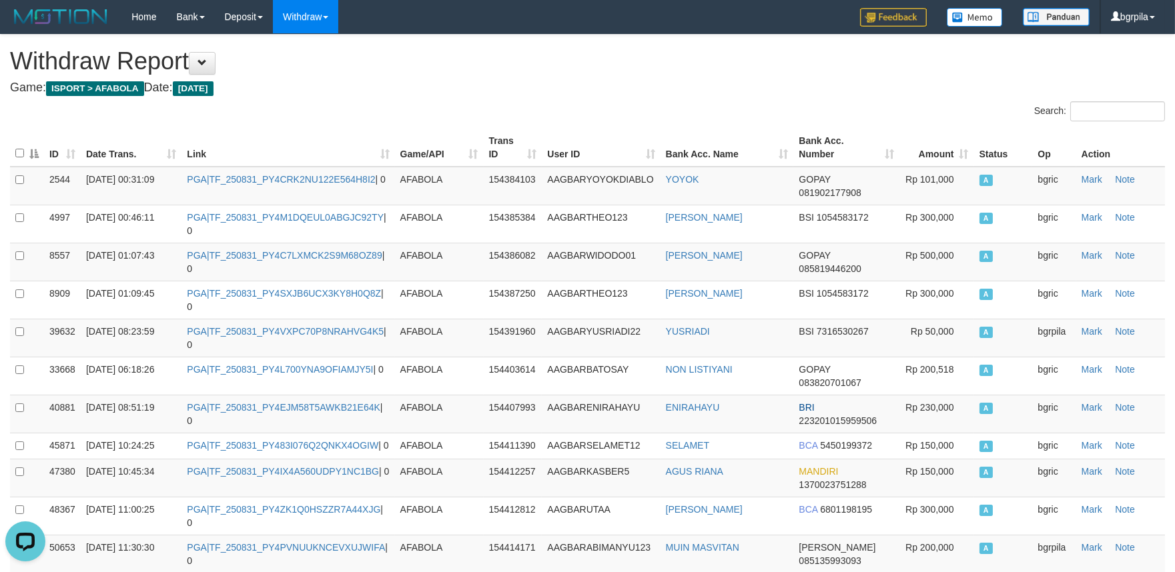
click at [171, 160] on th "Date Trans." at bounding box center [131, 148] width 101 height 38
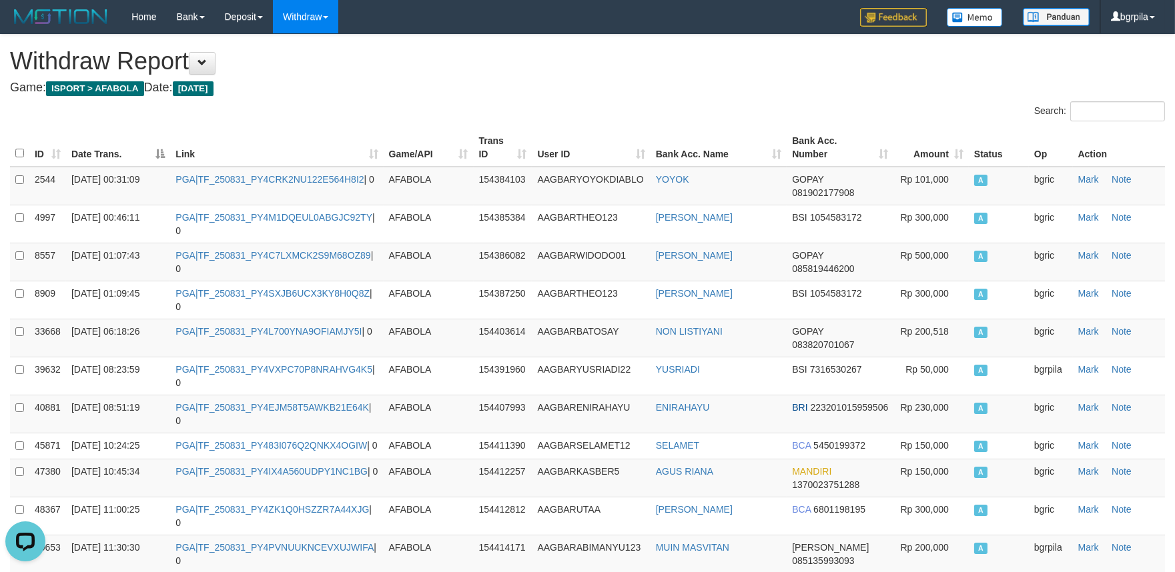
click at [158, 154] on th "Date Trans." at bounding box center [118, 148] width 104 height 38
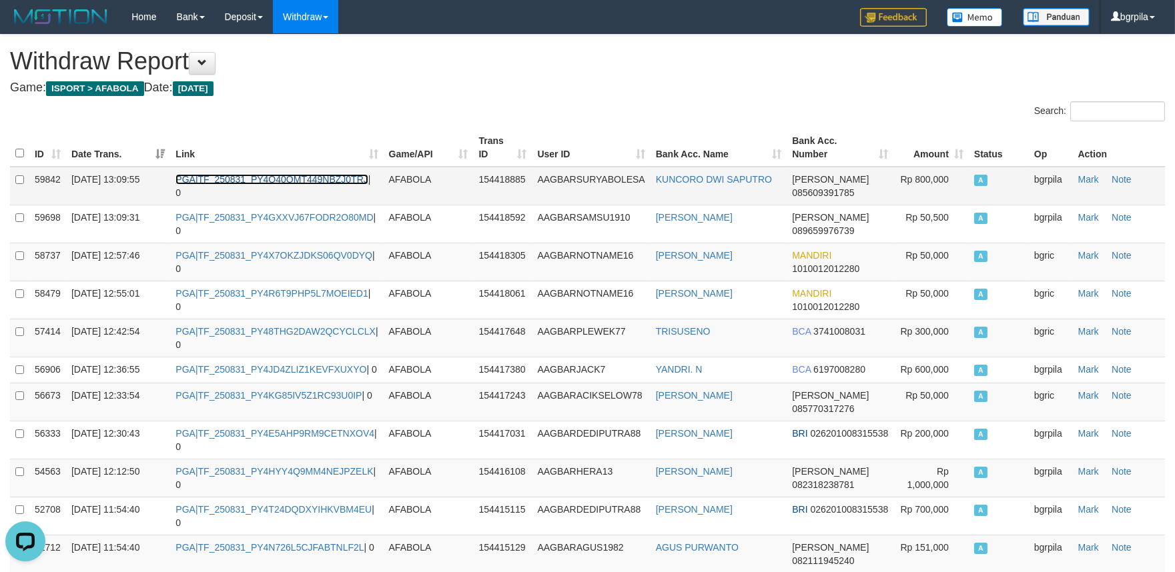
click at [271, 183] on link "PGA|TF_250831_PY4O40OMT449NBZJ0TRJ" at bounding box center [271, 179] width 192 height 11
click at [269, 188] on td "PGA|TF_250831_PY4O40OMT449NBZJ0TRJ | 0" at bounding box center [276, 186] width 213 height 39
click at [276, 187] on td "PGA|TF_250831_PY4O40OMT449NBZJ0TRJ | 0" at bounding box center [276, 186] width 213 height 39
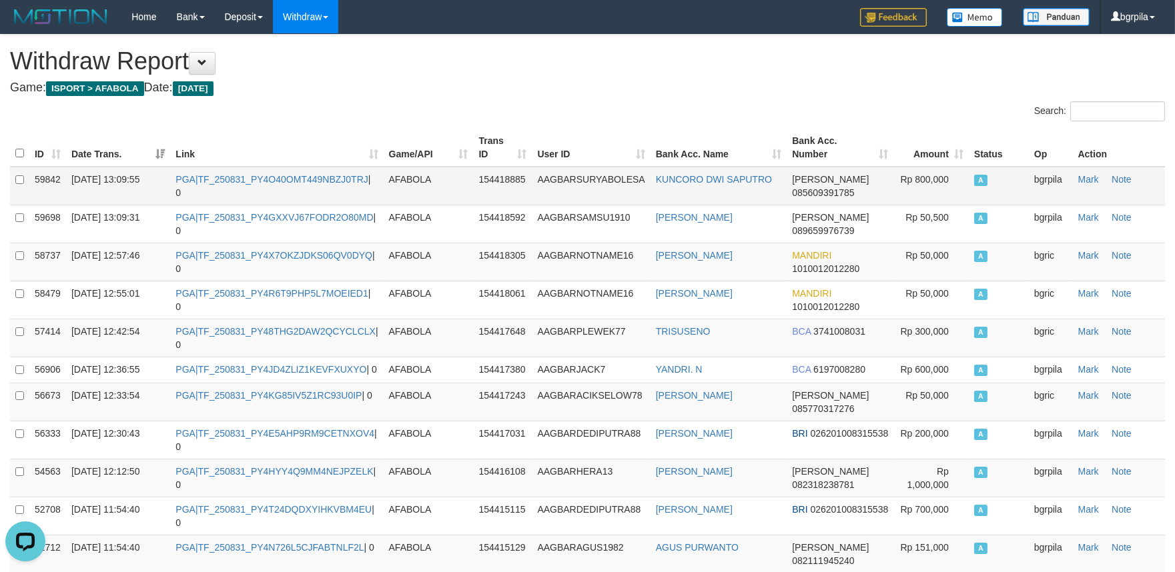
click at [276, 187] on td "PGA|TF_250831_PY4O40OMT449NBZJ0TRJ | 0" at bounding box center [276, 186] width 213 height 39
click at [284, 184] on td "PGA|TF_250831_PY4O40OMT449NBZJ0TRJ | 0" at bounding box center [276, 186] width 213 height 39
copy td "TF_250831_PY4O40OMT449NBZJ0TRJ"
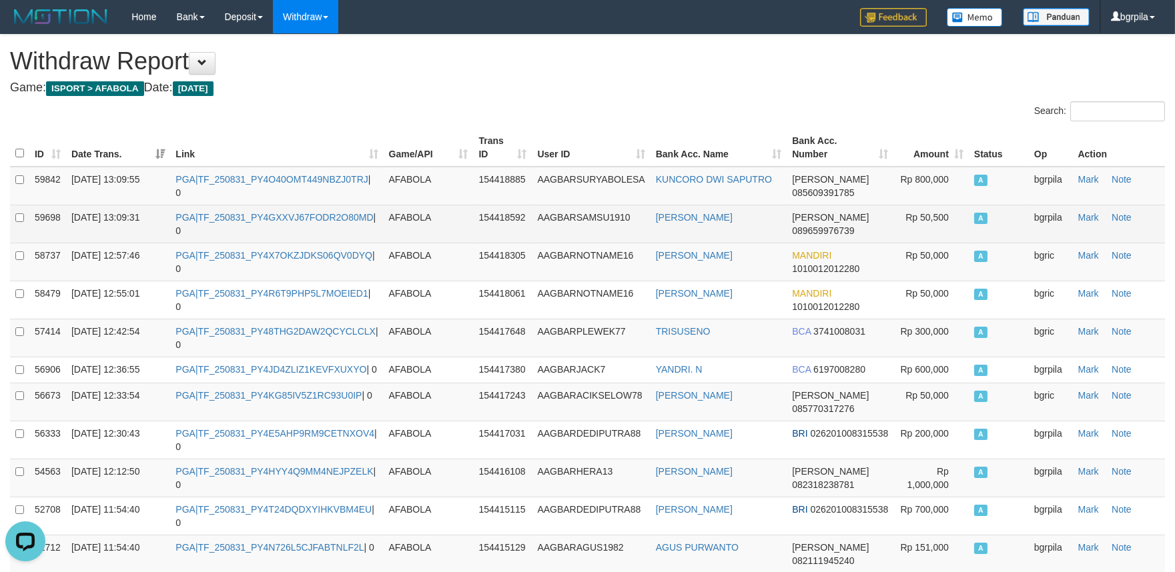
click at [215, 223] on td "PGA|TF_250831_PY4GXXVJ67FODR2O80MD | 0" at bounding box center [276, 224] width 213 height 38
copy td "TF_250831_PY4GXXVJ67FODR2O80MD"
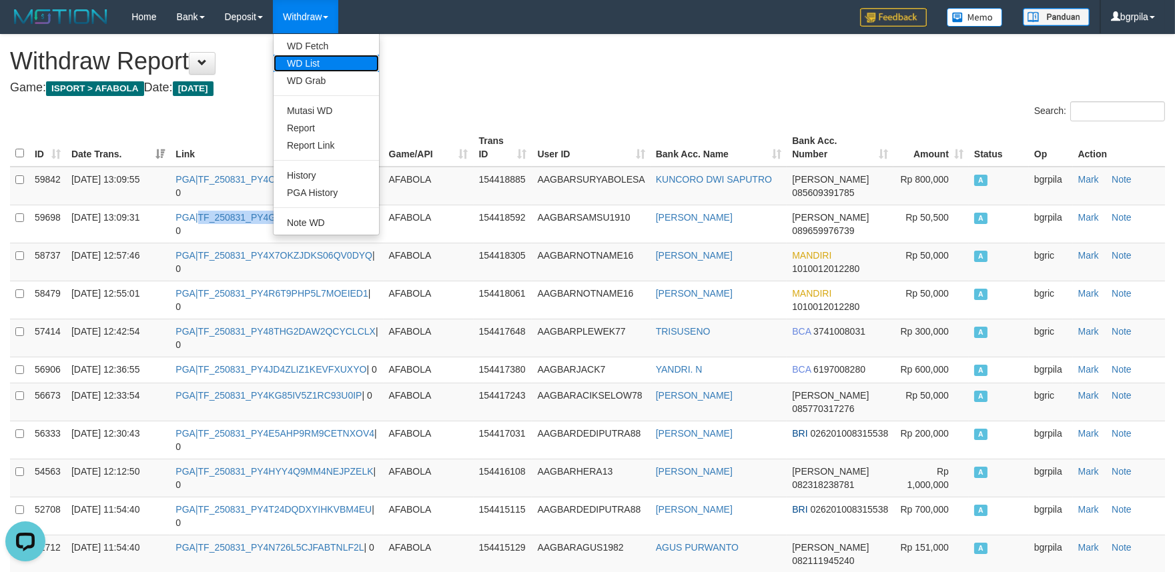
click at [321, 63] on link "WD List" at bounding box center [326, 63] width 105 height 17
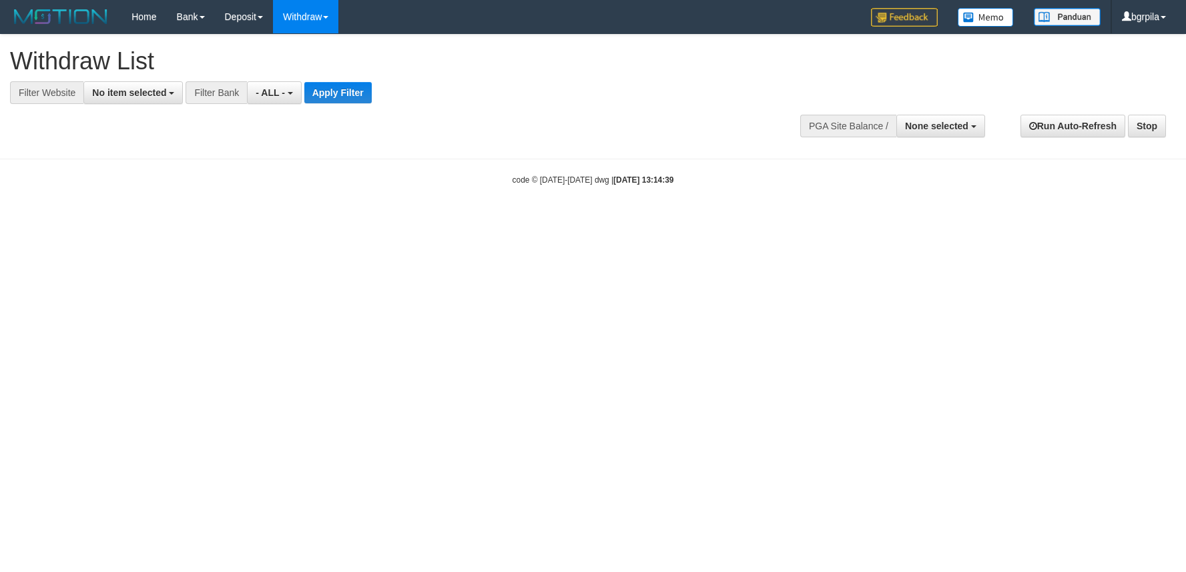
select select
click at [957, 129] on span "None selected" at bounding box center [936, 126] width 63 height 11
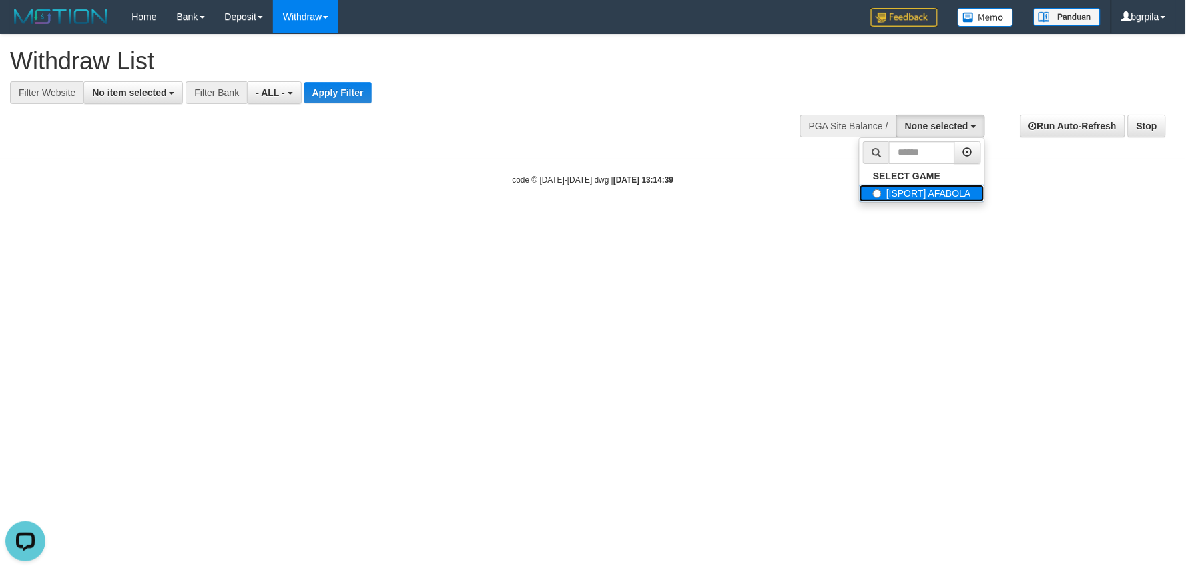
click at [897, 191] on label "[ISPORT] AFABOLA" at bounding box center [921, 193] width 125 height 17
select select "****"
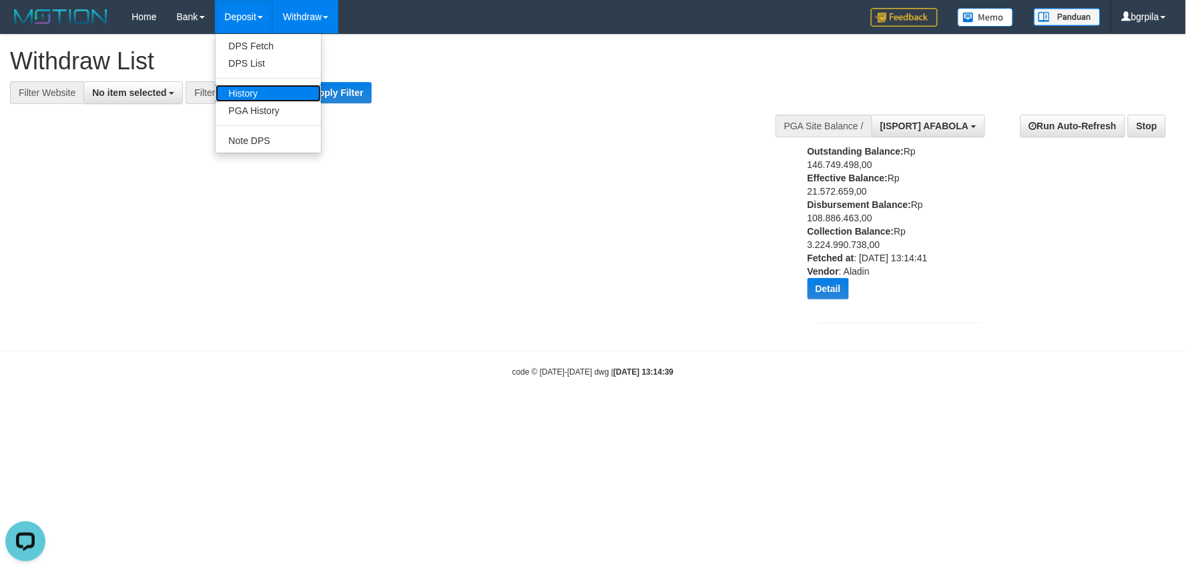
click at [260, 93] on link "History" at bounding box center [267, 93] width 105 height 17
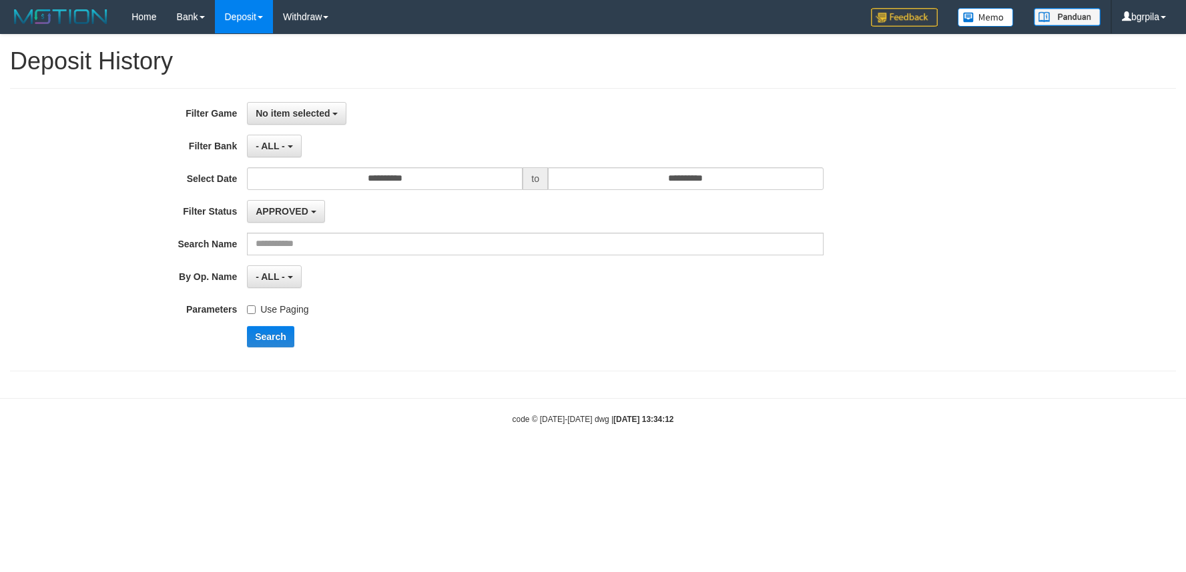
select select
click at [250, 28] on link "Deposit" at bounding box center [244, 16] width 58 height 33
click at [255, 107] on link "PGA History" at bounding box center [267, 110] width 105 height 17
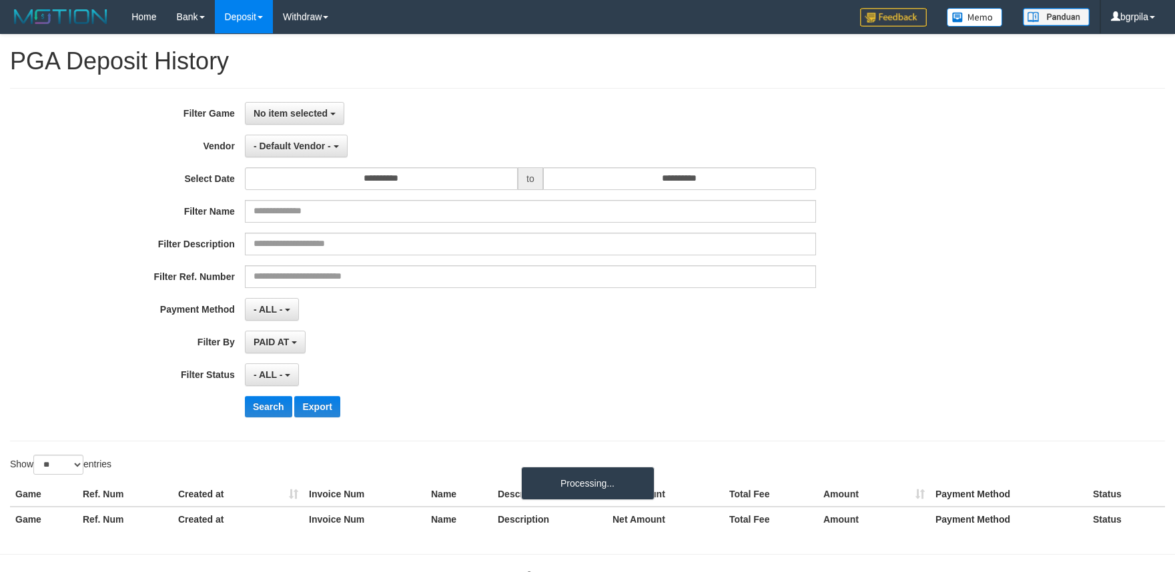
select select
select select "**"
drag, startPoint x: 312, startPoint y: 115, endPoint x: 294, endPoint y: 158, distance: 46.6
click at [310, 129] on div "**********" at bounding box center [489, 265] width 979 height 326
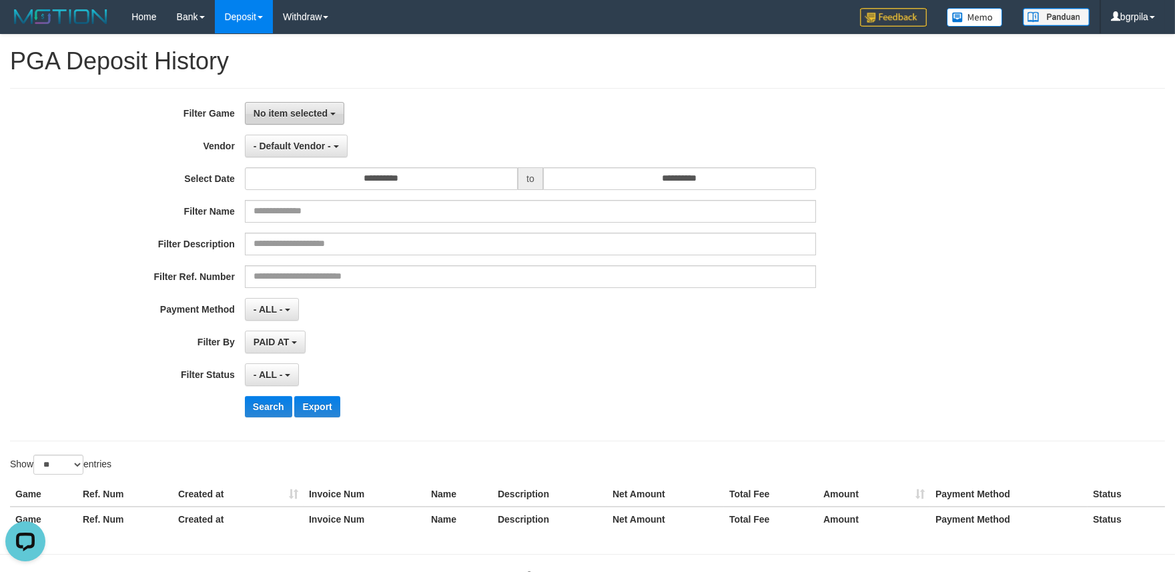
click at [306, 121] on button "No item selected" at bounding box center [294, 113] width 99 height 23
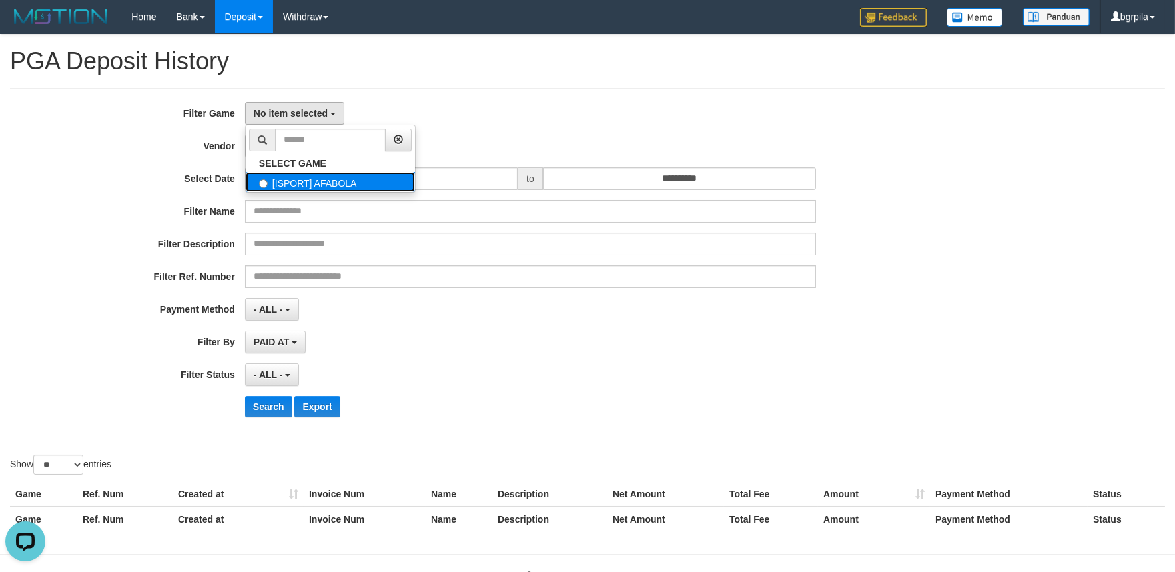
click at [283, 183] on label "[ISPORT] AFABOLA" at bounding box center [330, 182] width 169 height 20
select select "****"
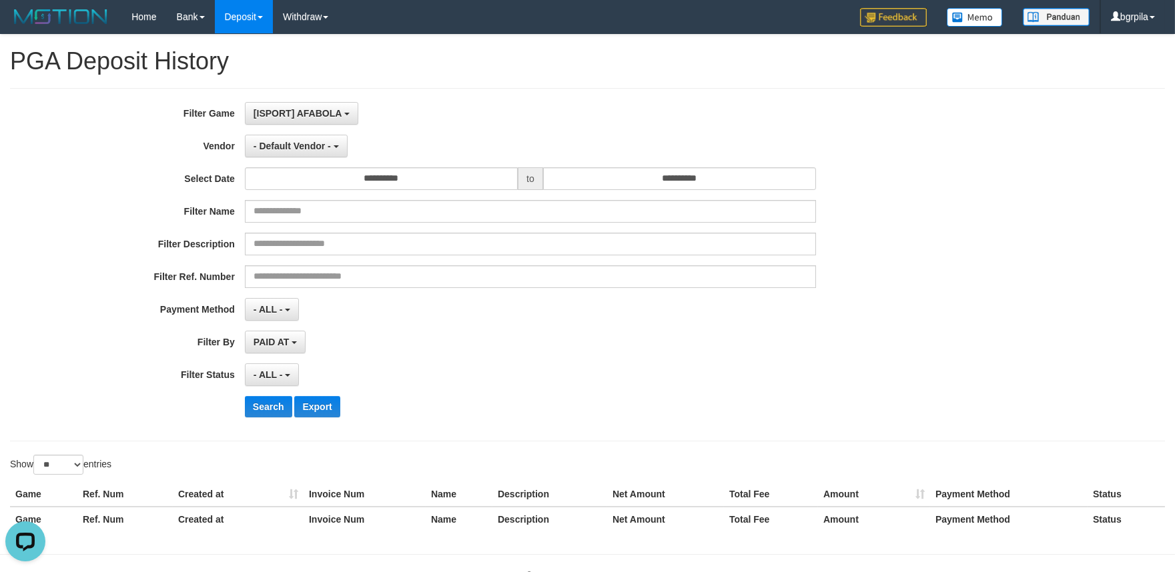
click at [297, 157] on div "**********" at bounding box center [489, 265] width 979 height 326
click at [308, 151] on button "- Default Vendor -" at bounding box center [296, 146] width 103 height 23
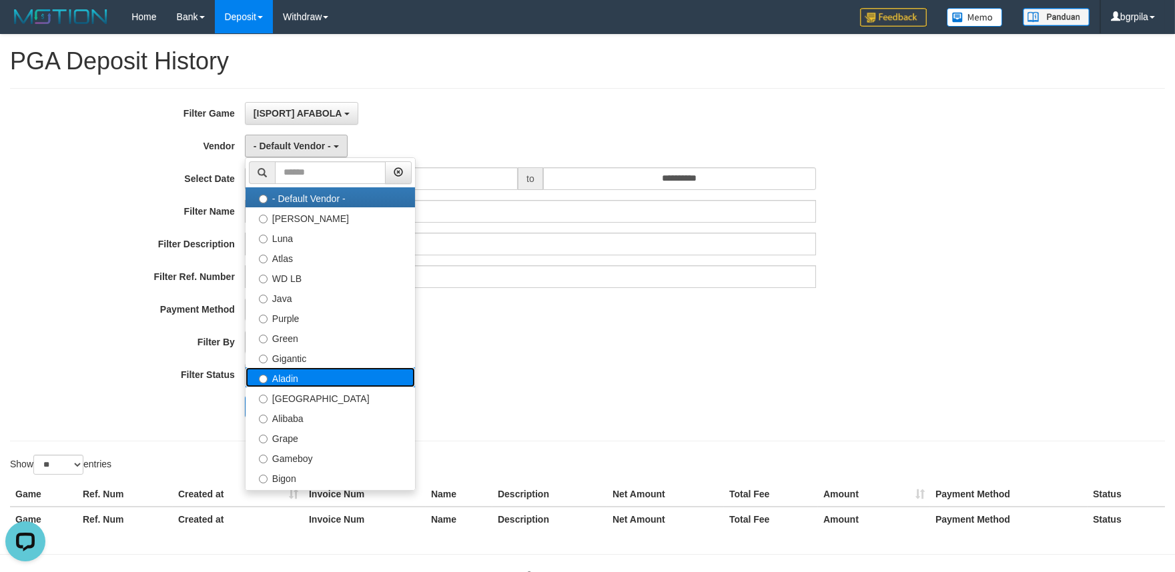
click at [322, 384] on label "Aladin" at bounding box center [330, 378] width 169 height 20
select select "**********"
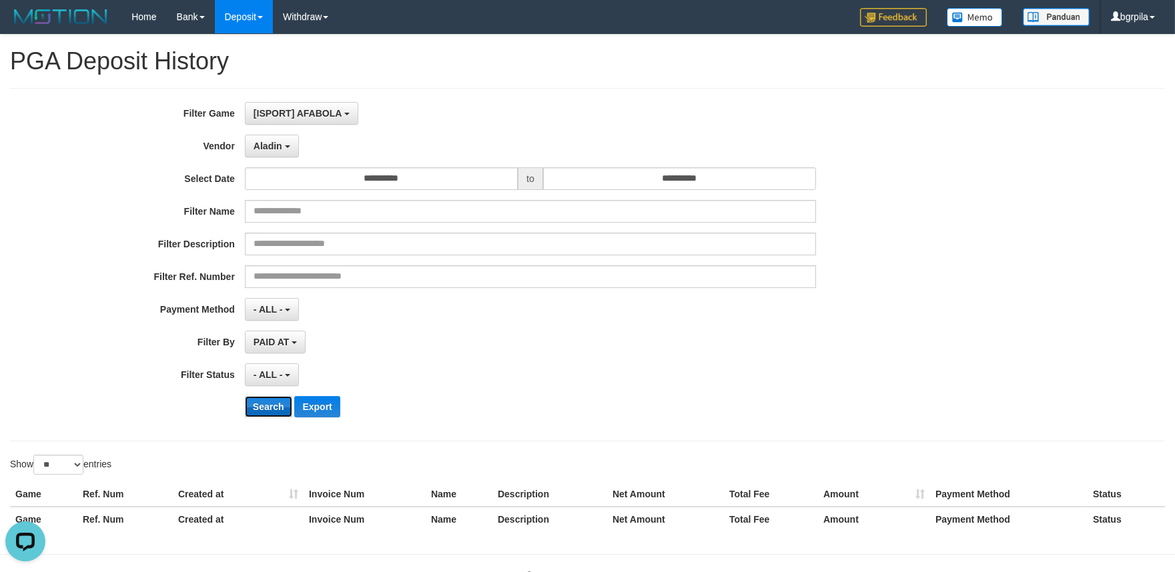
click at [262, 411] on button "Search" at bounding box center [268, 406] width 47 height 21
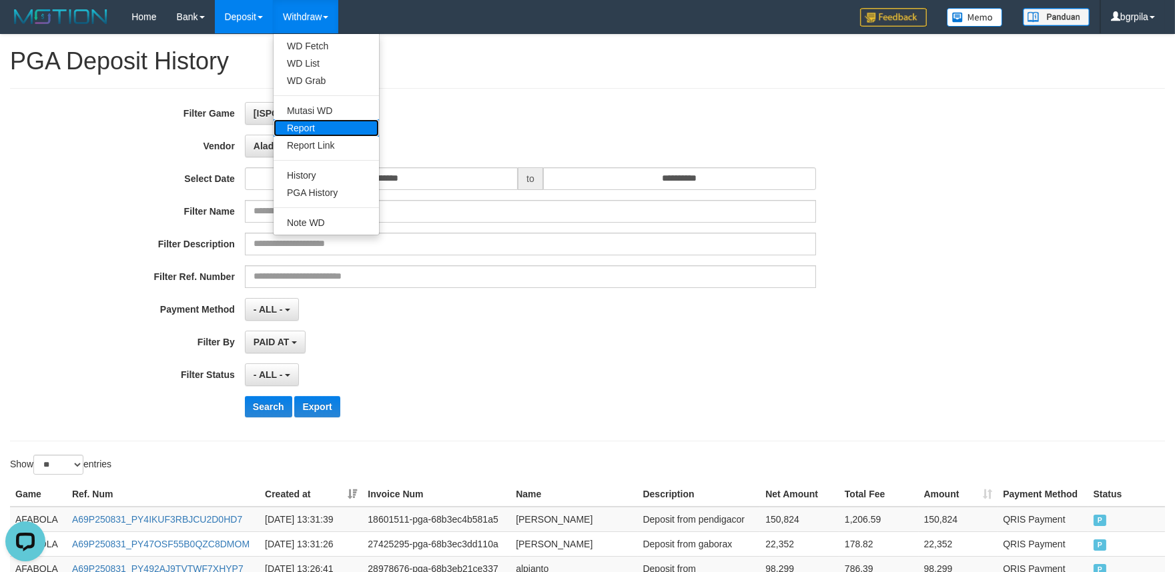
click at [322, 123] on link "Report" at bounding box center [326, 127] width 105 height 17
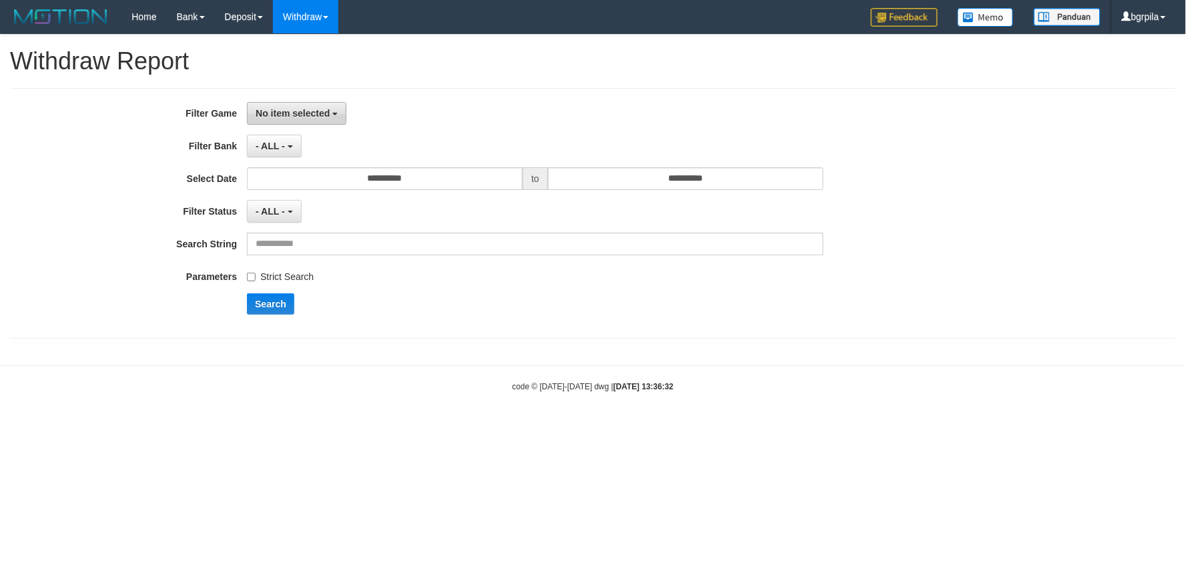
drag, startPoint x: 284, startPoint y: 118, endPoint x: 282, endPoint y: 154, distance: 36.1
click at [284, 121] on button "No item selected" at bounding box center [296, 113] width 99 height 23
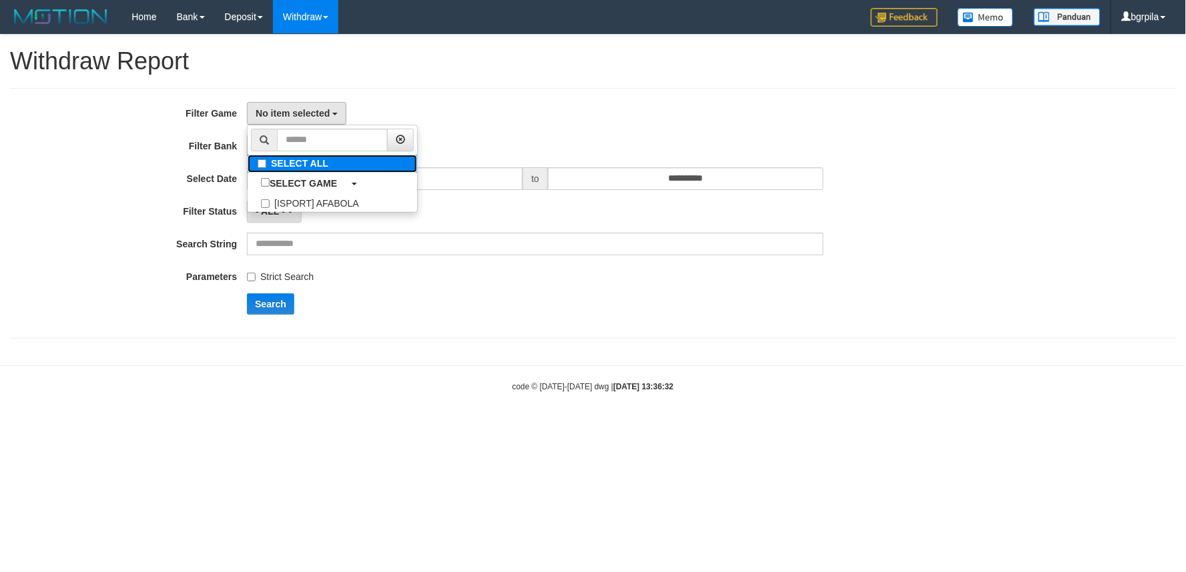
click at [276, 165] on label "SELECT ALL" at bounding box center [332, 164] width 169 height 18
select select "****"
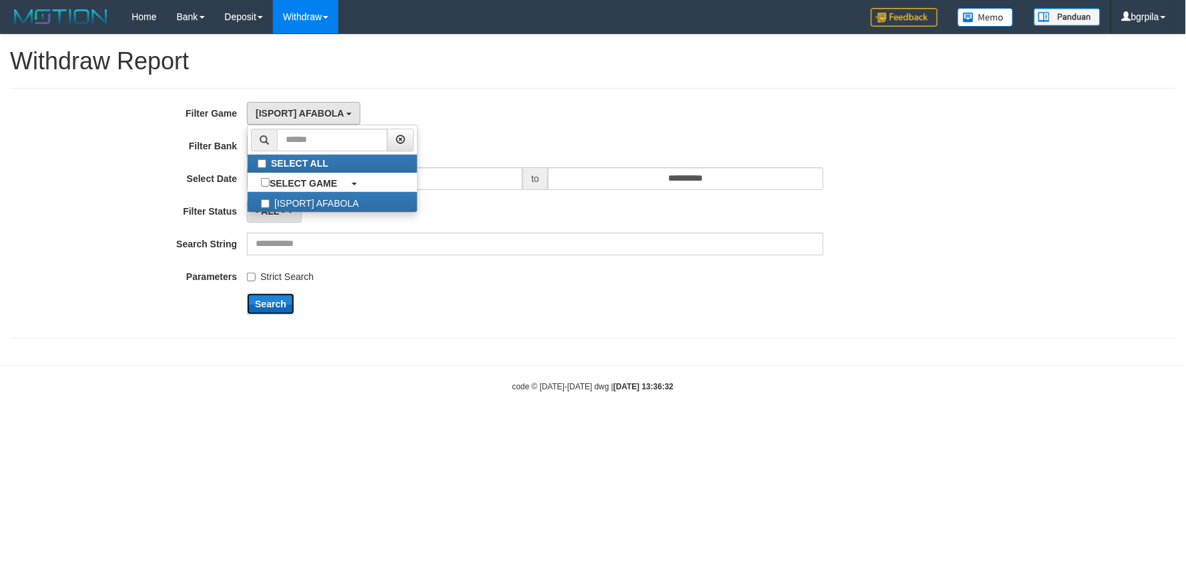
click at [255, 302] on button "Search" at bounding box center [270, 304] width 47 height 21
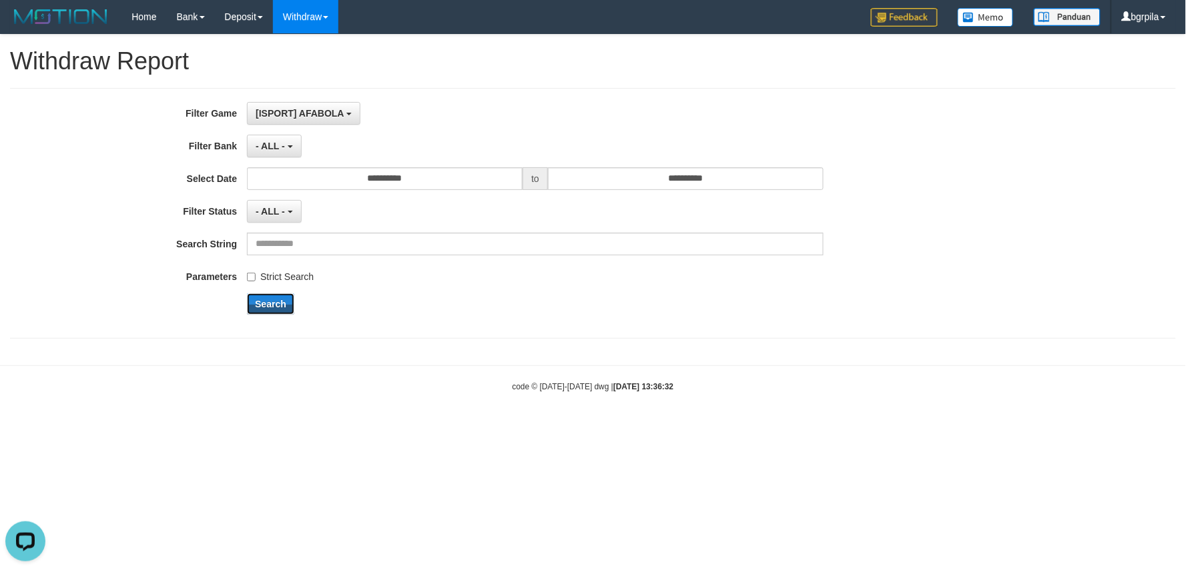
scroll to position [0, 0]
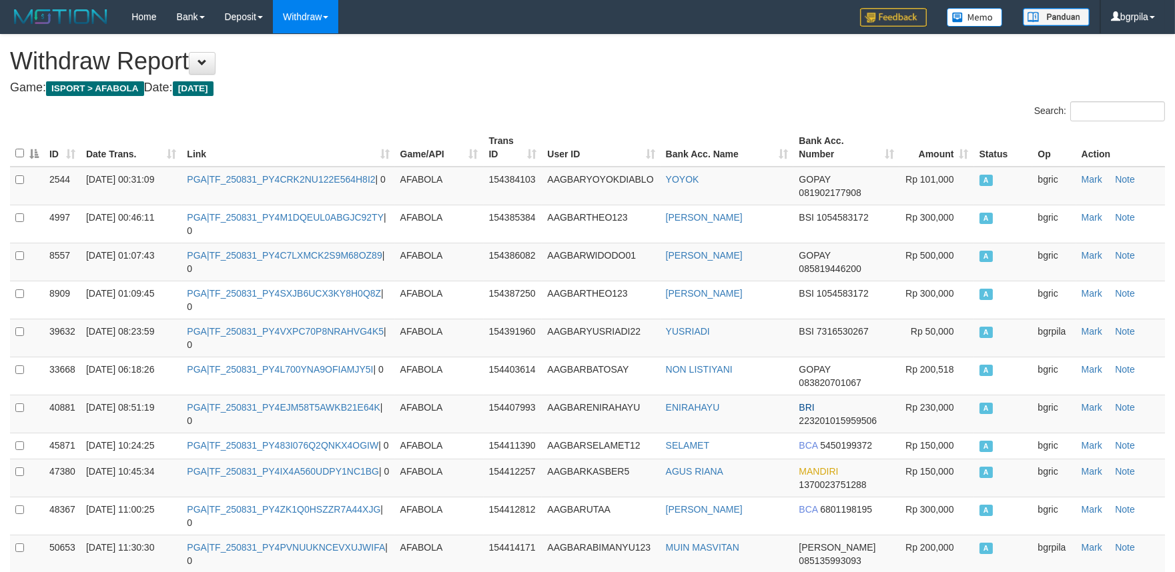
click at [169, 161] on th "Date Trans." at bounding box center [131, 148] width 101 height 38
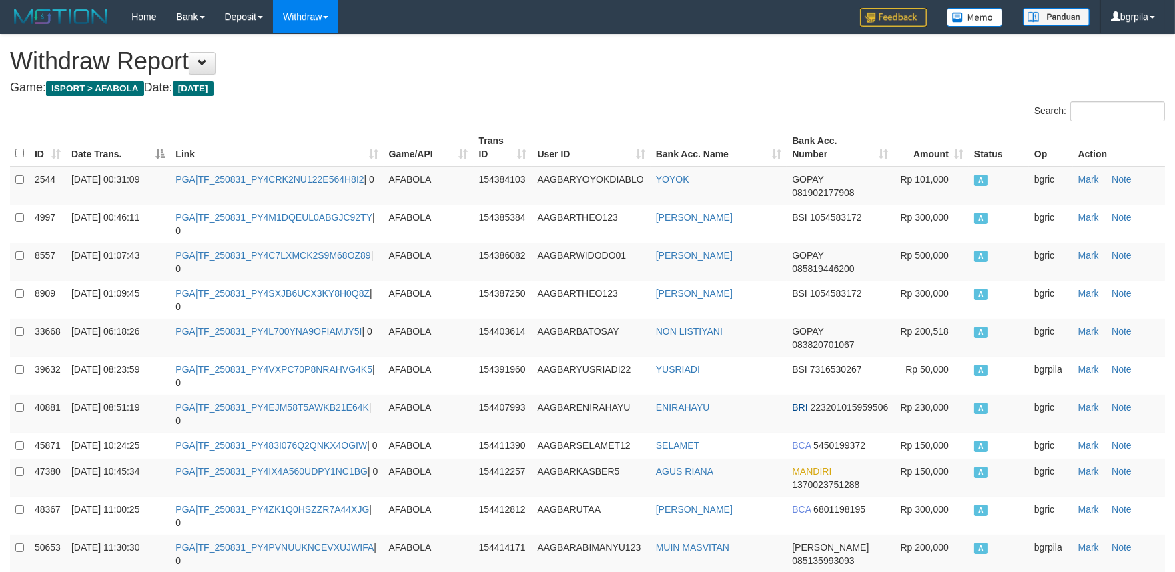
click at [161, 154] on th "Date Trans." at bounding box center [118, 148] width 104 height 38
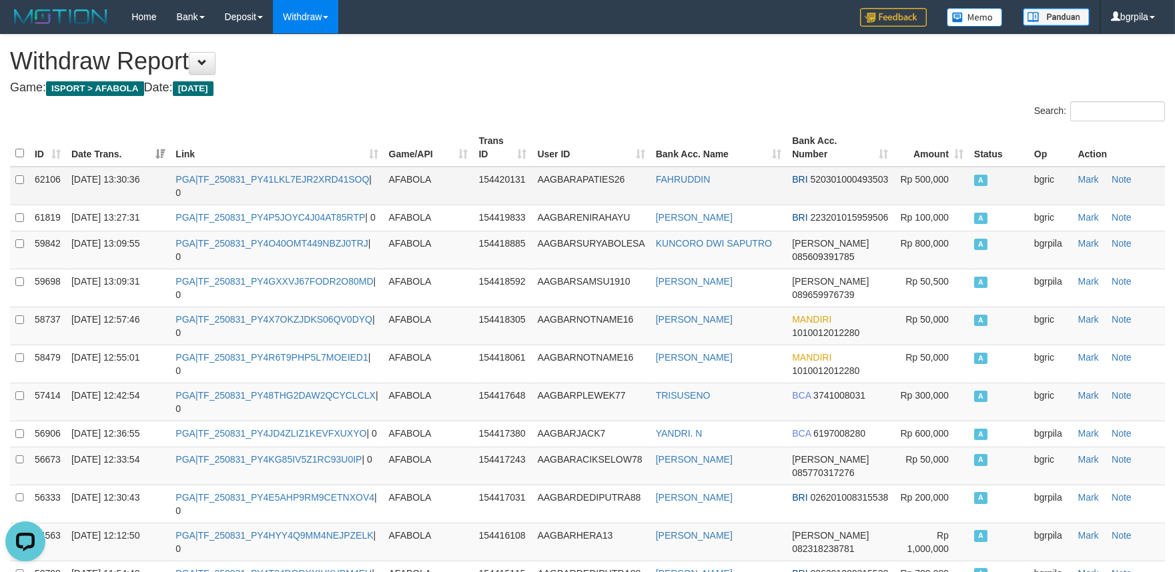
click at [302, 185] on td "PGA|TF_250831_PY41LKL7EJR2XRD41SOQ | 0" at bounding box center [276, 186] width 213 height 39
click at [324, 181] on link "PGA|TF_250831_PY41LKL7EJR2XRD41SOQ" at bounding box center [271, 179] width 193 height 11
click at [324, 184] on td "PGA|TF_250831_PY41LKL7EJR2XRD41SOQ | 0" at bounding box center [276, 186] width 213 height 39
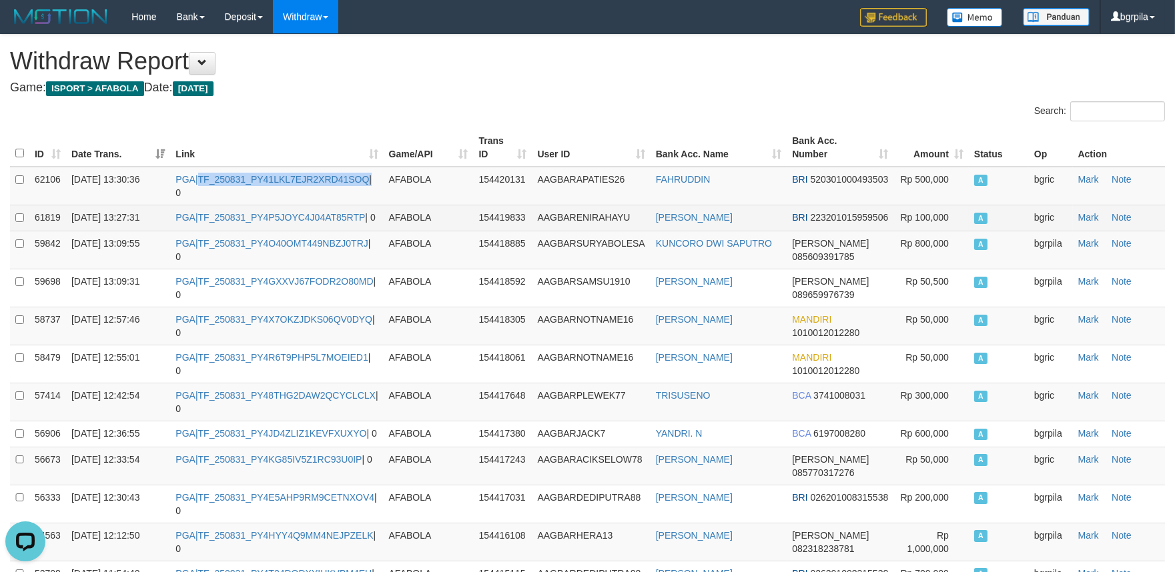
copy td "TF_250831_PY41LKL7EJR2XRD41SOQ"
click at [345, 223] on td "PGA|TF_250831_PY4P5JOYC4J04AT85RTP | 0" at bounding box center [276, 218] width 213 height 26
copy td "TF_250831_PY4P5JOYC4J04AT85RTP"
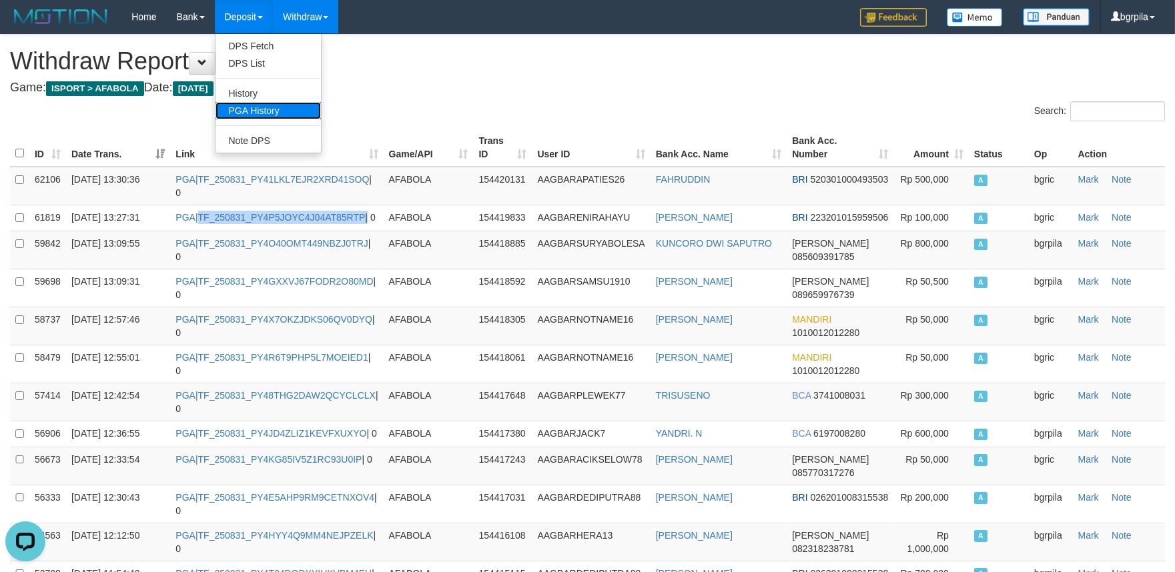
click at [262, 113] on link "PGA History" at bounding box center [267, 110] width 105 height 17
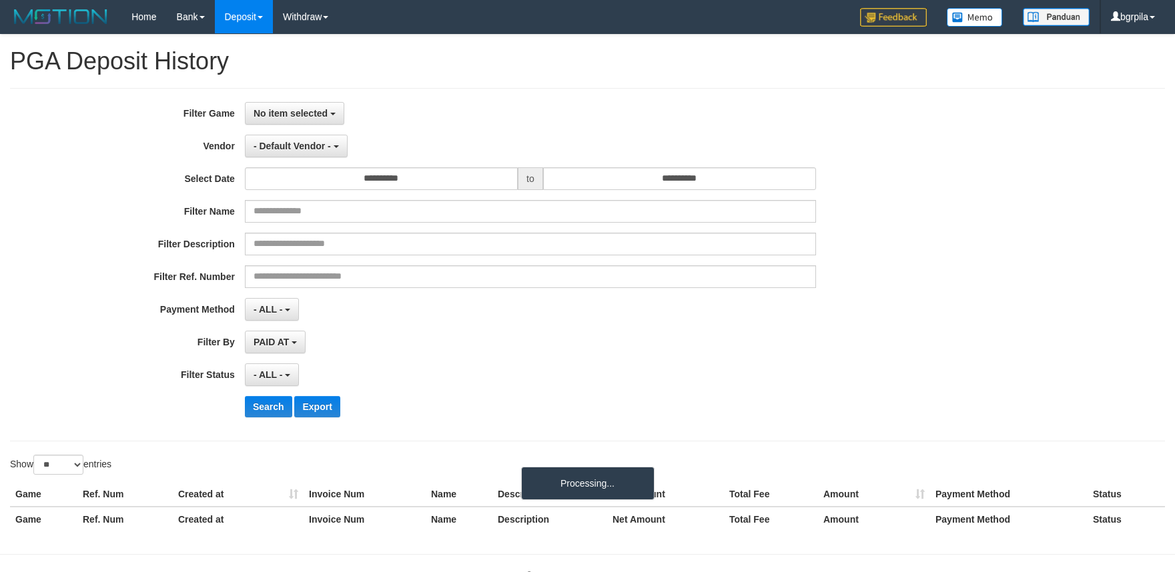
select select
select select "**"
click at [267, 113] on span "No item selected" at bounding box center [291, 113] width 74 height 11
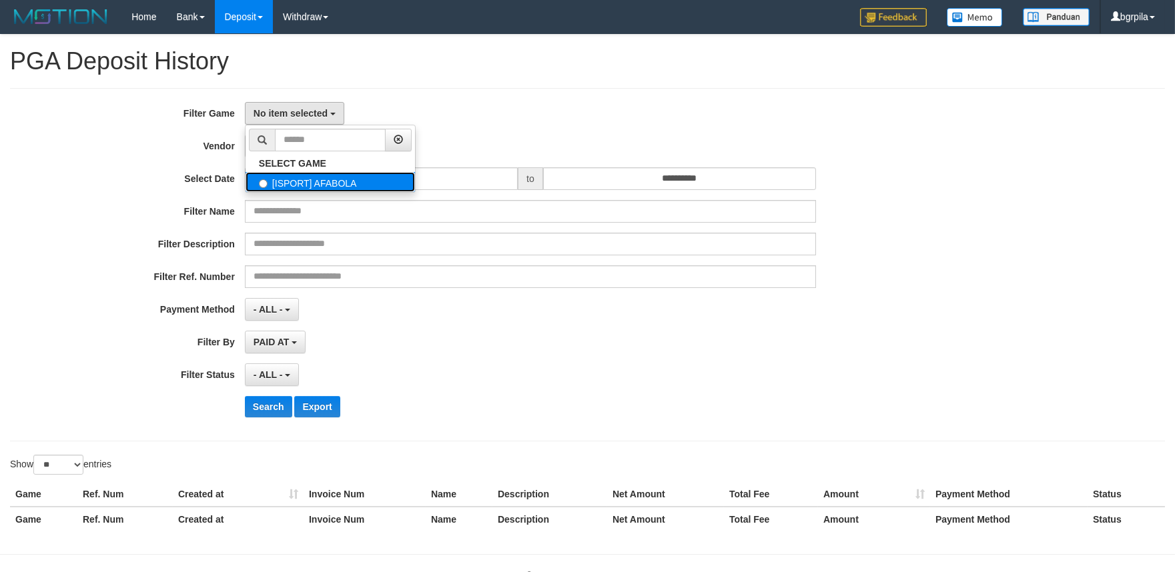
click at [287, 187] on label "[ISPORT] AFABOLA" at bounding box center [330, 182] width 169 height 20
select select "****"
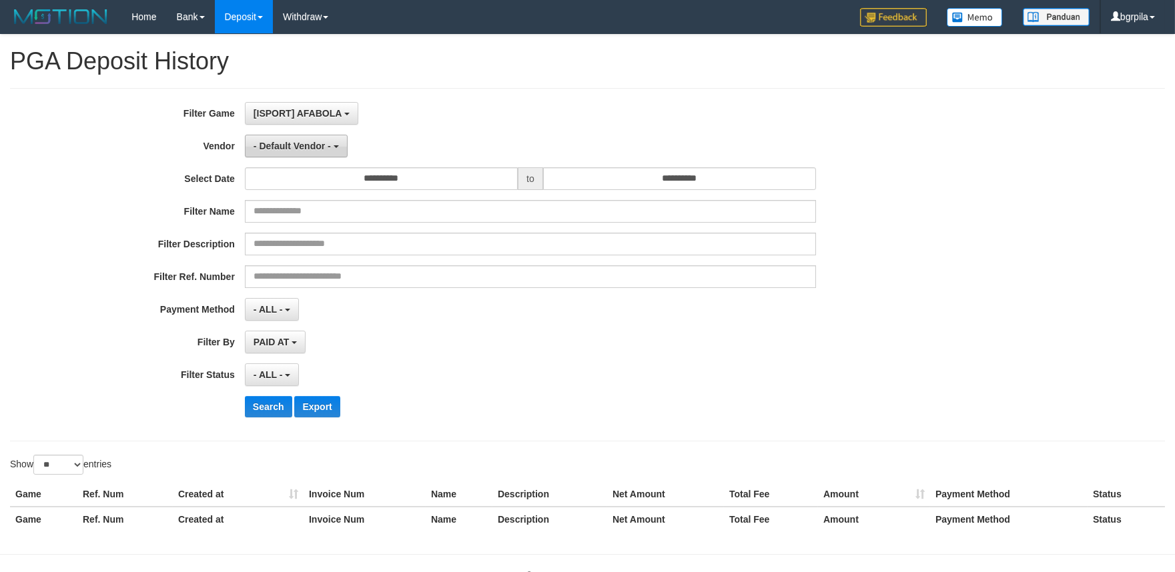
scroll to position [11, 0]
click at [292, 141] on span "- Default Vendor -" at bounding box center [292, 146] width 77 height 11
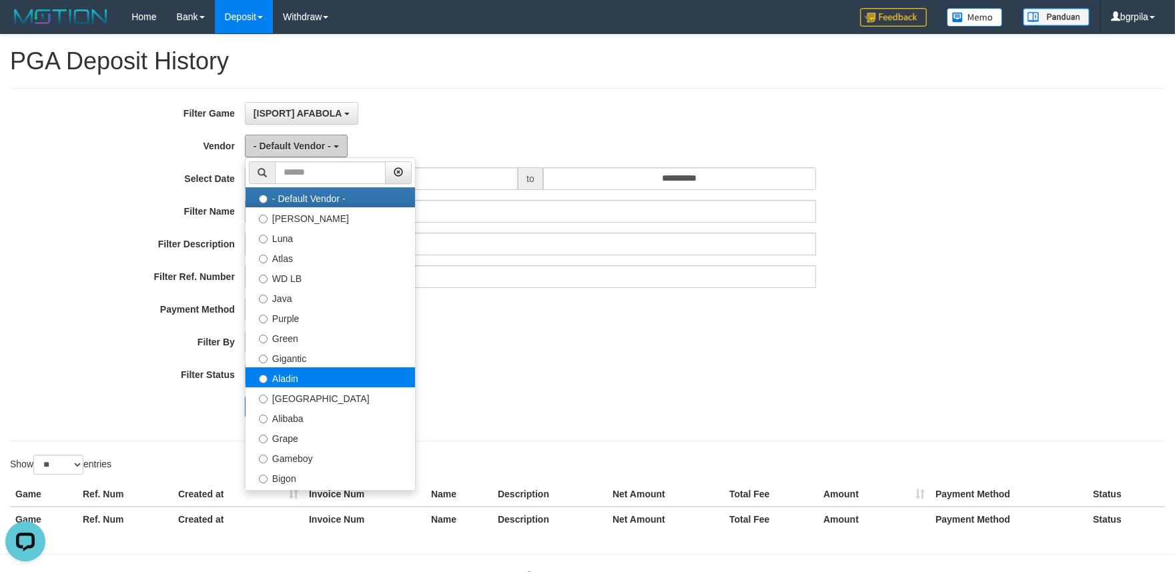
scroll to position [0, 0]
click at [289, 382] on label "Aladin" at bounding box center [330, 378] width 169 height 20
select select "**********"
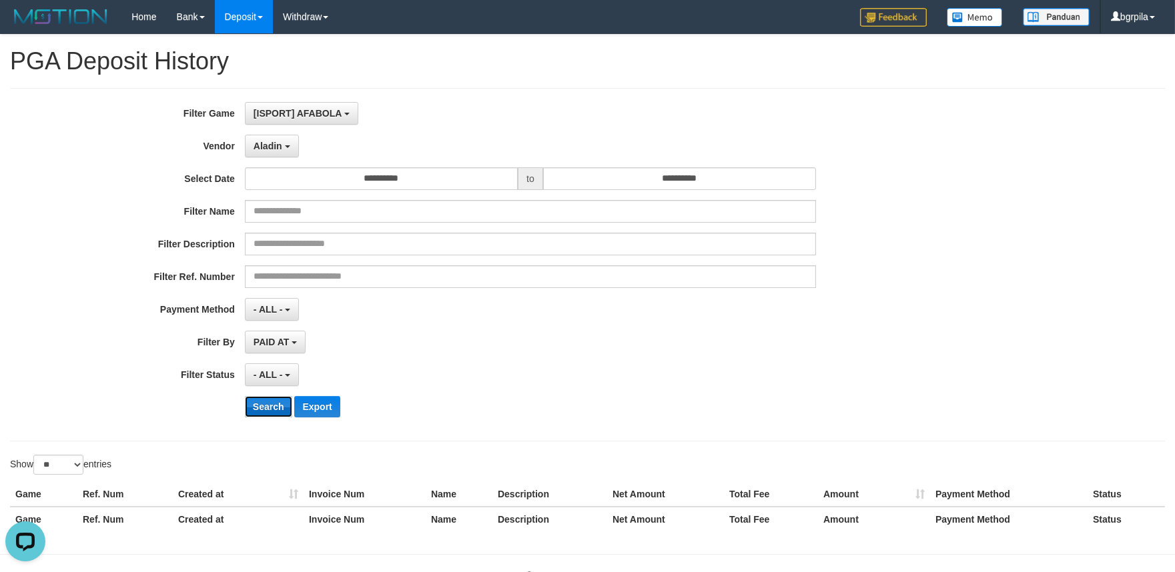
click at [266, 408] on button "Search" at bounding box center [268, 406] width 47 height 21
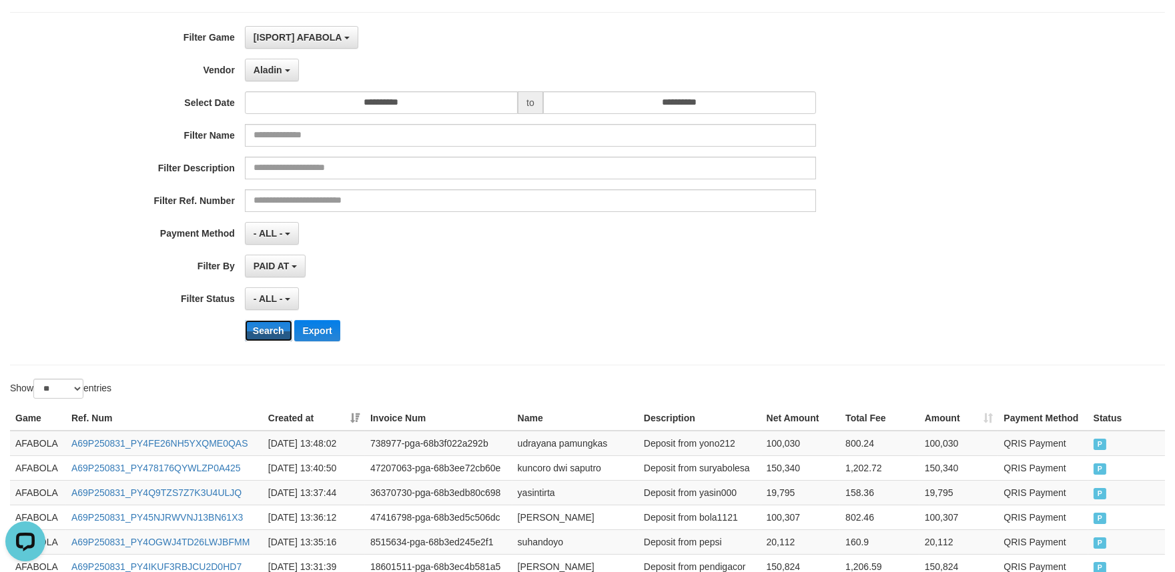
scroll to position [148, 0]
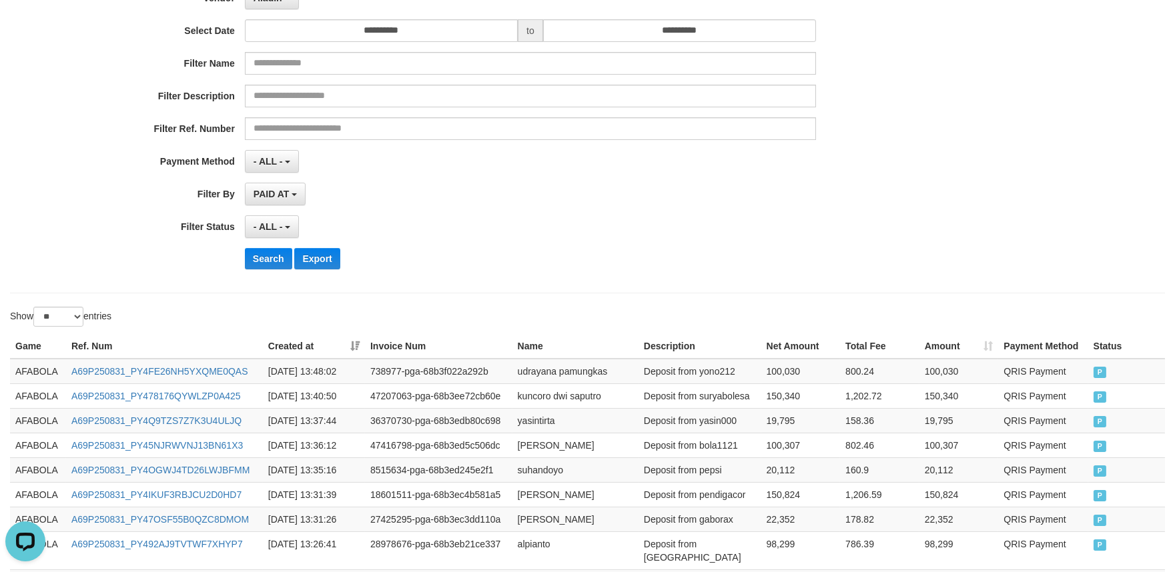
click at [350, 348] on th "Created at" at bounding box center [314, 346] width 102 height 25
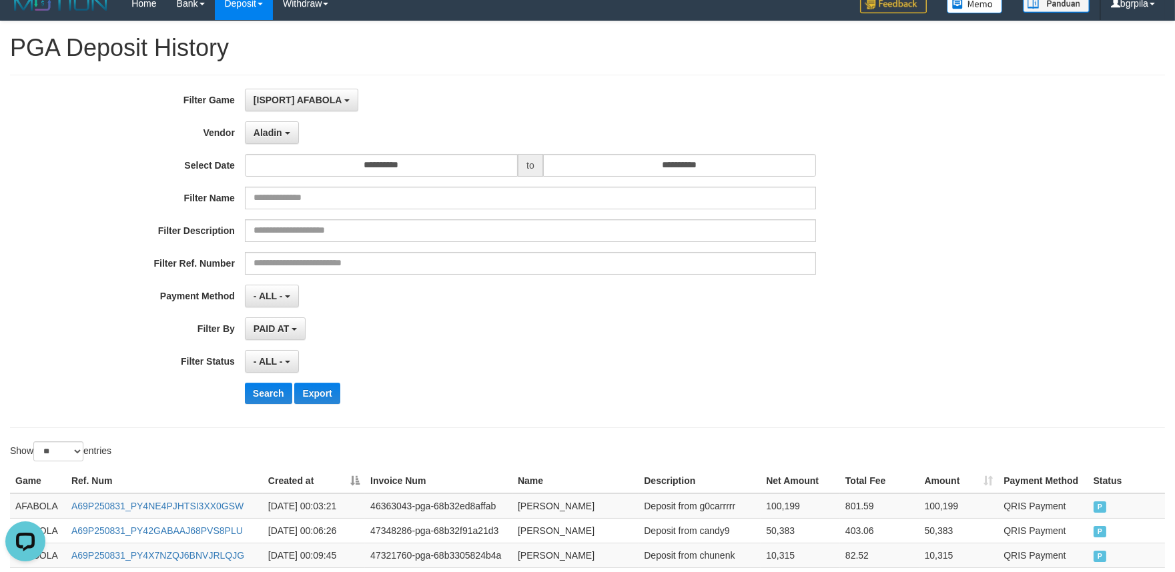
scroll to position [0, 0]
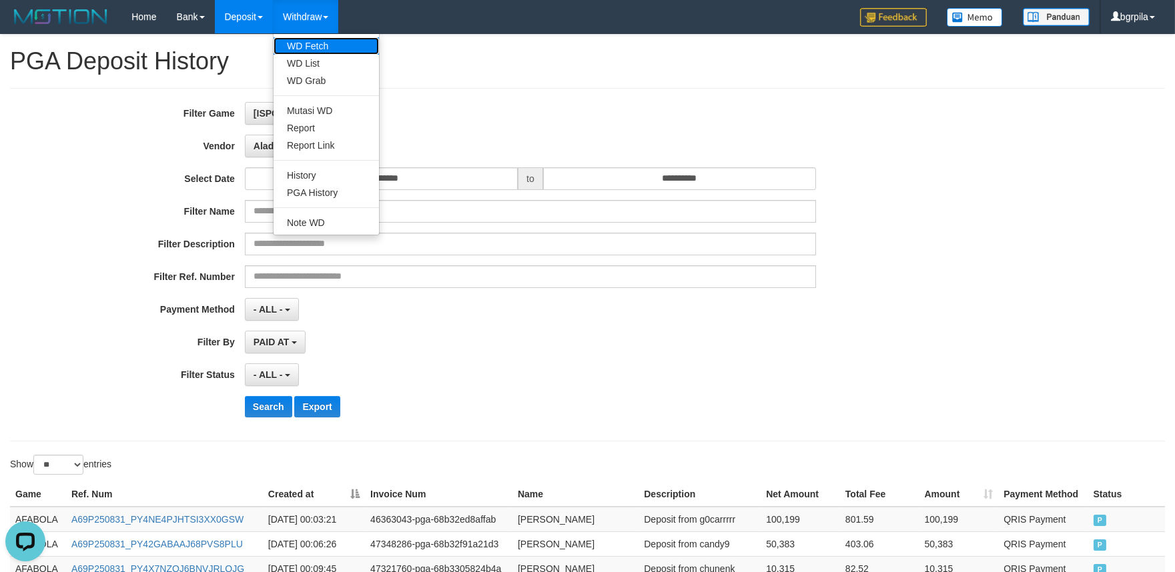
click at [329, 42] on link "WD Fetch" at bounding box center [326, 45] width 105 height 17
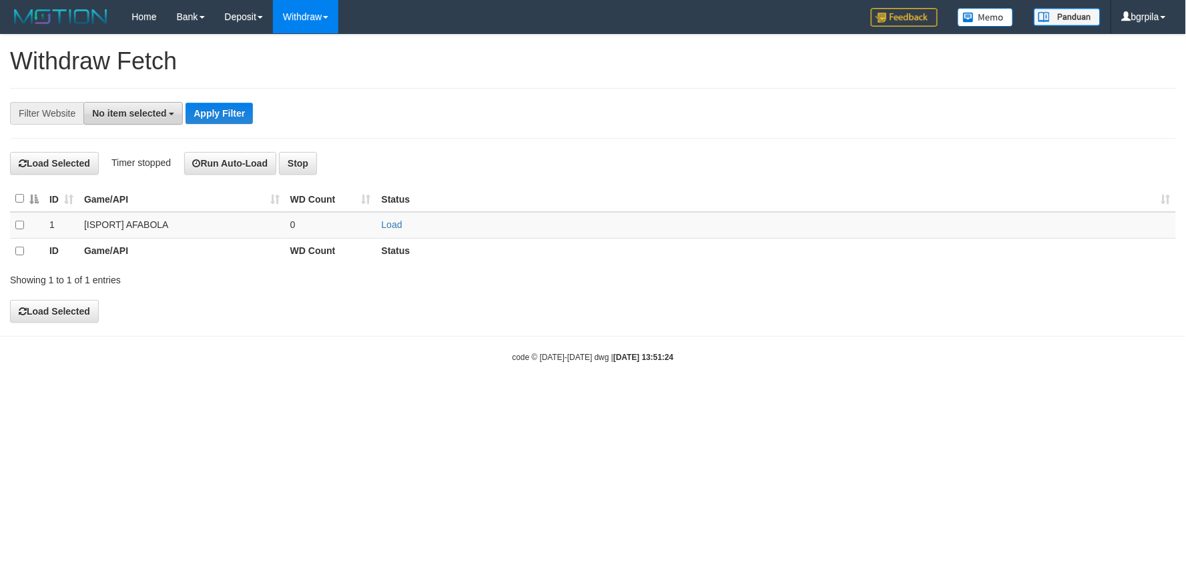
click at [132, 111] on span "No item selected" at bounding box center [129, 113] width 74 height 11
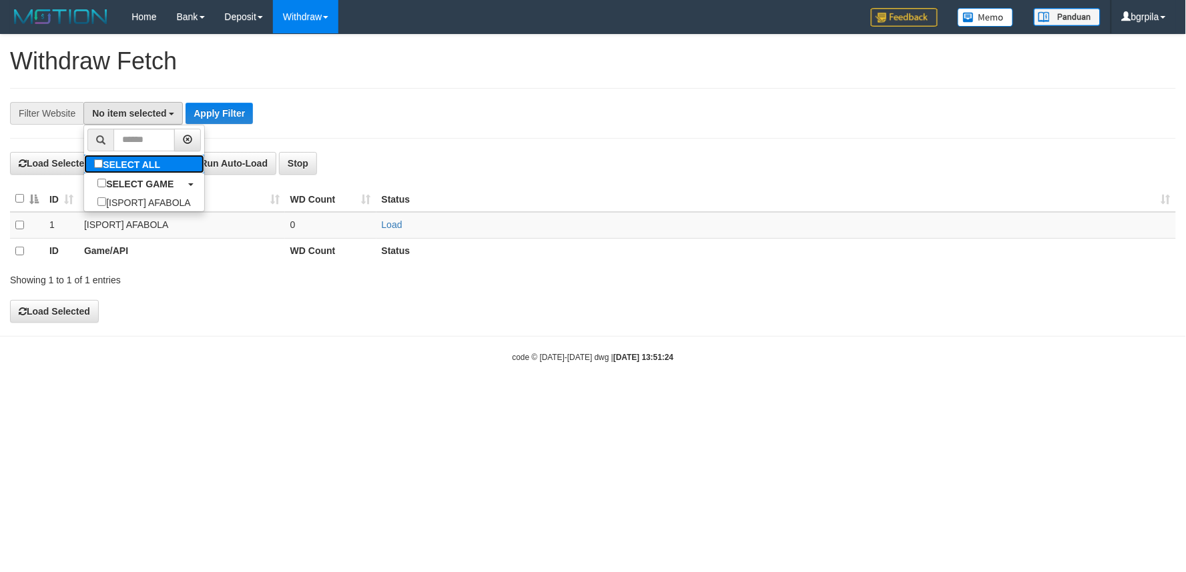
click at [137, 163] on label "SELECT ALL" at bounding box center [128, 164] width 89 height 19
select select "****"
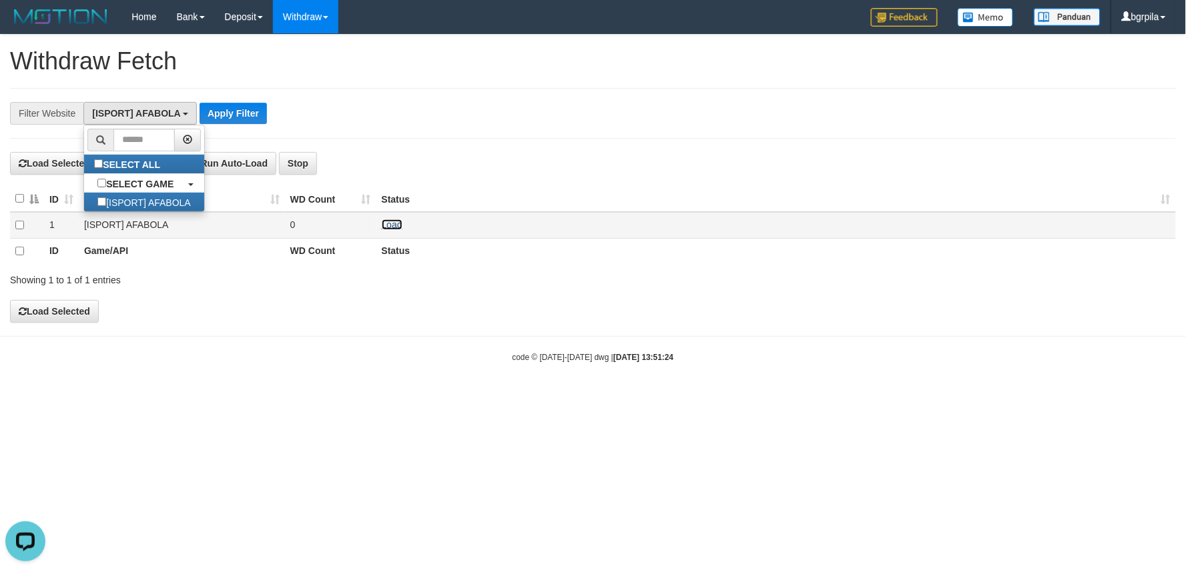
click at [394, 225] on link "Load" at bounding box center [392, 224] width 21 height 11
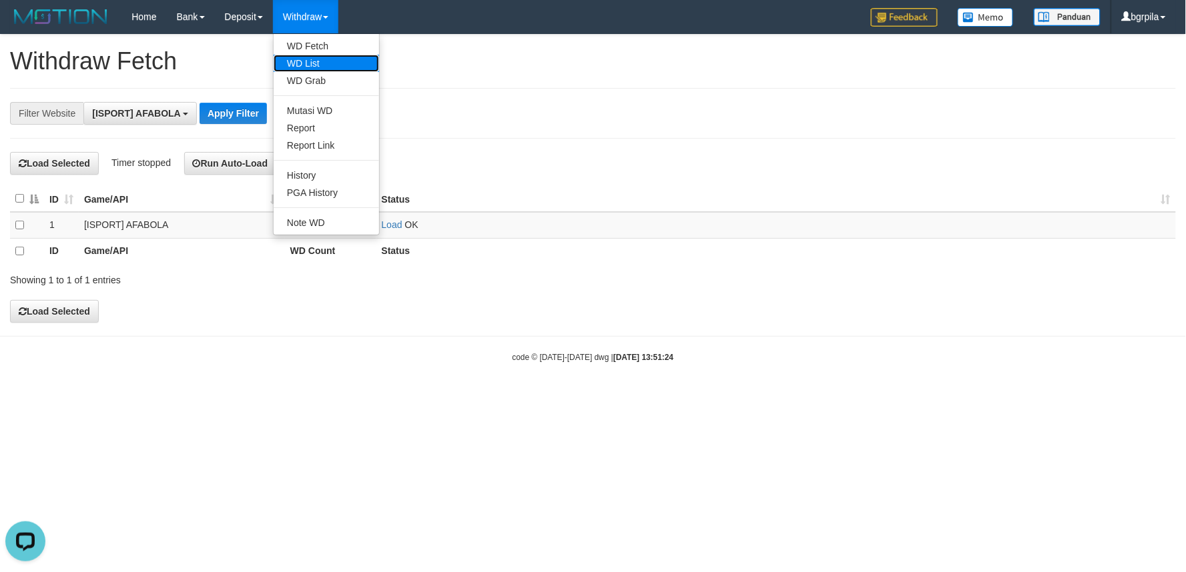
click at [328, 55] on link "WD List" at bounding box center [326, 63] width 105 height 17
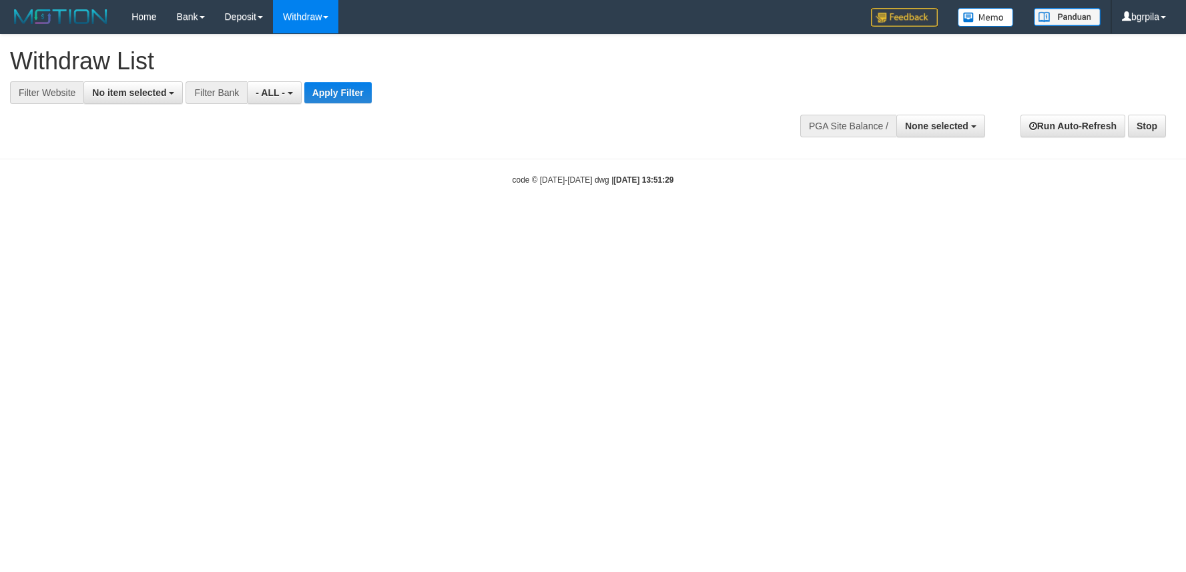
select select
click at [145, 94] on span "No item selected" at bounding box center [129, 92] width 74 height 11
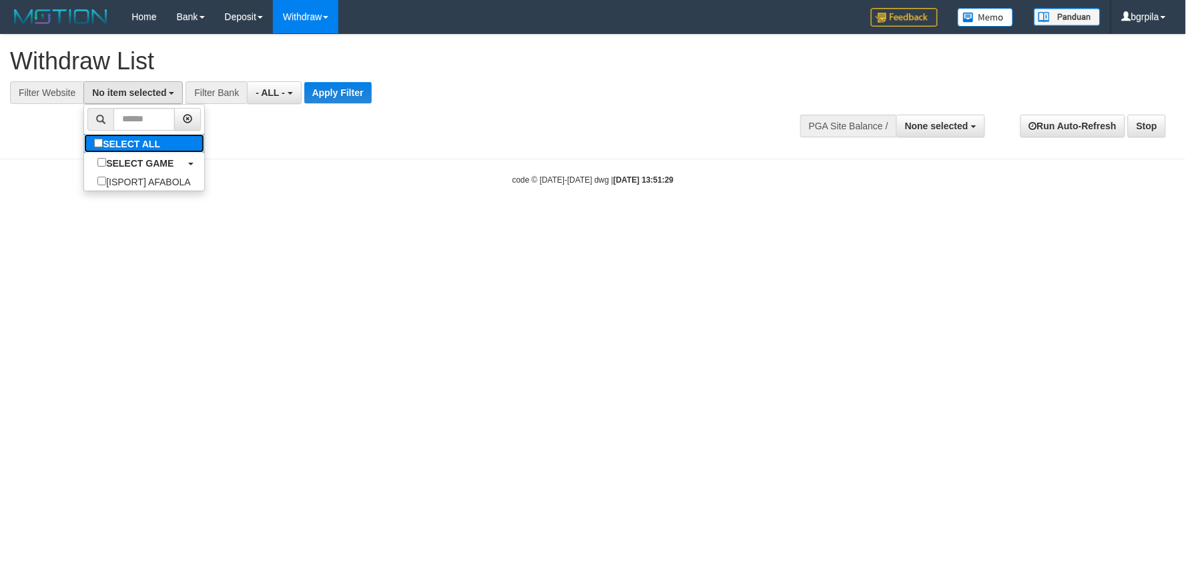
click at [128, 142] on label "SELECT ALL" at bounding box center [128, 143] width 89 height 19
select select "****"
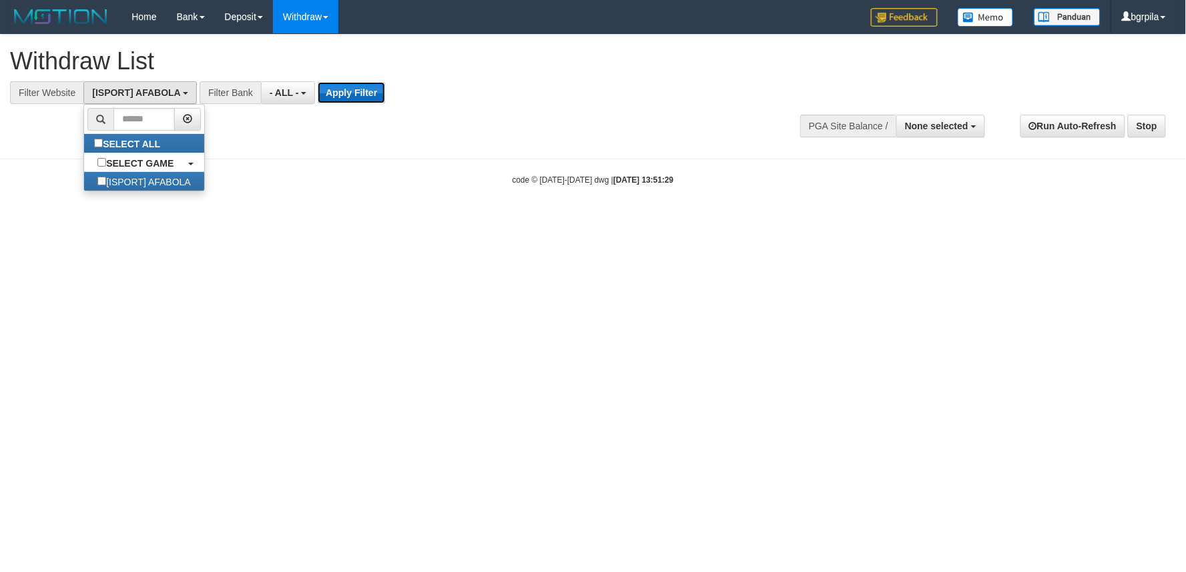
click at [356, 99] on button "Apply Filter" at bounding box center [351, 92] width 67 height 21
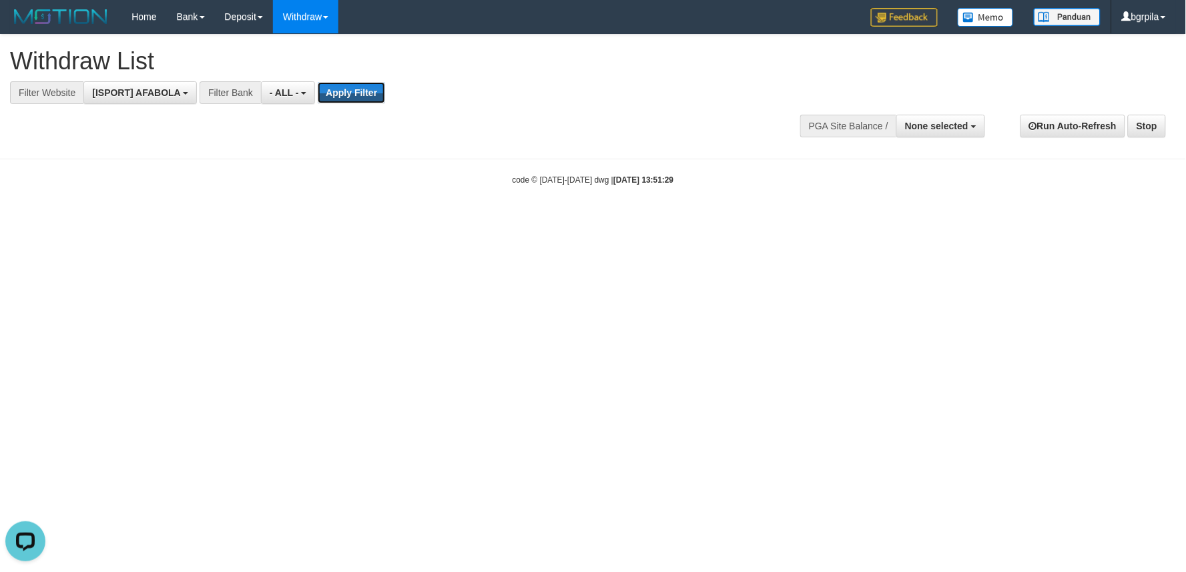
scroll to position [0, 0]
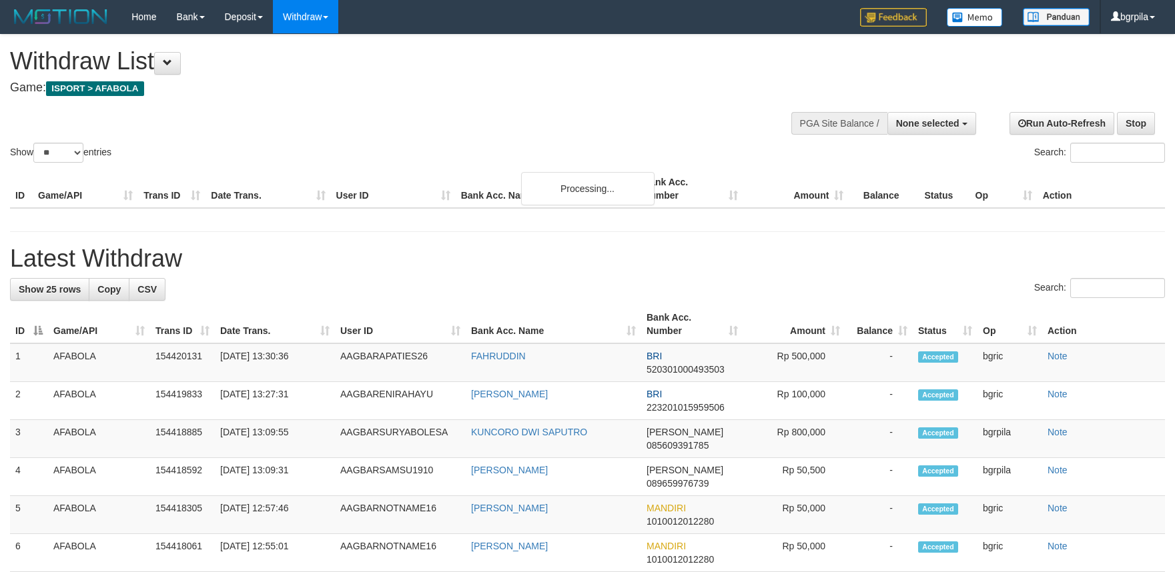
select select
select select "**"
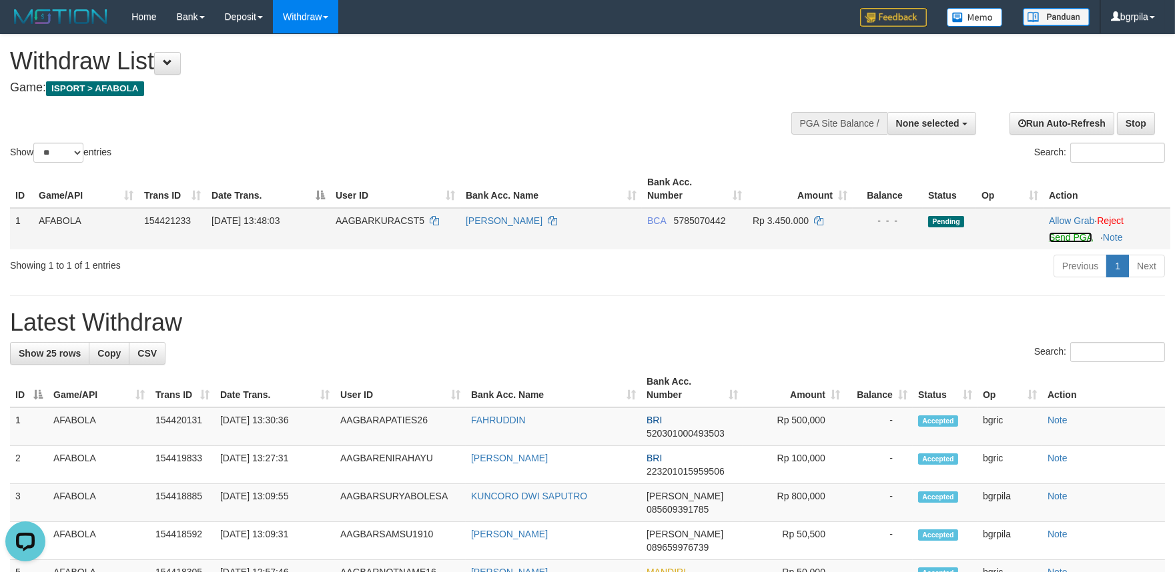
click at [1076, 238] on link "Send PGA" at bounding box center [1070, 237] width 43 height 11
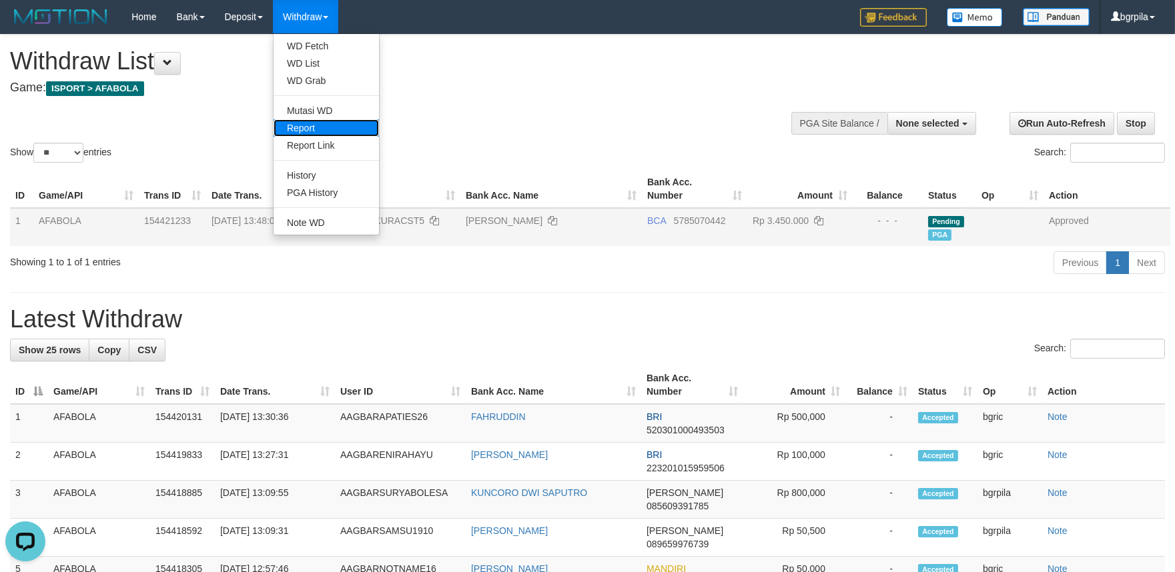
click at [298, 131] on link "Report" at bounding box center [326, 127] width 105 height 17
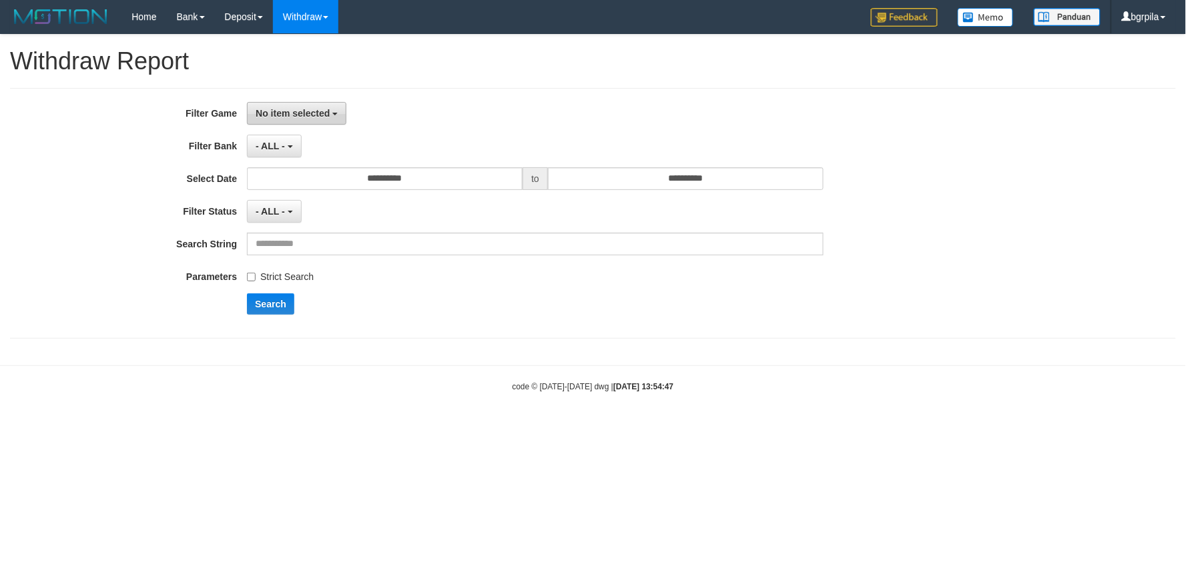
click at [276, 105] on button "No item selected" at bounding box center [296, 113] width 99 height 23
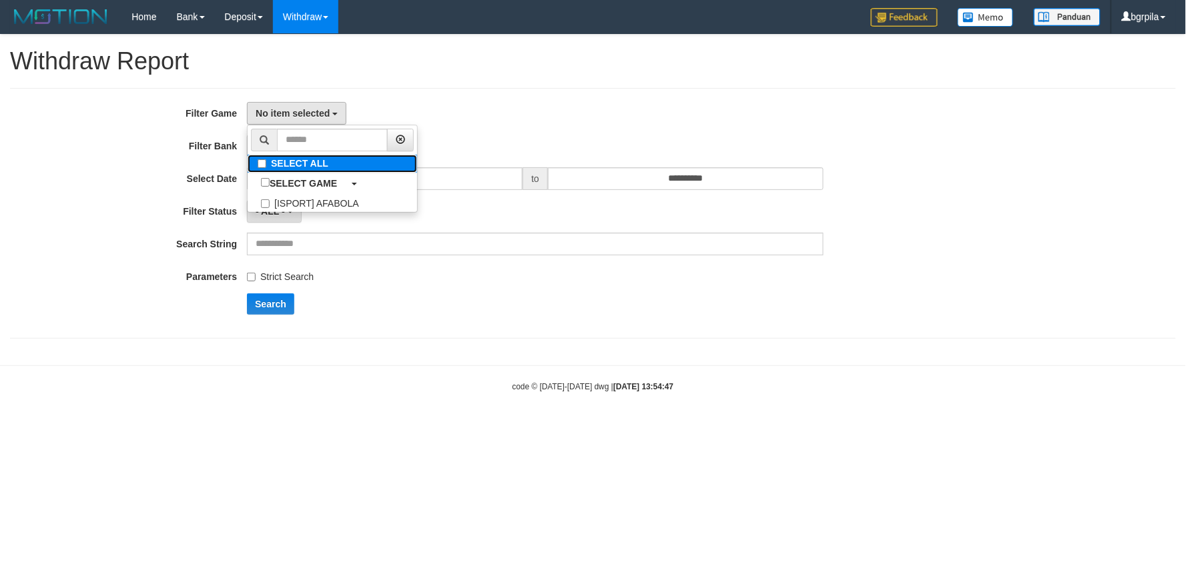
click at [276, 157] on label "SELECT ALL" at bounding box center [332, 164] width 169 height 18
select select "****"
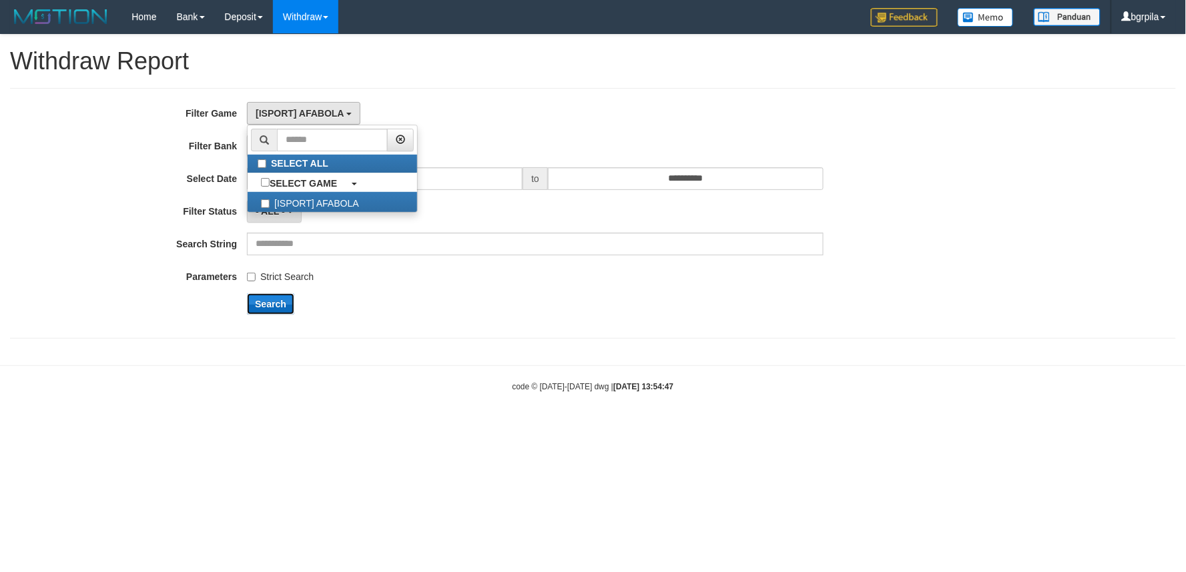
click at [270, 303] on button "Search" at bounding box center [270, 304] width 47 height 21
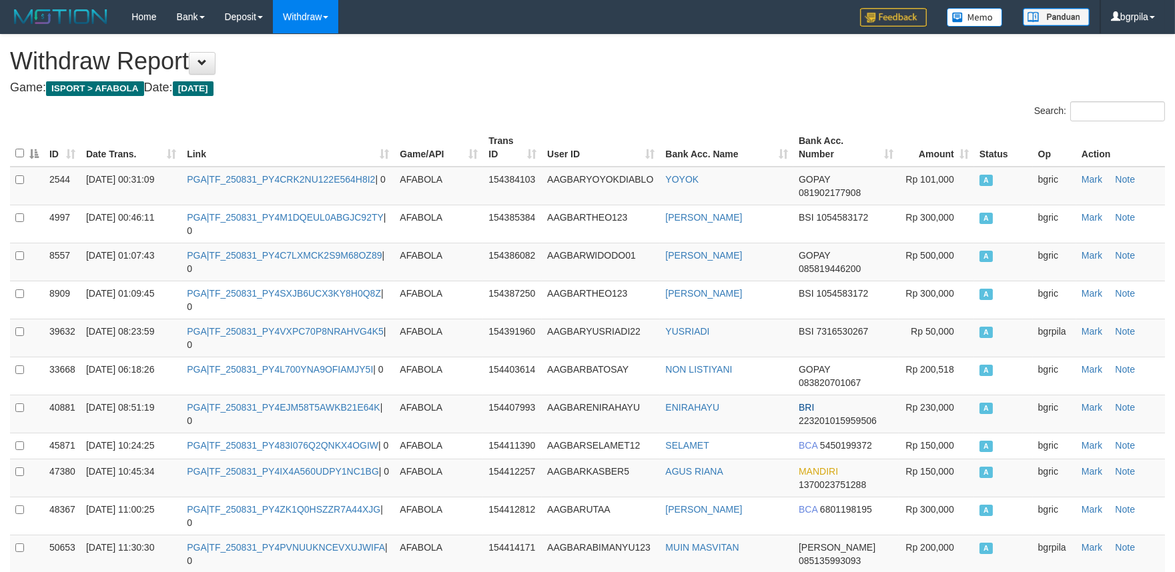
click at [169, 157] on th "Date Trans." at bounding box center [131, 148] width 101 height 38
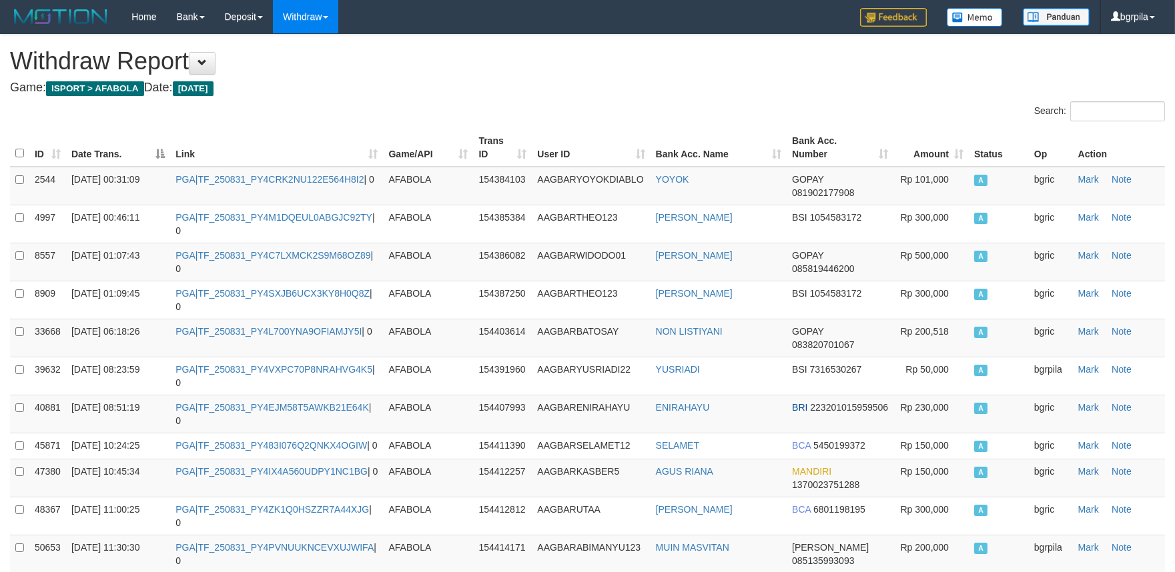
click at [161, 155] on th "Date Trans." at bounding box center [118, 148] width 104 height 38
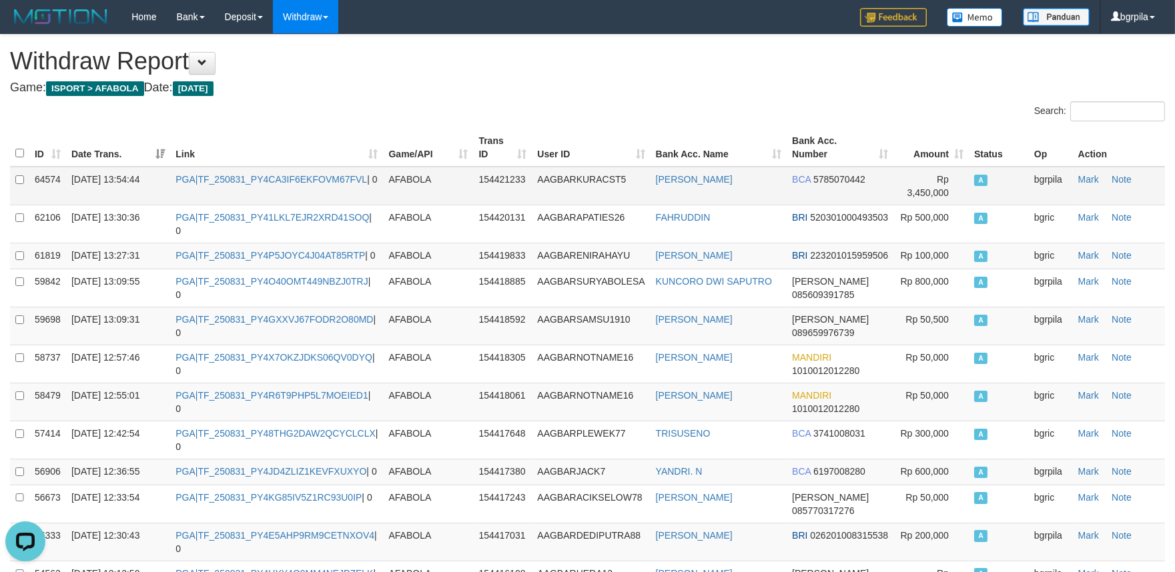
click at [252, 187] on td "PGA|TF_250831_PY4CA3IF6EKFOVM67FVL | 0" at bounding box center [276, 186] width 213 height 39
click at [267, 185] on td "PGA|TF_250831_PY4CA3IF6EKFOVM67FVL | 0" at bounding box center [276, 186] width 213 height 39
click at [308, 185] on td "PGA|TF_250831_PY4CA3IF6EKFOVM67FVL | 0" at bounding box center [276, 186] width 213 height 39
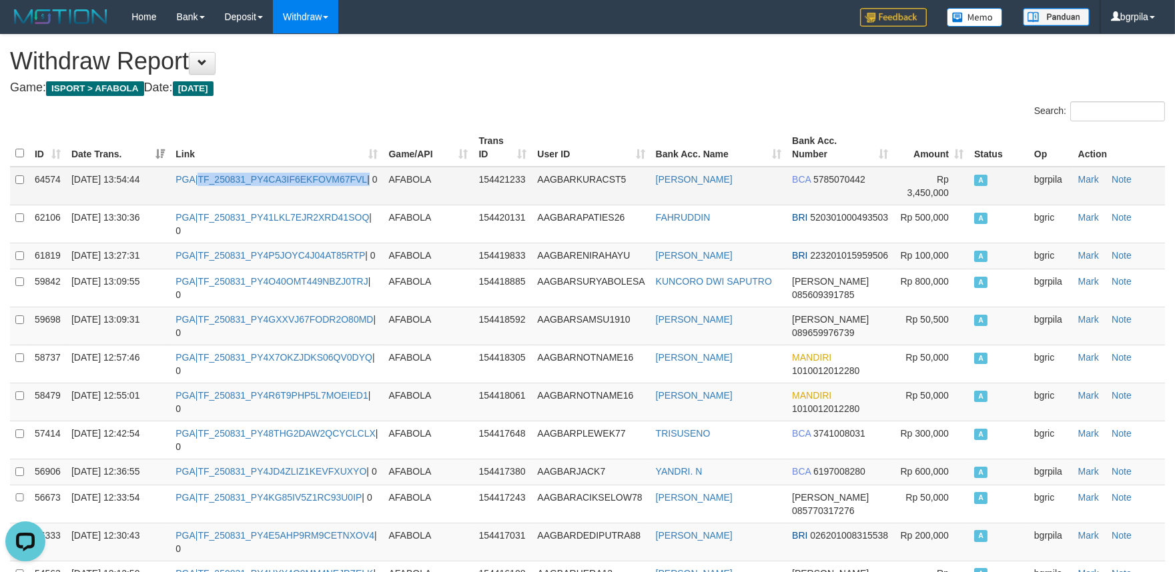
click at [308, 185] on td "PGA|TF_250831_PY4CA3IF6EKFOVM67FVL | 0" at bounding box center [276, 186] width 213 height 39
copy td "TF_250831_PY4CA3IF6EKFOVM67FVL | 0"
click at [283, 185] on td "PGA|TF_250831_PY4CA3IF6EKFOVM67FVL | 0" at bounding box center [276, 186] width 213 height 39
click at [284, 185] on td "PGA|TF_250831_PY4CA3IF6EKFOVM67FVL | 0" at bounding box center [276, 186] width 213 height 39
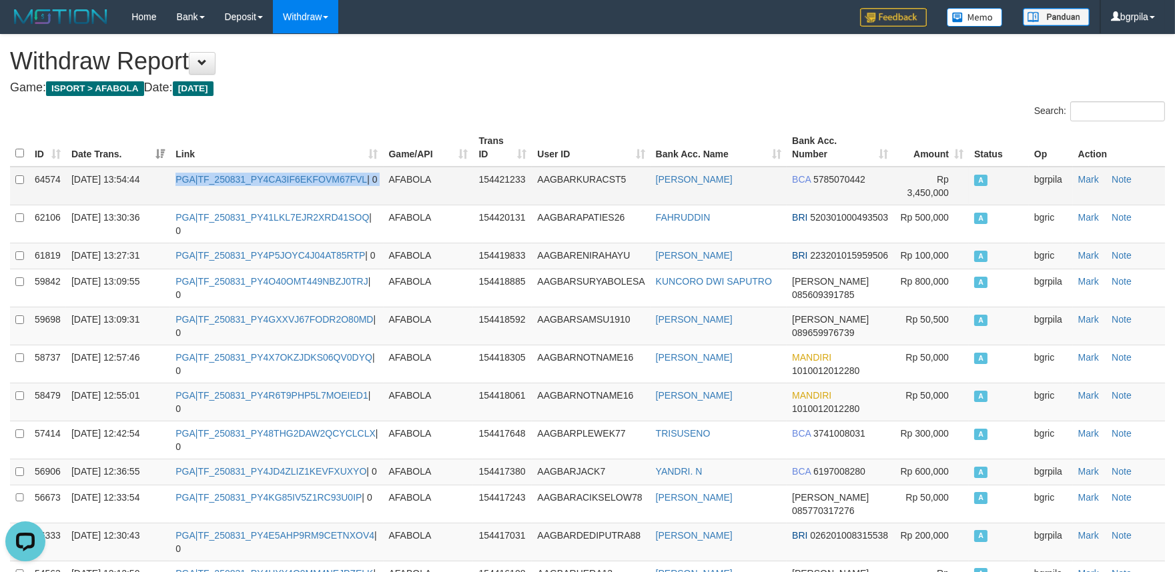
click at [286, 184] on td "PGA|TF_250831_PY4CA3IF6EKFOVM67FVL | 0" at bounding box center [276, 186] width 213 height 39
click at [242, 199] on td "PGA|TF_250831_PY4CA3IF6EKFOVM67FVL | 0" at bounding box center [276, 186] width 213 height 39
click at [230, 183] on link "PGA|TF_250831_PY4CA3IF6EKFOVM67FVL" at bounding box center [270, 179] width 191 height 11
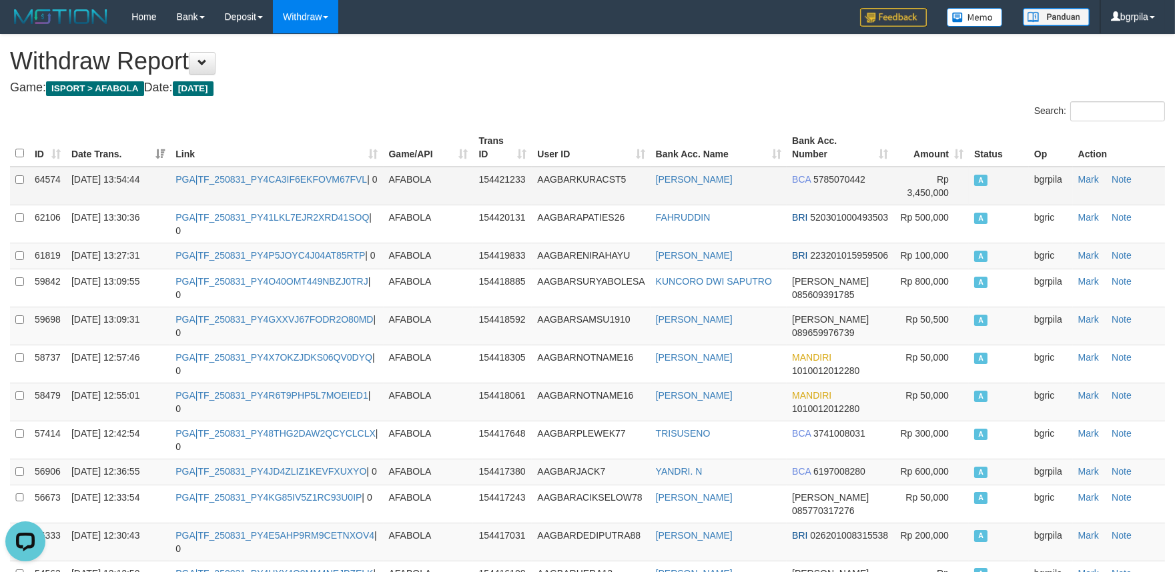
click at [230, 185] on td "PGA|TF_250831_PY4CA3IF6EKFOVM67FVL | 0" at bounding box center [276, 186] width 213 height 39
copy td "TF_250831_PY4CA3IF6EKFOVM67FVL"
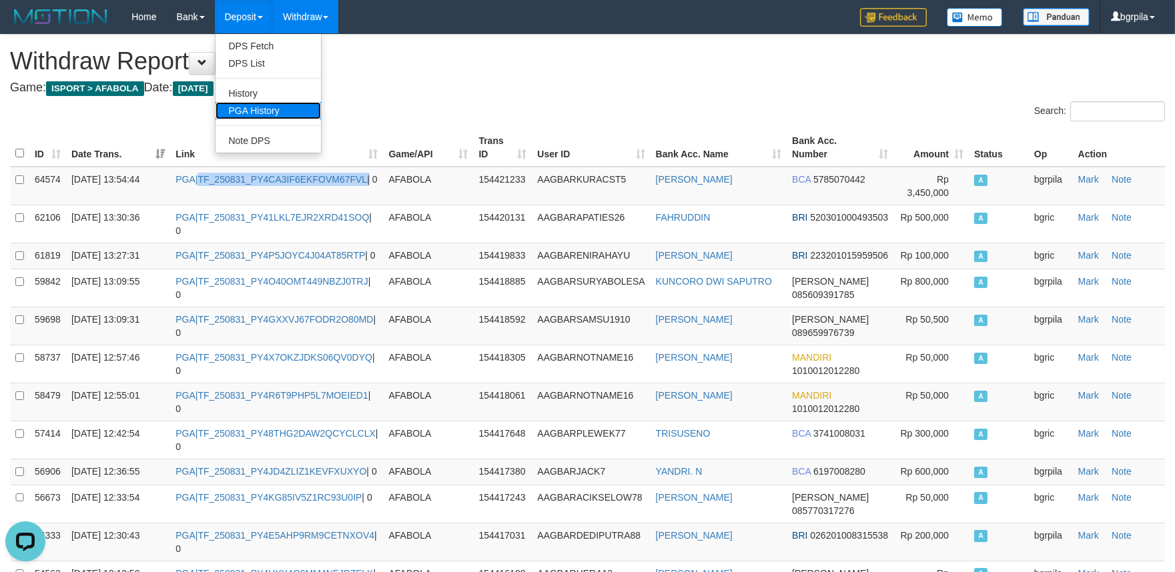
click at [262, 110] on link "PGA History" at bounding box center [267, 110] width 105 height 17
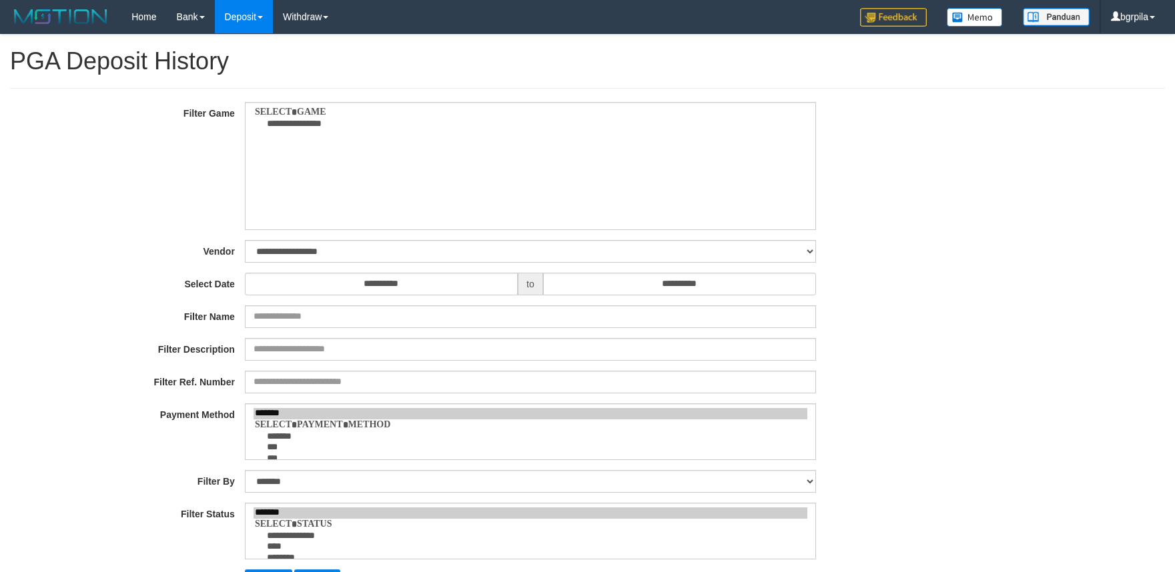
select select
select select "**"
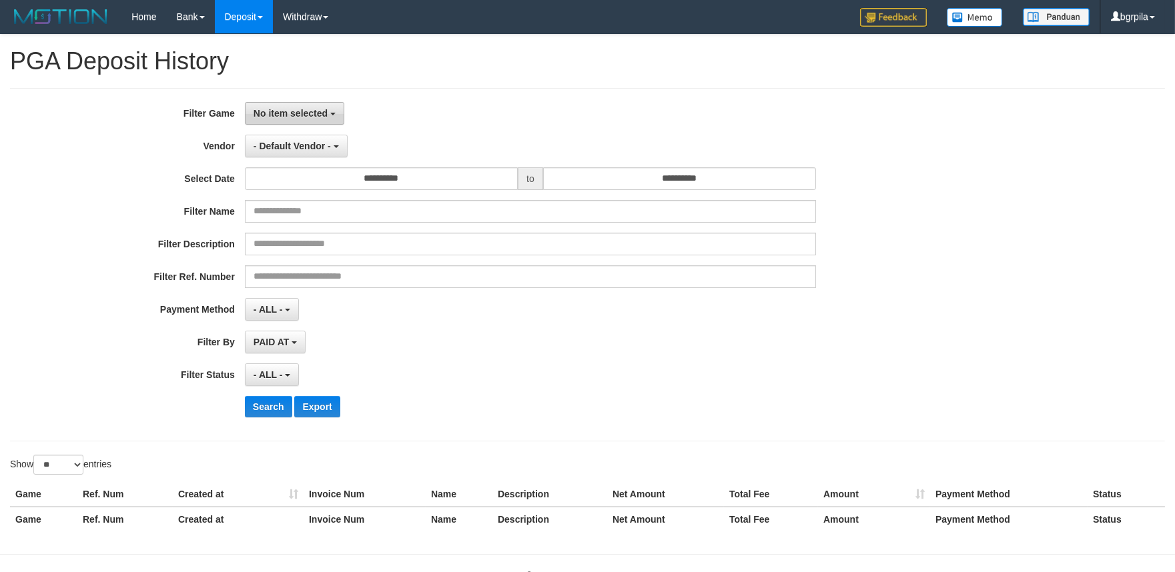
click at [275, 108] on span "No item selected" at bounding box center [291, 113] width 74 height 11
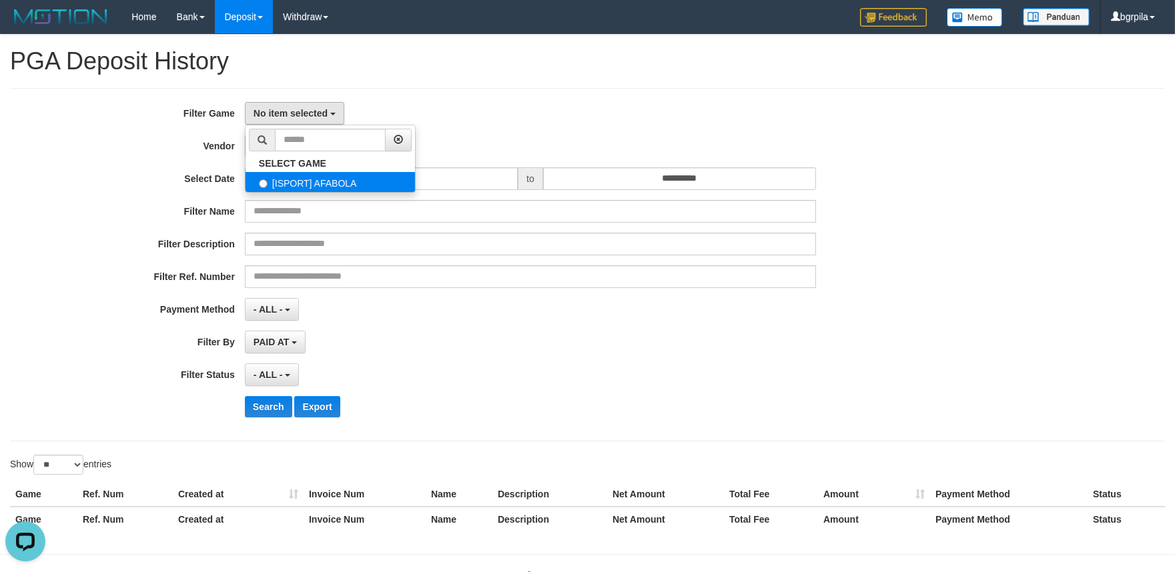
select select "****"
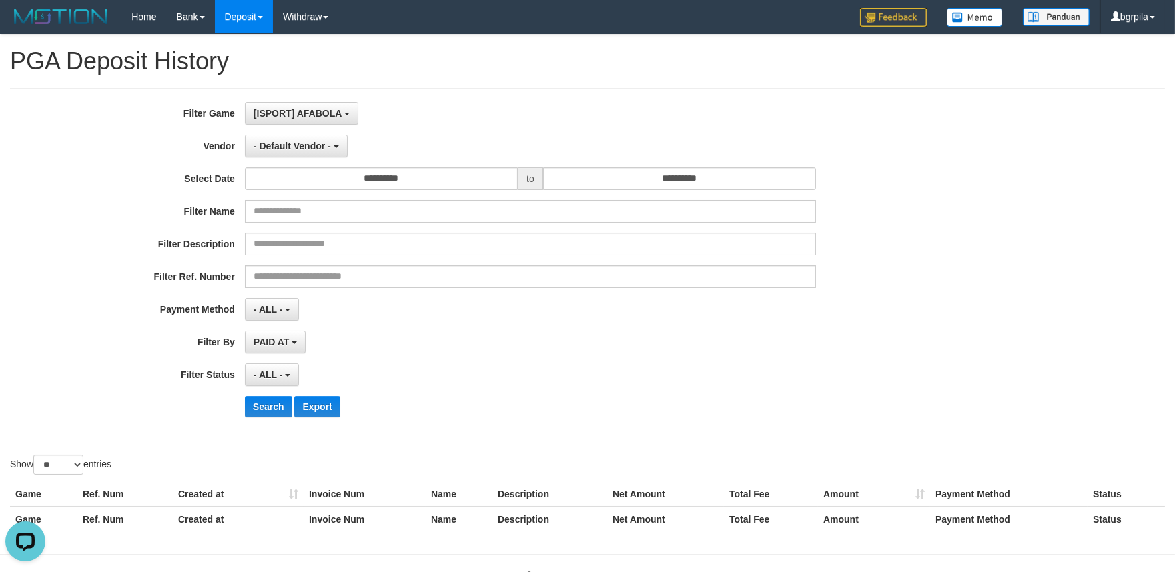
click at [436, 127] on div "**********" at bounding box center [489, 265] width 979 height 326
click at [324, 137] on button "- Default Vendor -" at bounding box center [296, 146] width 103 height 23
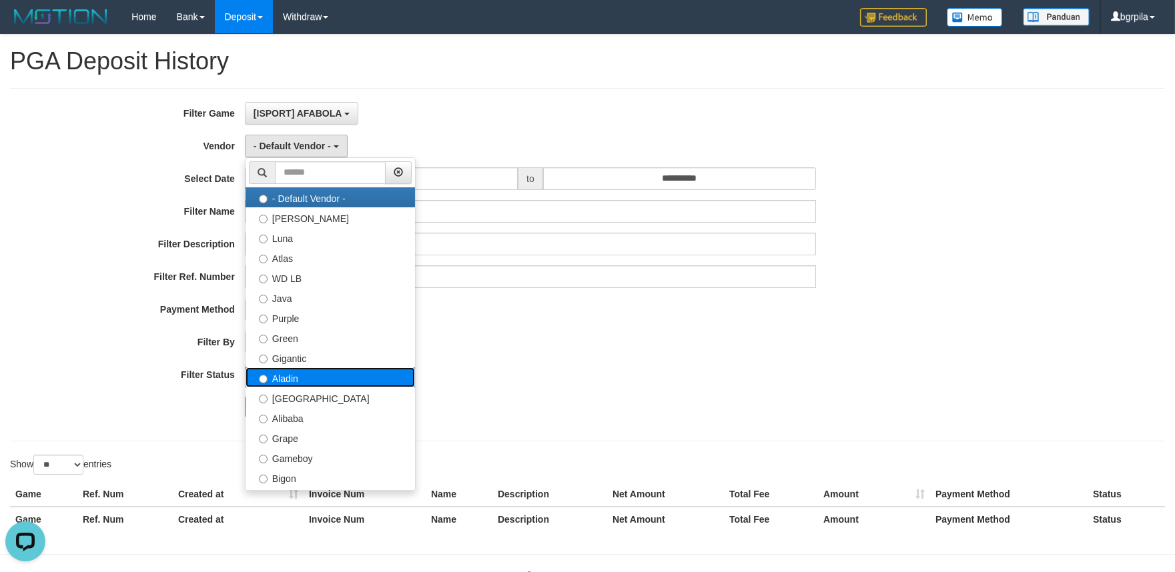
click at [279, 378] on label "Aladin" at bounding box center [330, 378] width 169 height 20
select select "**********"
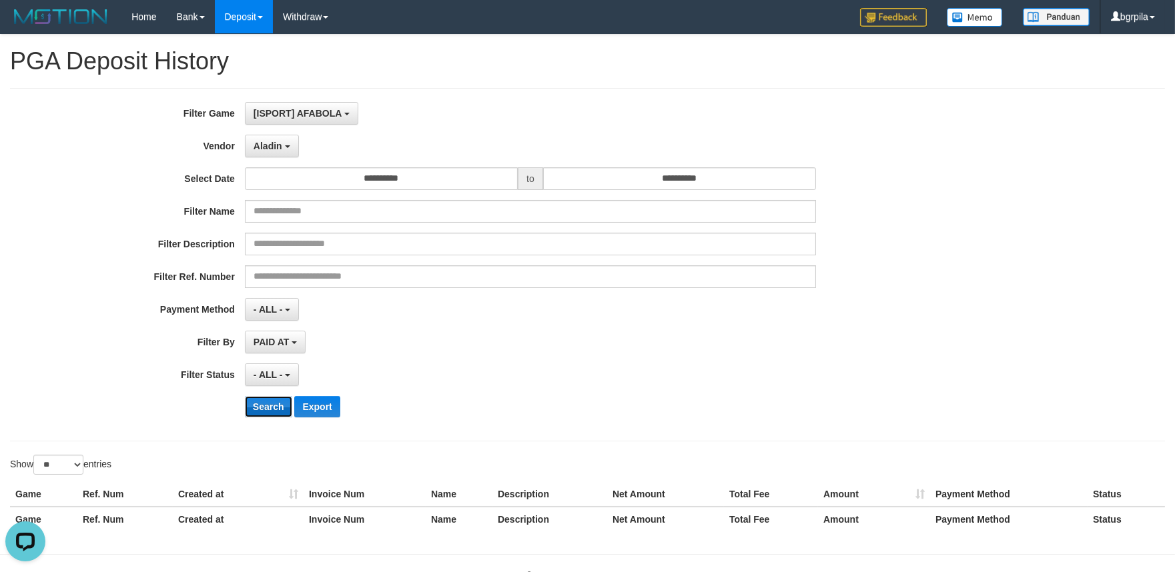
click at [270, 414] on button "Search" at bounding box center [268, 406] width 47 height 21
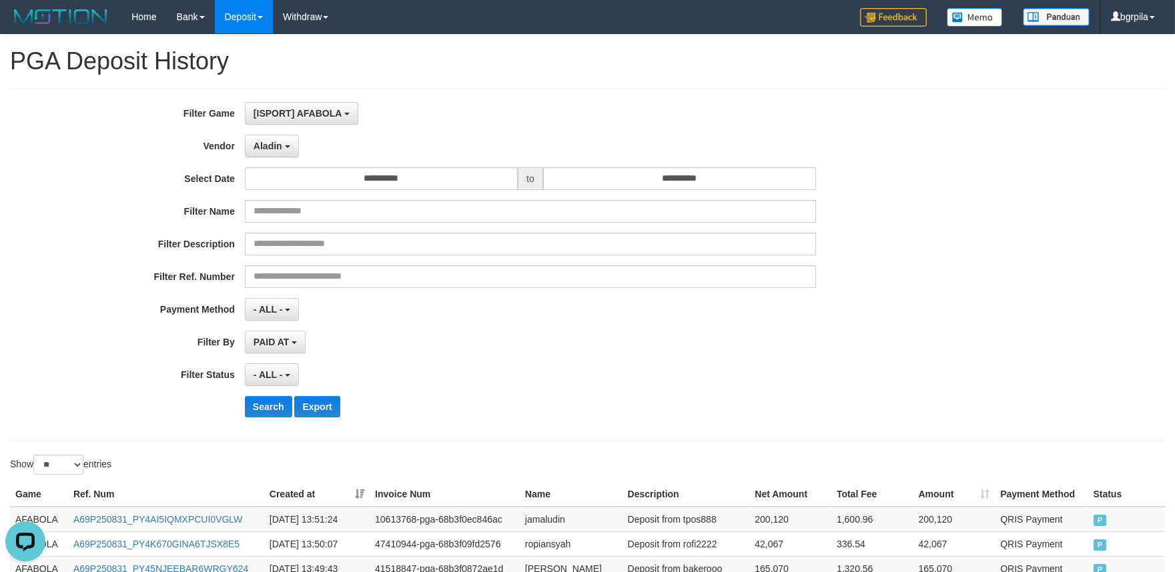
click at [358, 498] on th "Created at" at bounding box center [316, 494] width 105 height 25
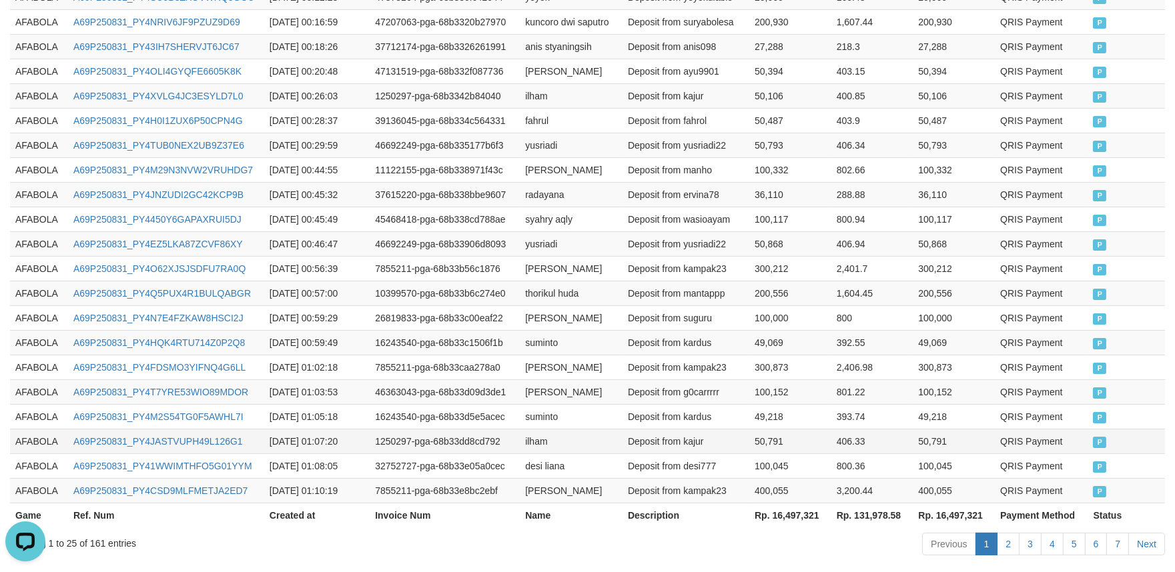
scroll to position [698, 0]
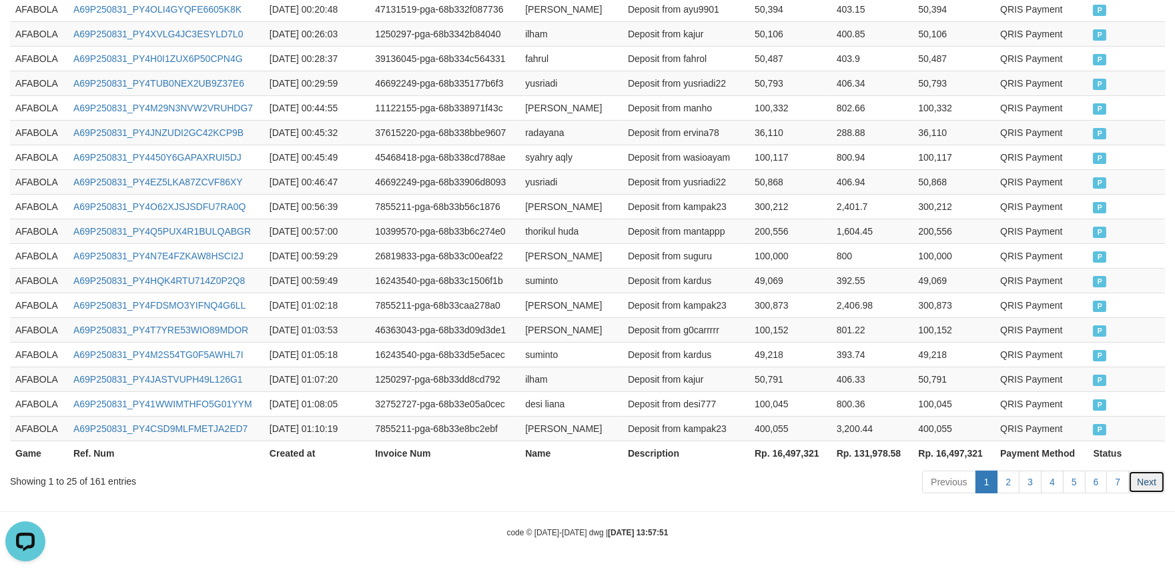
click at [1129, 481] on link "Next" at bounding box center [1146, 482] width 37 height 23
click at [1124, 481] on link "7" at bounding box center [1117, 482] width 23 height 23
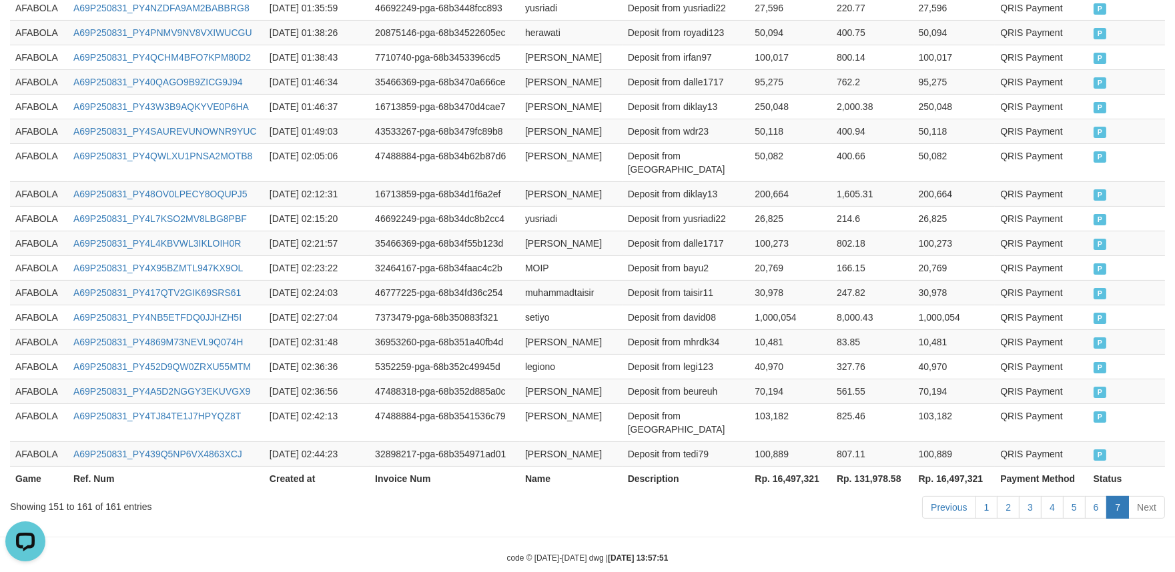
scroll to position [338, 0]
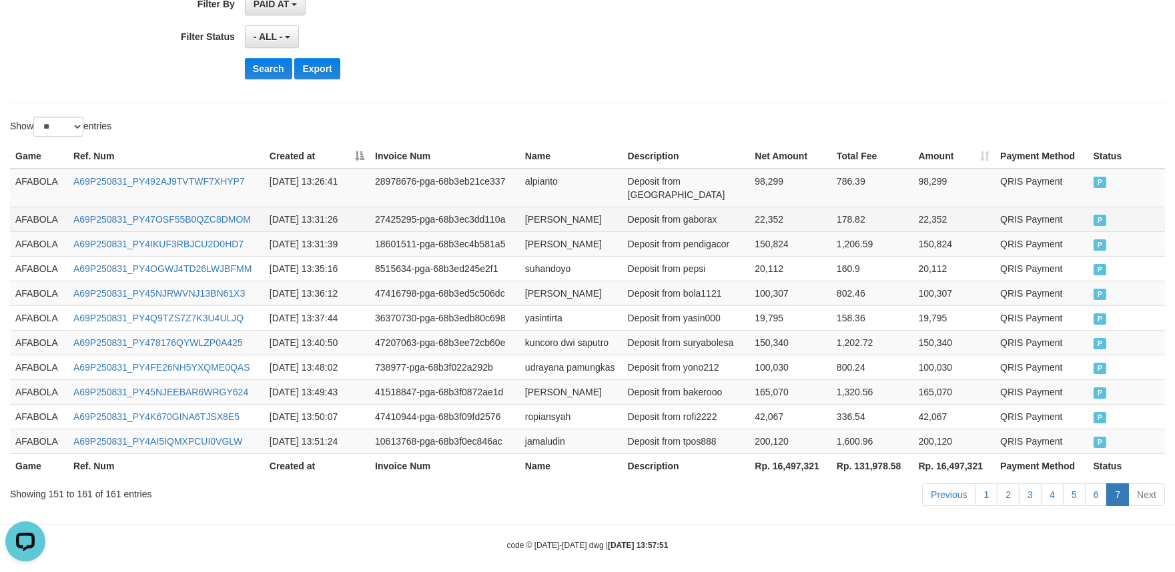
click at [29, 207] on td "AFABOLA" at bounding box center [39, 219] width 58 height 25
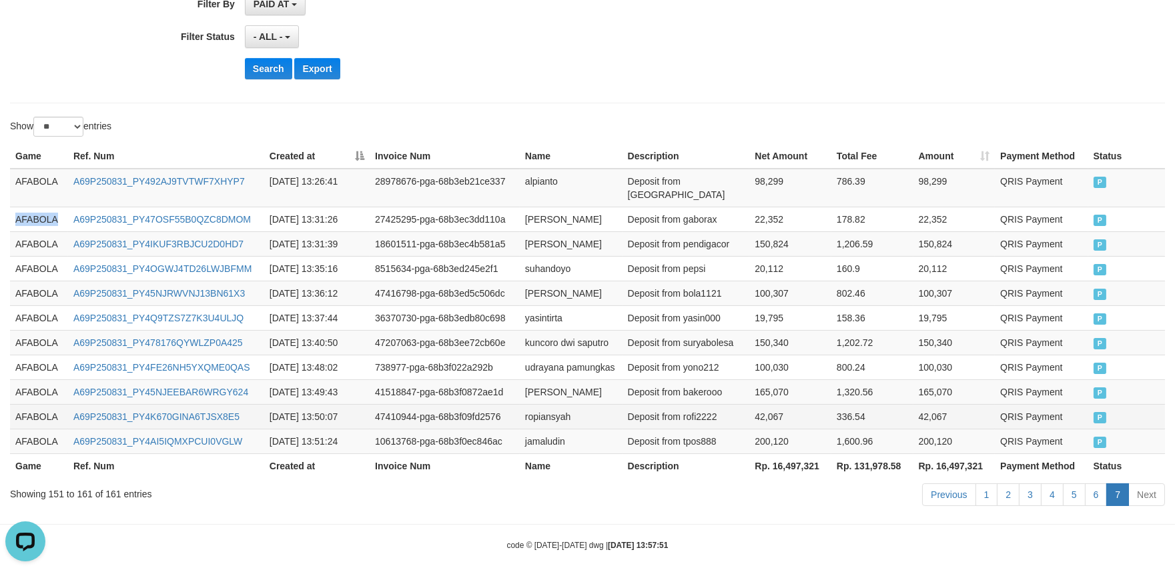
drag, startPoint x: 29, startPoint y: 207, endPoint x: 702, endPoint y: 396, distance: 698.5
click at [71, 223] on tbody "AFABOLA A69P250831_PY492AJ9TVTWF7XHYP7 [DATE] 13:26:41 28978676-pga-68b3eb21ce3…" at bounding box center [587, 312] width 1155 height 286
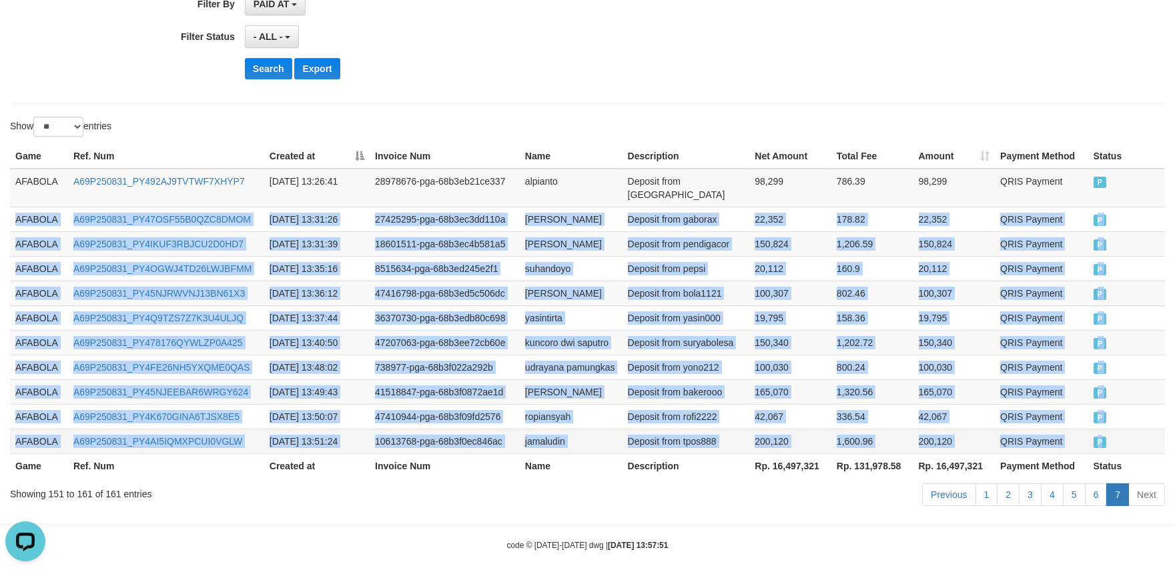
click at [1134, 429] on td "P" at bounding box center [1126, 441] width 77 height 25
copy tbody "AFABOLA A69P250831_PY47OSF55B0QZC8DMOM [DATE] 13:31:26 27425295-pga-68b3ec3dd11…"
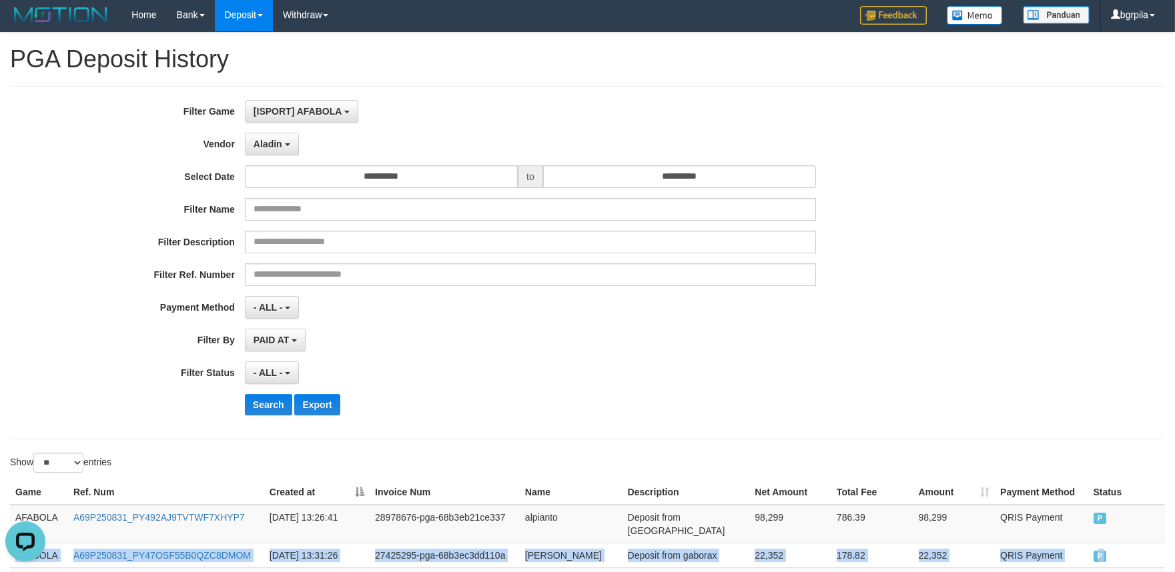
scroll to position [0, 0]
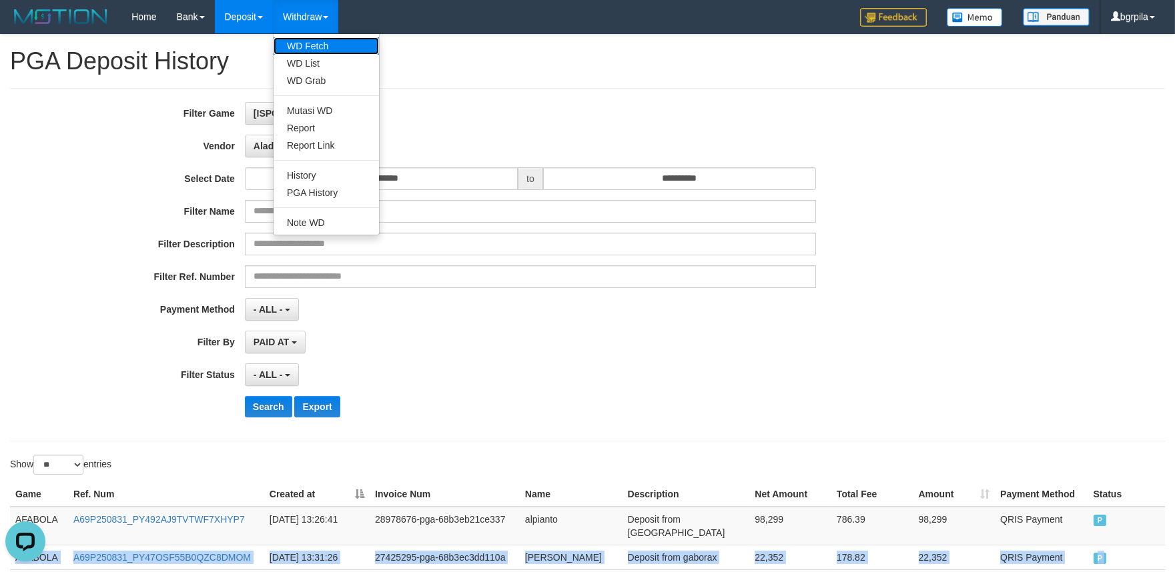
click at [302, 40] on link "WD Fetch" at bounding box center [326, 45] width 105 height 17
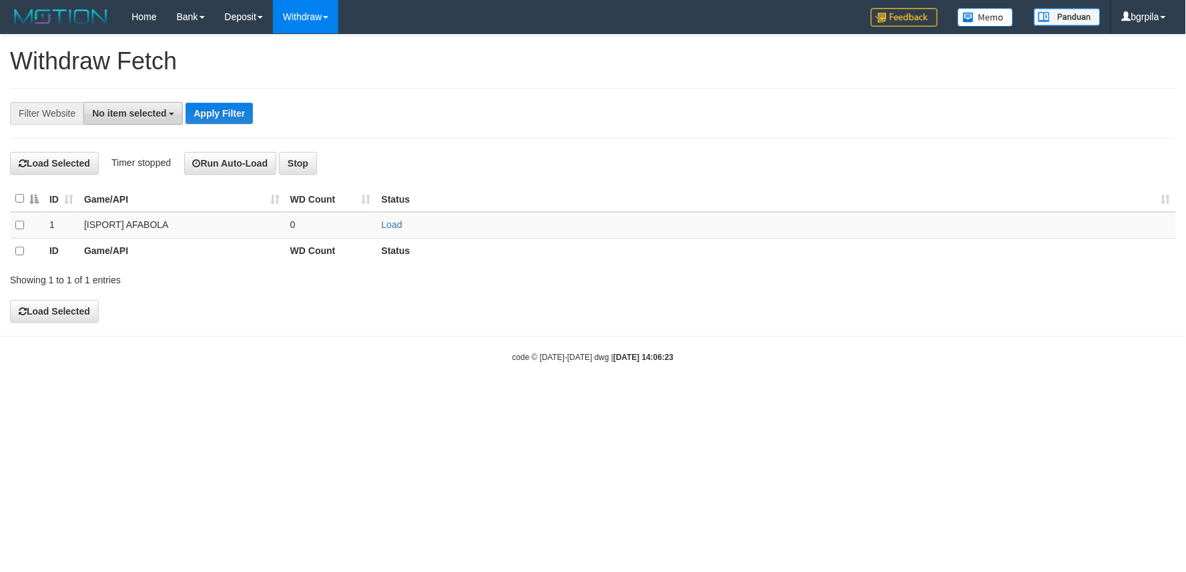
click at [130, 117] on span "No item selected" at bounding box center [129, 113] width 74 height 11
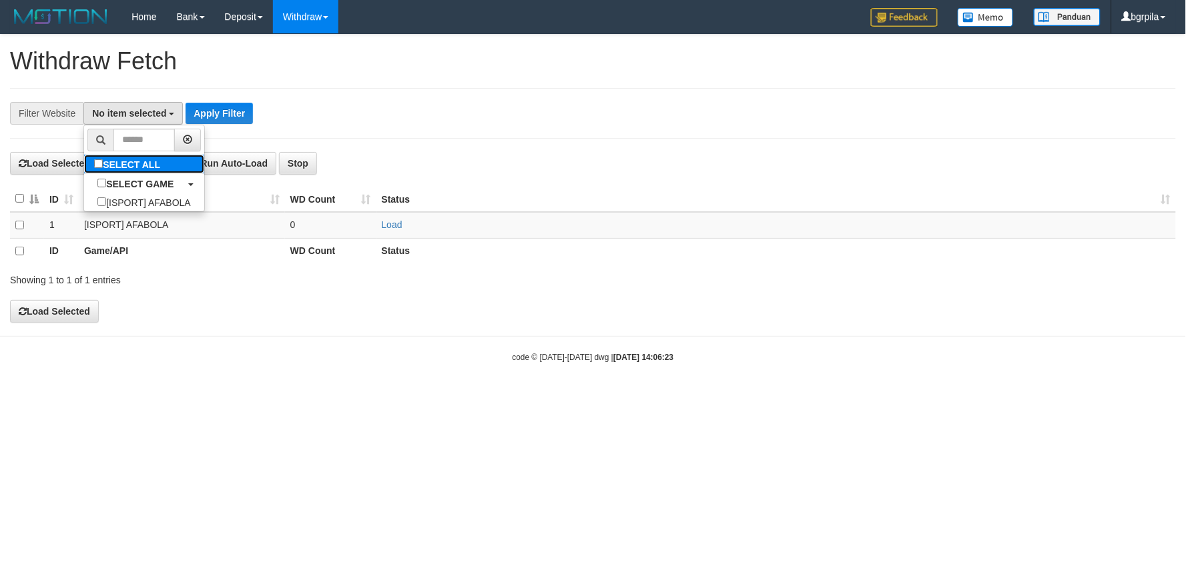
click at [125, 156] on label "SELECT ALL" at bounding box center [128, 164] width 89 height 19
select select "****"
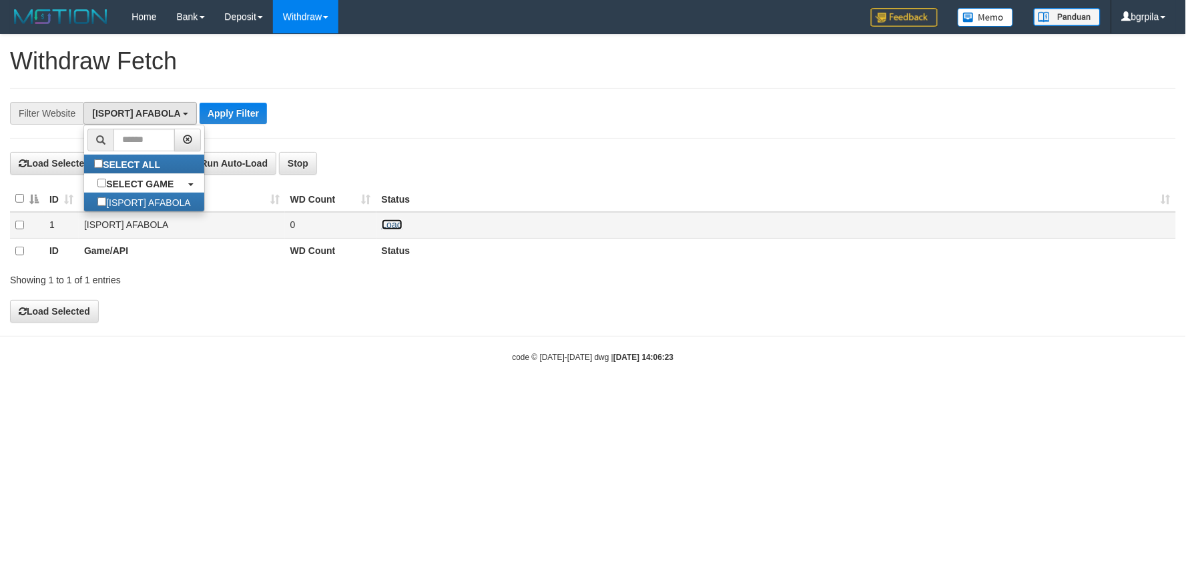
click at [387, 224] on link "Load" at bounding box center [392, 224] width 21 height 11
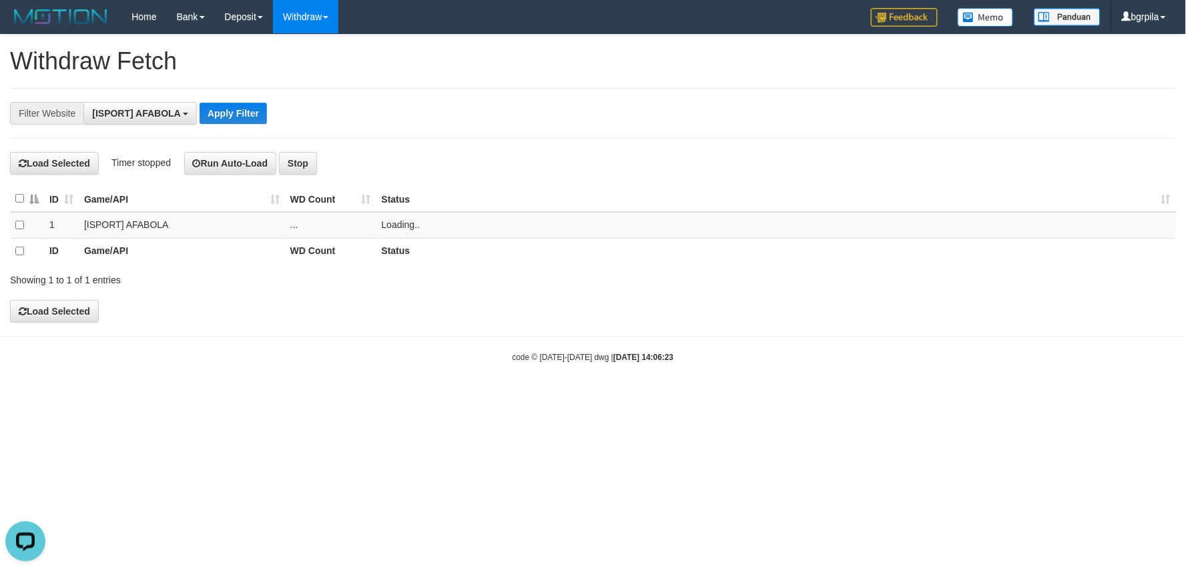
scroll to position [0, 0]
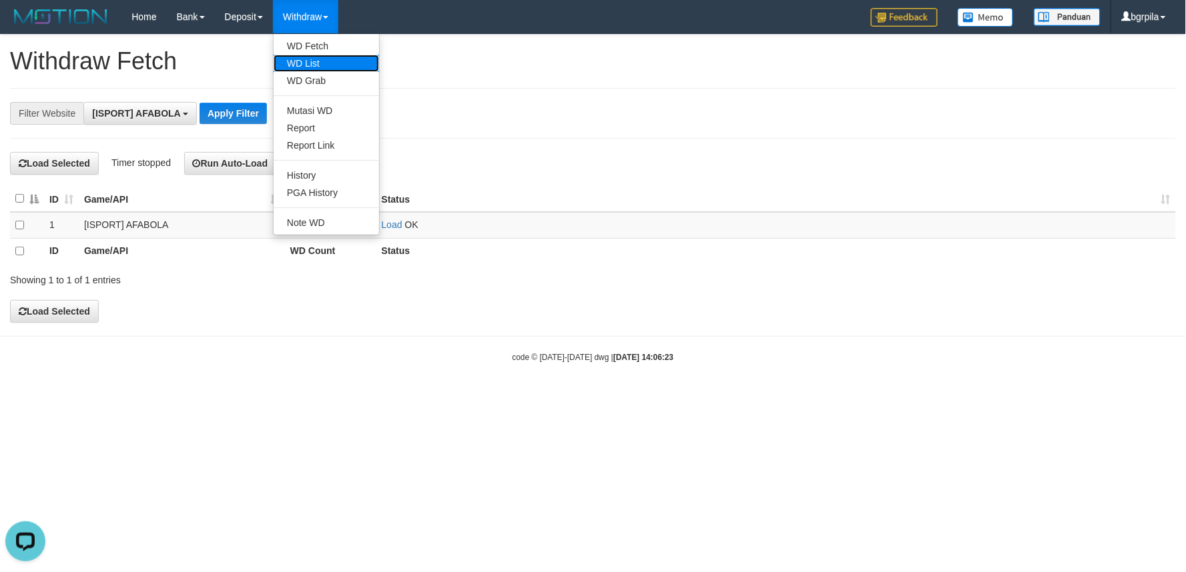
click at [309, 61] on link "WD List" at bounding box center [326, 63] width 105 height 17
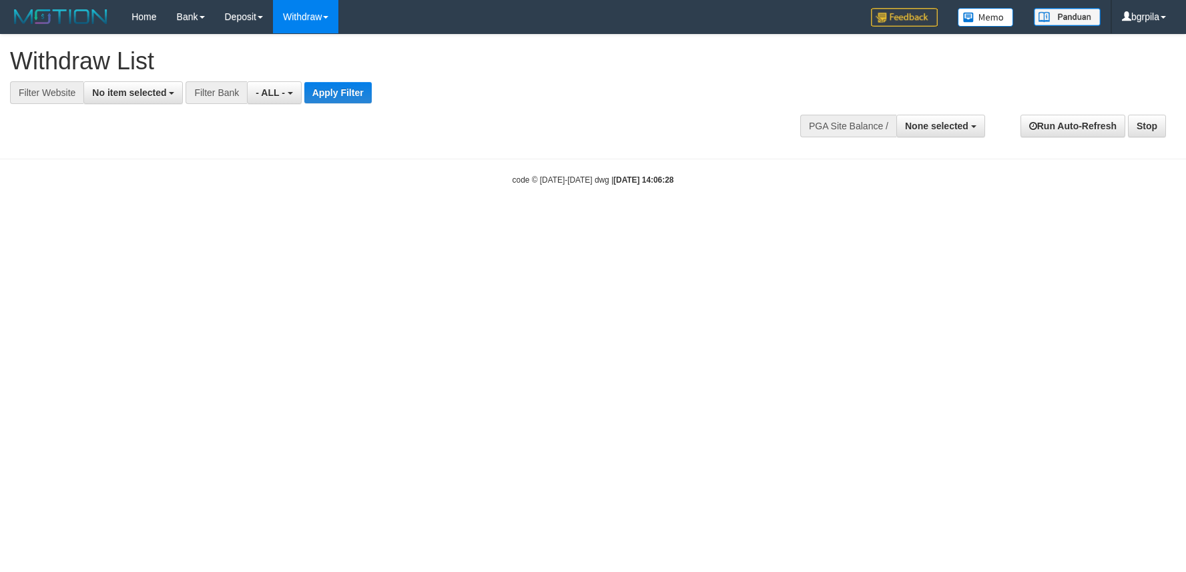
select select
drag, startPoint x: 145, startPoint y: 93, endPoint x: 125, endPoint y: 135, distance: 46.0
click at [144, 97] on button "No item selected" at bounding box center [132, 92] width 99 height 23
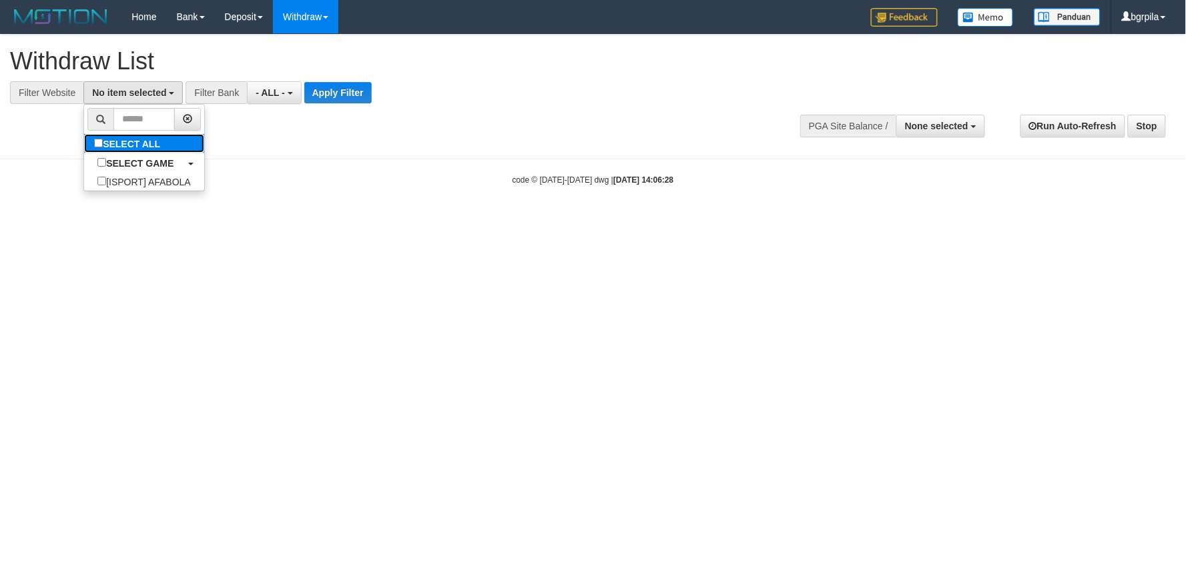
click at [124, 137] on label "SELECT ALL" at bounding box center [128, 143] width 89 height 19
select select "****"
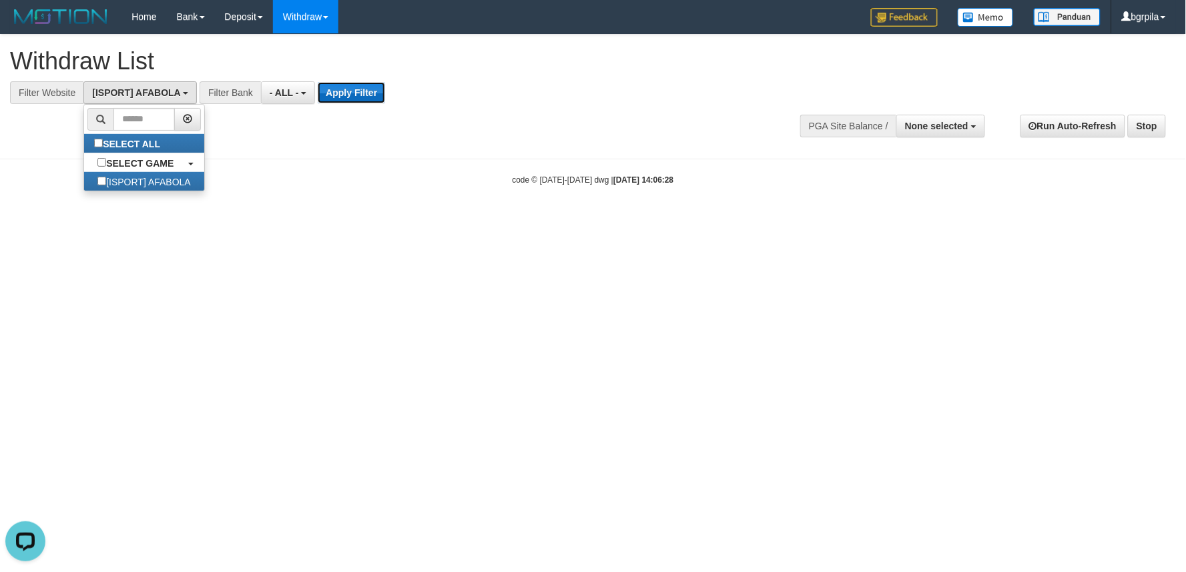
click at [335, 93] on button "Apply Filter" at bounding box center [351, 92] width 67 height 21
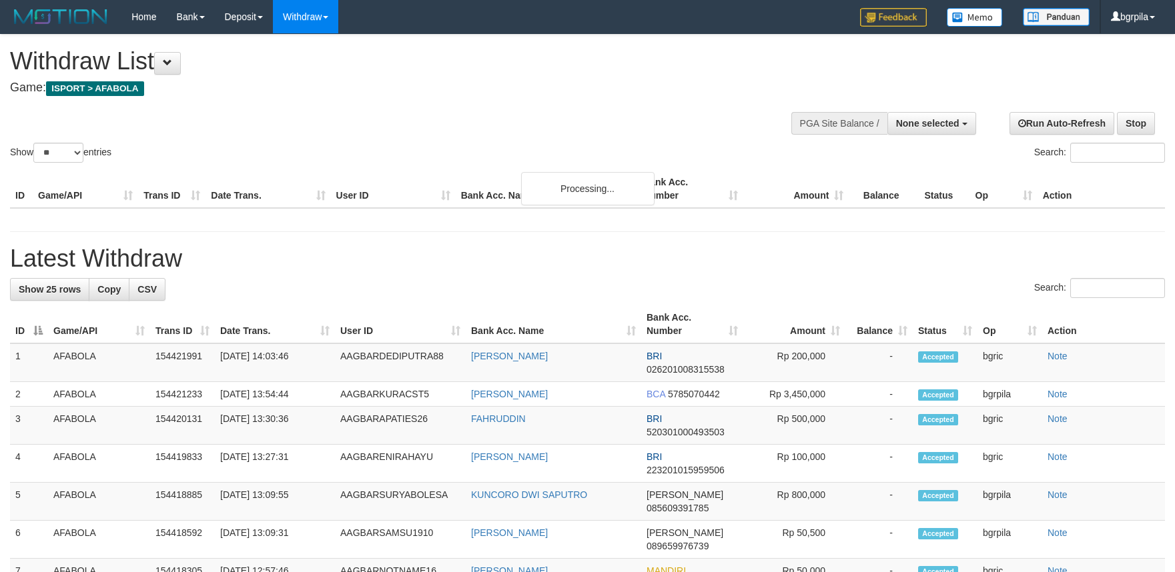
select select
select select "**"
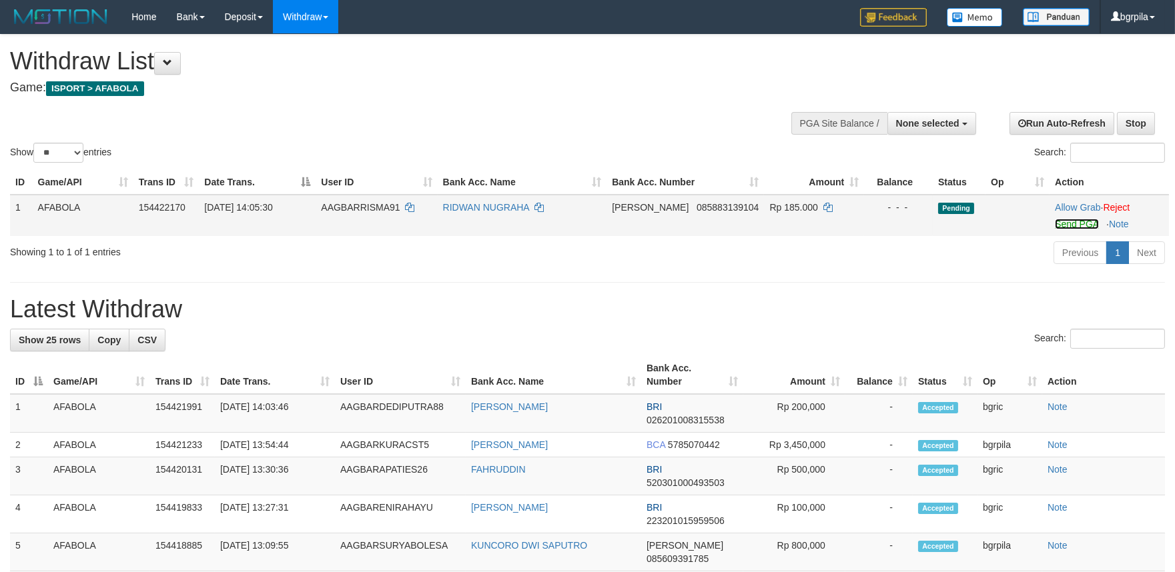
click at [1071, 224] on link "Send PGA" at bounding box center [1076, 224] width 43 height 11
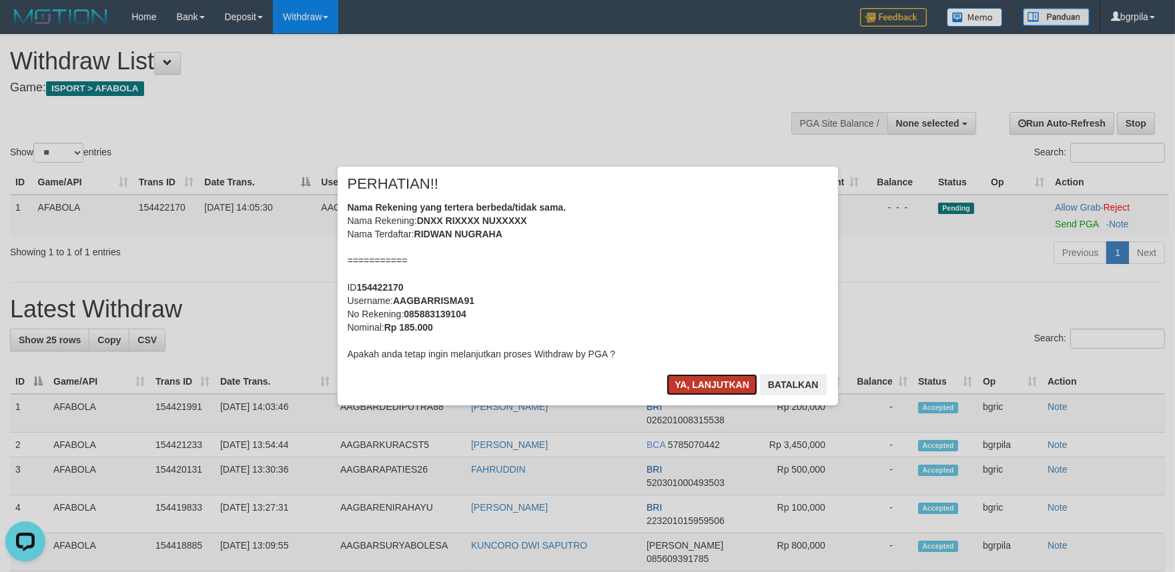
click at [699, 388] on button "Ya, lanjutkan" at bounding box center [711, 384] width 91 height 21
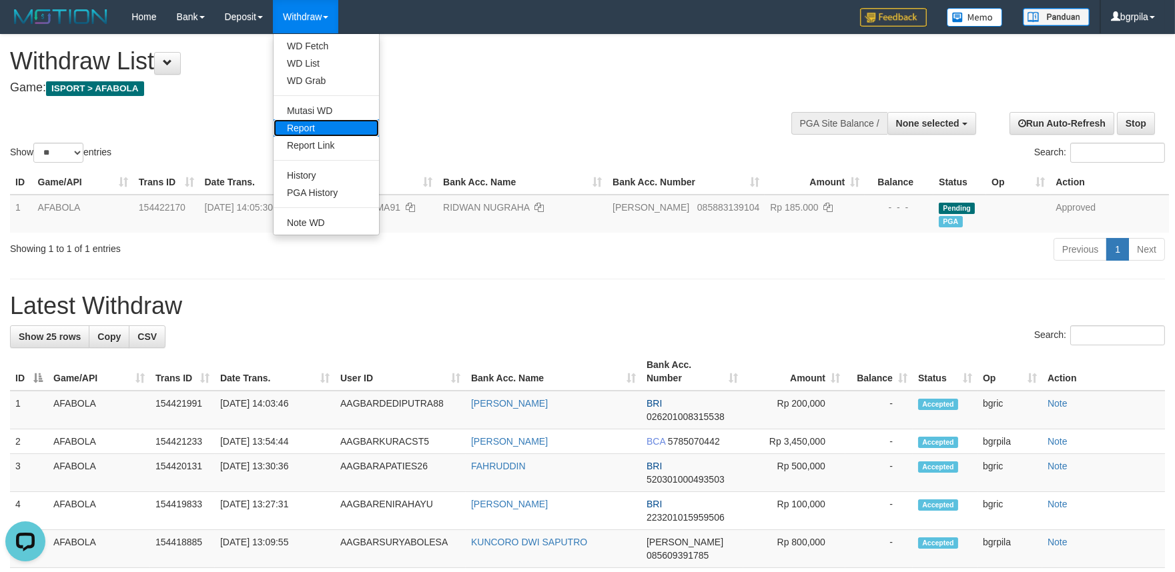
click at [316, 127] on link "Report" at bounding box center [326, 127] width 105 height 17
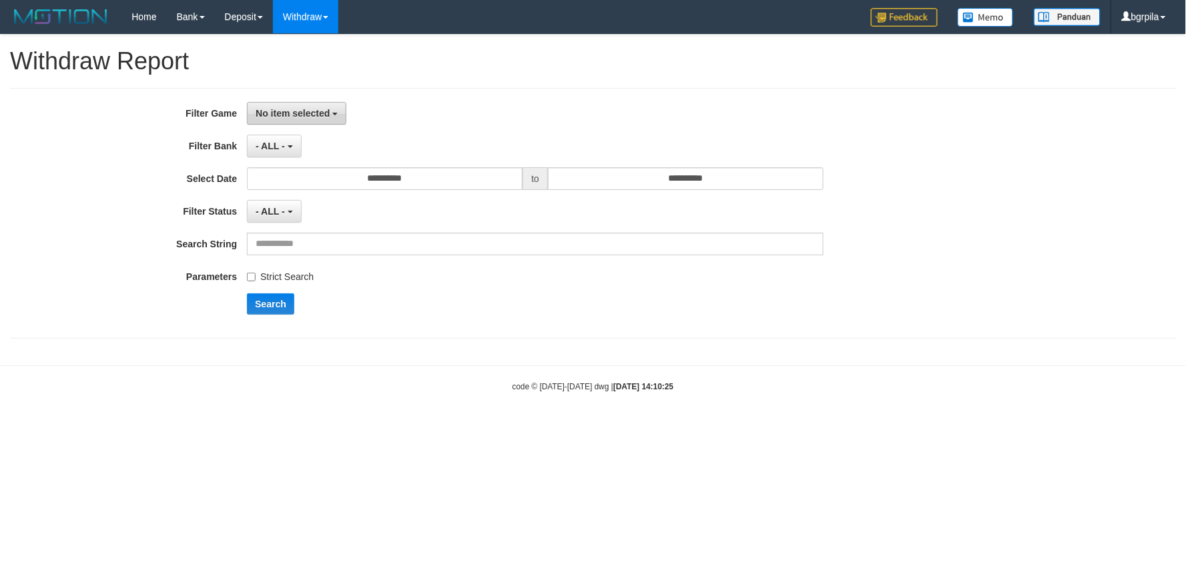
click at [294, 117] on span "No item selected" at bounding box center [293, 113] width 74 height 11
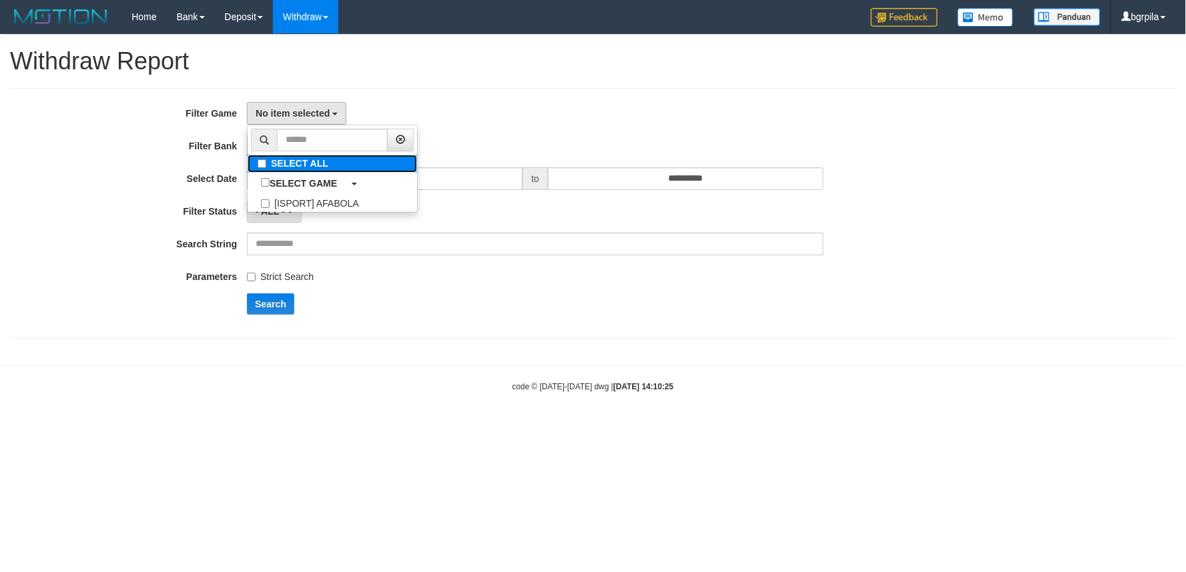
click at [294, 165] on label "SELECT ALL" at bounding box center [332, 164] width 169 height 18
select select "****"
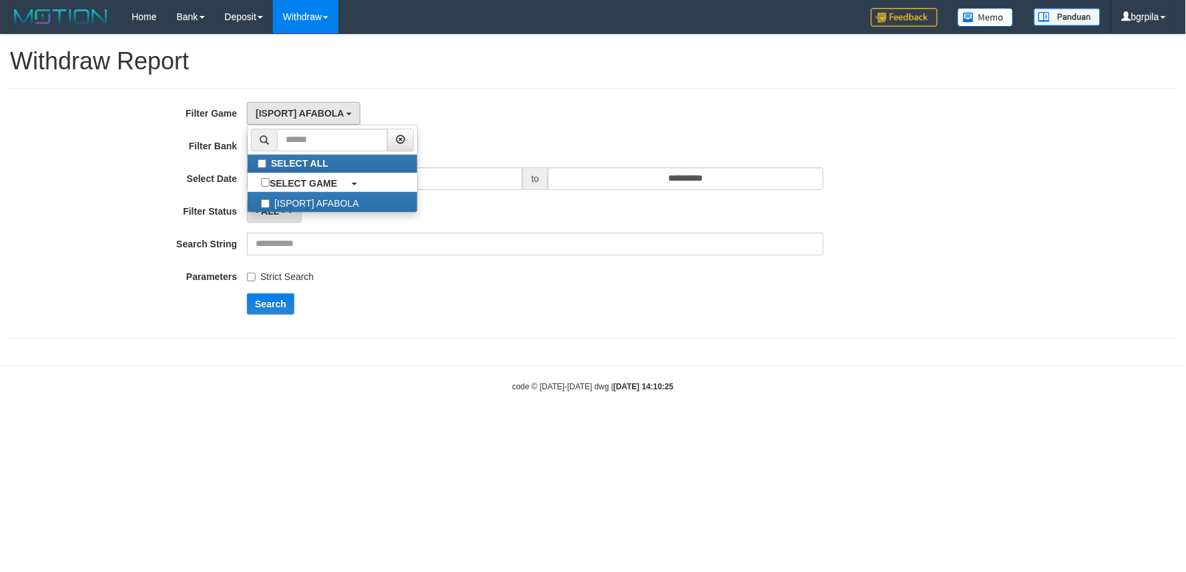
scroll to position [11, 0]
click at [270, 310] on button "Search" at bounding box center [270, 304] width 47 height 21
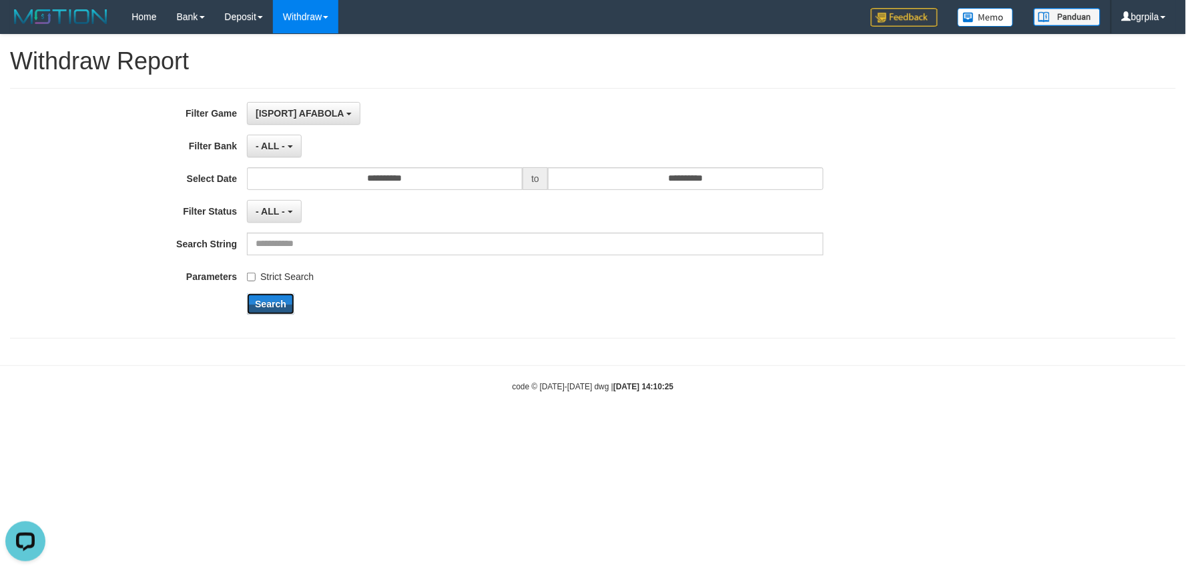
scroll to position [0, 0]
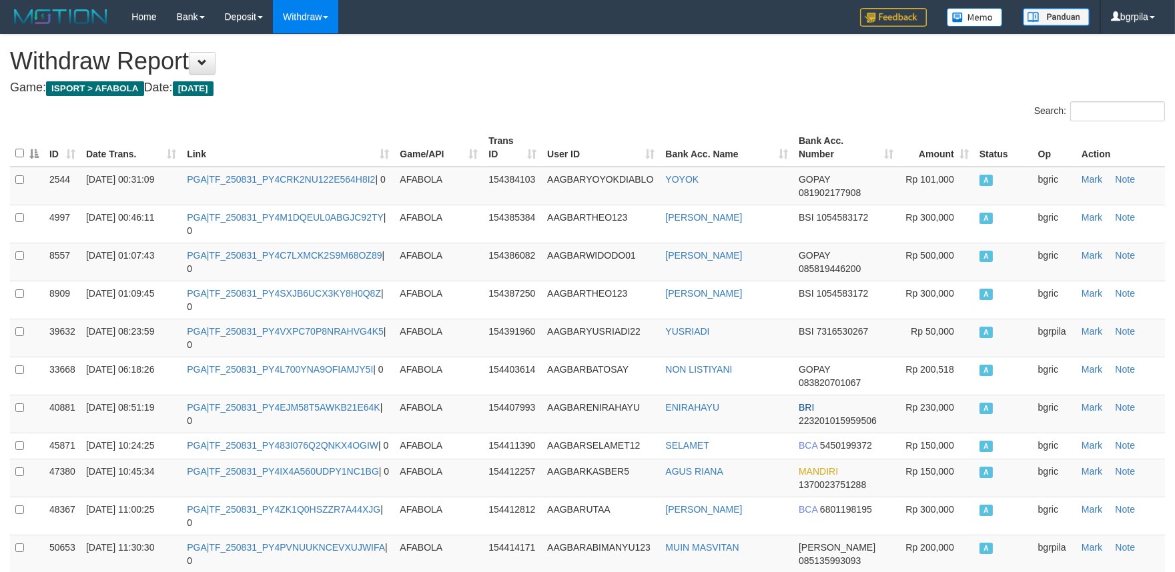
drag, startPoint x: 158, startPoint y: 151, endPoint x: 175, endPoint y: 152, distance: 16.7
click at [160, 151] on th "Date Trans." at bounding box center [131, 148] width 101 height 38
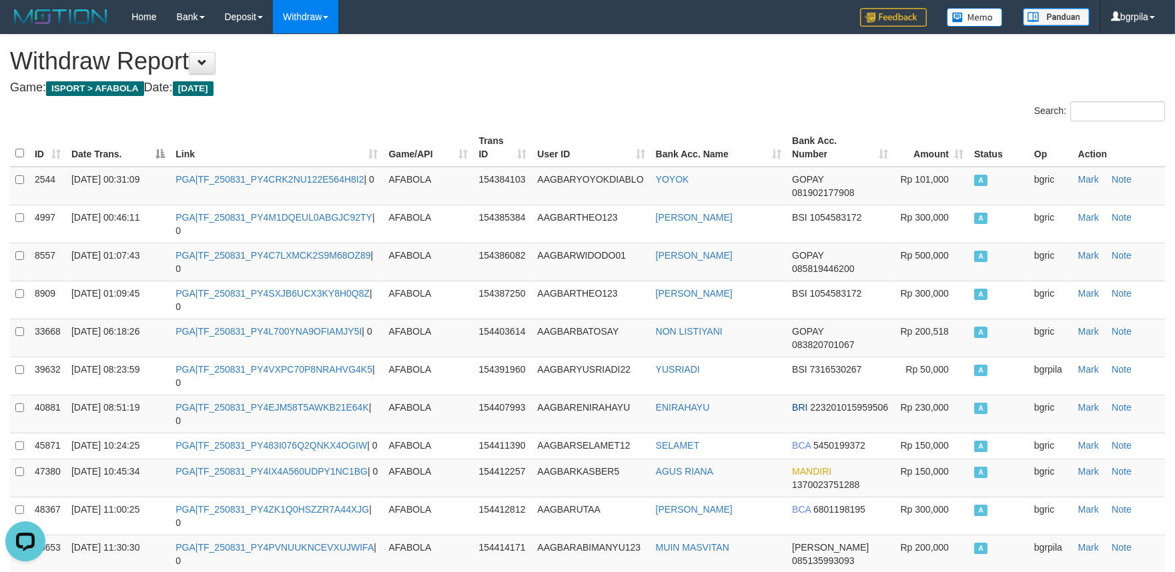
click at [161, 152] on th "Date Trans." at bounding box center [118, 148] width 104 height 38
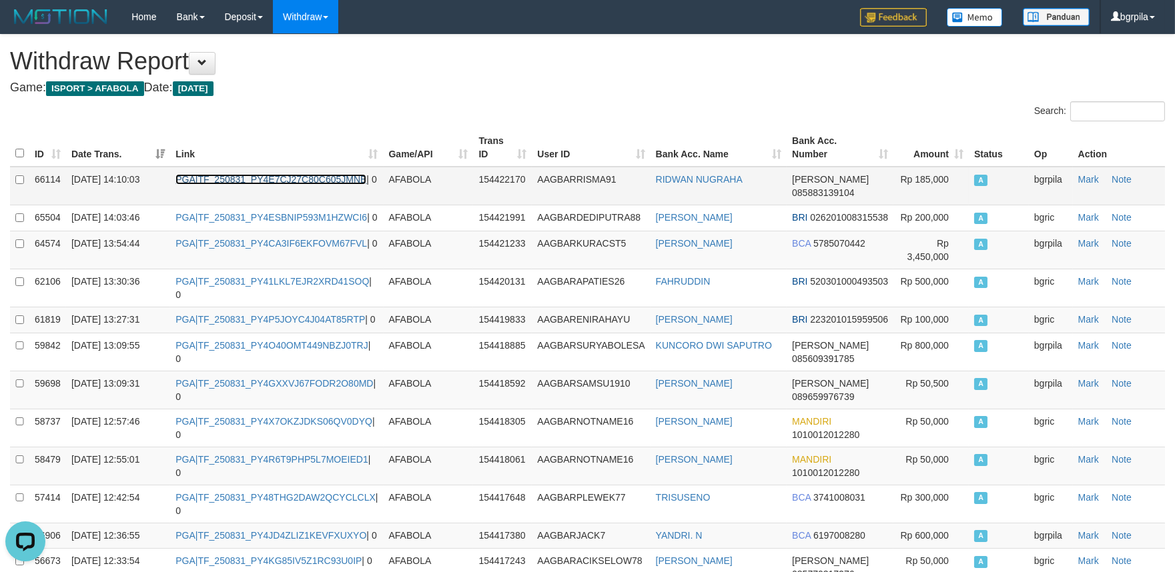
click at [283, 183] on link "PGA|TF_250831_PY4E7CJ27C80C605JMNB" at bounding box center [270, 179] width 191 height 11
click at [288, 187] on td "PGA|TF_250831_PY4E7CJ27C80C605JMNB | 0" at bounding box center [276, 186] width 213 height 39
click at [296, 187] on td "PGA|TF_250831_PY4E7CJ27C80C605JMNB | 0" at bounding box center [276, 186] width 213 height 39
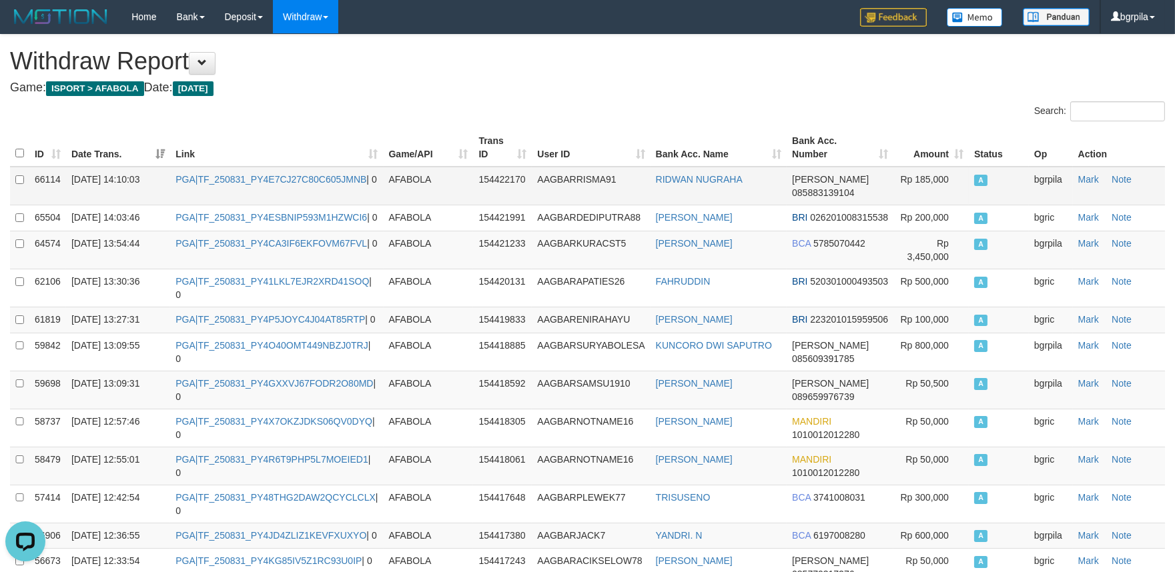
click at [301, 184] on td "PGA|TF_250831_PY4E7CJ27C80C605JMNB | 0" at bounding box center [276, 186] width 213 height 39
copy td "TF_250831_PY4E7CJ27C80C605JMNB"
click at [352, 223] on td "PGA|TF_250831_PY4ESBNIP593M1HZWCI6 | 0" at bounding box center [276, 218] width 213 height 26
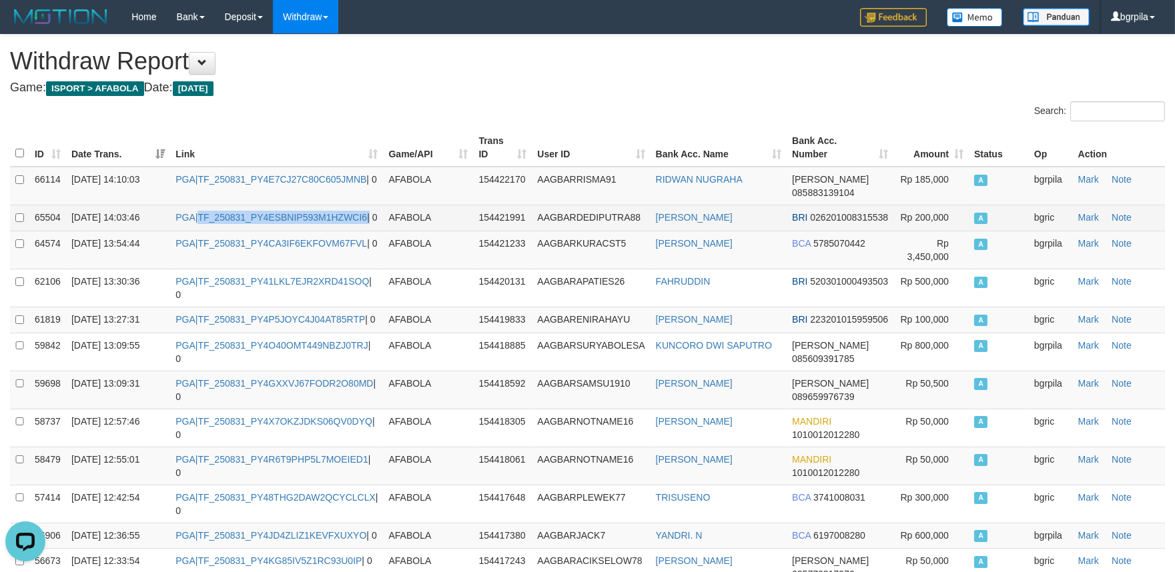
click at [352, 223] on td "PGA|TF_250831_PY4ESBNIP593M1HZWCI6 | 0" at bounding box center [276, 218] width 213 height 26
copy td "TF_250831_PY4ESBNIP593M1HZWCI6"
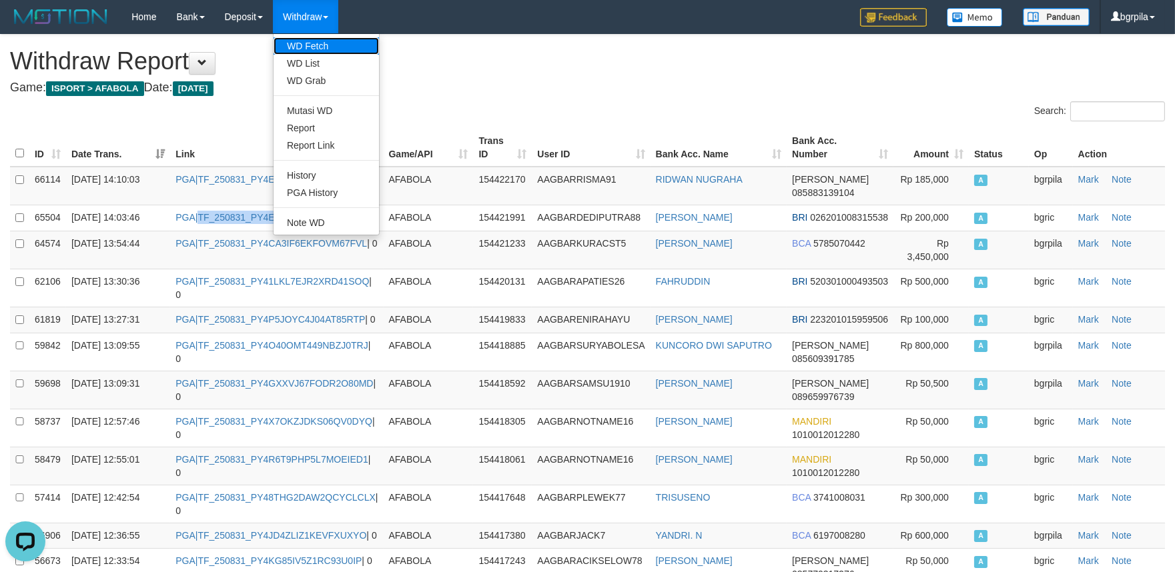
click at [305, 41] on link "WD Fetch" at bounding box center [326, 45] width 105 height 17
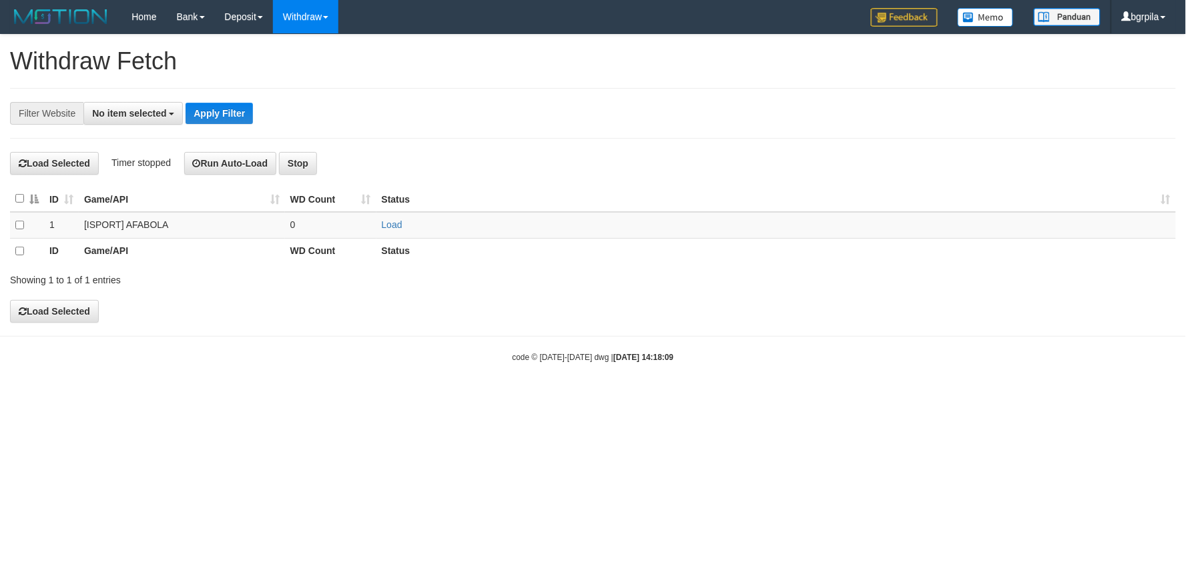
click at [159, 102] on button "No item selected" at bounding box center [132, 113] width 99 height 23
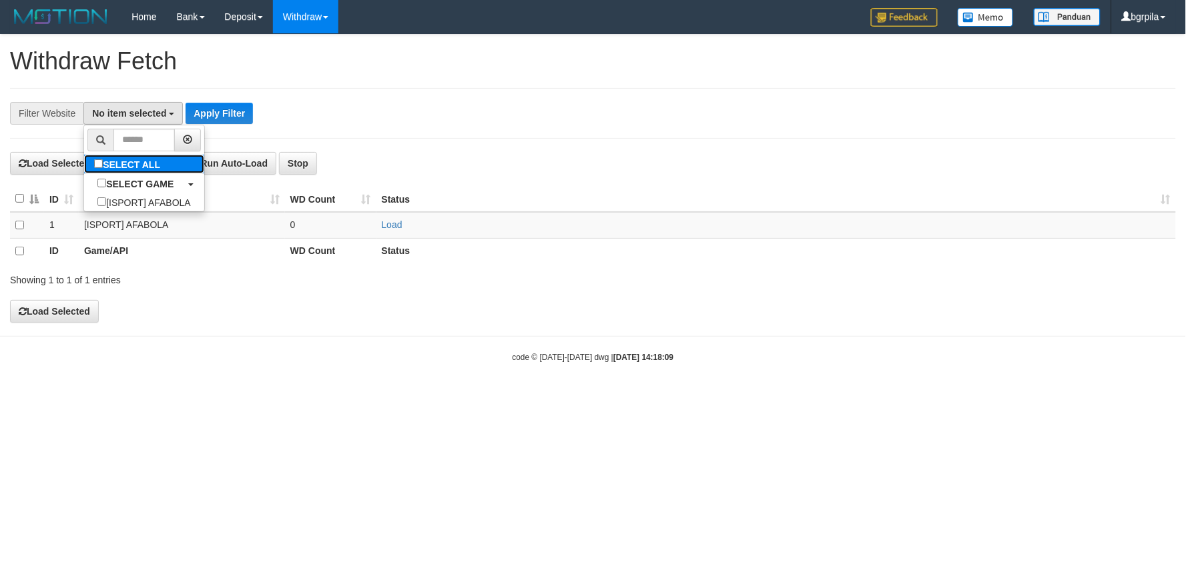
click at [131, 161] on label "SELECT ALL" at bounding box center [128, 164] width 89 height 19
select select "****"
click at [378, 221] on td "Load" at bounding box center [775, 225] width 799 height 26
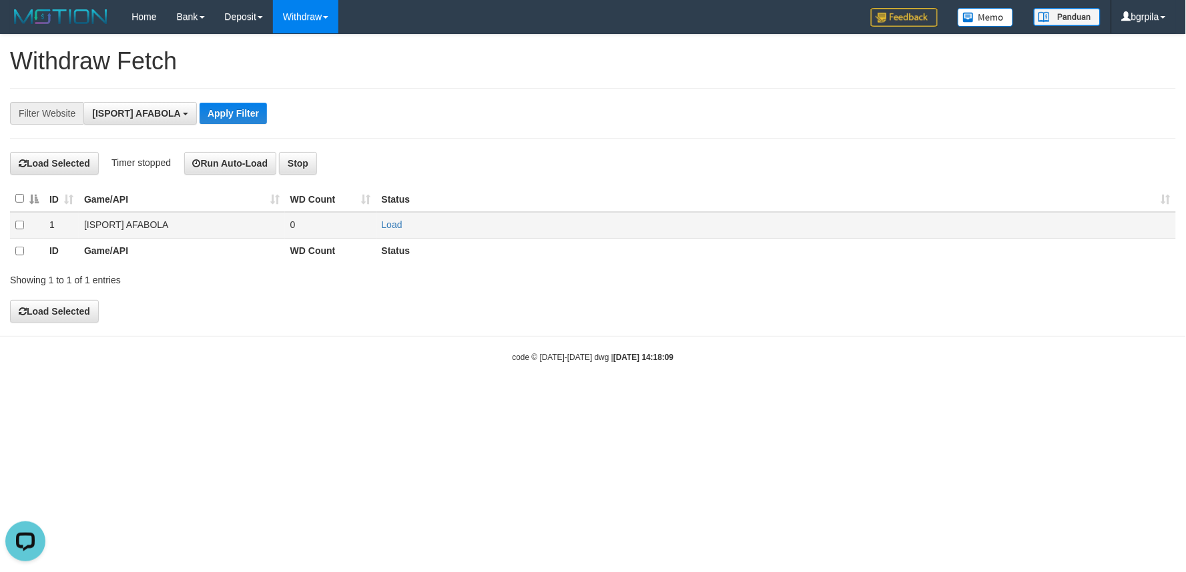
scroll to position [0, 0]
click at [388, 225] on link "Load" at bounding box center [392, 224] width 21 height 11
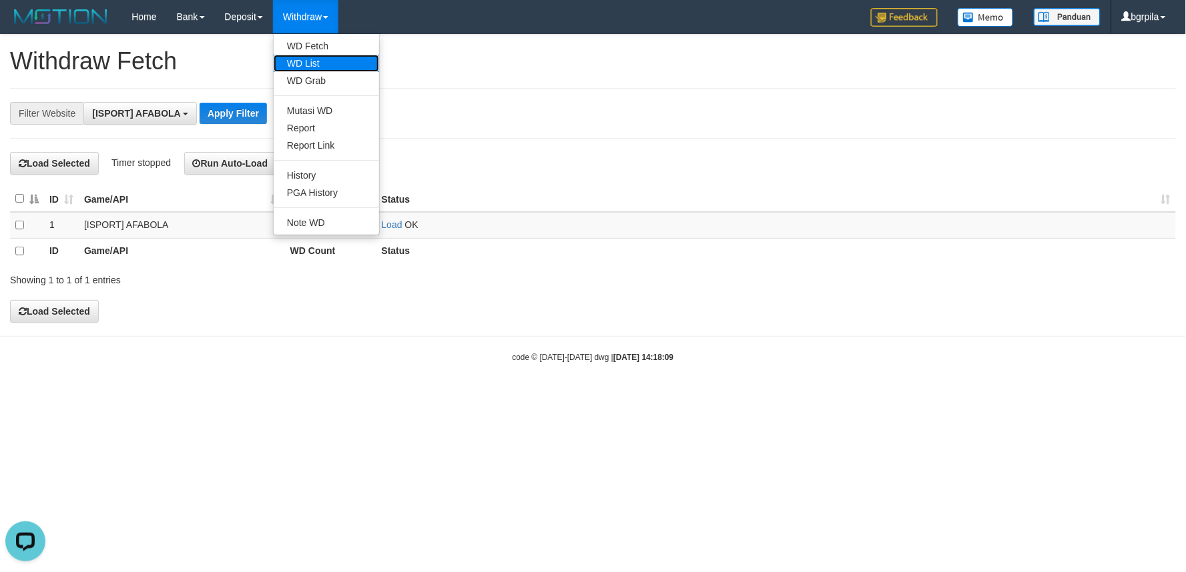
click at [316, 59] on link "WD List" at bounding box center [326, 63] width 105 height 17
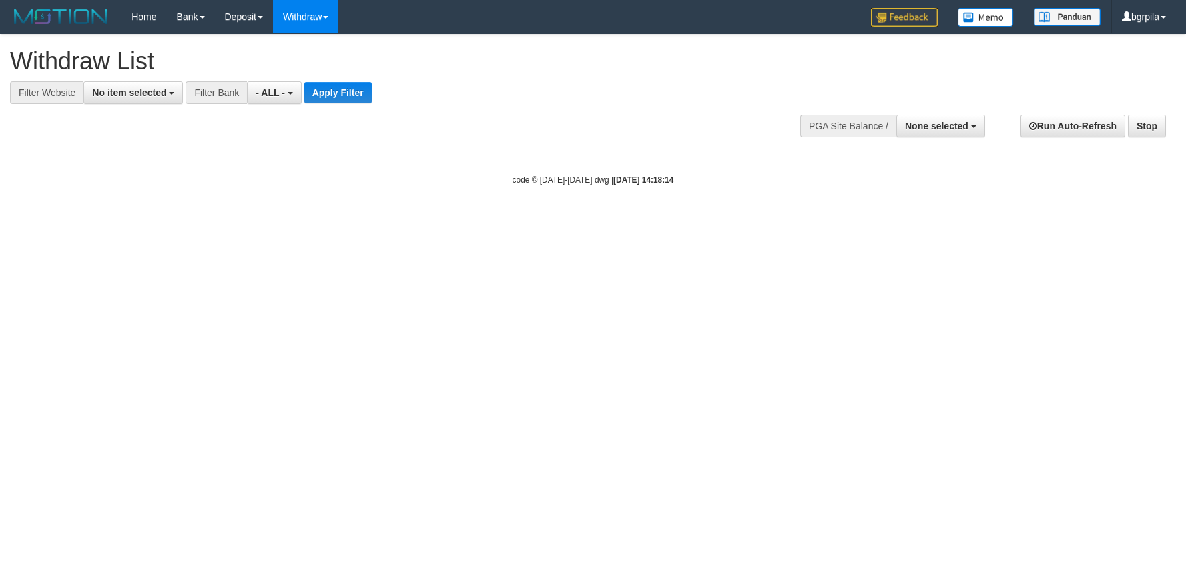
select select
click at [145, 78] on div "**********" at bounding box center [398, 69] width 777 height 69
click at [138, 102] on button "No item selected" at bounding box center [132, 92] width 99 height 23
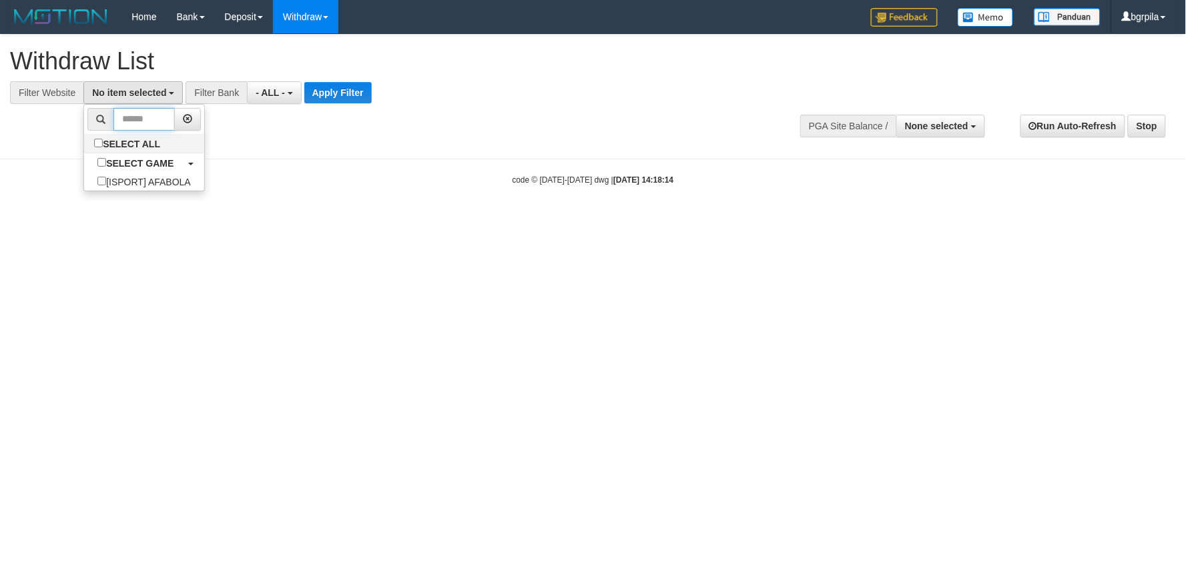
click at [132, 130] on input "text" at bounding box center [143, 119] width 61 height 23
drag, startPoint x: 133, startPoint y: 141, endPoint x: 244, endPoint y: 111, distance: 114.7
click at [134, 141] on label "SELECT ALL" at bounding box center [128, 143] width 89 height 19
drag, startPoint x: 197, startPoint y: 134, endPoint x: 190, endPoint y: 137, distance: 7.5
click at [194, 136] on ul "SELECT ALL SELECT GAME [ISPORT] AFABOLA" at bounding box center [143, 147] width 121 height 87
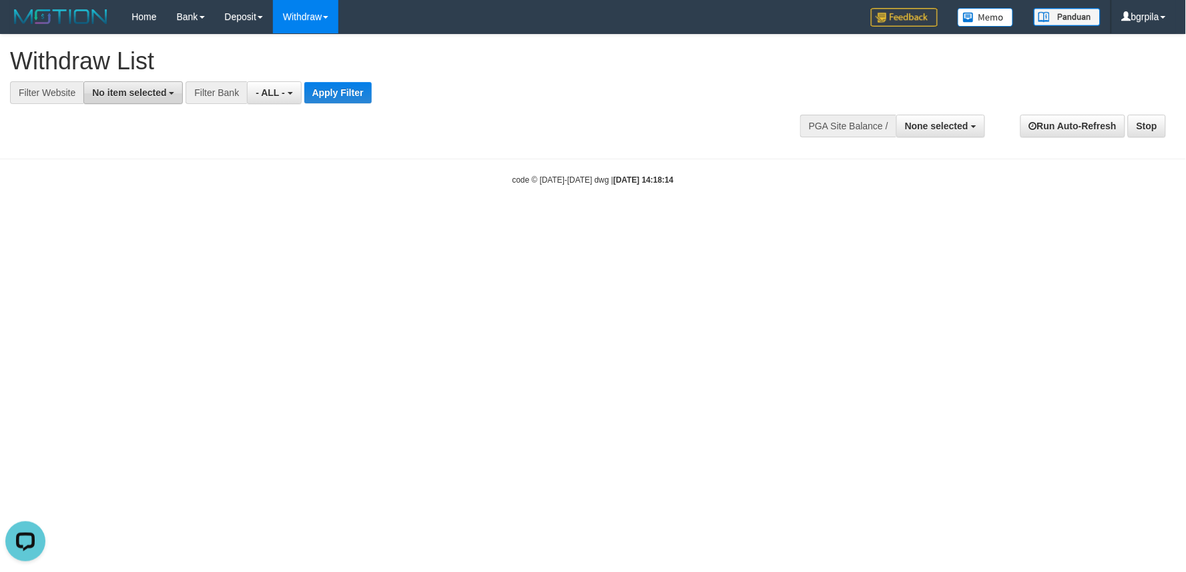
click at [154, 91] on span "No item selected" at bounding box center [129, 92] width 74 height 11
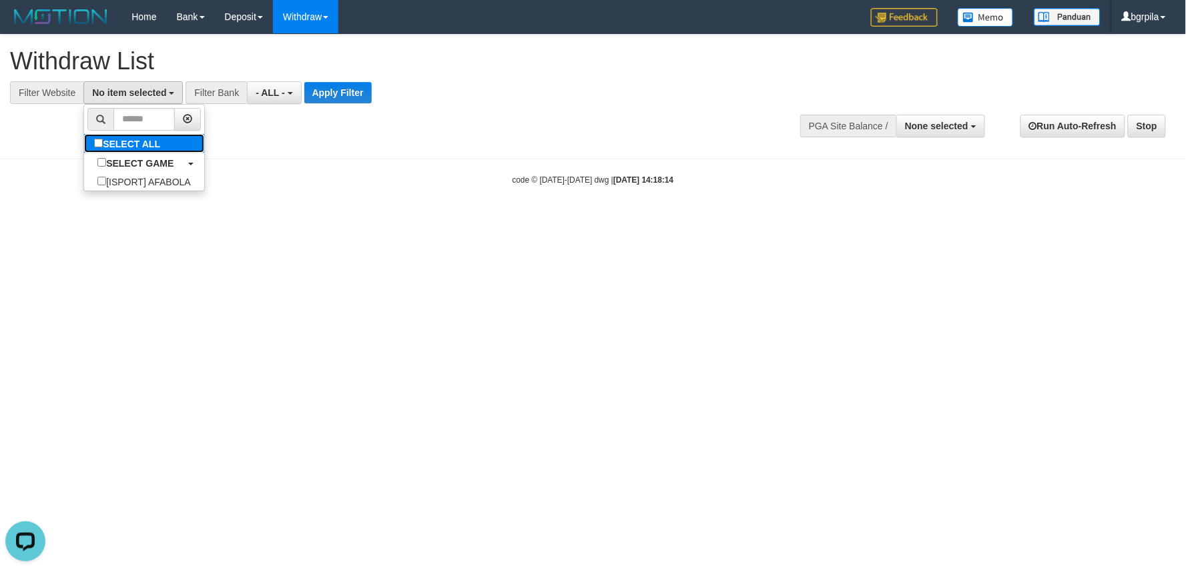
click at [131, 137] on label "SELECT ALL" at bounding box center [128, 143] width 89 height 19
select select "****"
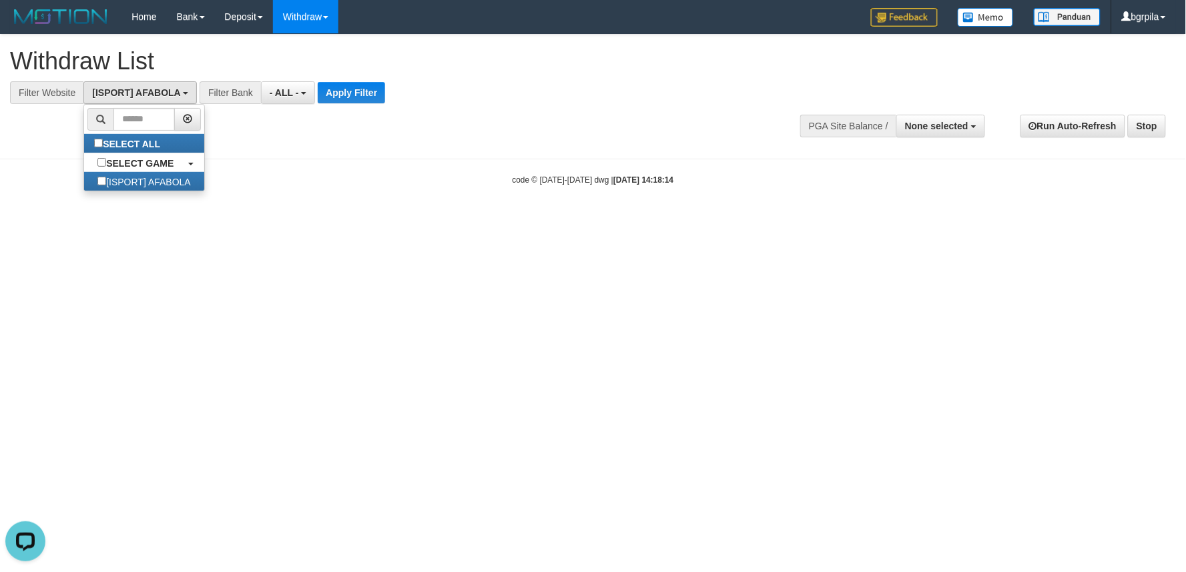
scroll to position [11, 0]
click at [365, 94] on button "Apply Filter" at bounding box center [351, 92] width 67 height 21
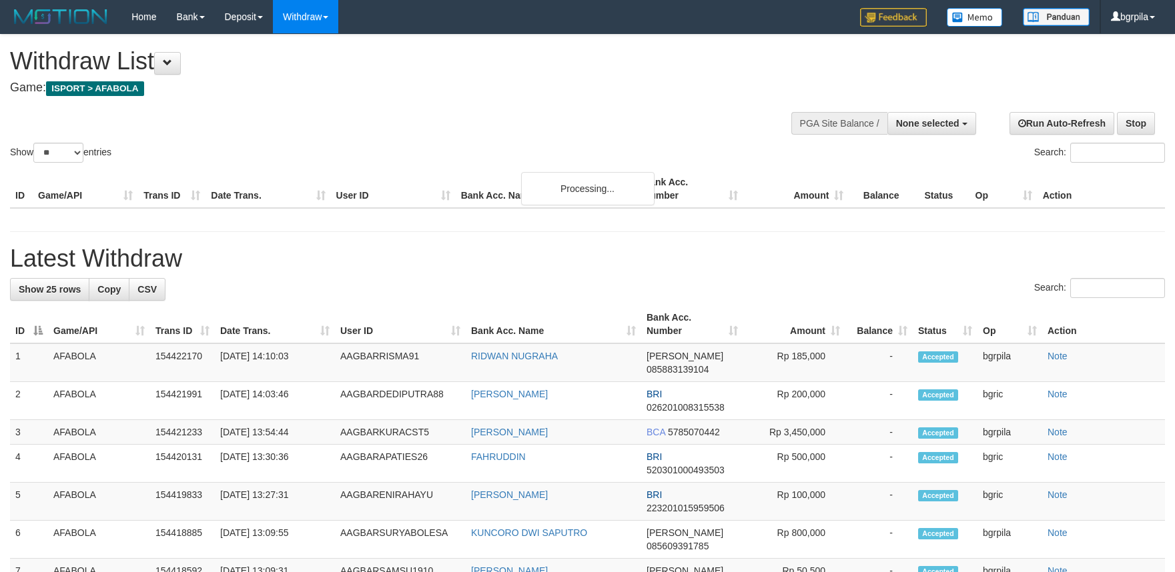
select select
select select "**"
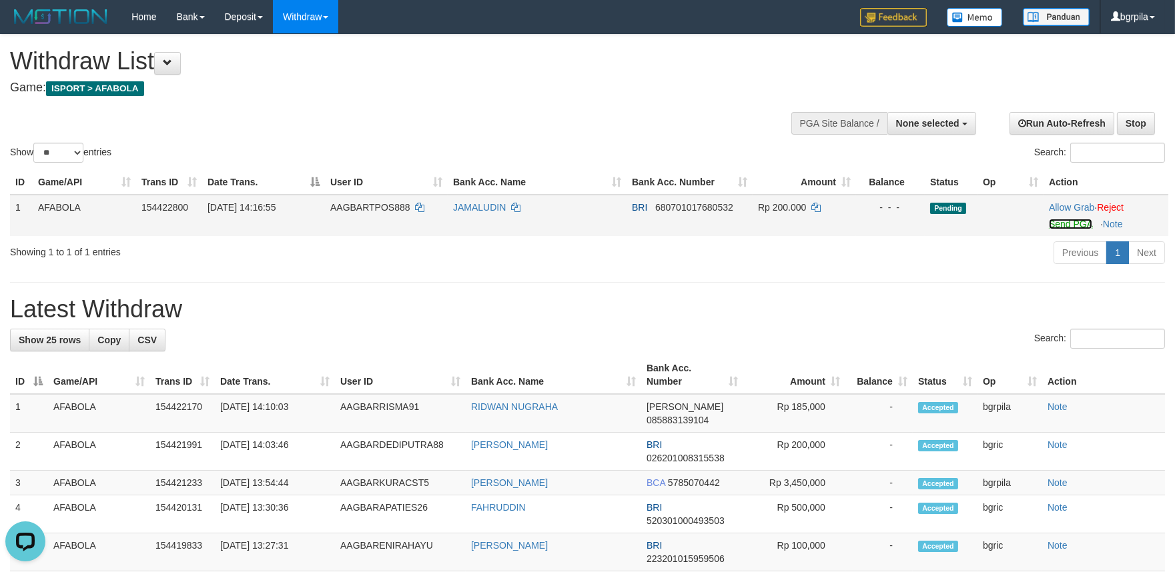
click at [1051, 222] on link "Send PGA" at bounding box center [1070, 224] width 43 height 11
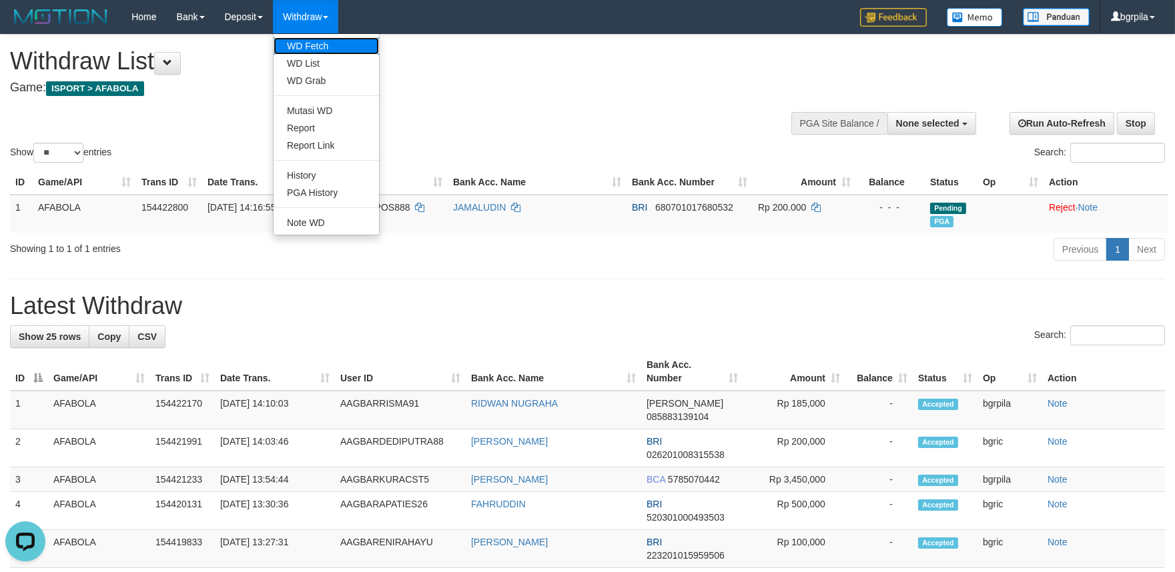
click at [316, 49] on link "WD Fetch" at bounding box center [326, 45] width 105 height 17
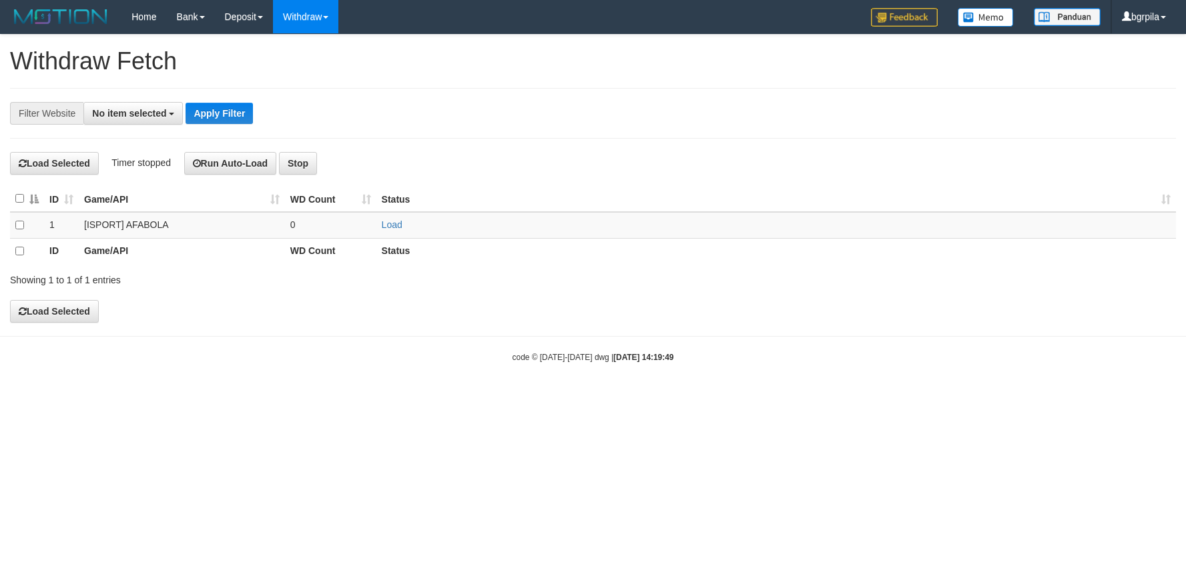
select select
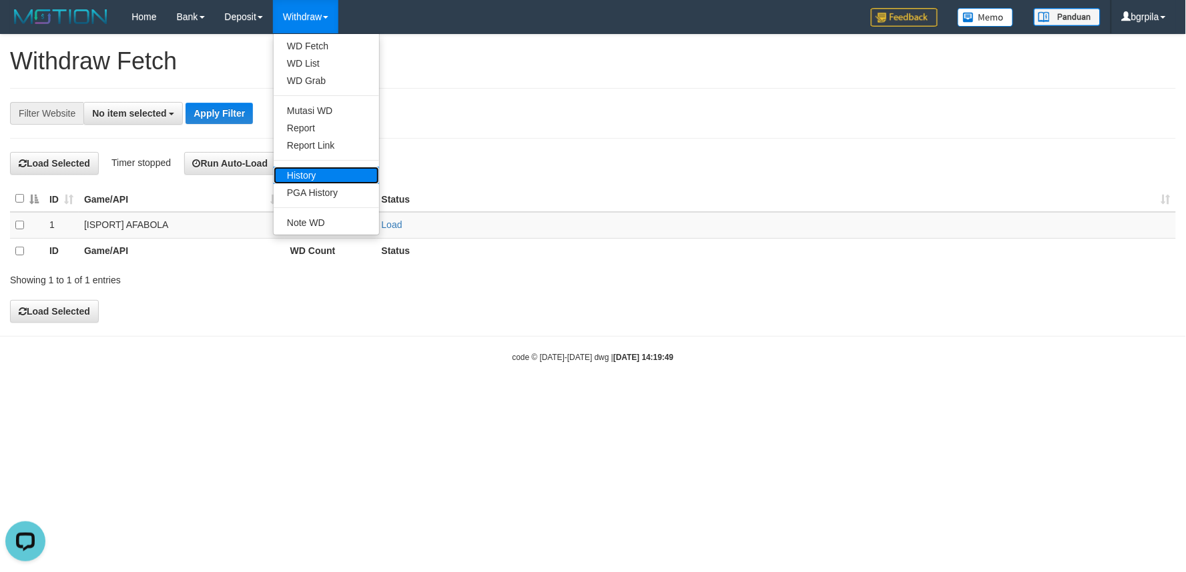
click at [316, 173] on link "History" at bounding box center [326, 175] width 105 height 17
click at [309, 129] on link "Report" at bounding box center [326, 127] width 105 height 17
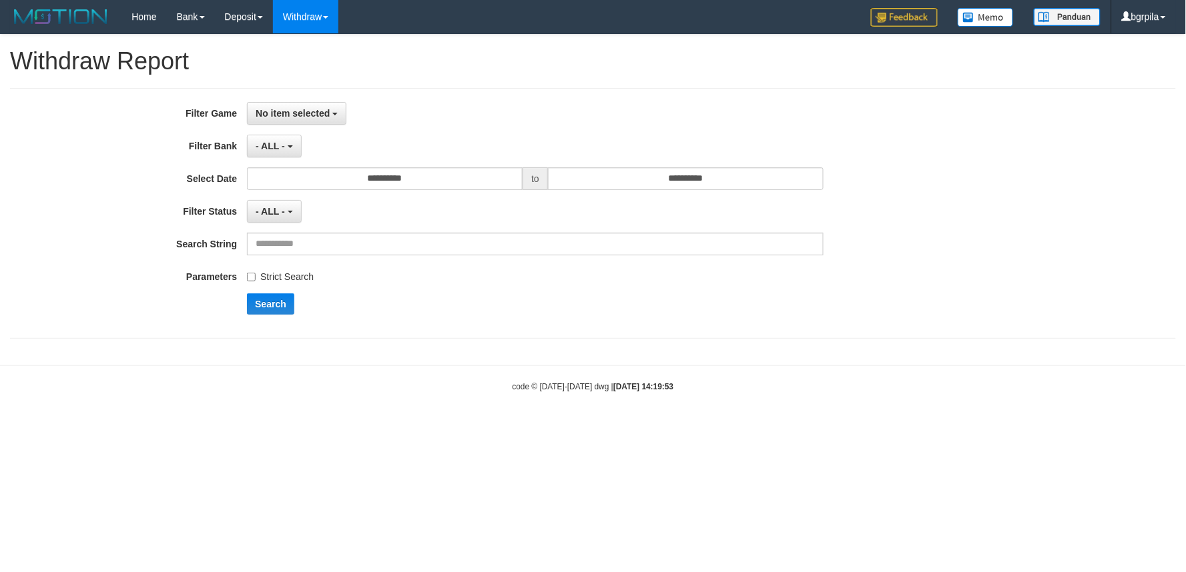
click at [297, 125] on div "**********" at bounding box center [494, 213] width 988 height 223
click at [317, 116] on span "No item selected" at bounding box center [293, 113] width 74 height 11
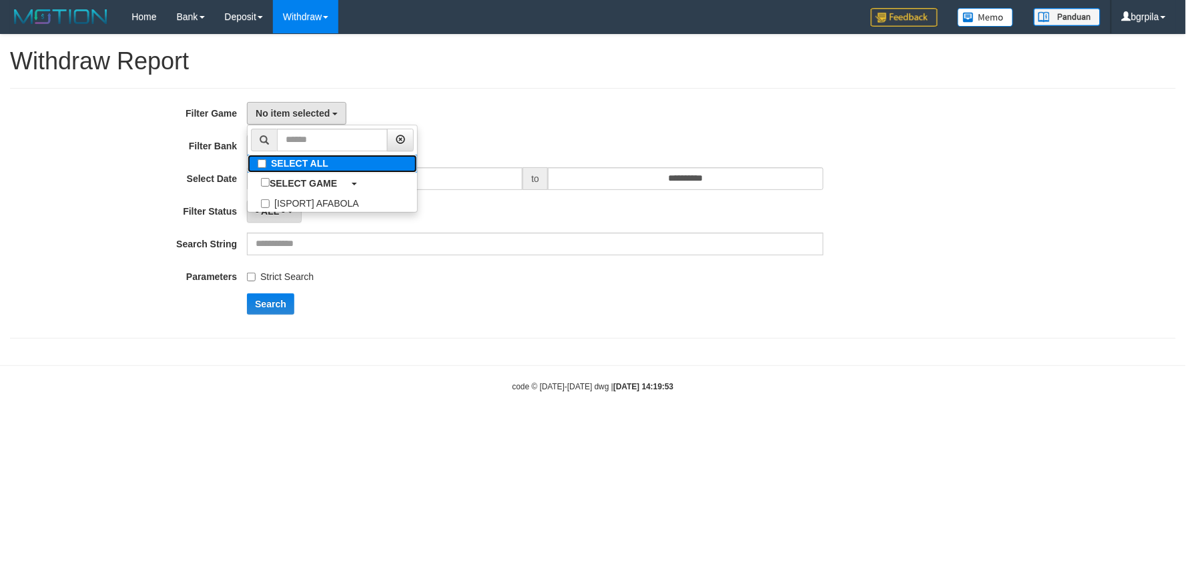
drag, startPoint x: 308, startPoint y: 162, endPoint x: 302, endPoint y: 197, distance: 35.2
click at [308, 163] on label "SELECT ALL" at bounding box center [332, 164] width 169 height 18
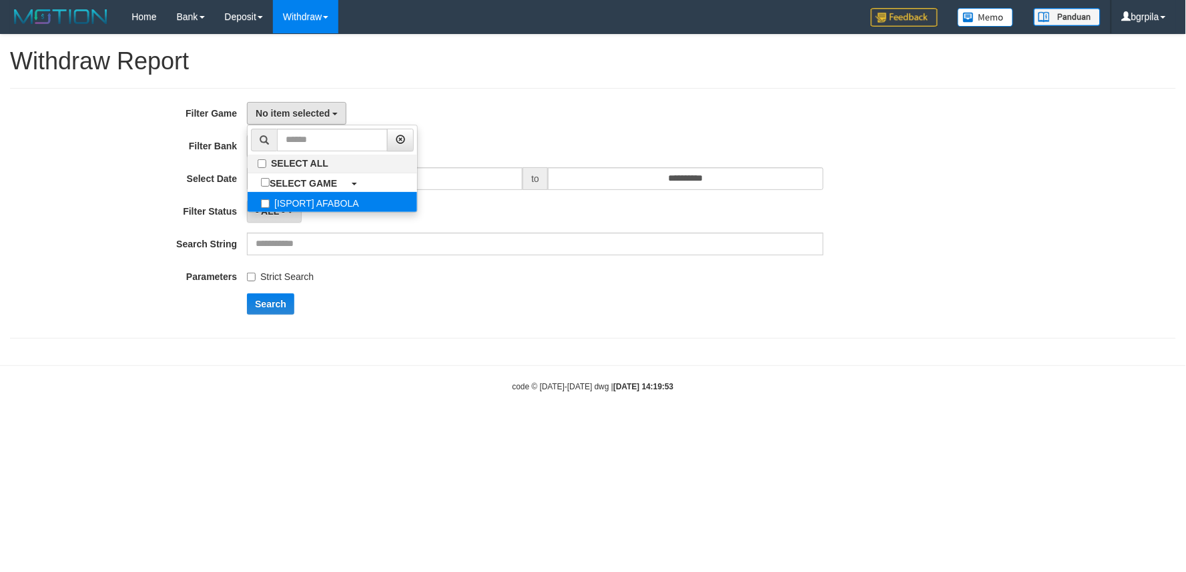
select select "****"
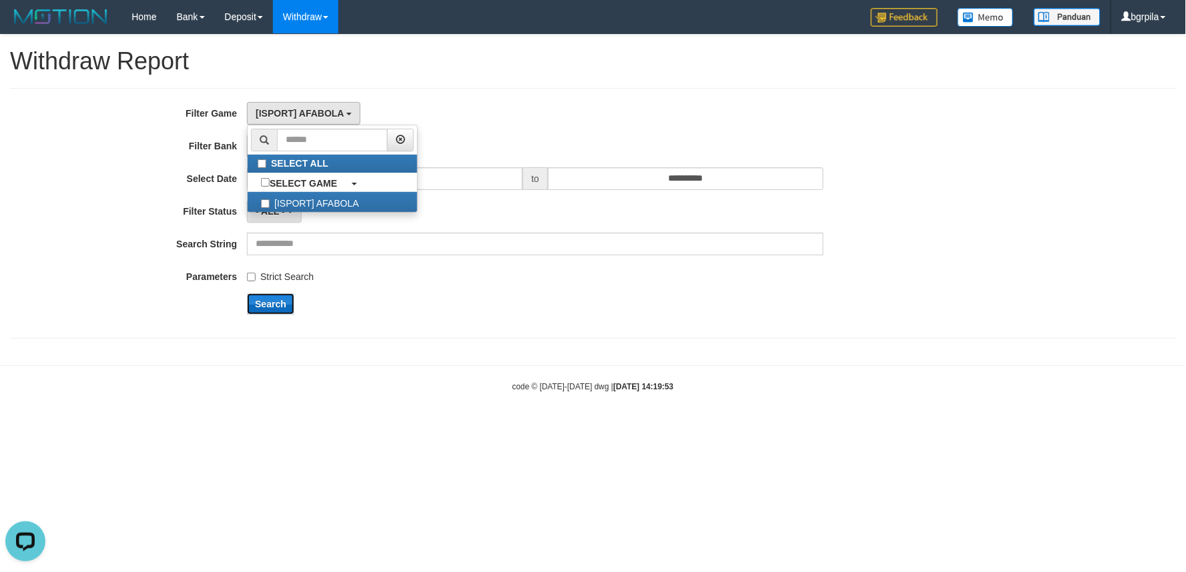
click at [276, 301] on button "Search" at bounding box center [270, 304] width 47 height 21
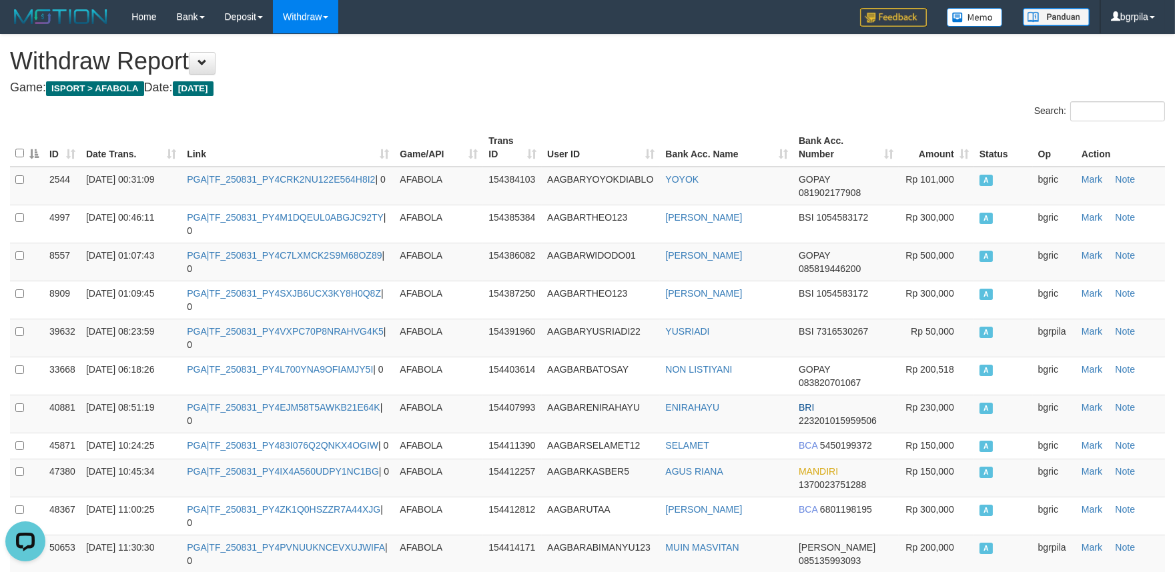
click at [174, 154] on th "Date Trans." at bounding box center [131, 148] width 101 height 38
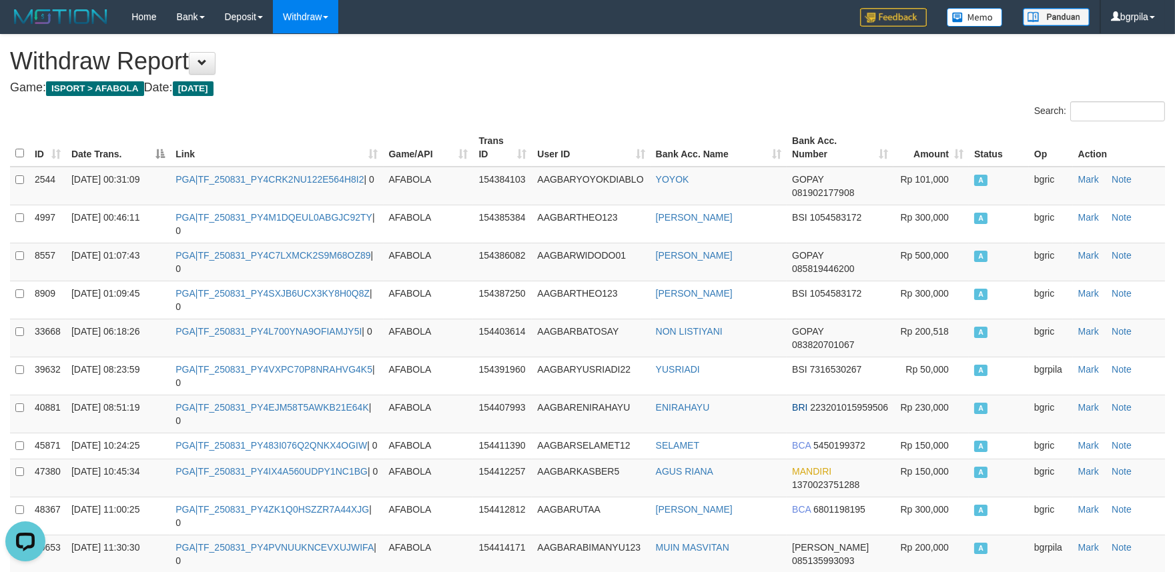
click at [147, 149] on th "Date Trans." at bounding box center [118, 148] width 104 height 38
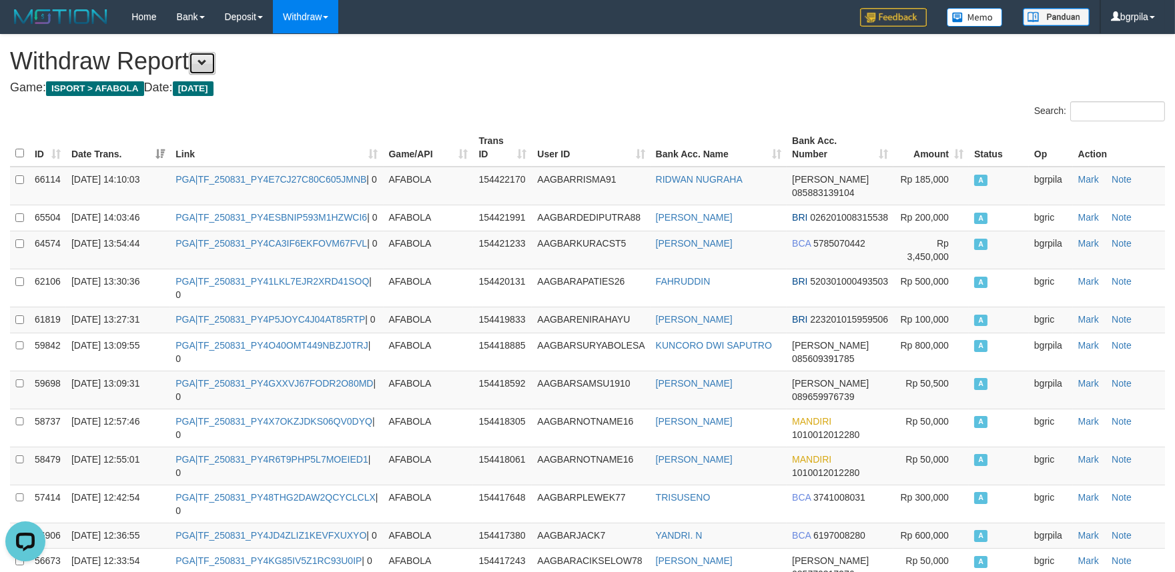
click at [215, 69] on button at bounding box center [202, 63] width 27 height 23
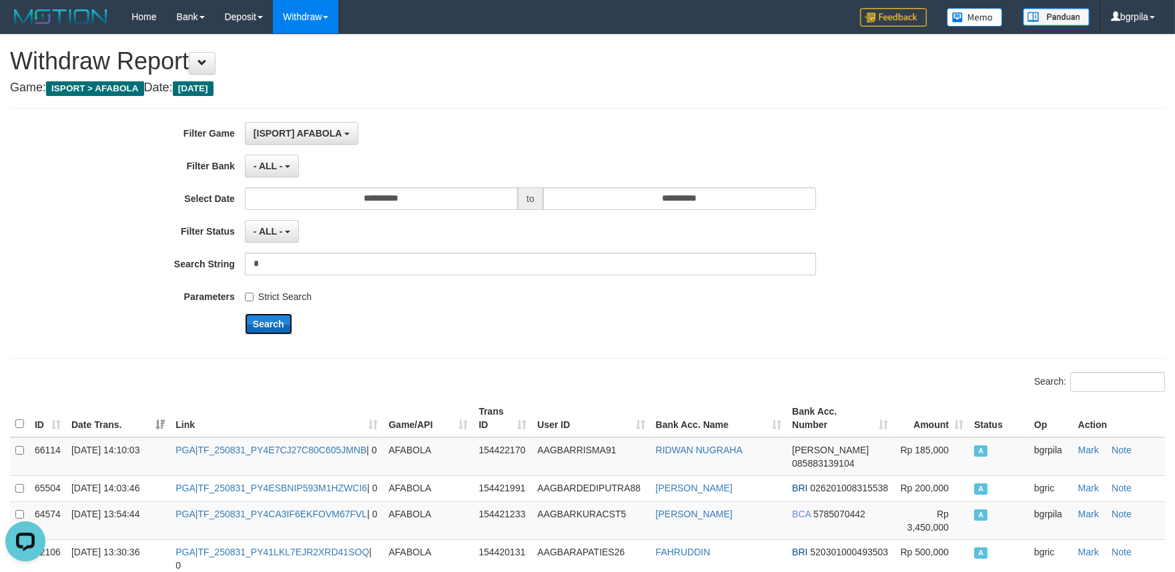
click at [266, 316] on button "Search" at bounding box center [268, 324] width 47 height 21
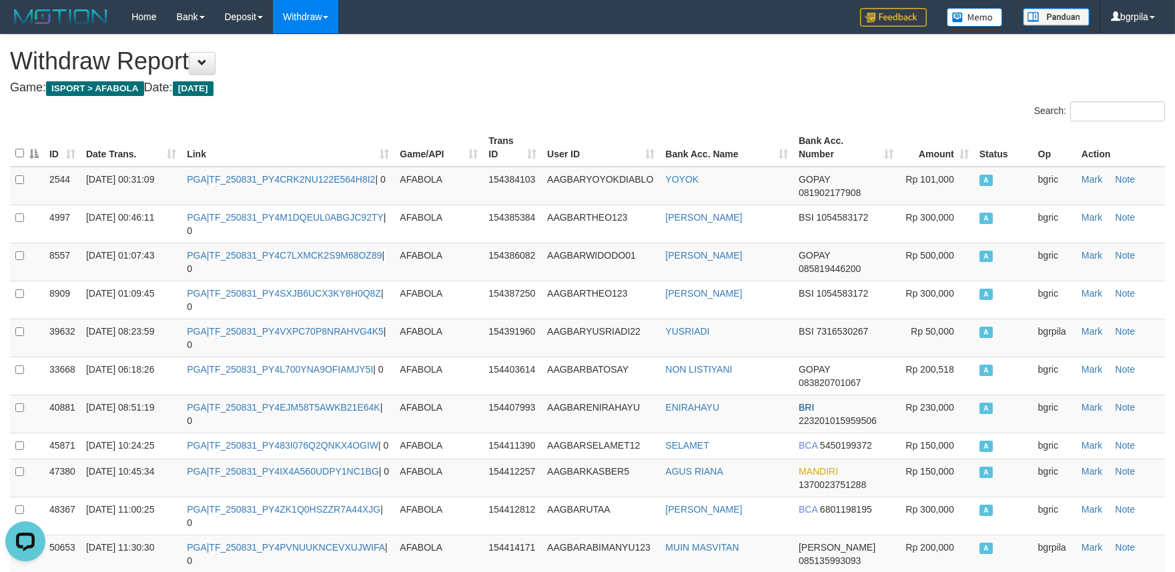
click at [179, 153] on th "Date Trans." at bounding box center [131, 148] width 101 height 38
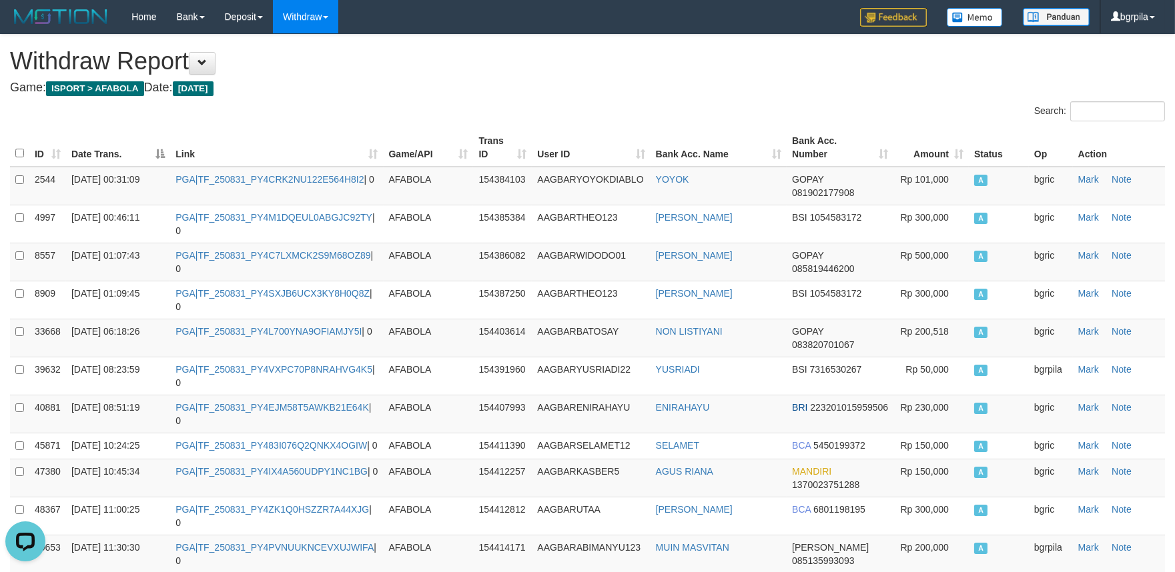
click at [168, 152] on th "Date Trans." at bounding box center [118, 148] width 104 height 38
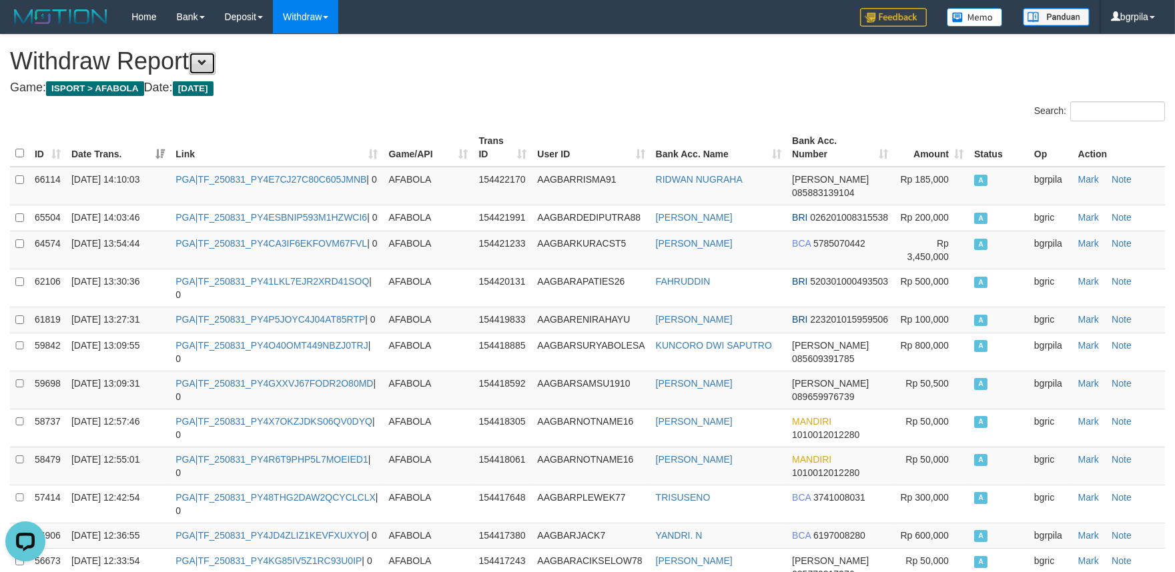
click at [211, 65] on button at bounding box center [202, 63] width 27 height 23
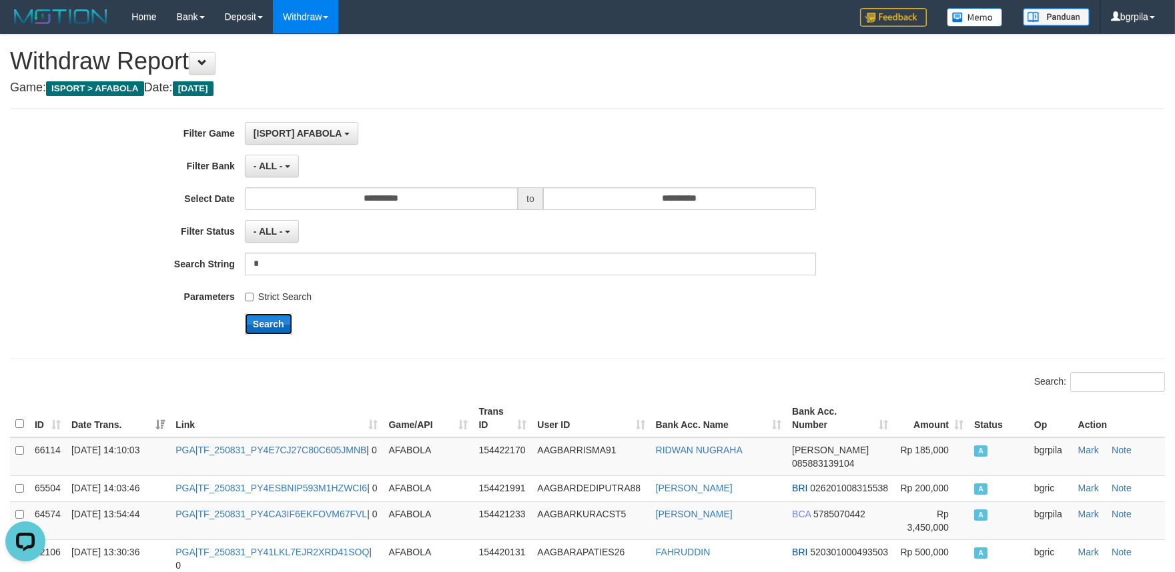
click at [265, 324] on button "Search" at bounding box center [268, 324] width 47 height 21
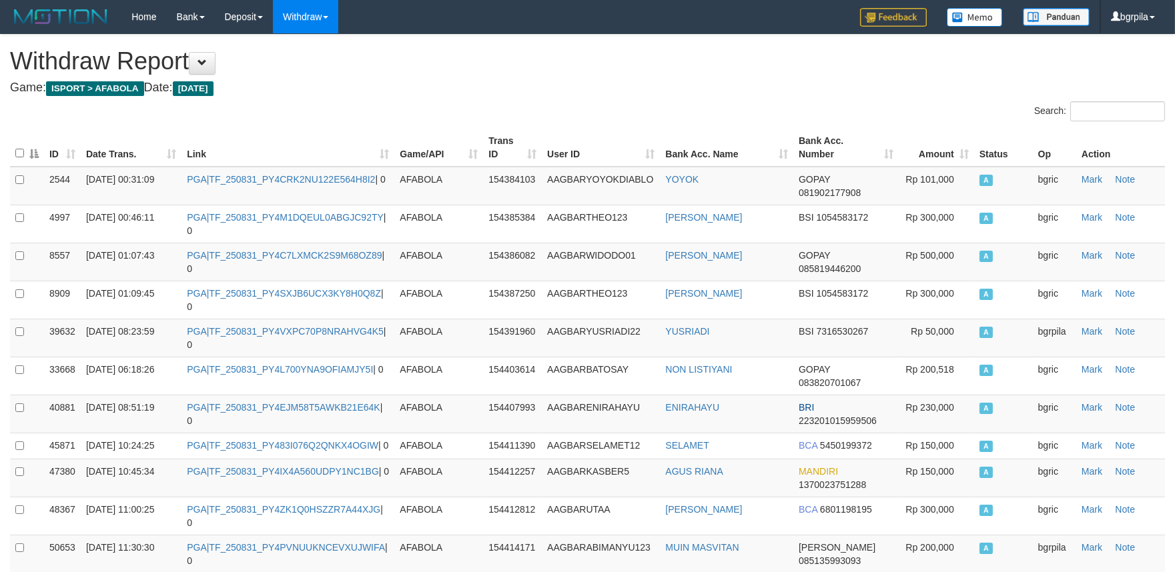
click at [169, 149] on th "Date Trans." at bounding box center [131, 148] width 101 height 38
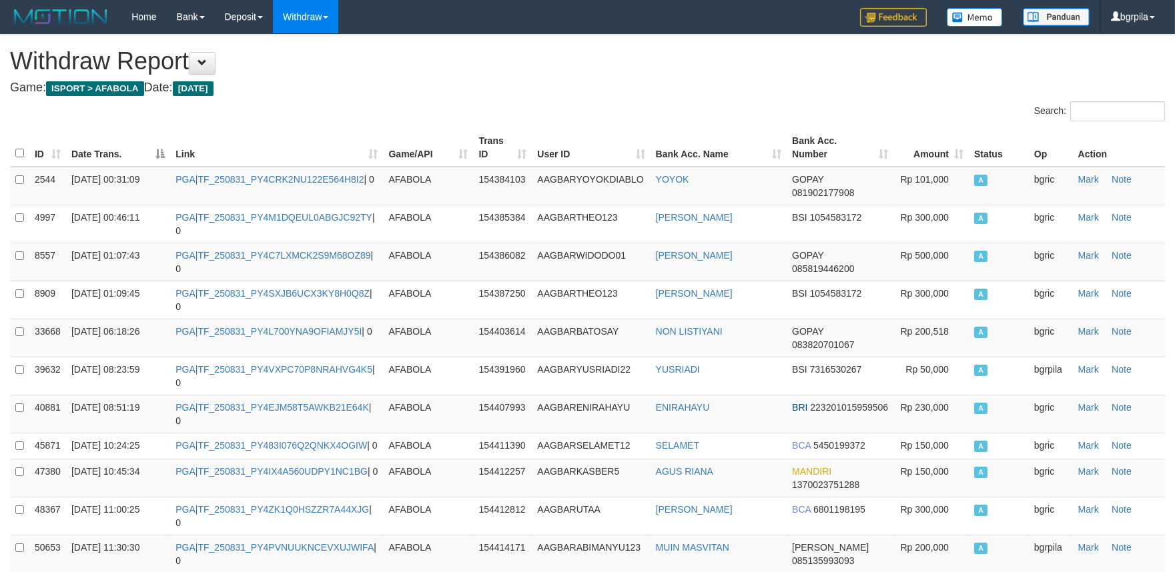
click at [162, 153] on th "Date Trans." at bounding box center [118, 148] width 104 height 38
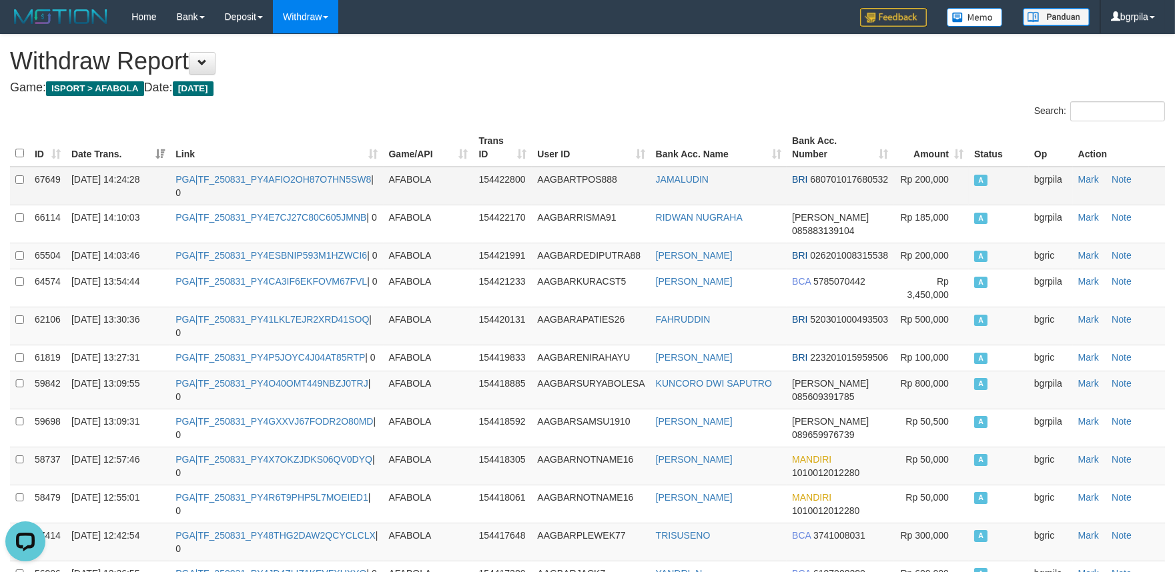
click at [258, 184] on td "PGA|TF_250831_PY4AFIO2OH87O7HN5SW8 | 0" at bounding box center [276, 186] width 213 height 39
copy td "TF_250831_PY4AFIO2OH87O7HN5SW8"
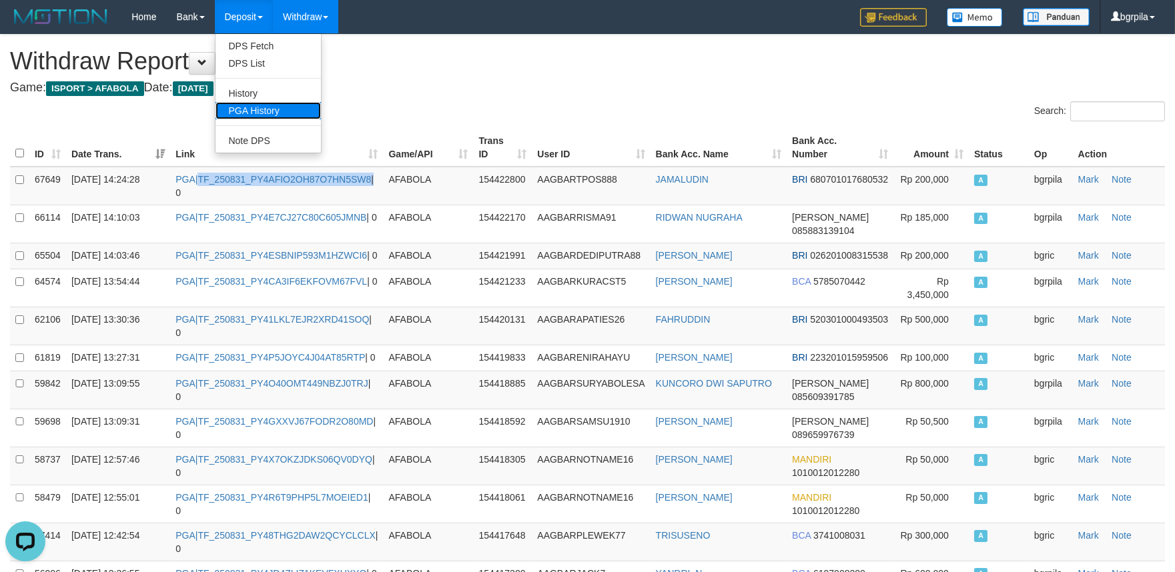
click at [260, 105] on link "PGA History" at bounding box center [267, 110] width 105 height 17
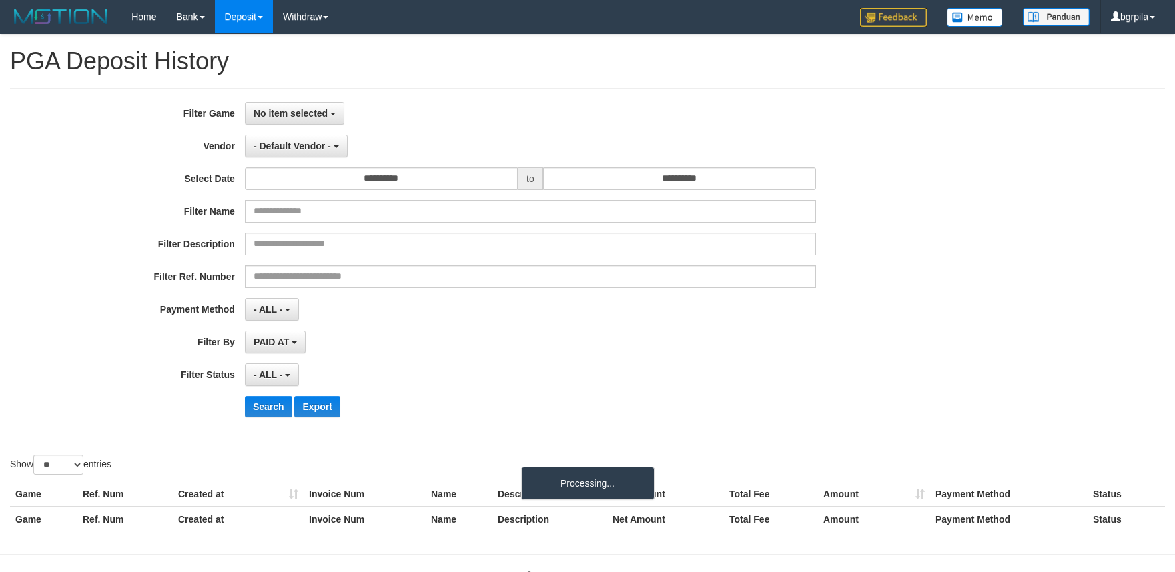
select select
select select "**"
drag, startPoint x: 282, startPoint y: 107, endPoint x: 280, endPoint y: 142, distance: 34.7
click at [283, 111] on span "No item selected" at bounding box center [291, 113] width 74 height 11
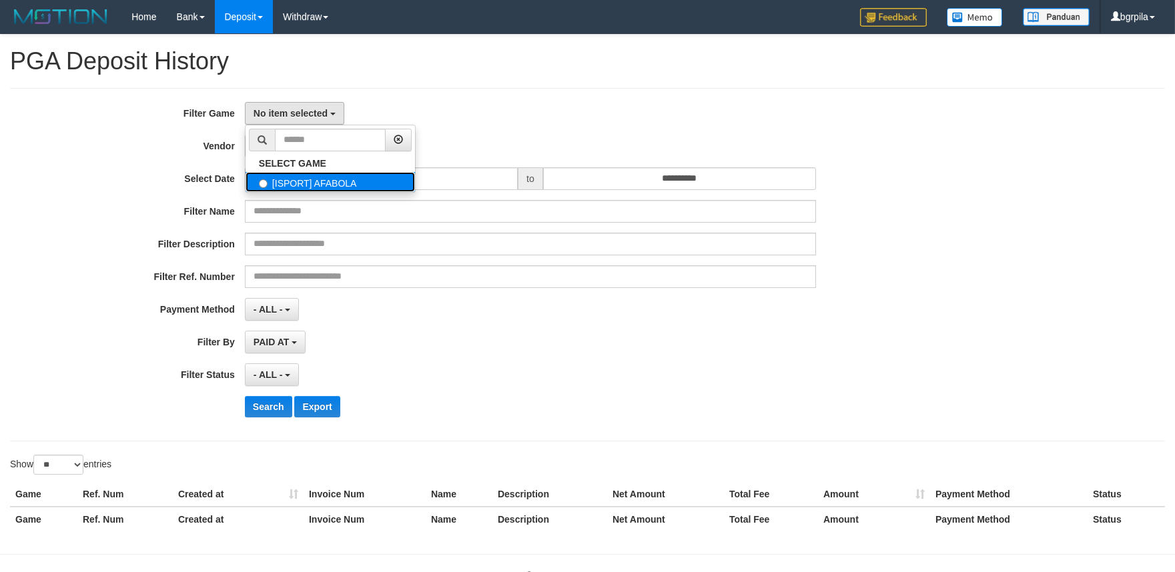
click at [271, 181] on label "[ISPORT] AFABOLA" at bounding box center [330, 182] width 169 height 20
select select "****"
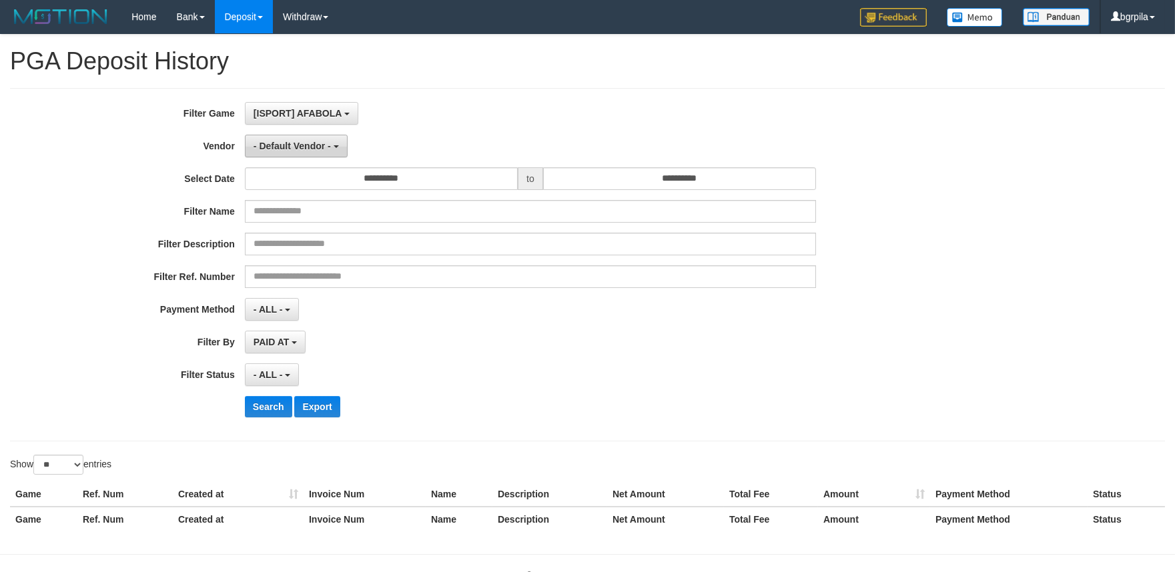
scroll to position [11, 0]
click at [278, 142] on span "- Default Vendor -" at bounding box center [292, 146] width 77 height 11
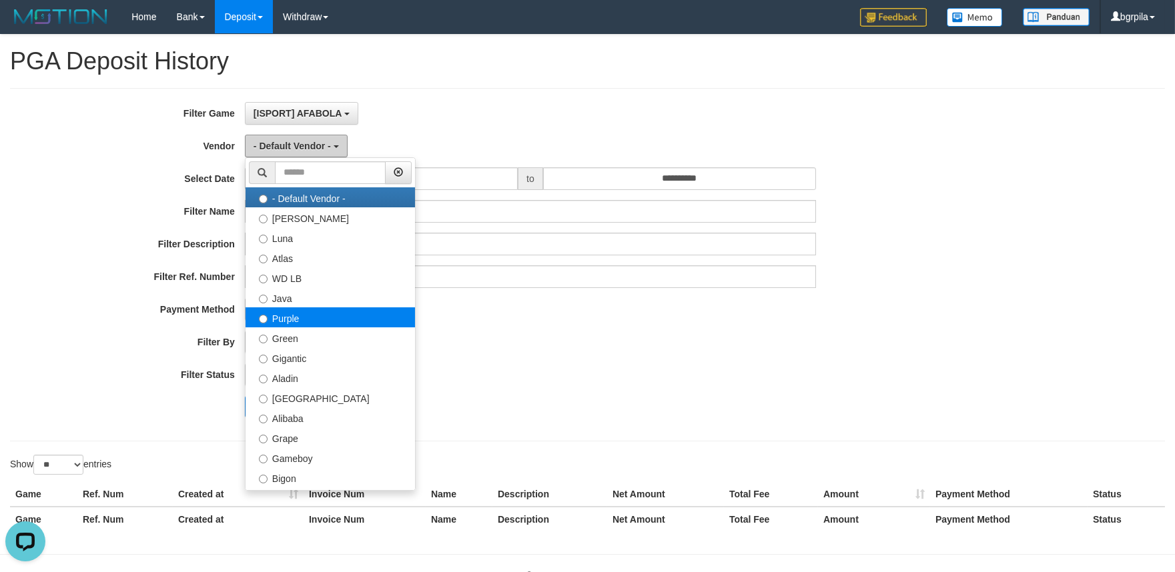
scroll to position [0, 0]
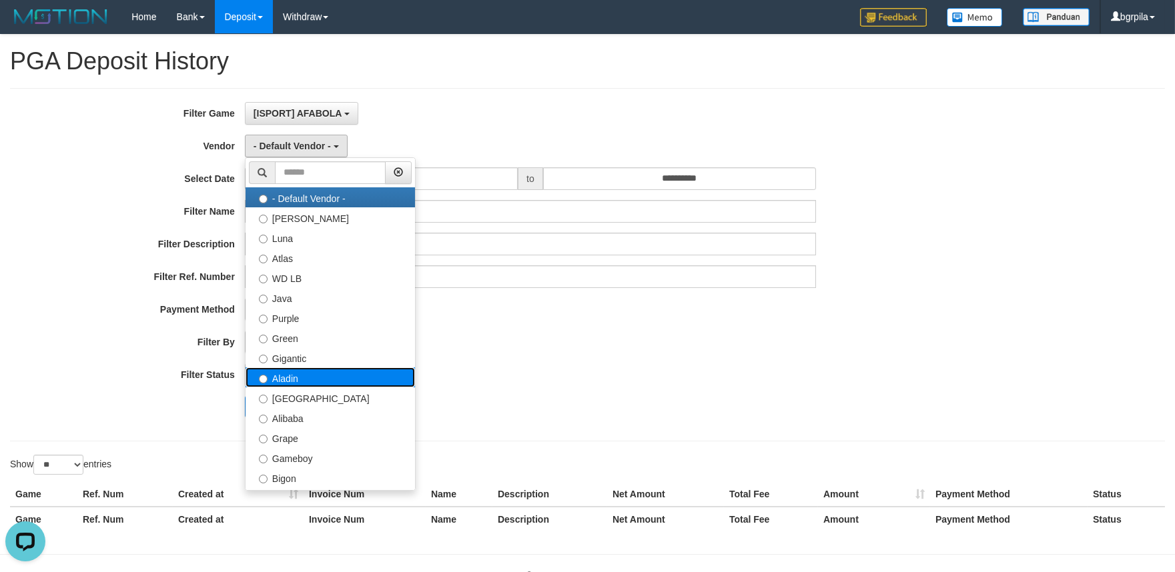
click at [314, 372] on label "Aladin" at bounding box center [330, 378] width 169 height 20
select select "**********"
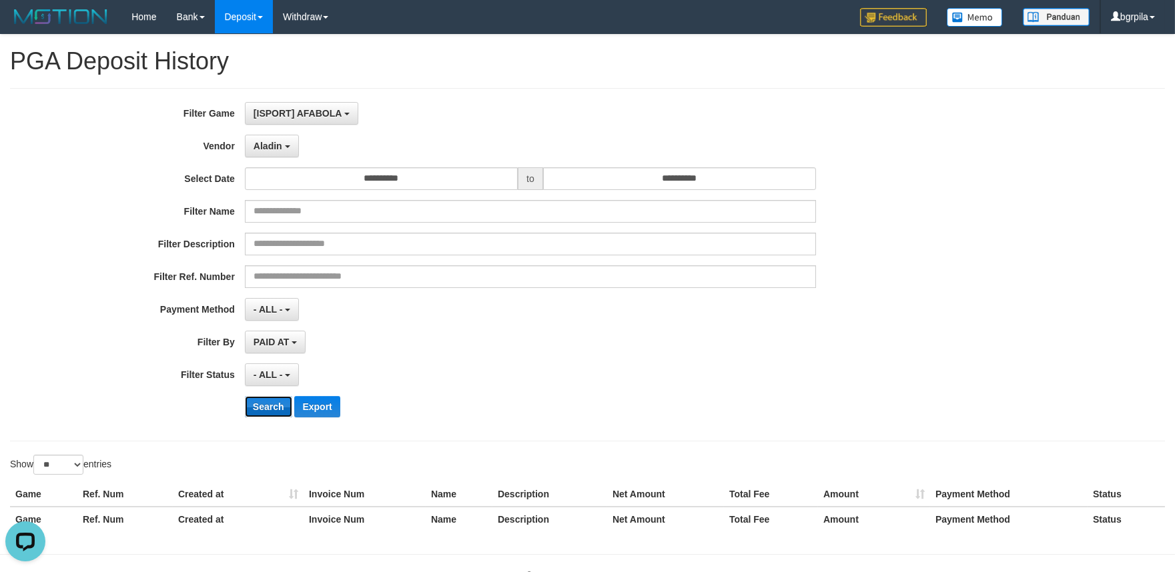
click at [260, 408] on button "Search" at bounding box center [268, 406] width 47 height 21
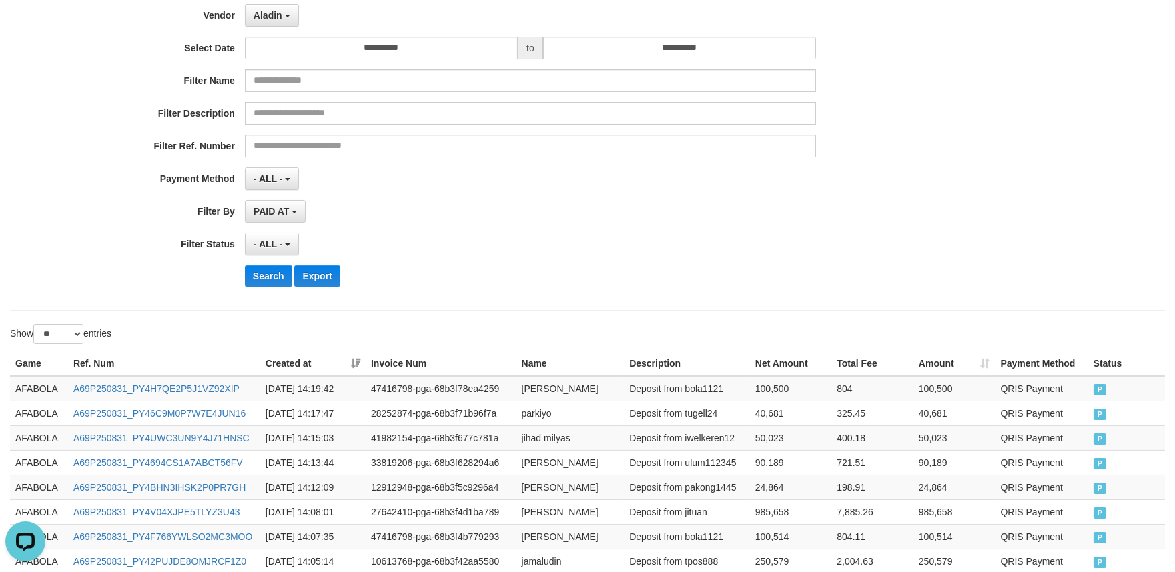
scroll to position [148, 0]
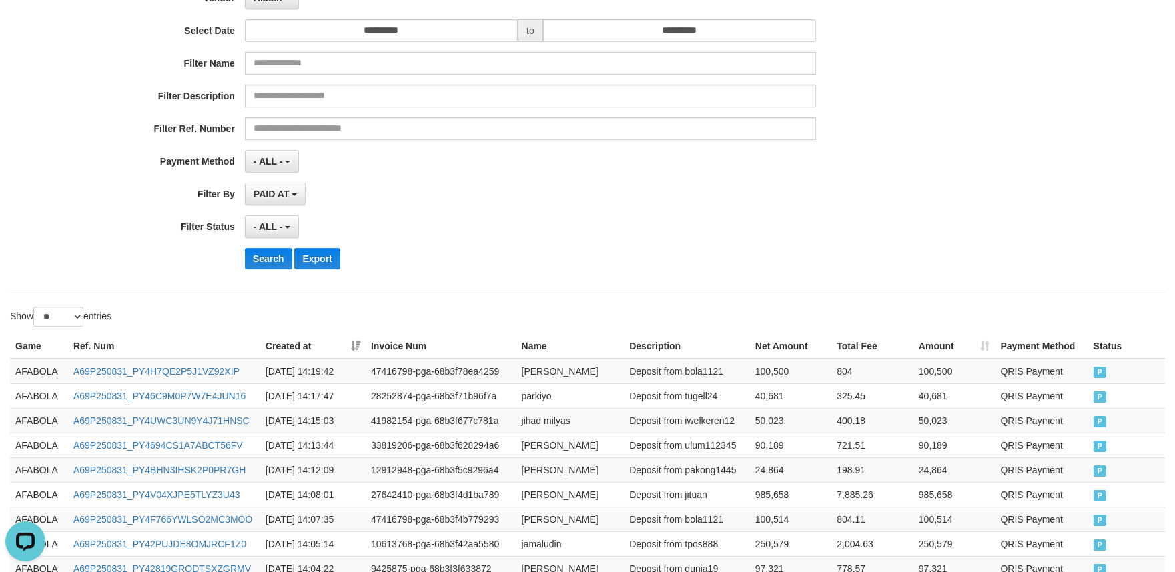
click at [356, 354] on th "Created at" at bounding box center [312, 346] width 105 height 25
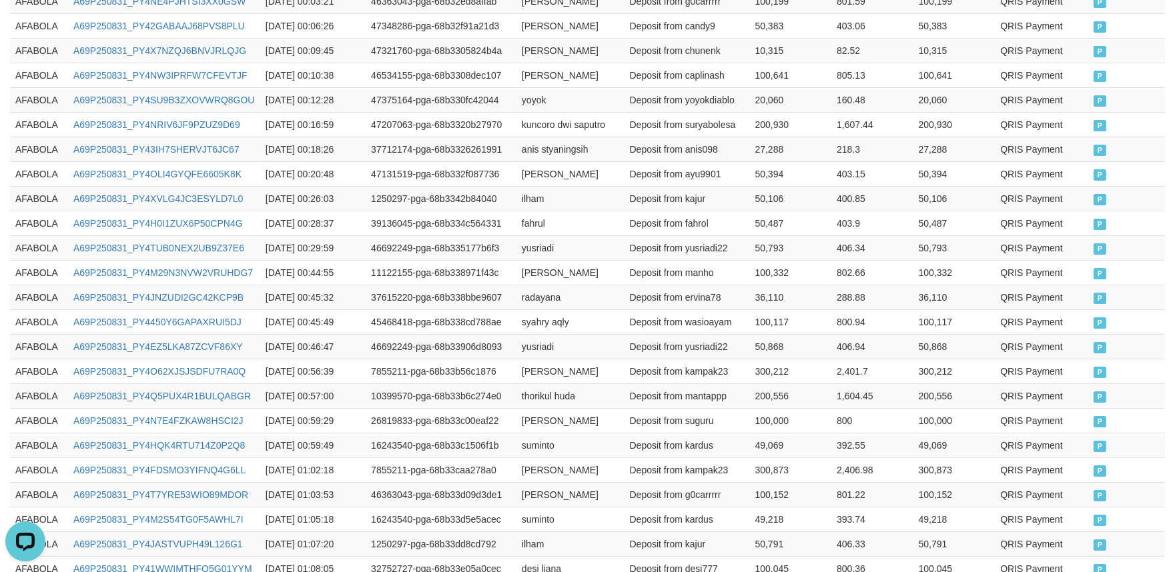
scroll to position [698, 0]
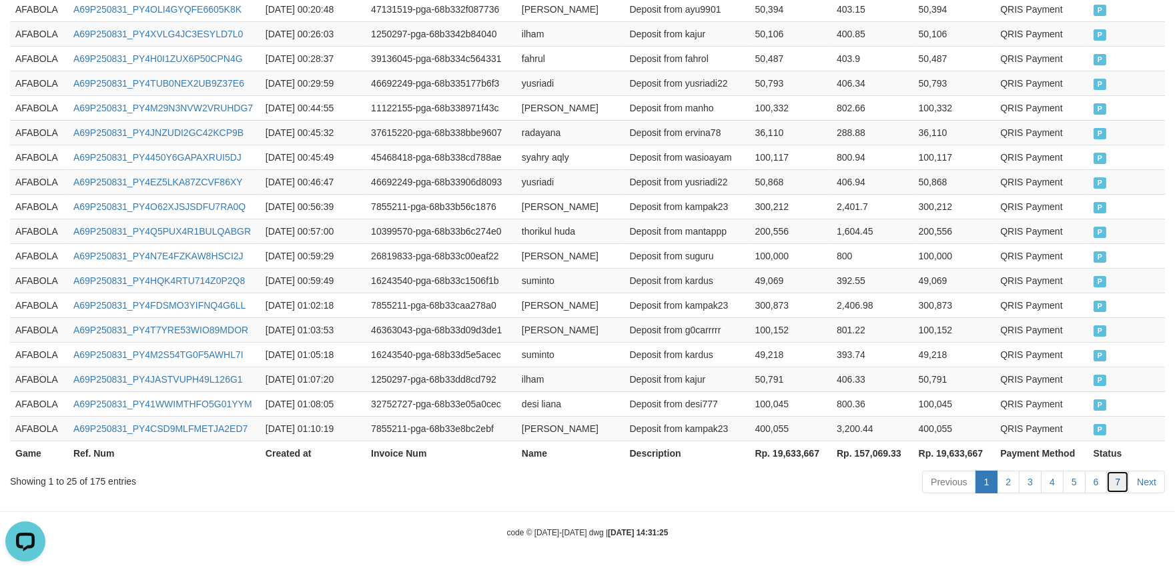
click at [1113, 478] on link "7" at bounding box center [1117, 482] width 23 height 23
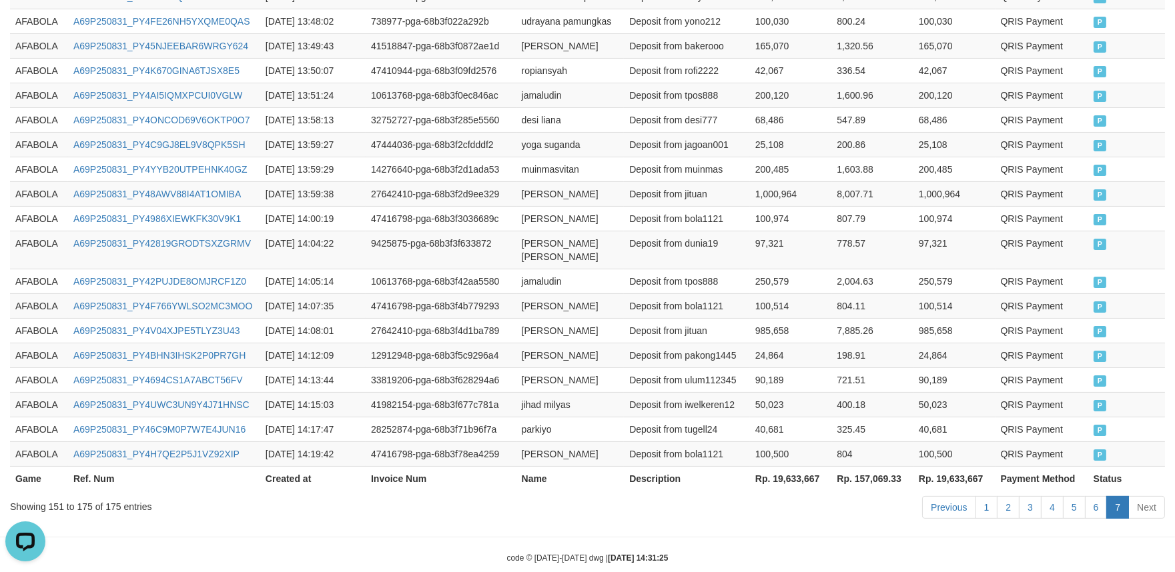
click at [630, 318] on td "Deposit from jituan" at bounding box center [687, 330] width 126 height 25
click at [41, 113] on td "AFABOLA" at bounding box center [39, 119] width 58 height 25
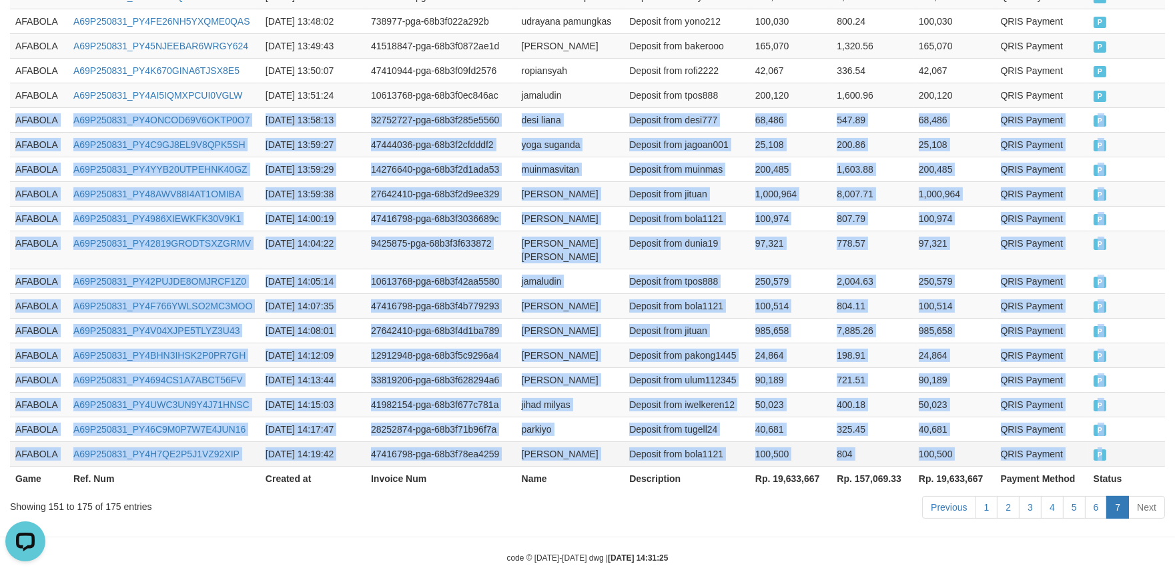
click at [1131, 442] on td "P" at bounding box center [1126, 454] width 77 height 25
copy tbody "AFABOLA A69P250831_PY4ONCOD69V6OKTP0O7 [DATE] 13:58:13 32752727-pga-68b3f285e55…"
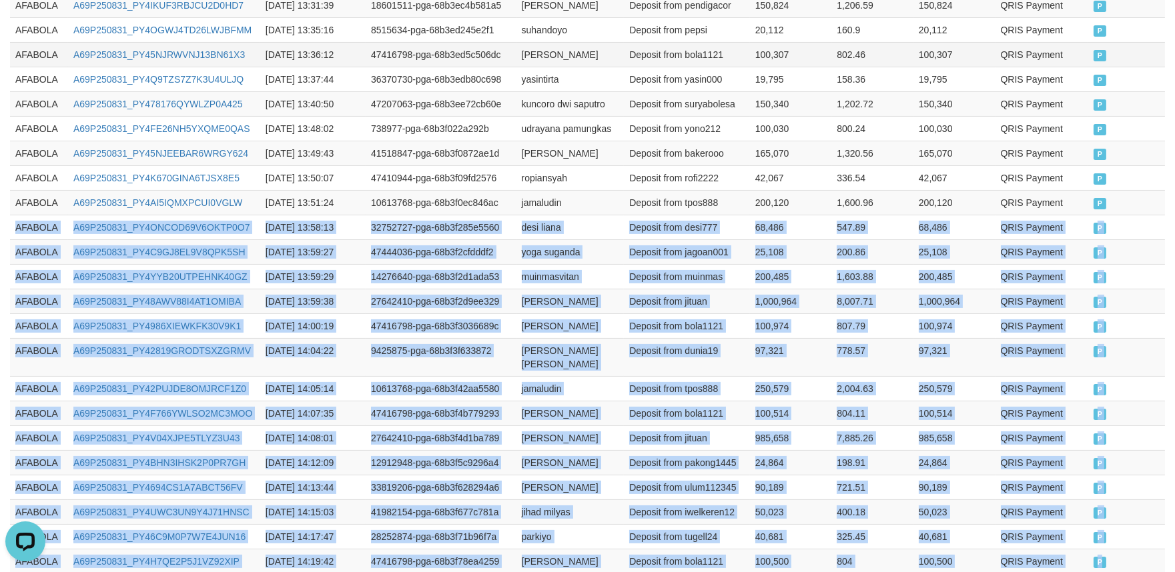
scroll to position [462, 0]
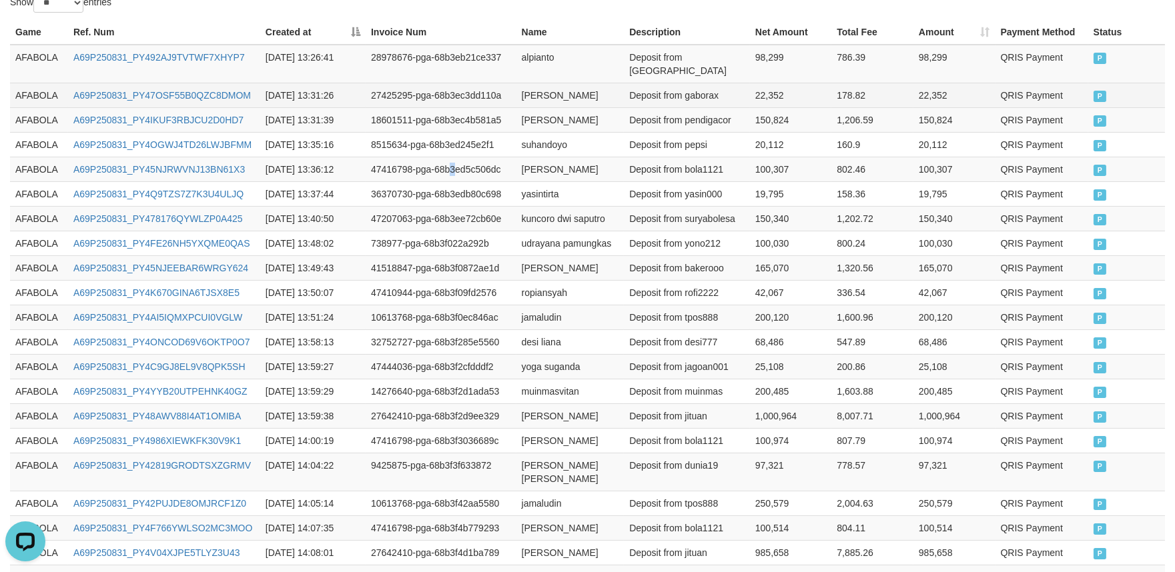
drag, startPoint x: 452, startPoint y: 161, endPoint x: 729, endPoint y: 73, distance: 289.9
click at [457, 161] on td "47416798-pga-68b3ed5c506dc" at bounding box center [441, 169] width 151 height 25
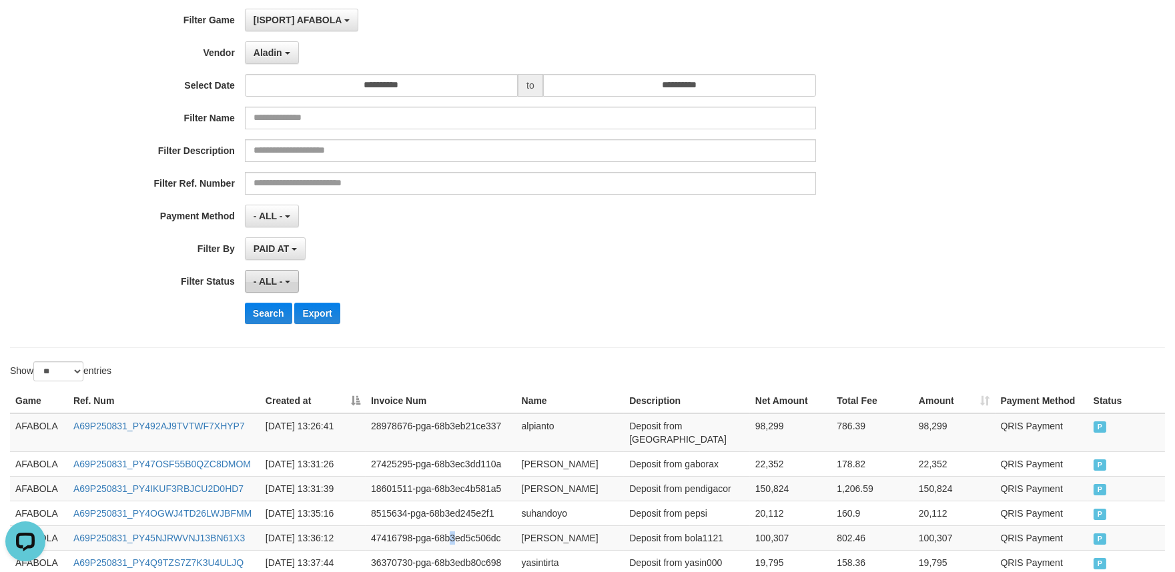
scroll to position [91, 0]
click at [267, 312] on button "Search" at bounding box center [268, 315] width 47 height 21
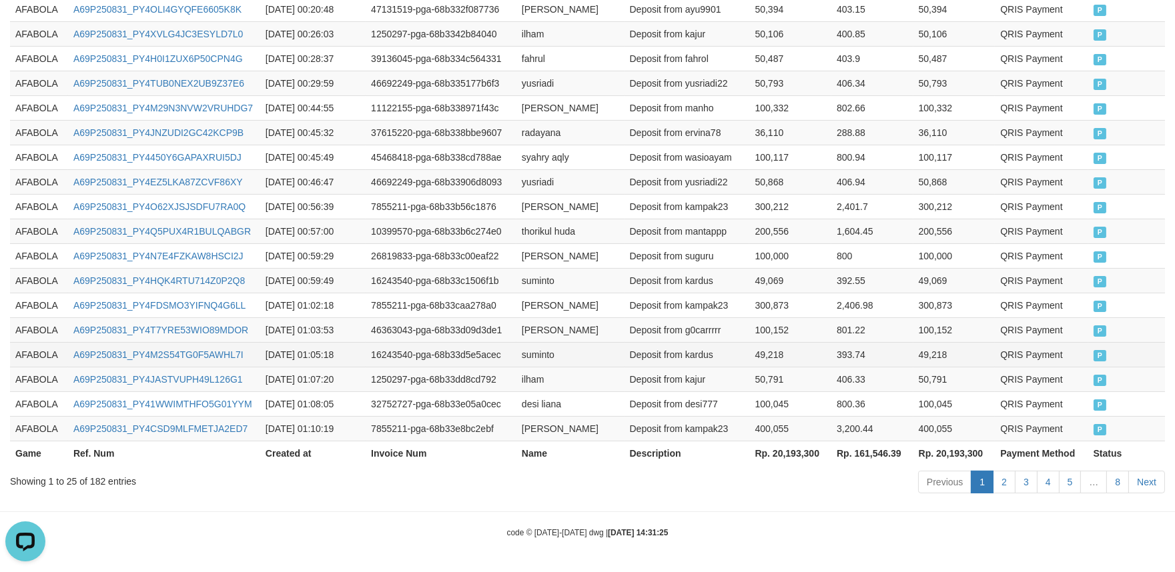
scroll to position [698, 0]
click at [1112, 482] on link "8" at bounding box center [1117, 482] width 23 height 23
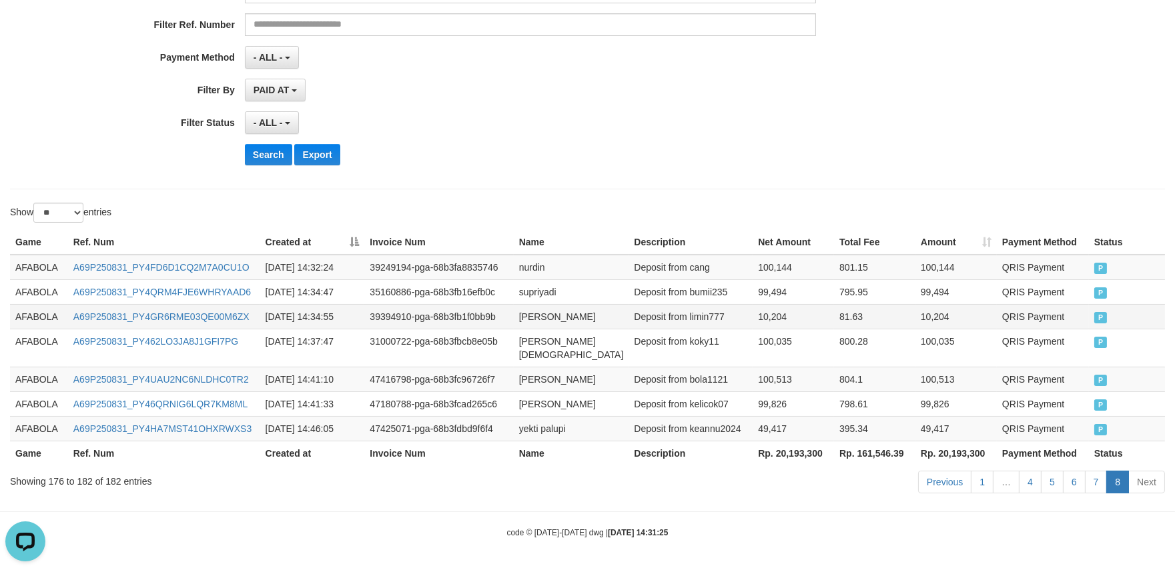
scroll to position [239, 0]
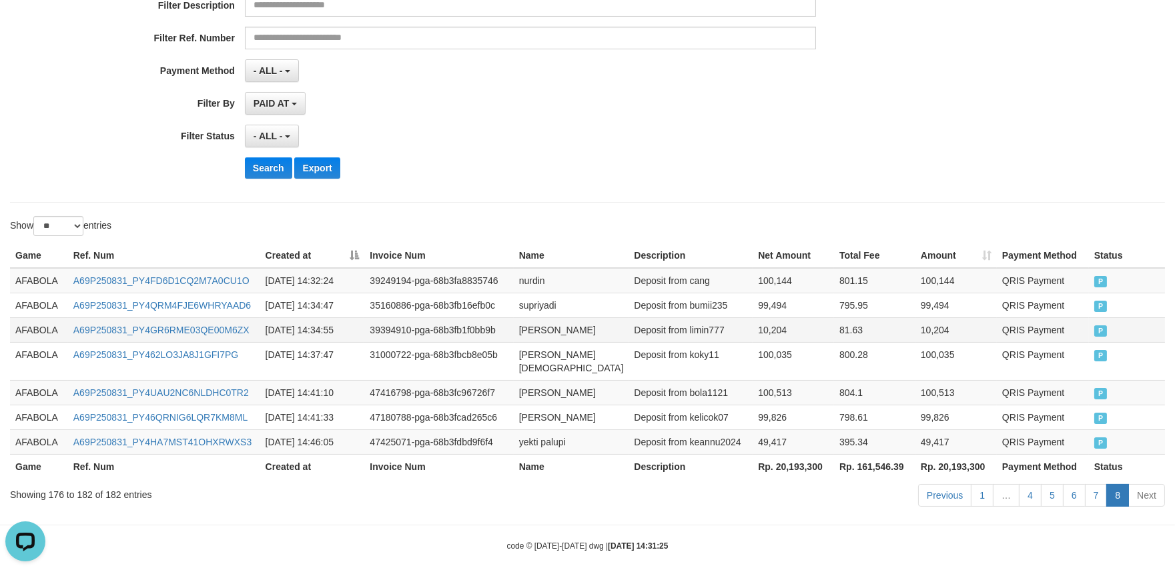
click at [959, 331] on td "10,204" at bounding box center [955, 330] width 81 height 25
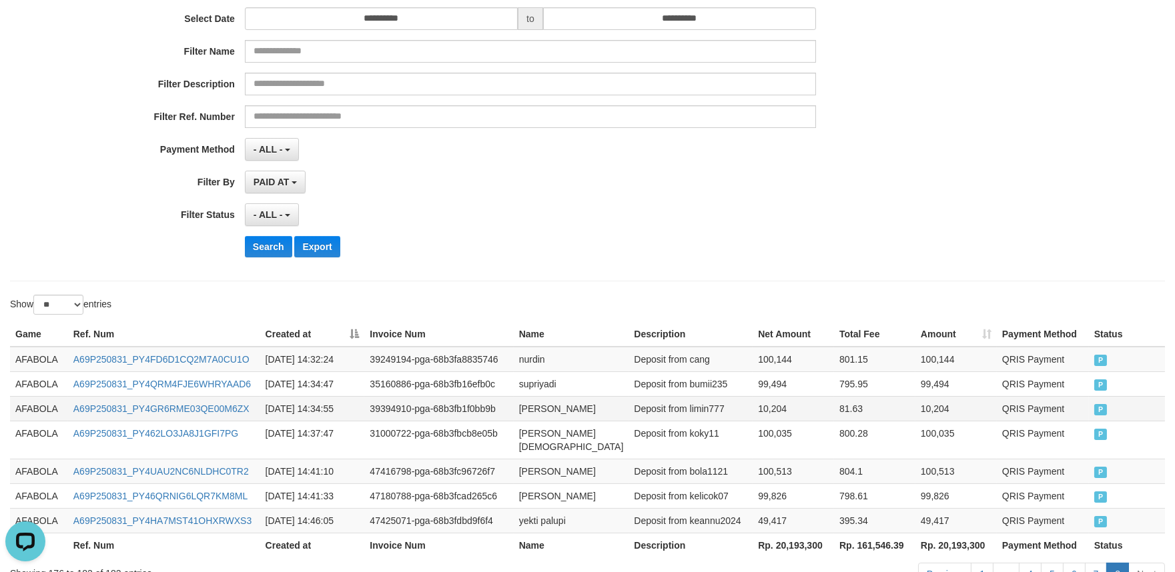
scroll to position [240, 0]
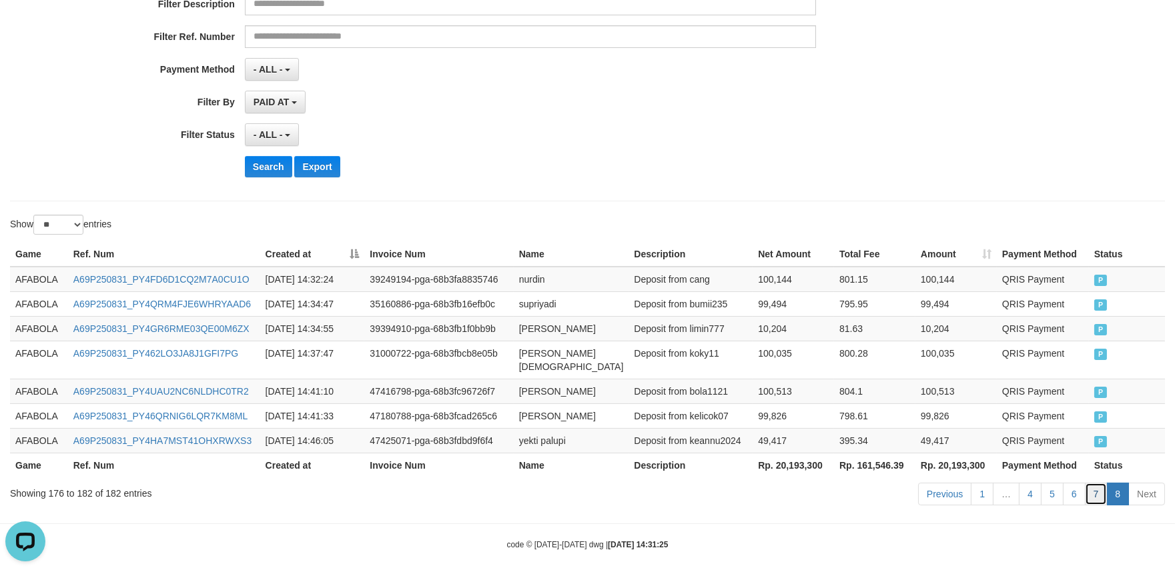
click at [1105, 483] on link "7" at bounding box center [1096, 494] width 23 height 23
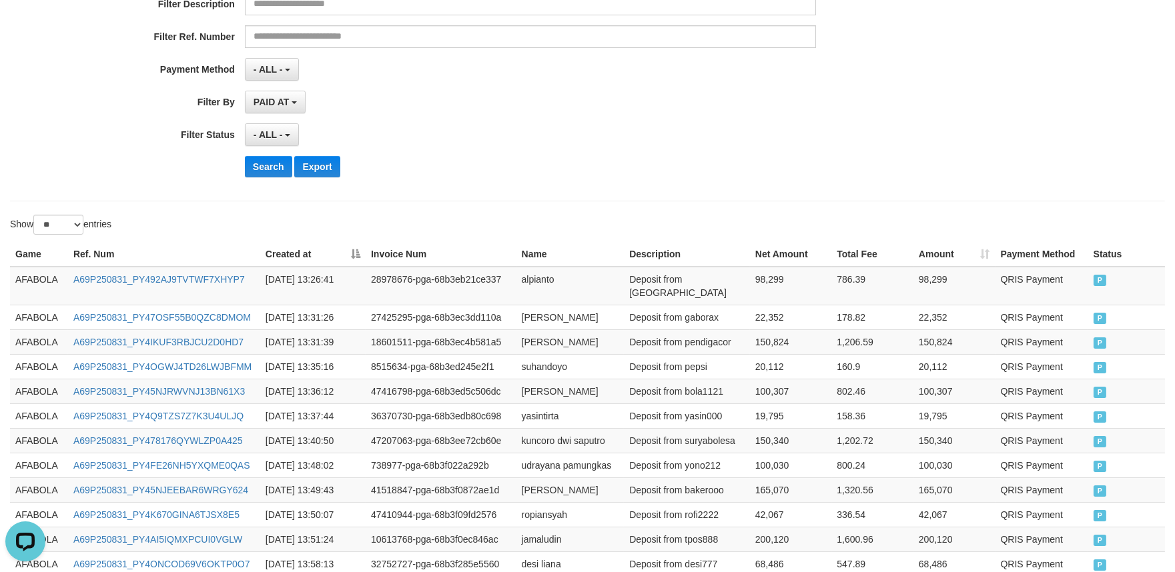
scroll to position [684, 0]
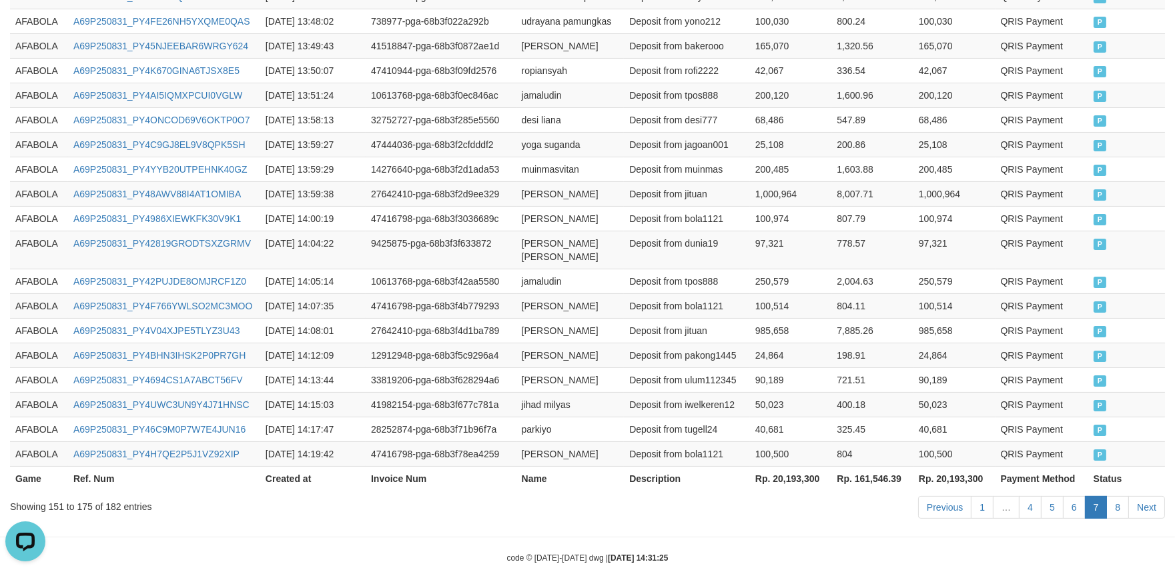
click at [855, 417] on td "325.45" at bounding box center [872, 429] width 82 height 25
click at [1117, 496] on link "8" at bounding box center [1117, 507] width 23 height 23
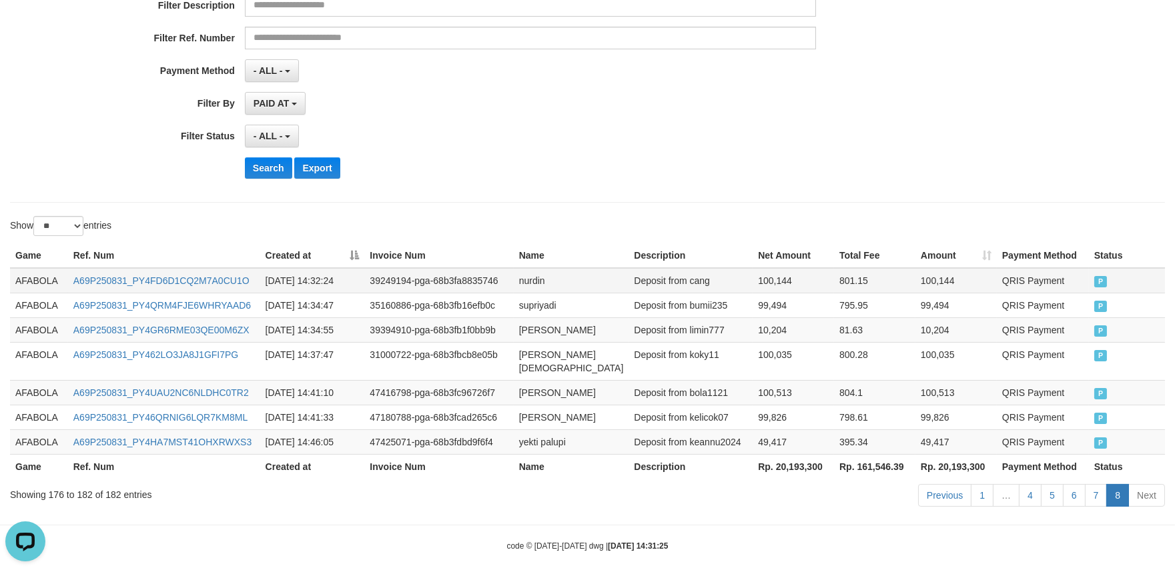
click at [49, 276] on td "AFABOLA" at bounding box center [39, 280] width 58 height 25
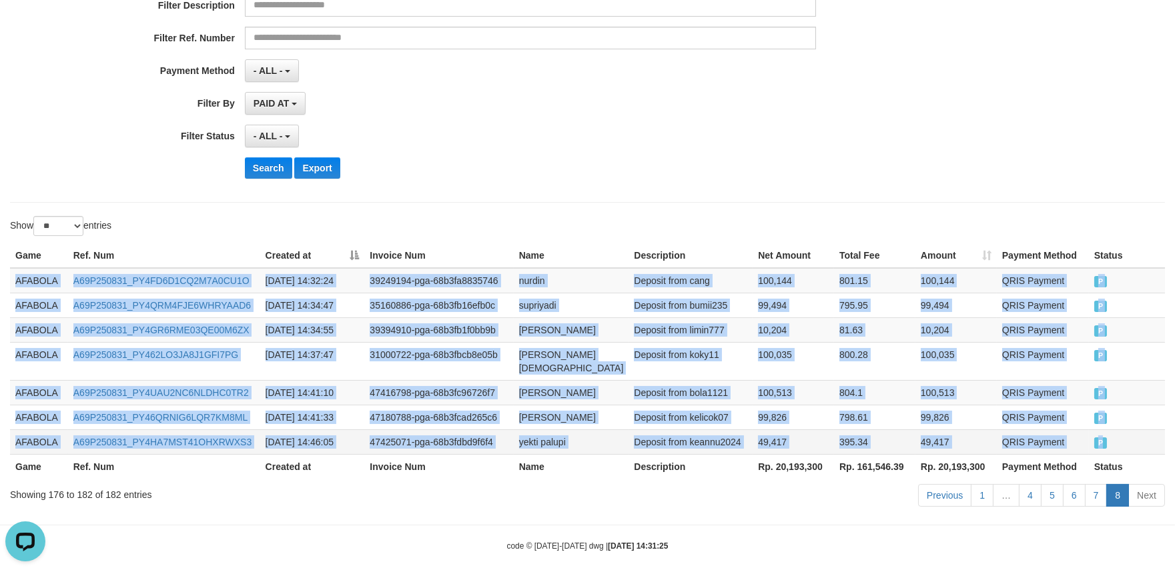
drag, startPoint x: 1142, startPoint y: 424, endPoint x: 1071, endPoint y: 426, distance: 71.4
click at [1142, 430] on td "P" at bounding box center [1127, 442] width 76 height 25
copy tbody "AFABOLA A69P250831_PY4FD6D1CQ2M7A0CU1O [DATE] 14:32:24 39249194-pga-68b3fa88357…"
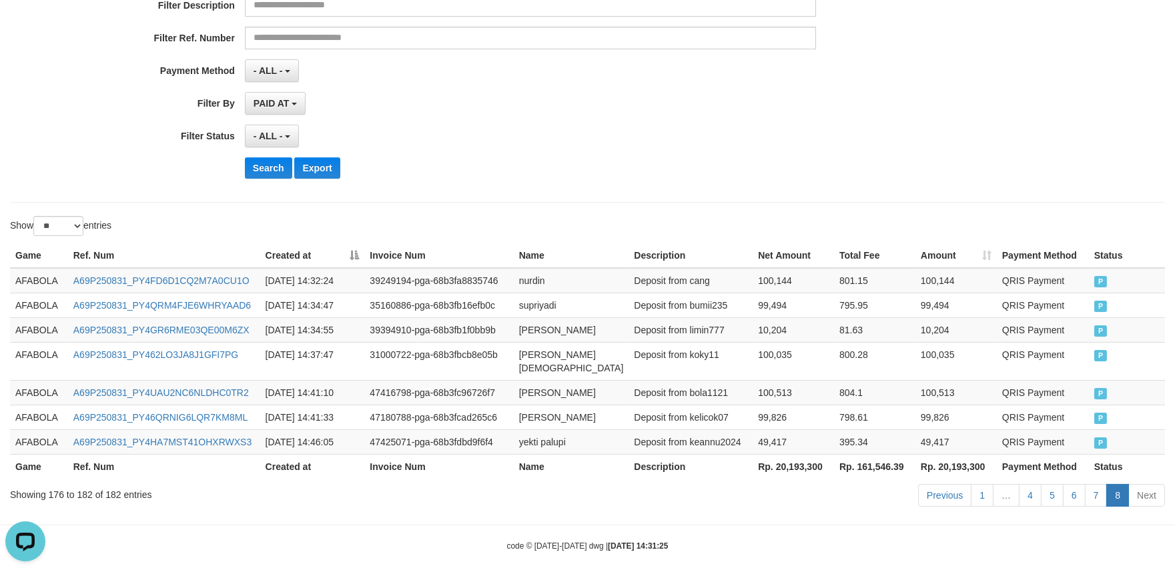
click at [615, 184] on div "**********" at bounding box center [489, 26] width 979 height 326
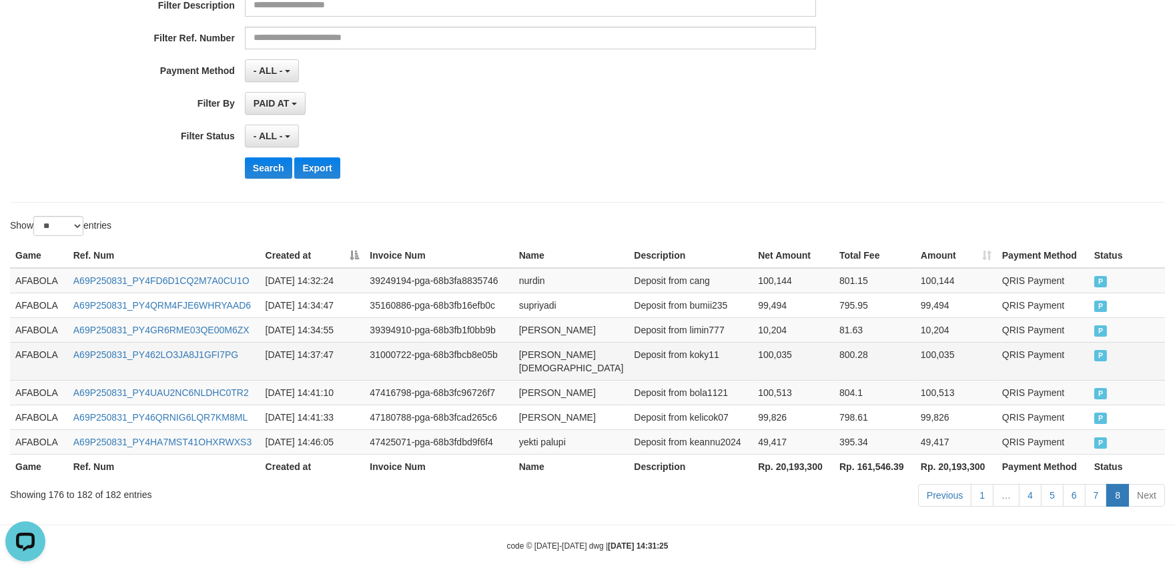
click at [696, 351] on td "Deposit from koky11" at bounding box center [690, 361] width 124 height 38
copy td "koky11"
